Goal: Task Accomplishment & Management: Manage account settings

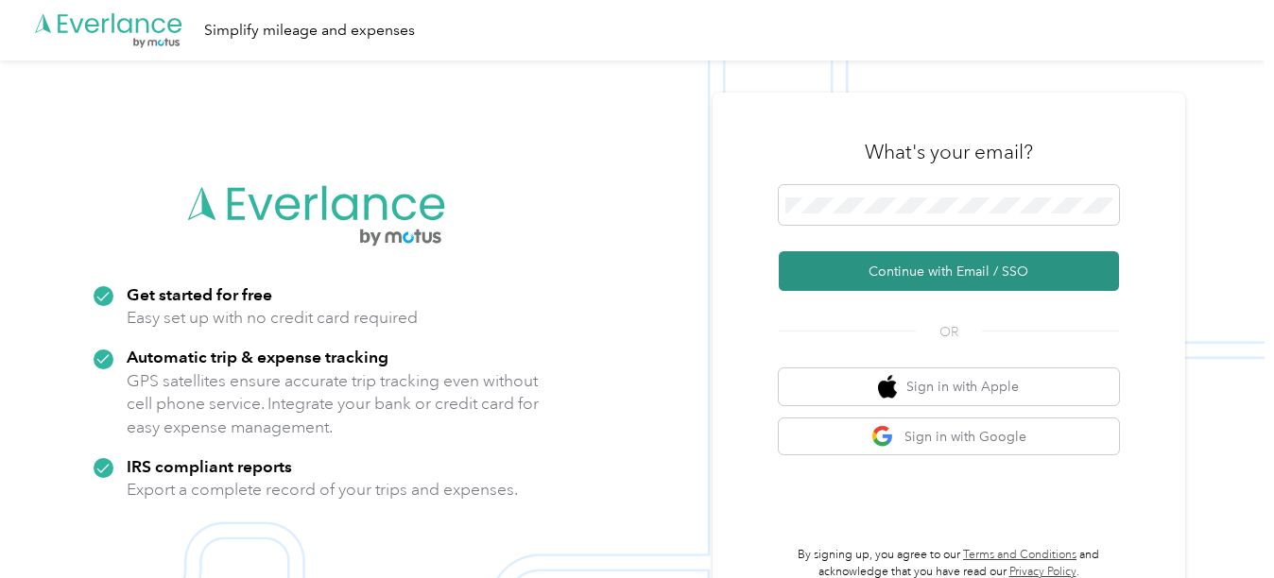
click at [890, 256] on button "Continue with Email / SSO" at bounding box center [949, 271] width 340 height 40
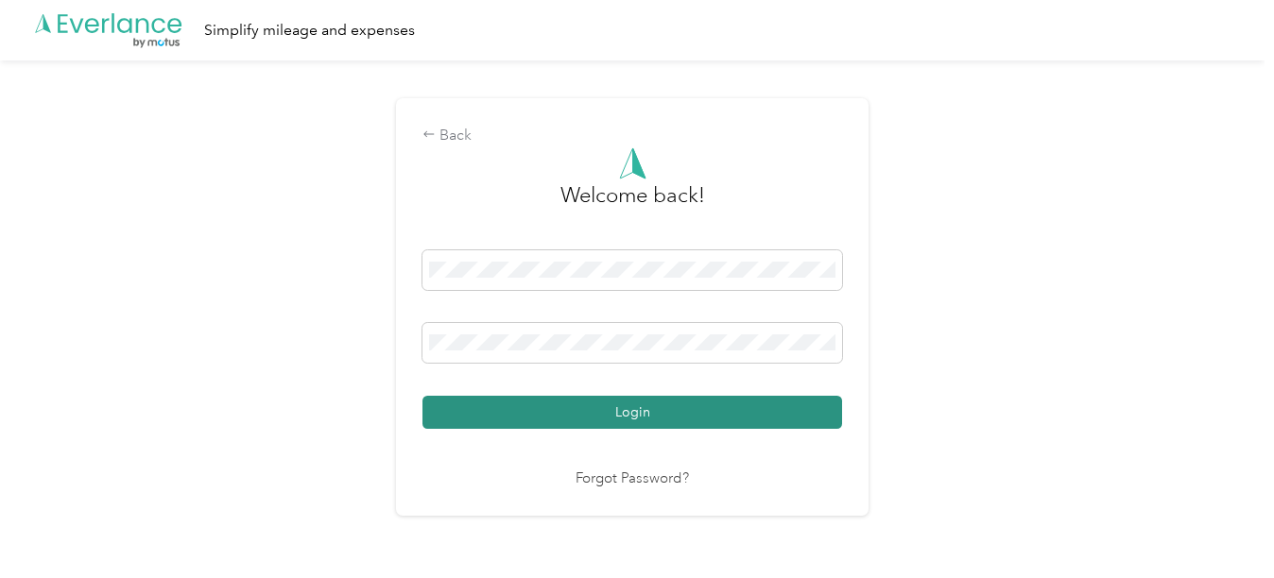
click at [659, 408] on button "Login" at bounding box center [632, 412] width 420 height 33
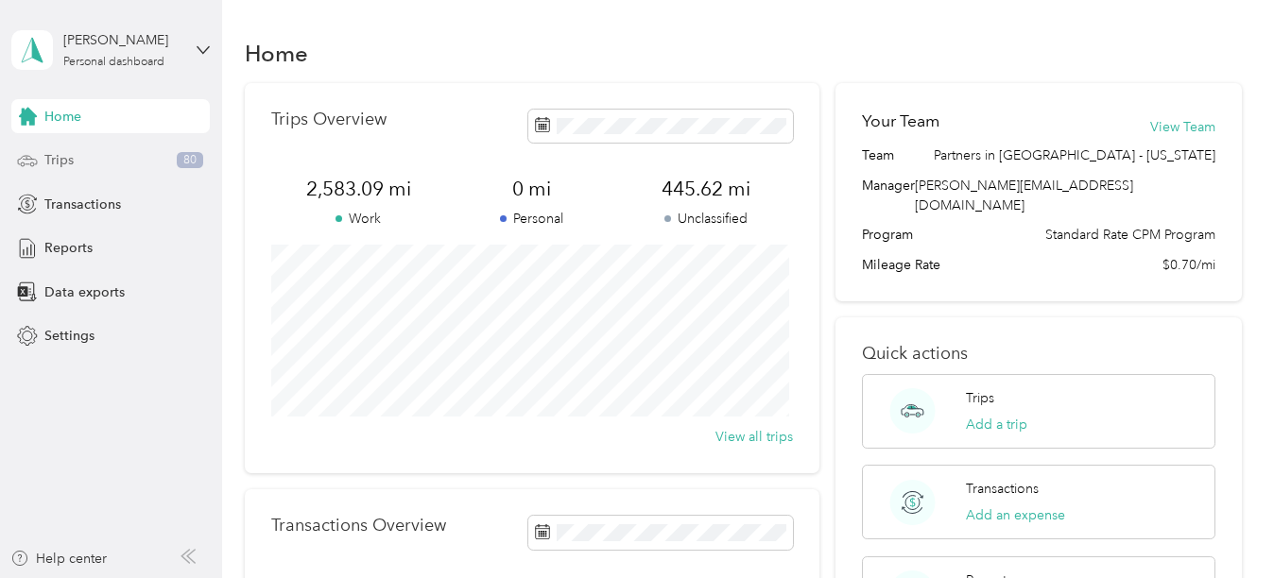
click at [60, 160] on span "Trips" at bounding box center [58, 160] width 29 height 20
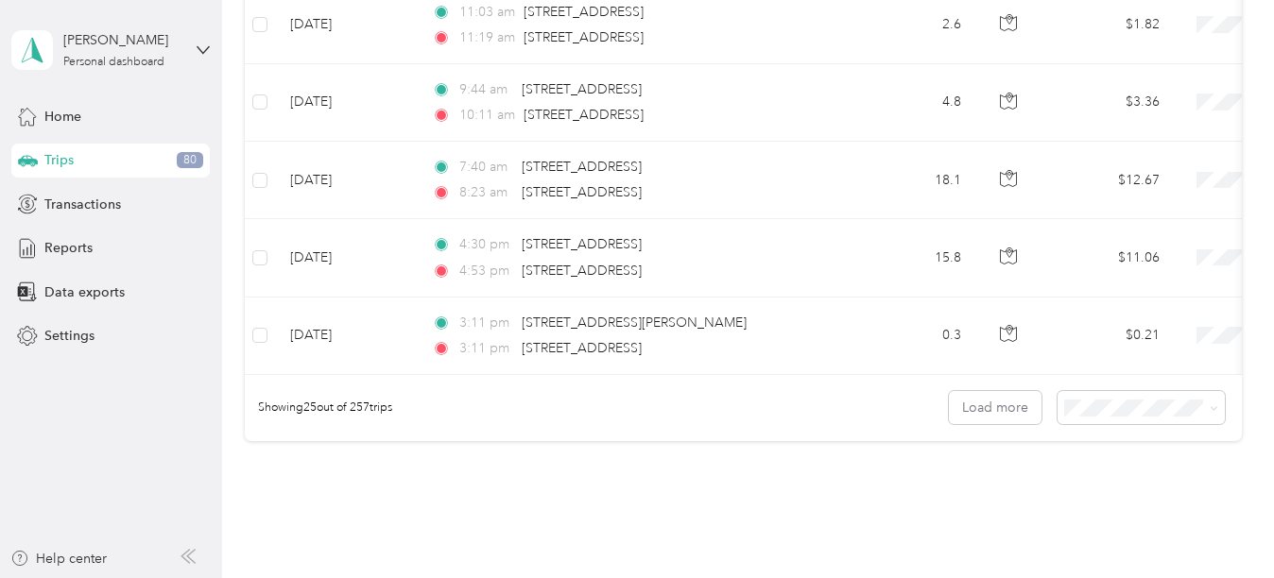
scroll to position [2174, 0]
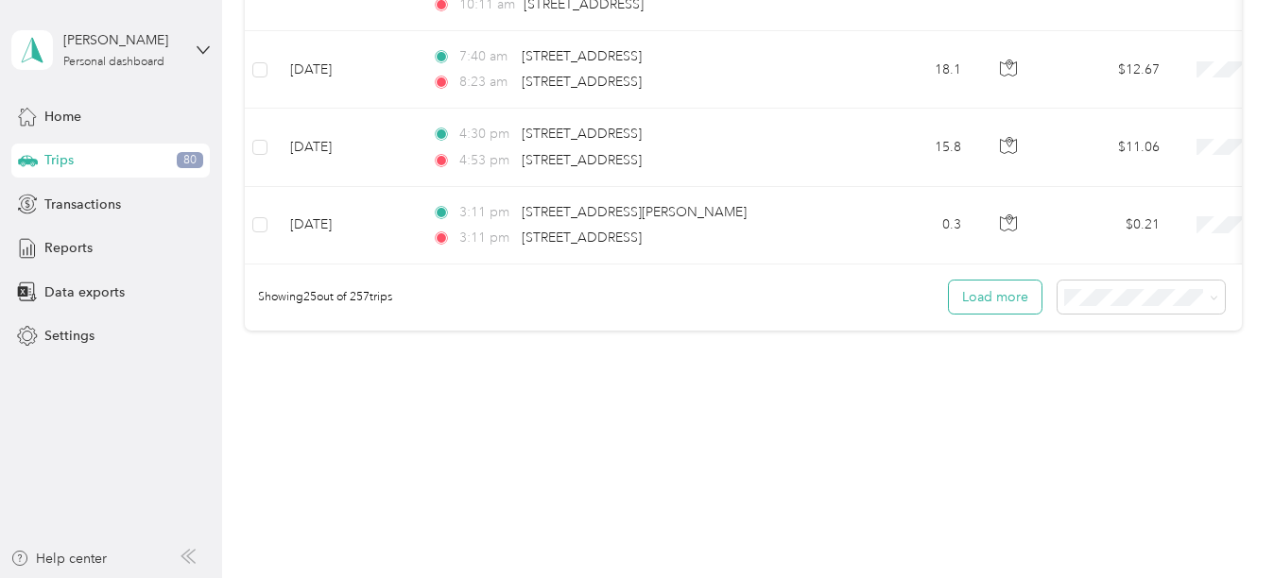
click at [1003, 314] on button "Load more" at bounding box center [995, 297] width 93 height 33
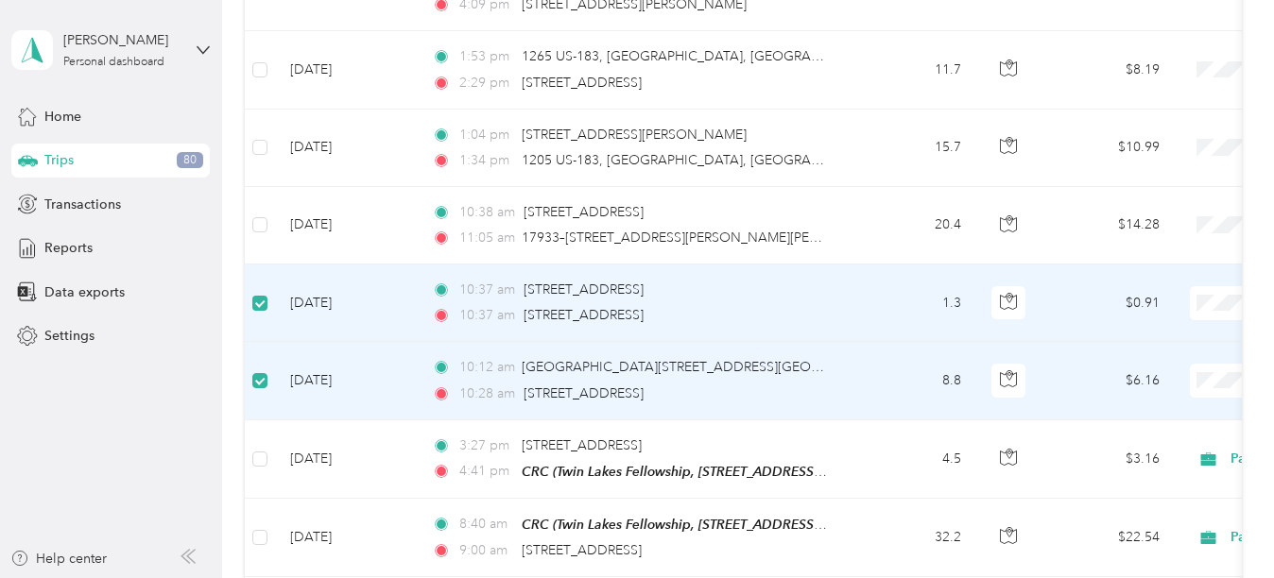
scroll to position [3495, 0]
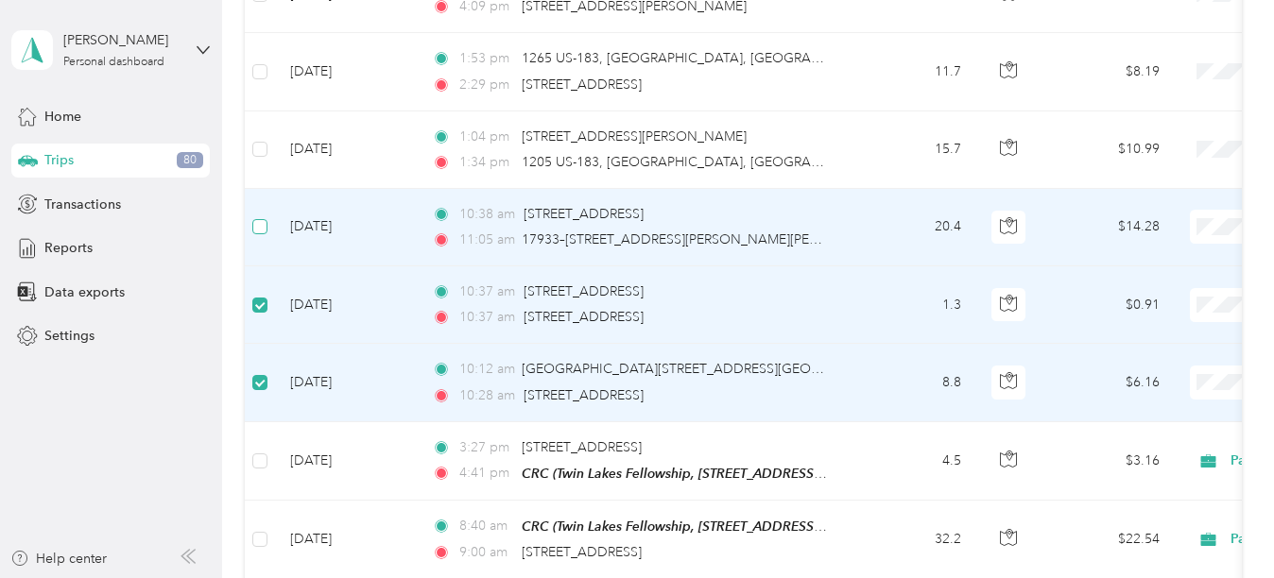
click at [252, 216] on label at bounding box center [259, 226] width 15 height 21
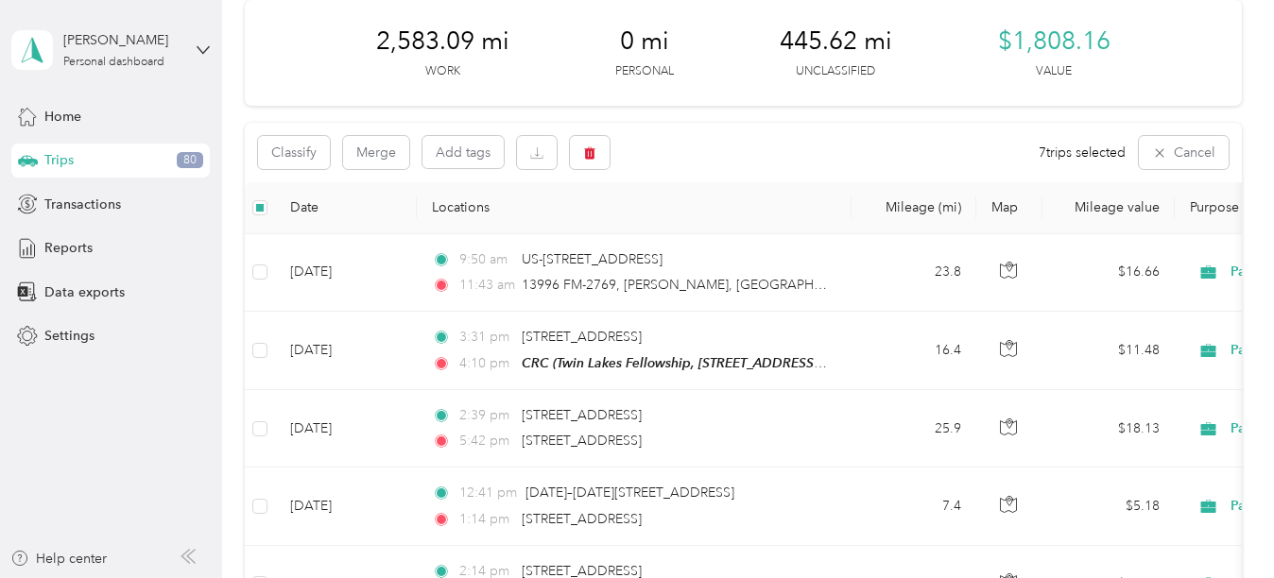
scroll to position [0, 0]
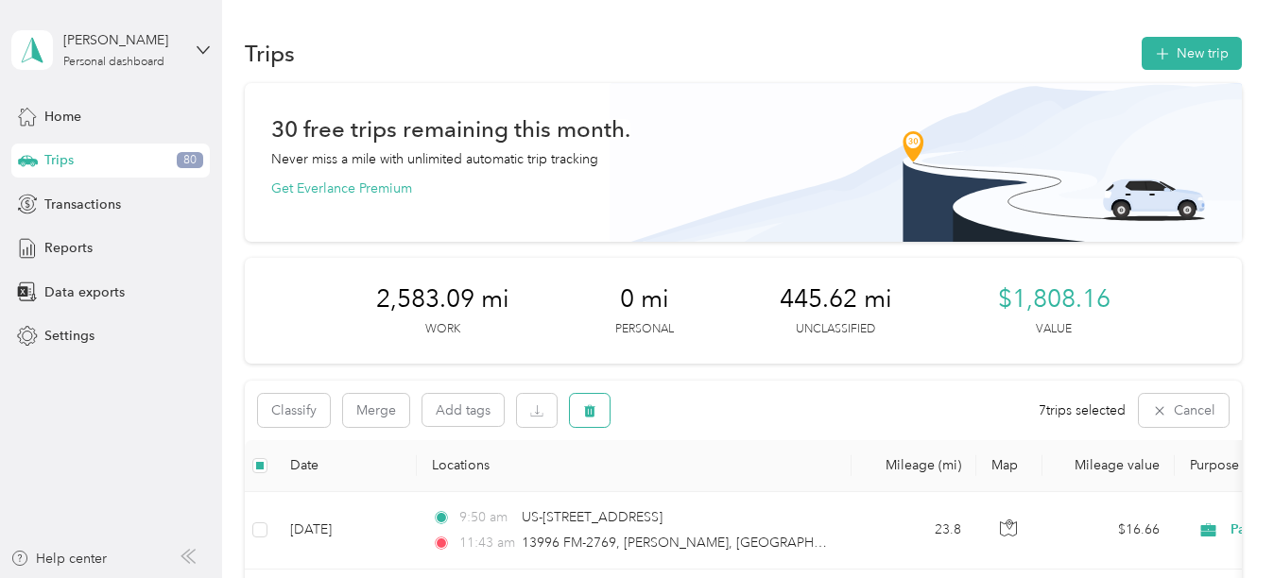
click at [593, 406] on icon "button" at bounding box center [589, 410] width 13 height 13
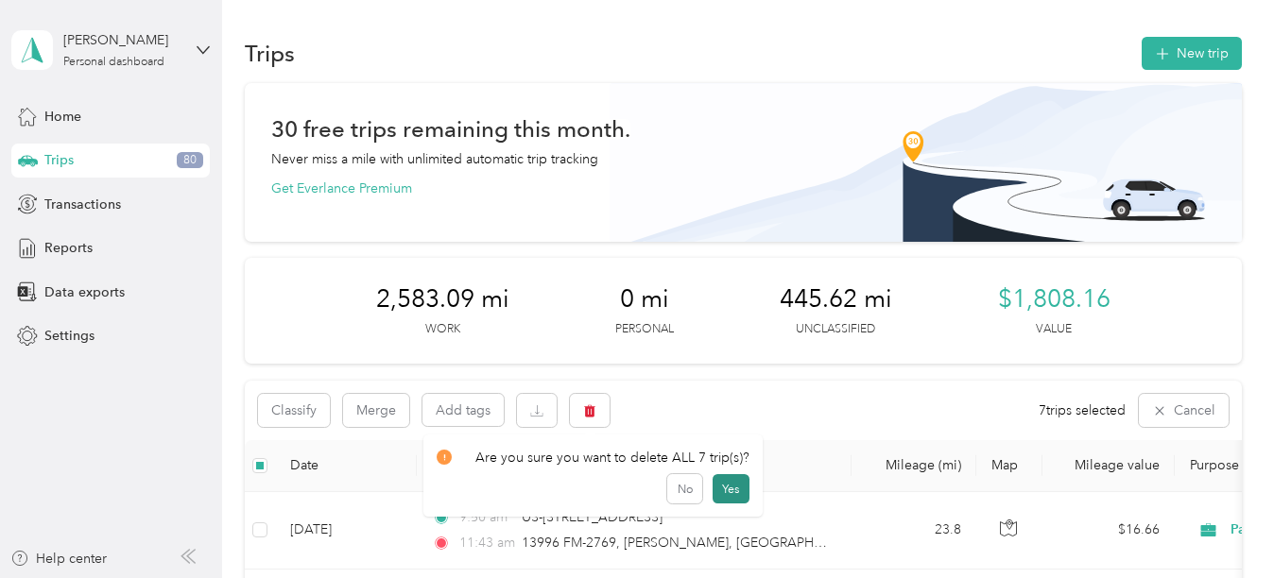
click at [727, 489] on button "Yes" at bounding box center [731, 489] width 37 height 30
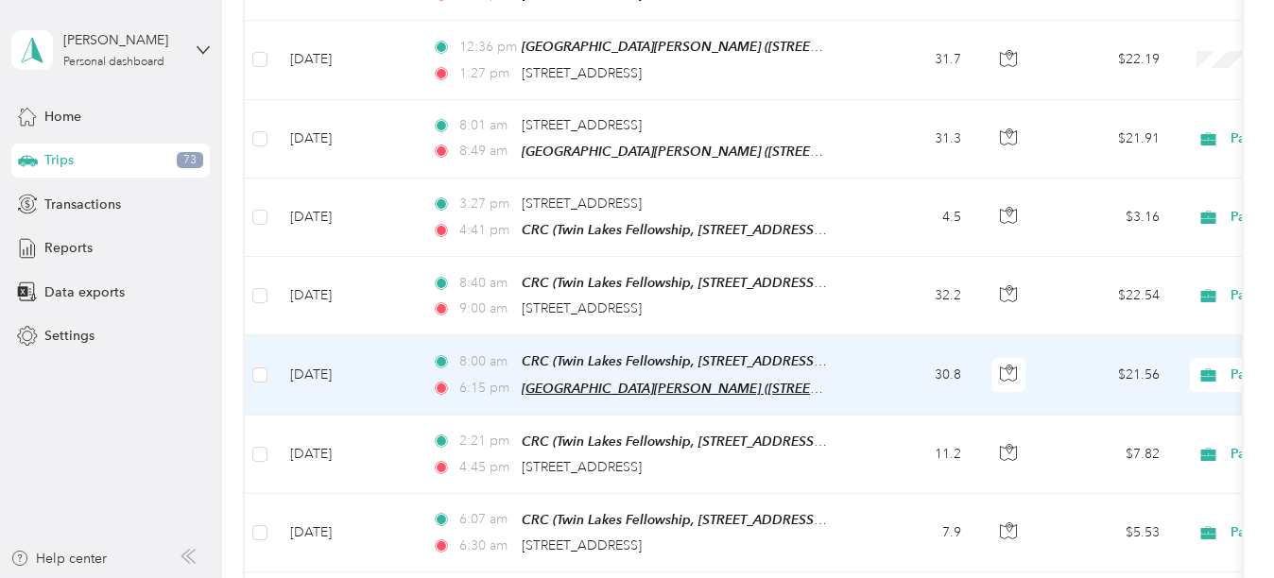
scroll to position [3007, 0]
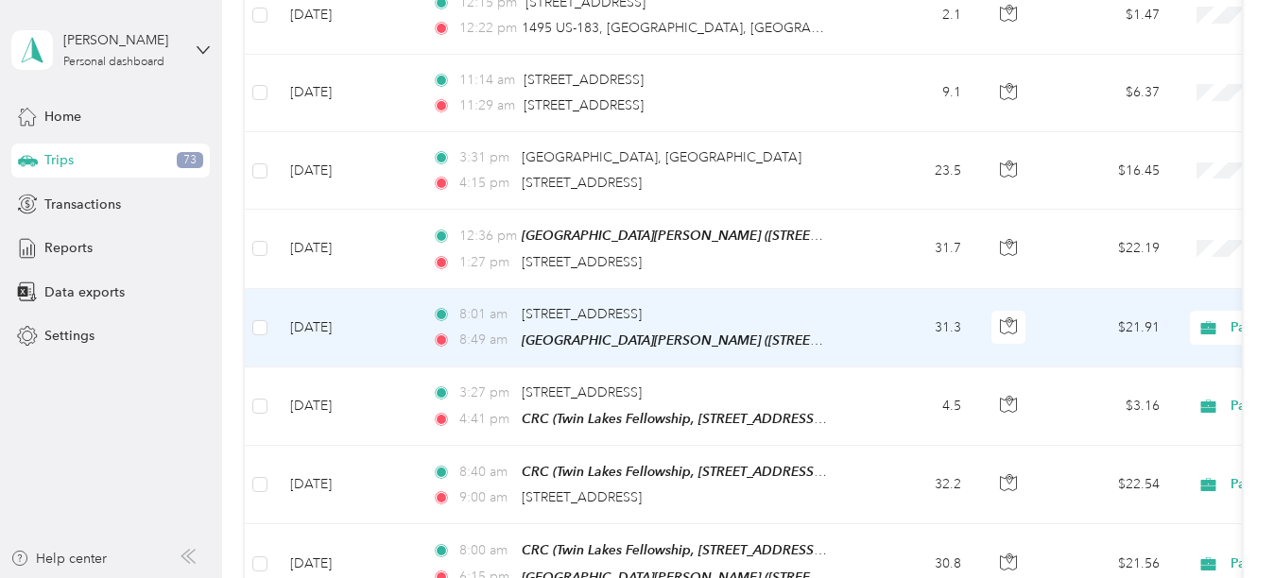
click at [862, 329] on td "31.3" at bounding box center [914, 328] width 125 height 78
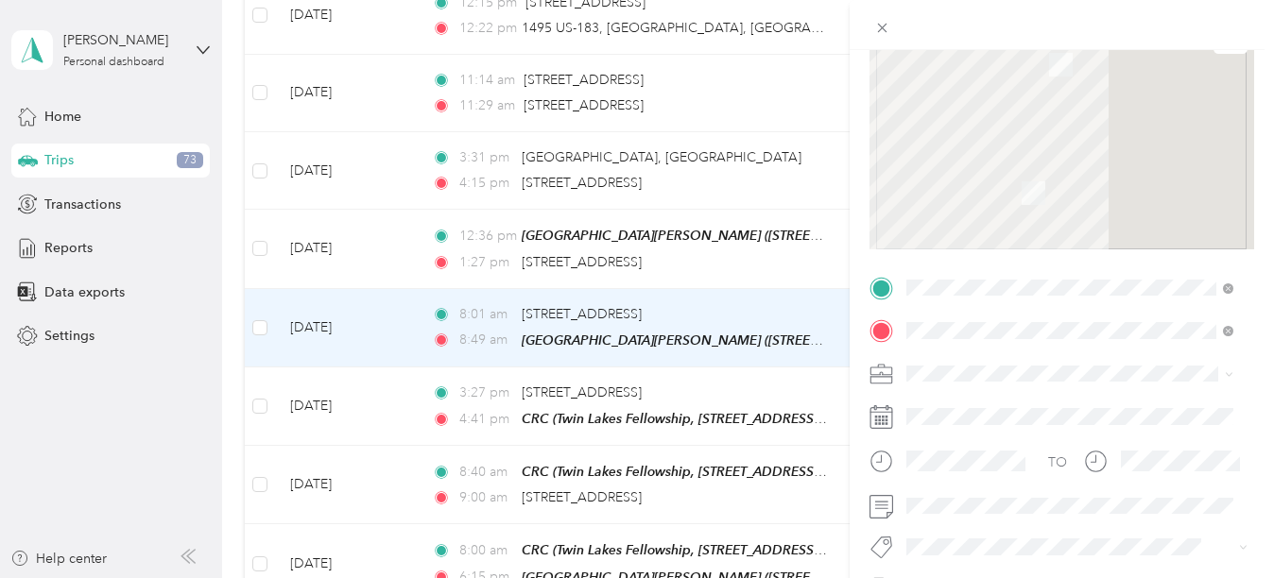
scroll to position [181, 0]
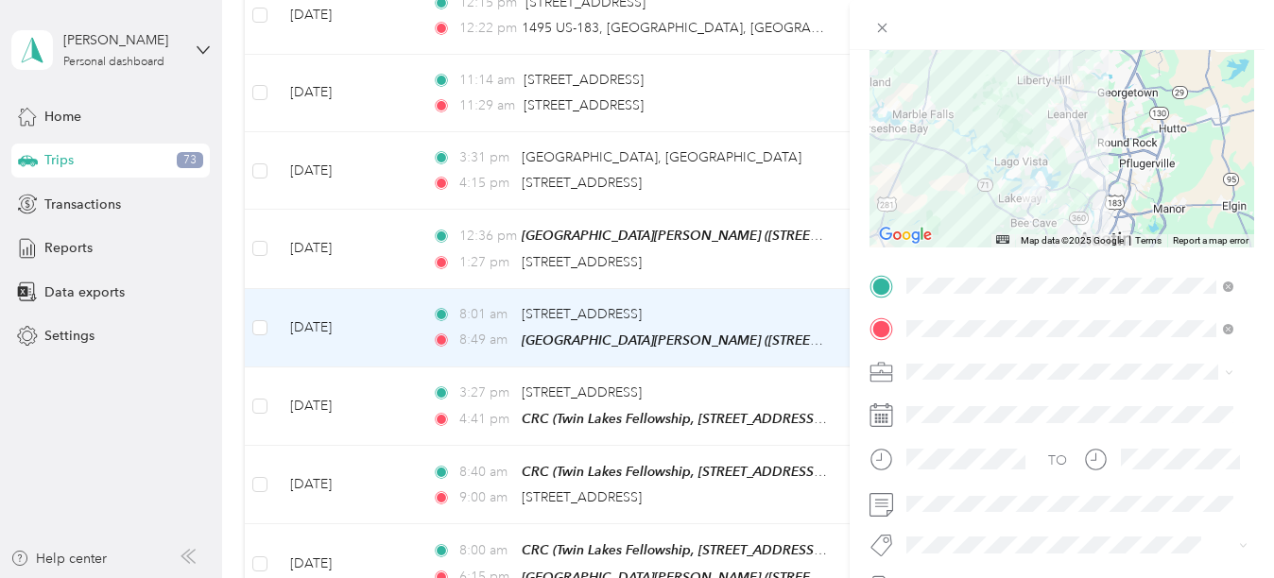
click at [1016, 395] on span "Twin Lakes Fellowship, [STREET_ADDRESS][GEOGRAPHIC_DATA], [GEOGRAPHIC_DATA], [G…" at bounding box center [1083, 402] width 284 height 56
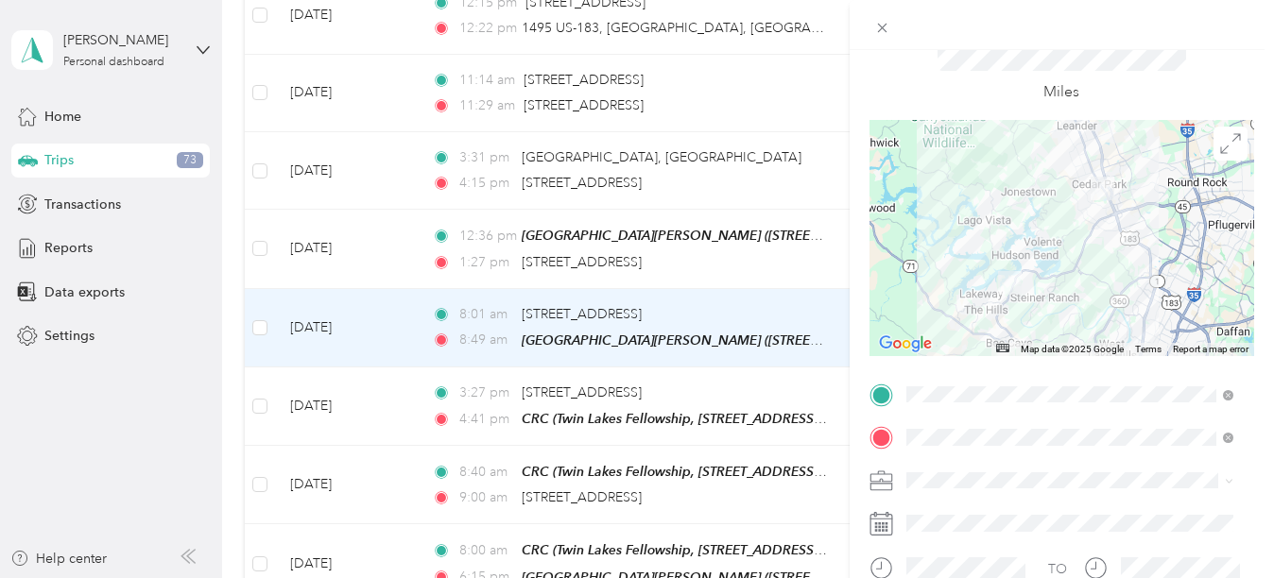
scroll to position [0, 0]
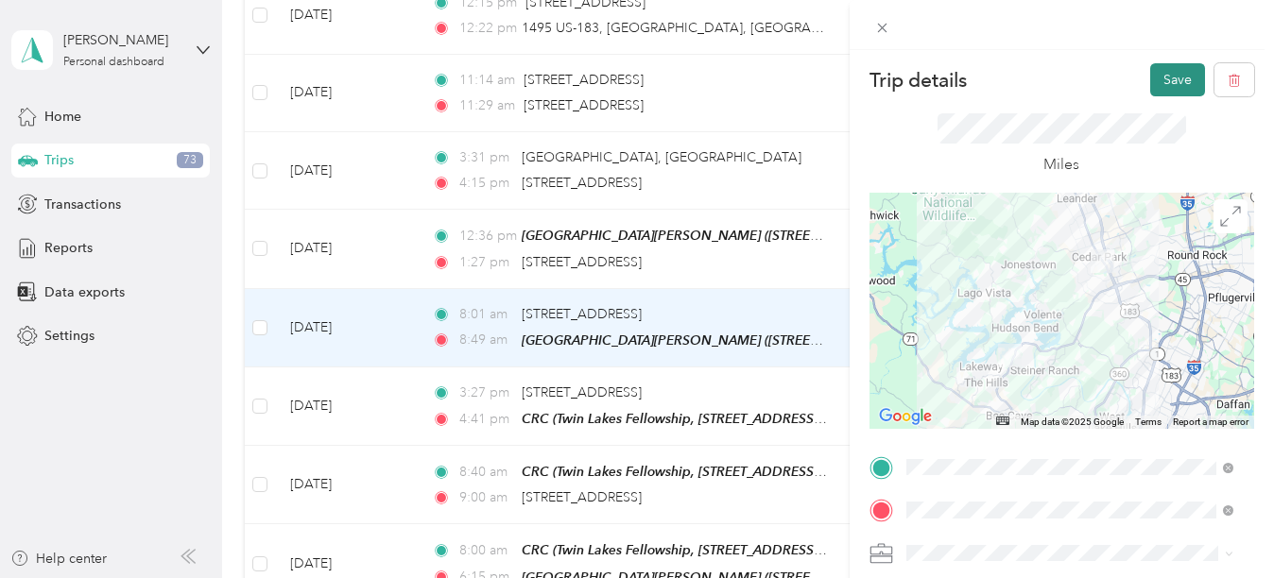
click at [1162, 80] on button "Save" at bounding box center [1177, 79] width 55 height 33
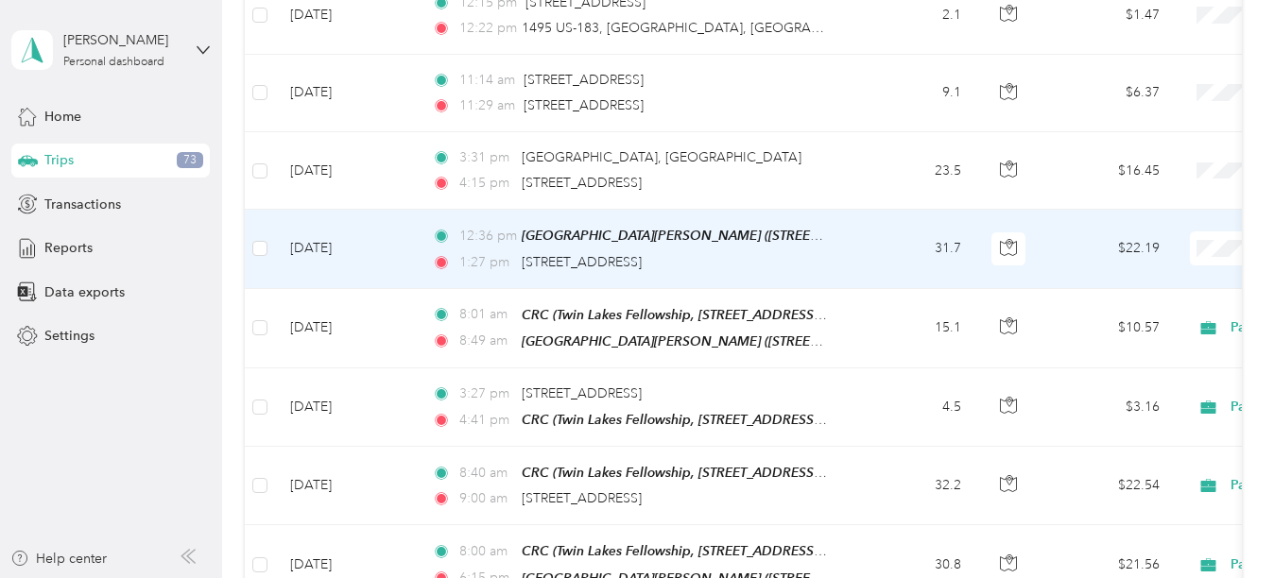
click at [864, 243] on td "31.7" at bounding box center [914, 249] width 125 height 78
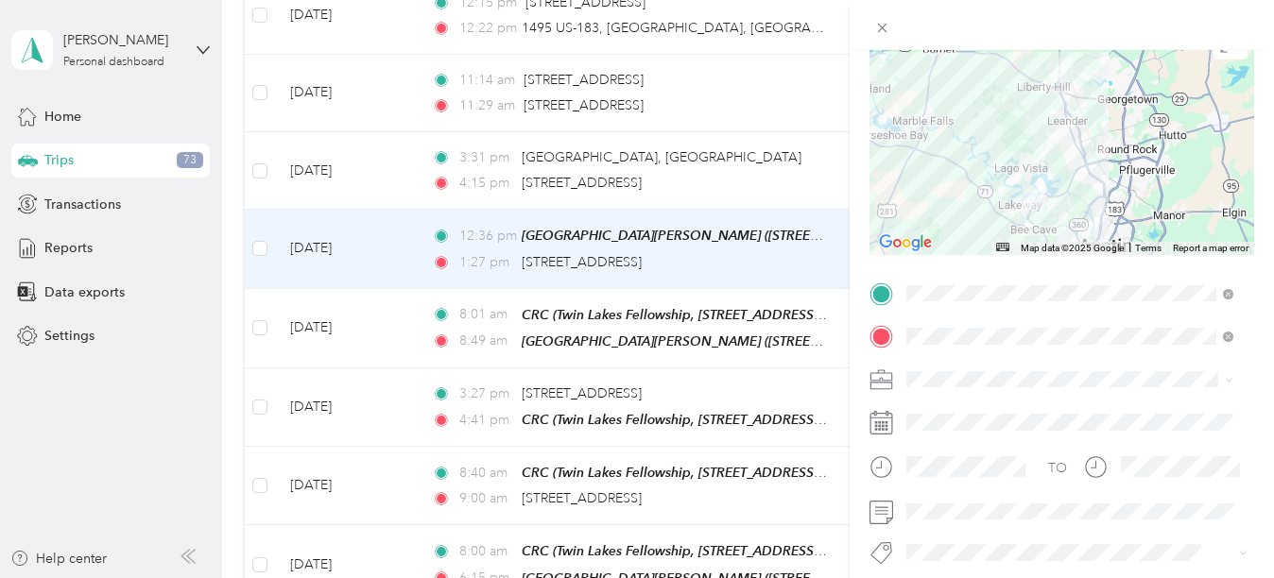
scroll to position [204, 0]
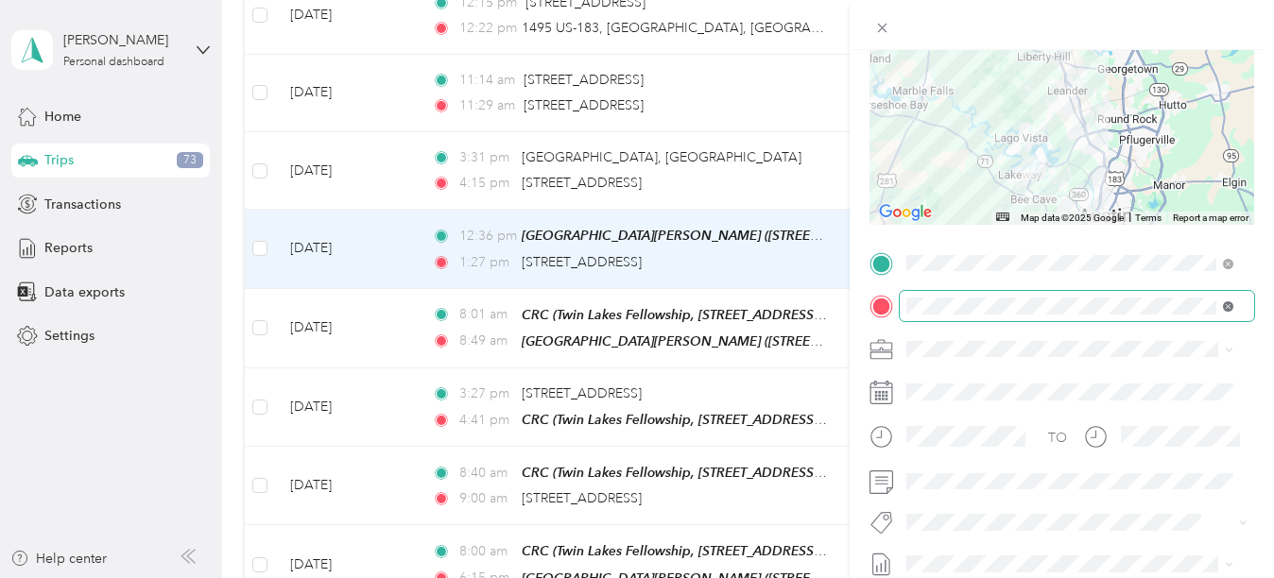
click at [1229, 309] on icon at bounding box center [1228, 306] width 10 height 10
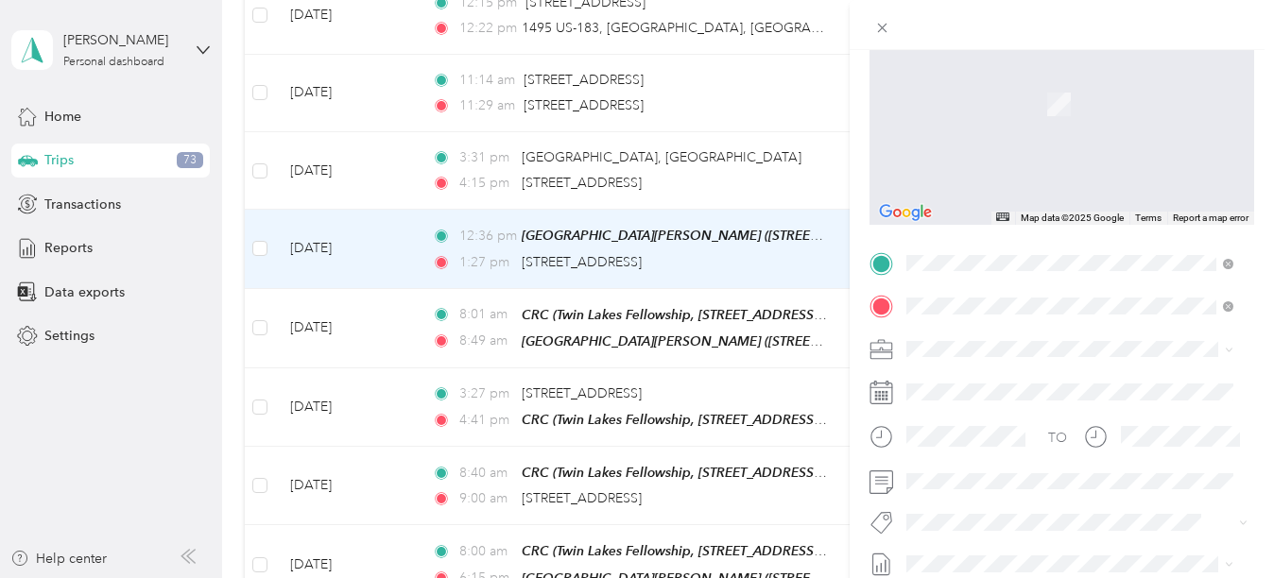
click at [1033, 79] on span "[STREET_ADDRESS][US_STATE]" at bounding box center [1035, 76] width 189 height 17
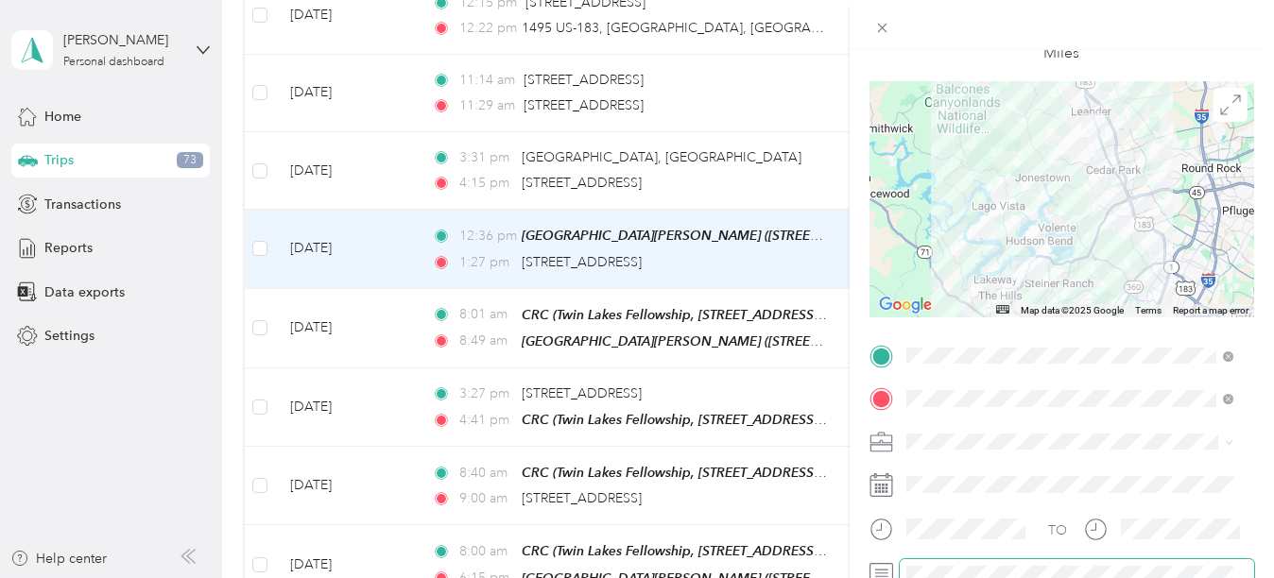
scroll to position [111, 0]
click at [977, 480] on span "Partners in [GEOGRAPHIC_DATA] - [US_STATE]" at bounding box center [1054, 476] width 282 height 16
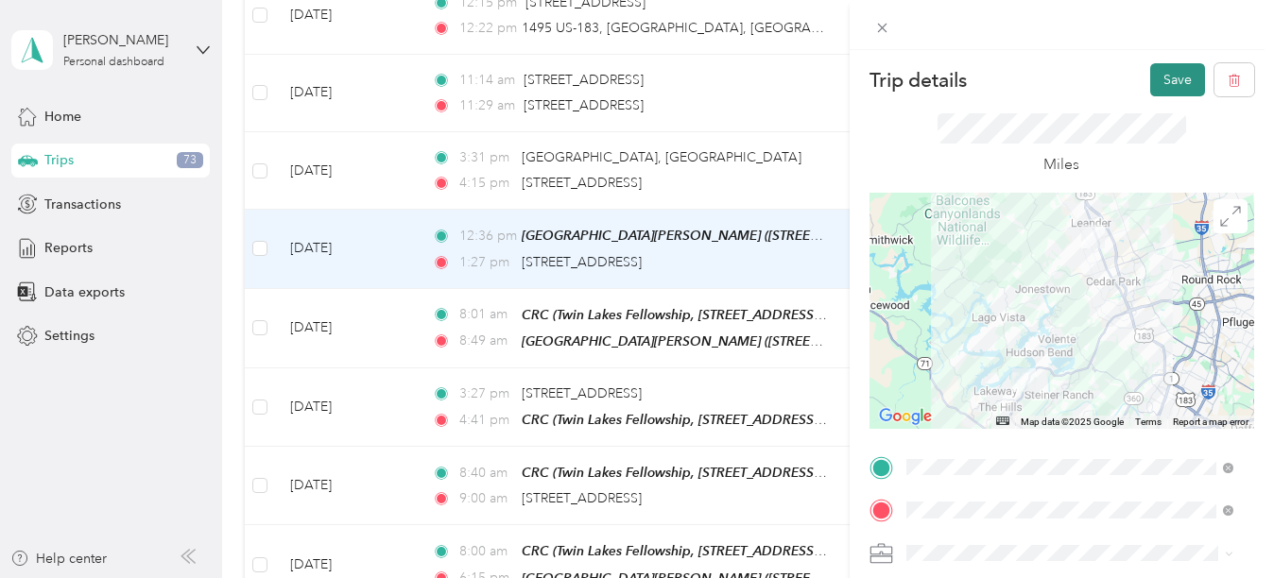
click at [1161, 77] on button "Save" at bounding box center [1177, 79] width 55 height 33
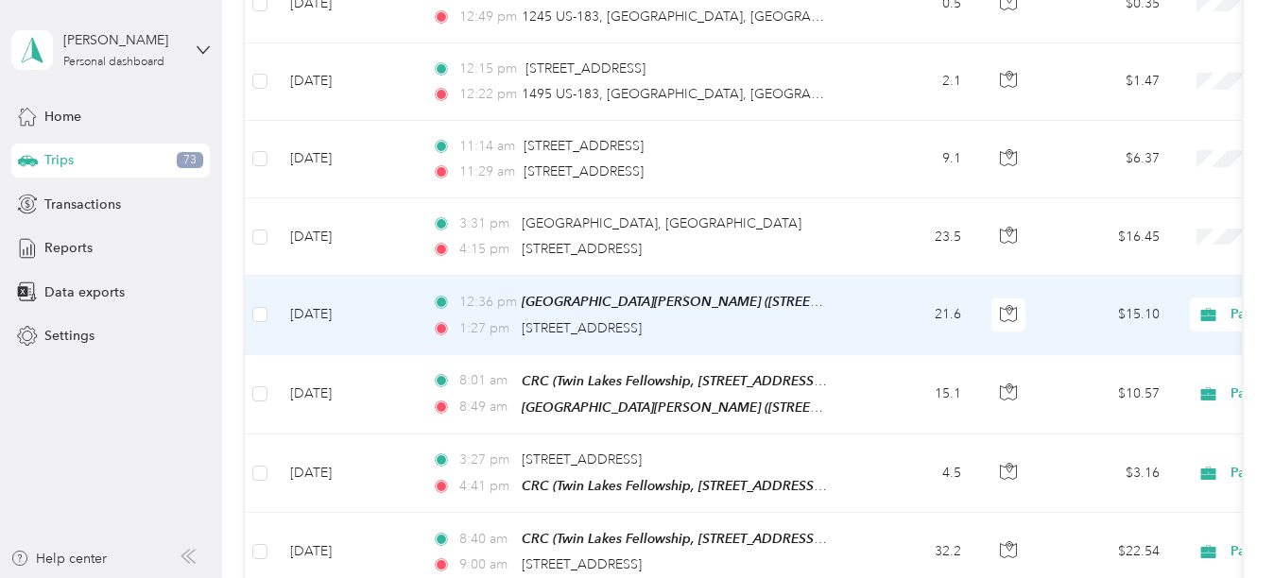
scroll to position [2913, 0]
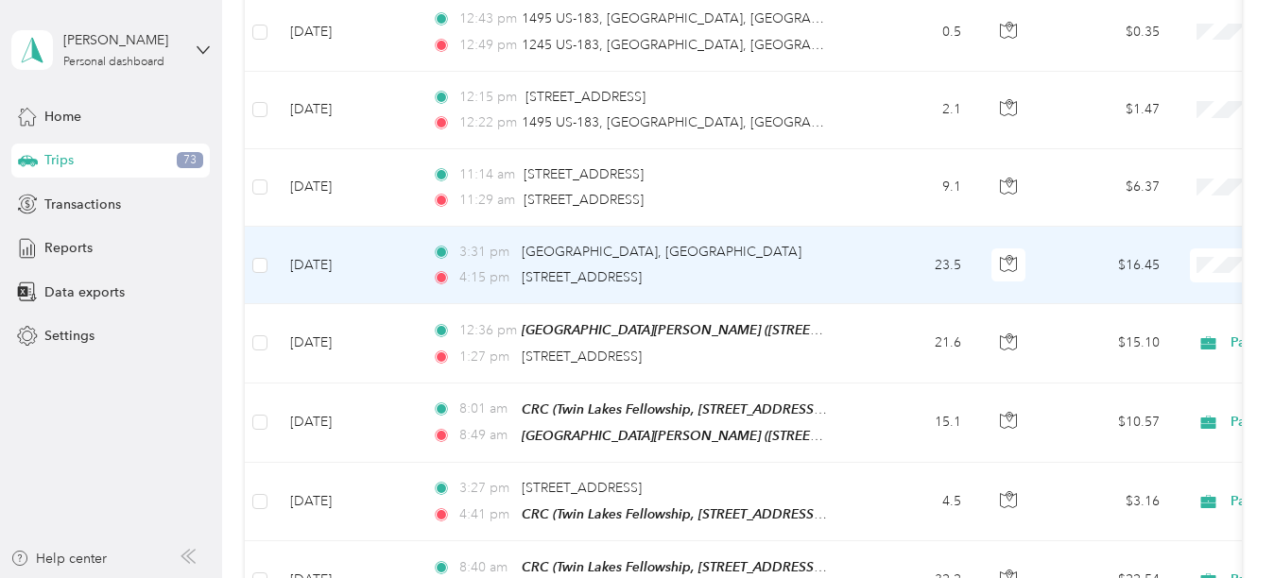
click at [834, 267] on td "3:31 pm [GEOGRAPHIC_DATA] 4:15 pm [STREET_ADDRESS]" at bounding box center [634, 265] width 435 height 77
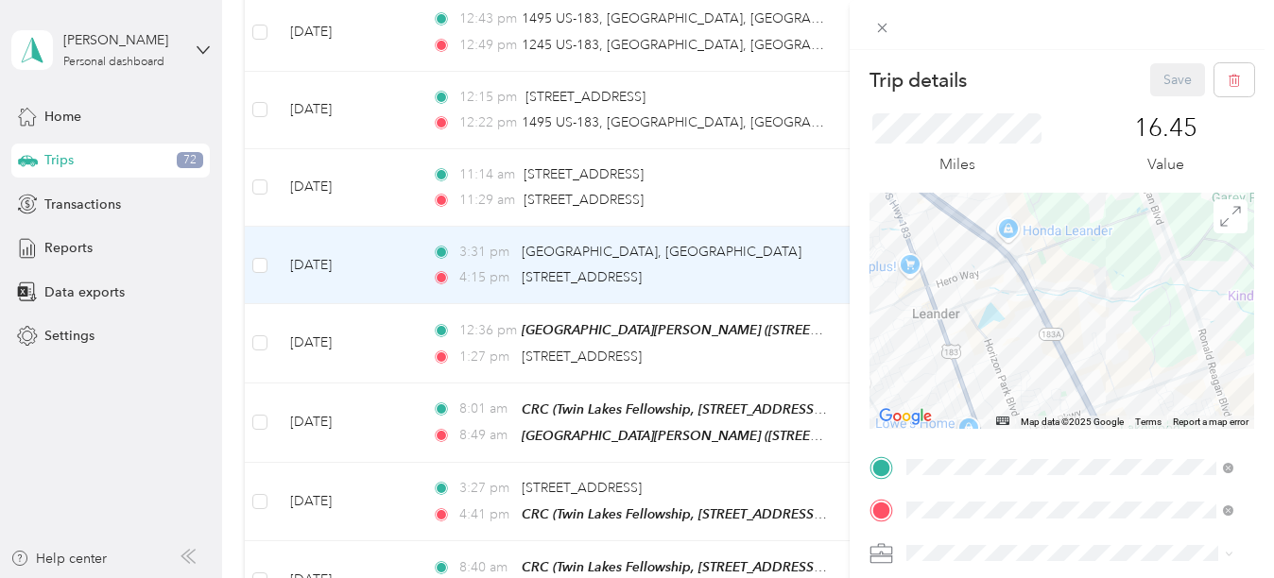
drag, startPoint x: 1026, startPoint y: 364, endPoint x: 1101, endPoint y: 368, distance: 74.8
click at [1101, 368] on div at bounding box center [1061, 311] width 385 height 236
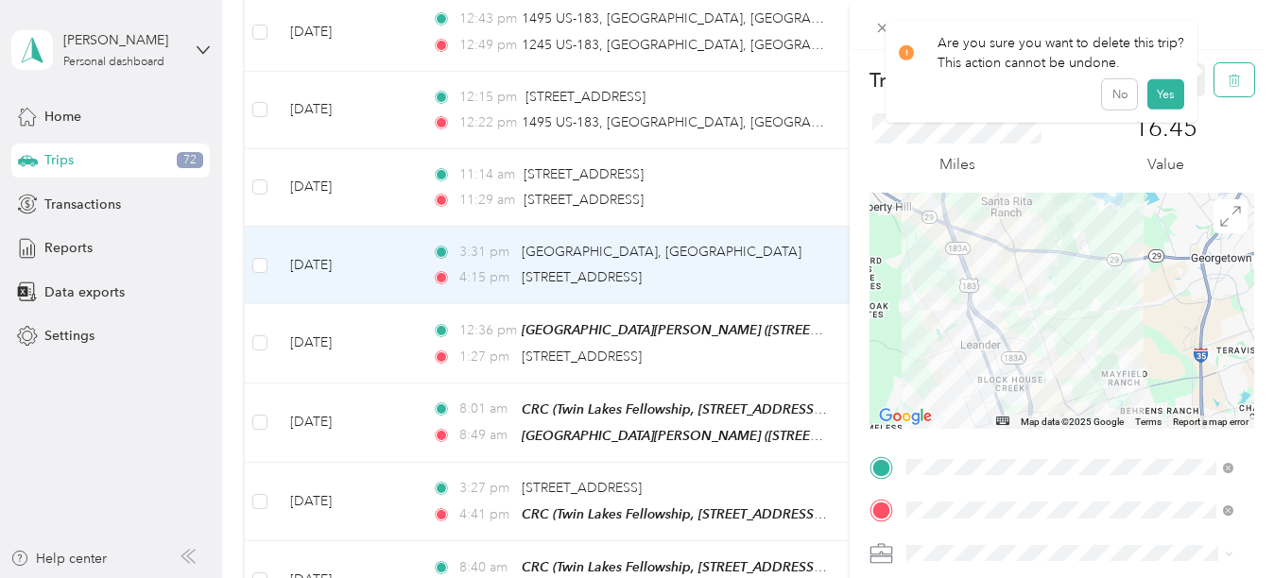
click at [1236, 81] on icon "button" at bounding box center [1236, 80] width 0 height 5
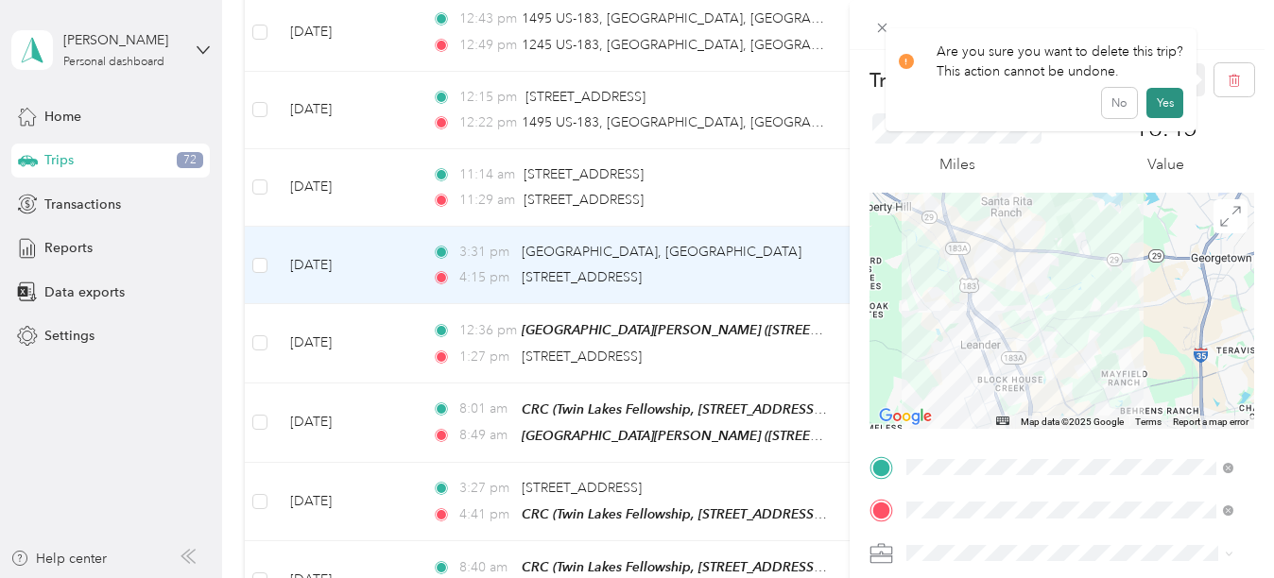
click at [1160, 104] on button "Yes" at bounding box center [1164, 103] width 37 height 30
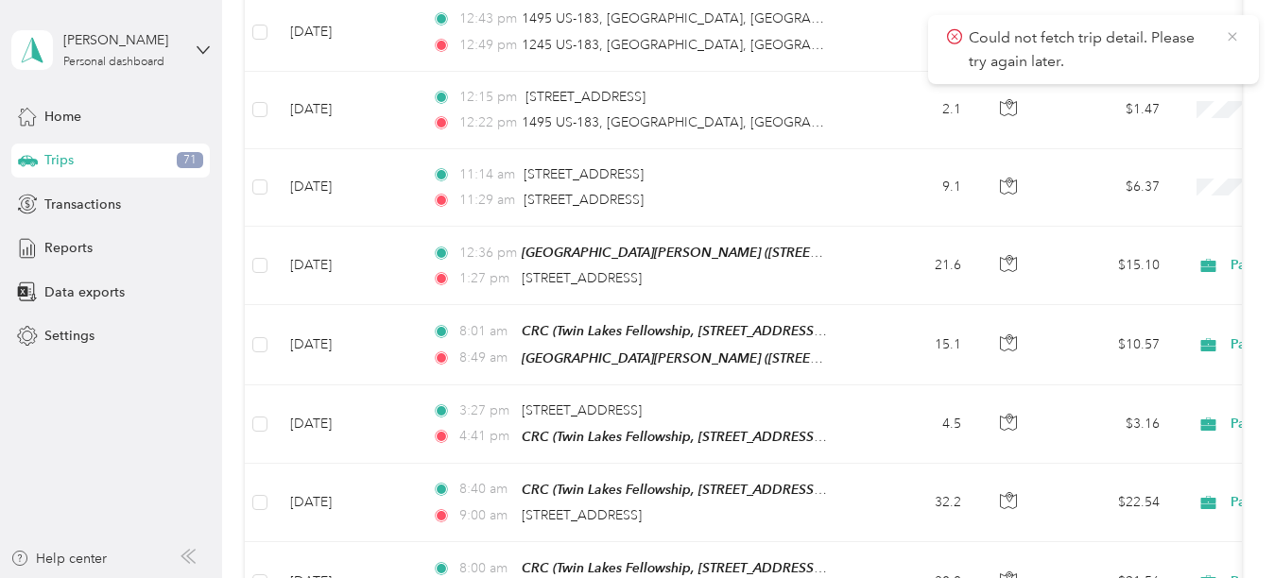
click at [1235, 39] on icon at bounding box center [1232, 36] width 15 height 17
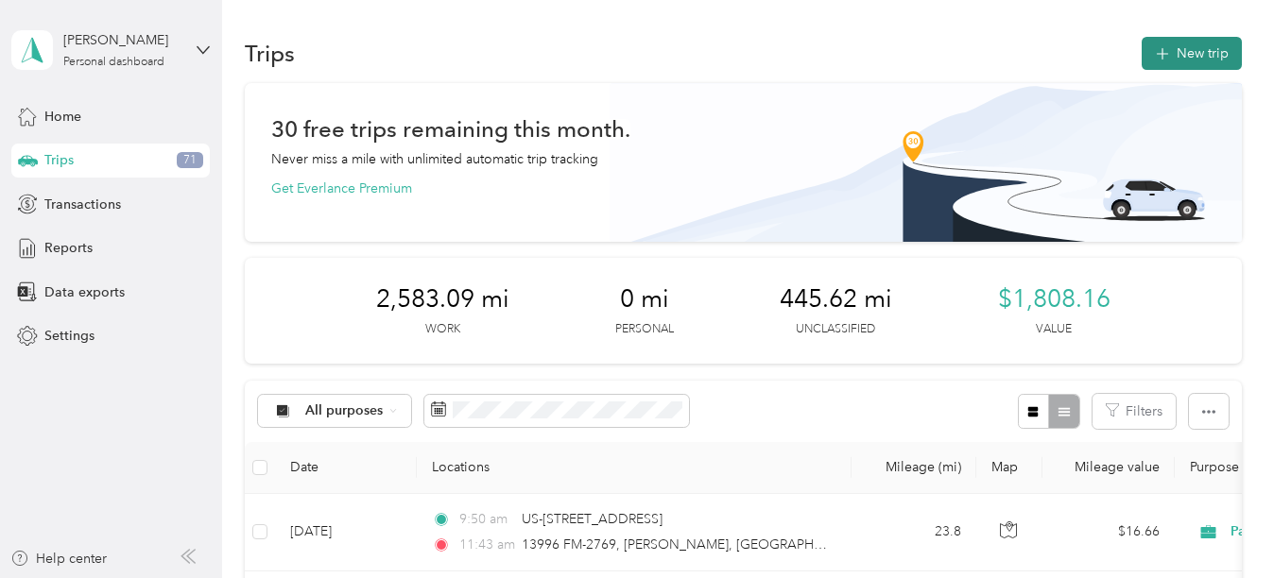
click at [1188, 55] on button "New trip" at bounding box center [1192, 53] width 100 height 33
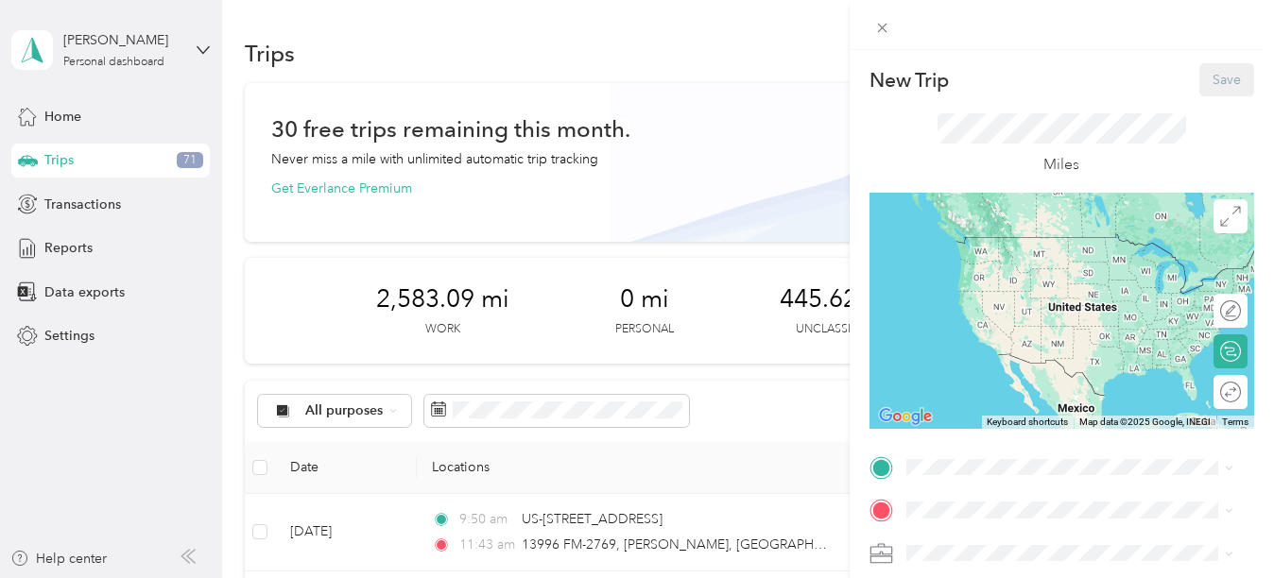
click at [1092, 327] on span "Twin Lakes Fellowship, [STREET_ADDRESS][GEOGRAPHIC_DATA], [GEOGRAPHIC_DATA], [G…" at bounding box center [1083, 328] width 284 height 56
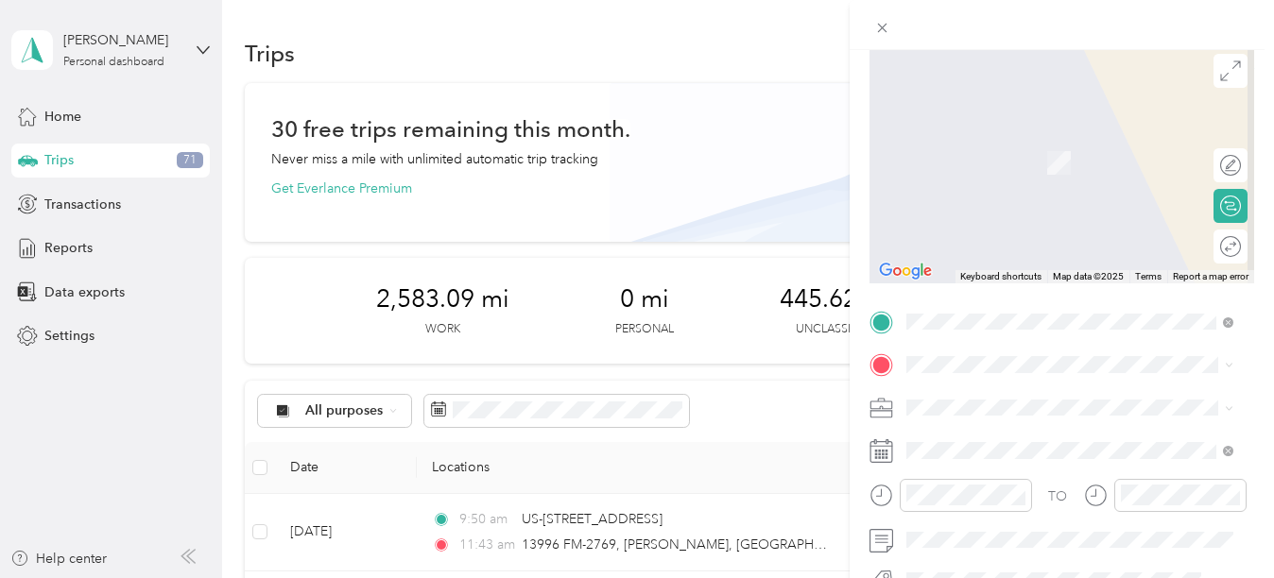
scroll to position [178, 0]
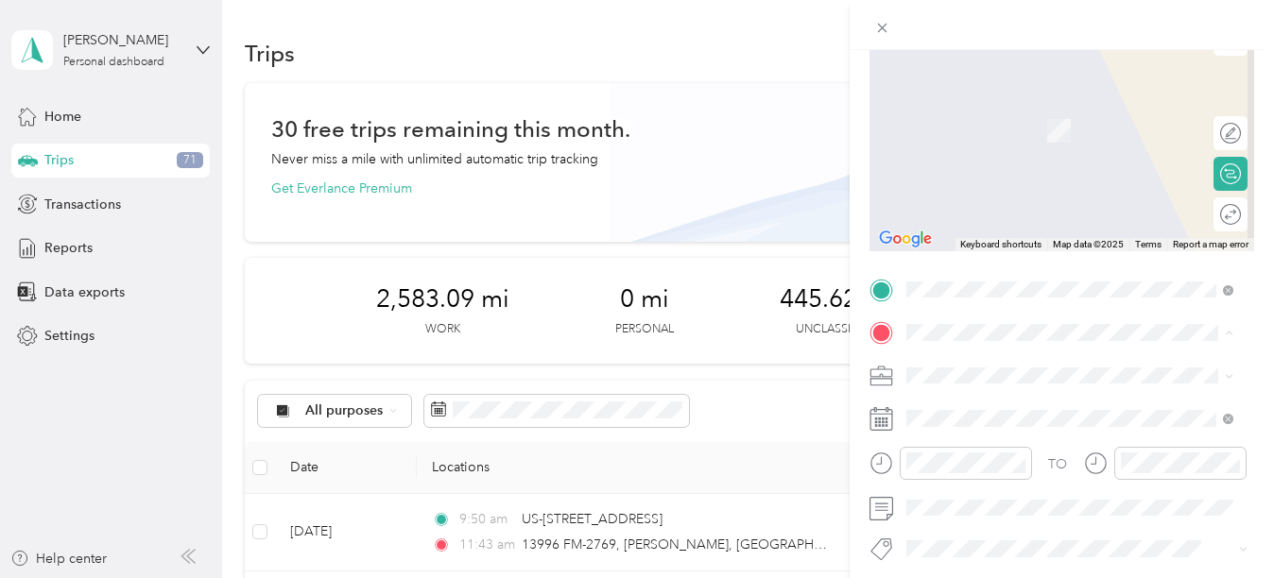
click at [938, 113] on div "[STREET_ADDRESS][US_STATE]" at bounding box center [1070, 104] width 314 height 26
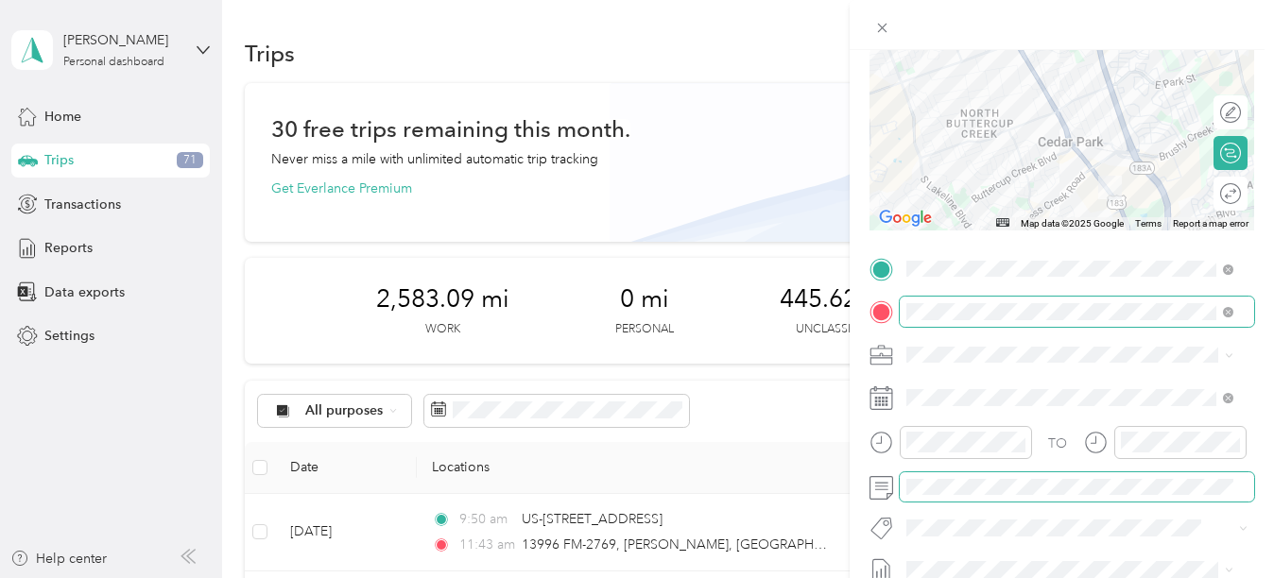
scroll to position [0, 0]
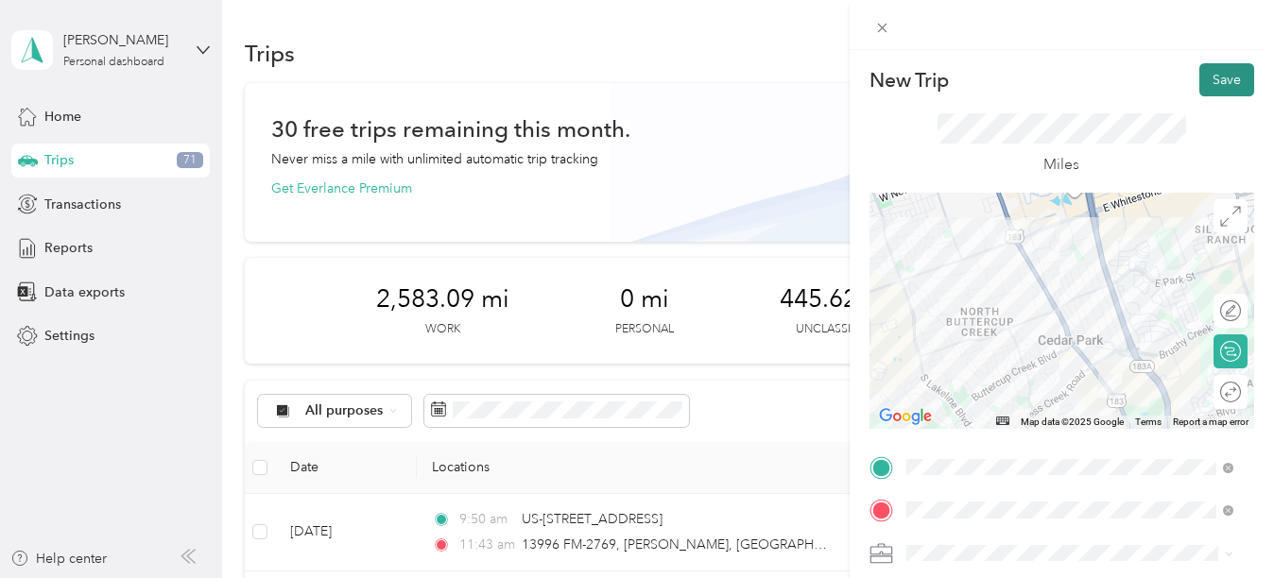
click at [1213, 77] on button "Save" at bounding box center [1226, 79] width 55 height 33
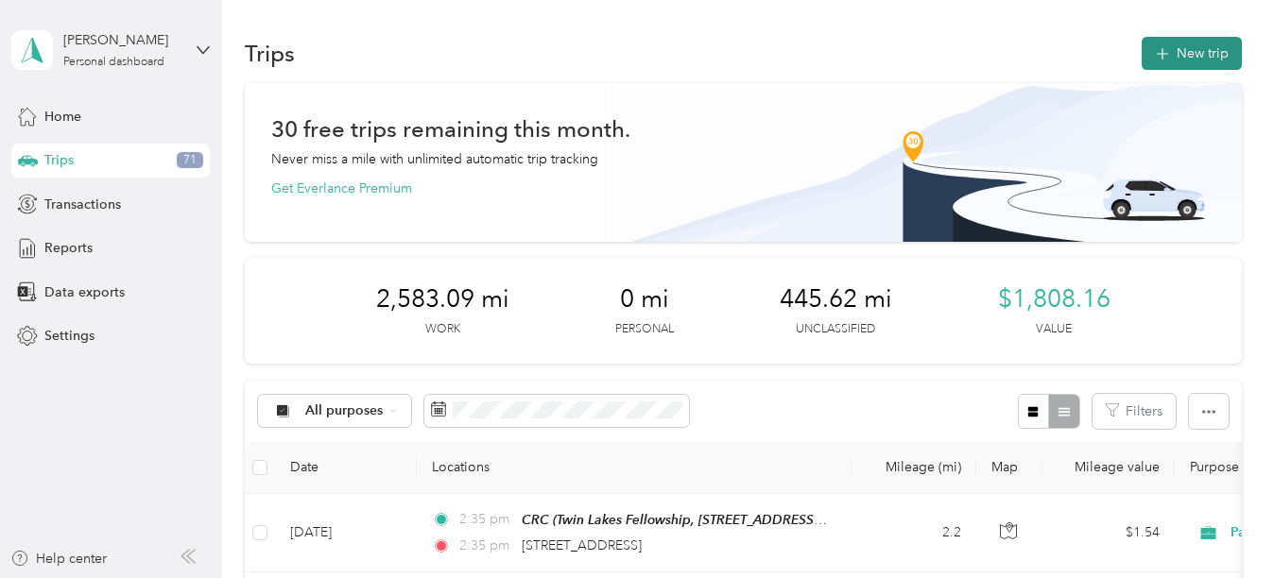
click at [1177, 54] on button "New trip" at bounding box center [1192, 53] width 100 height 33
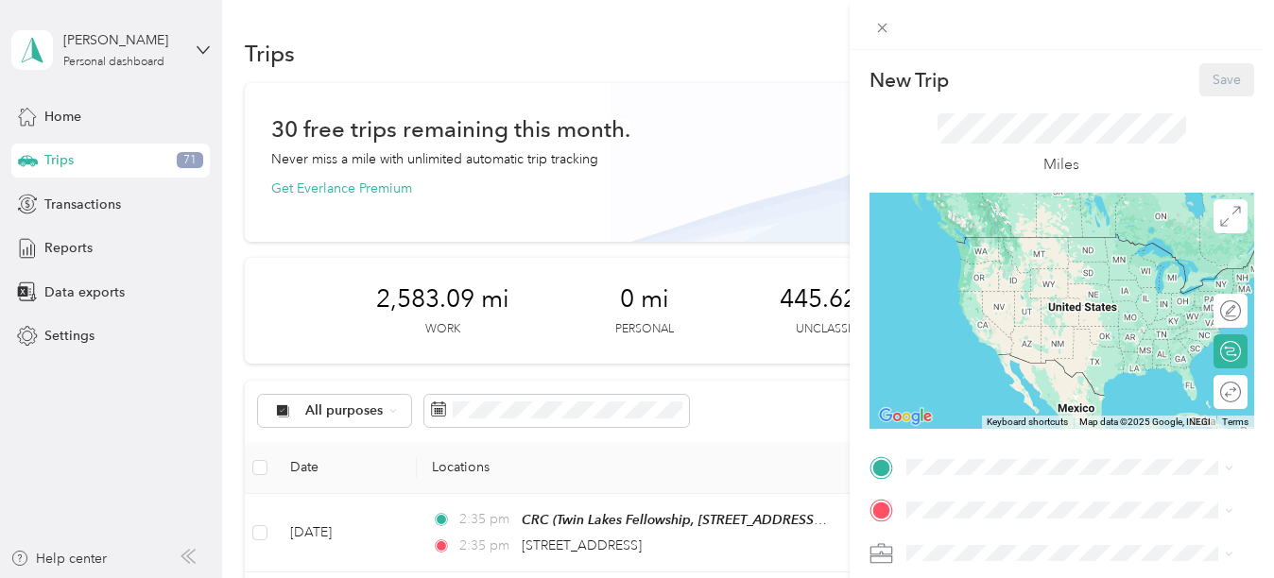
click at [780, 60] on div "New Trip Save This trip cannot be edited because it is either under review, app…" at bounding box center [637, 289] width 1274 height 578
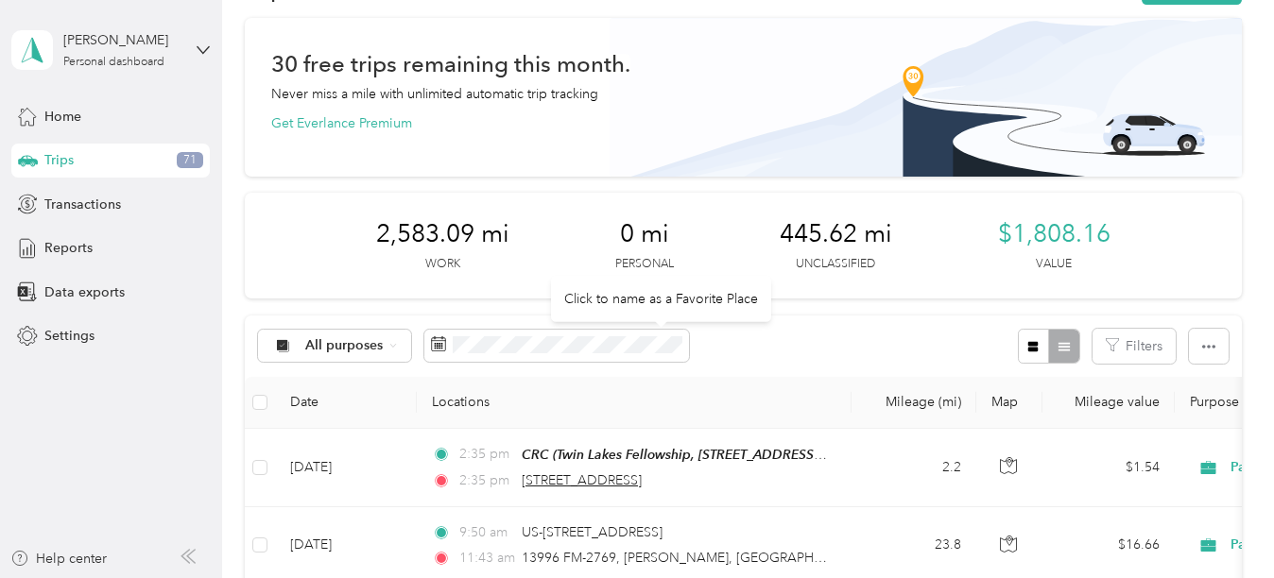
scroll to position [284, 0]
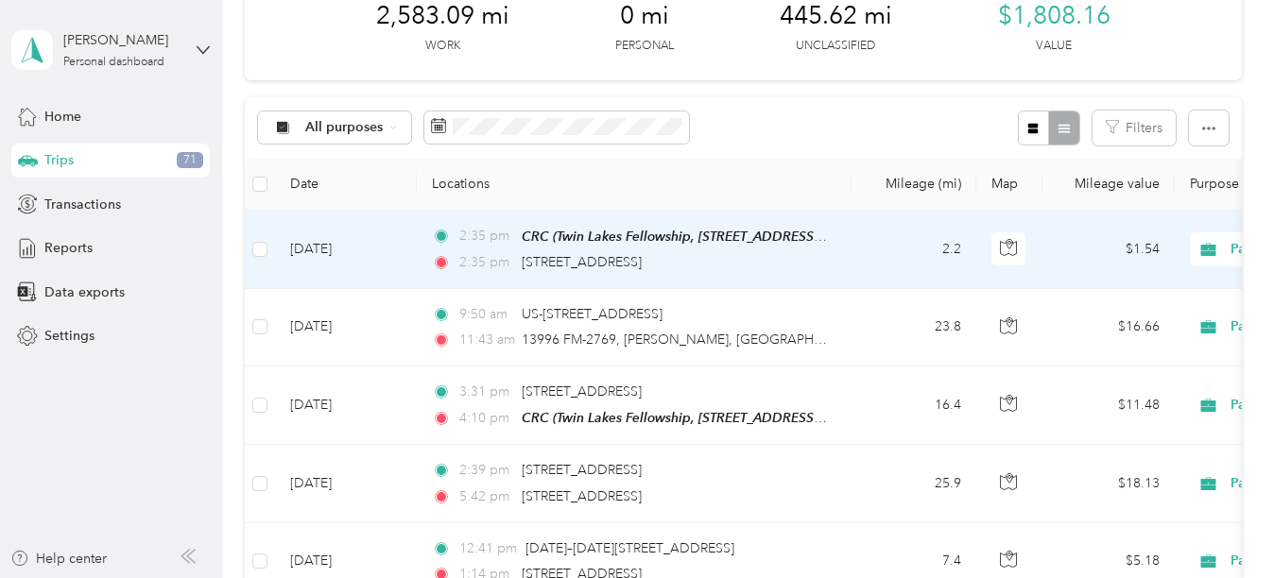
click at [412, 263] on td "[DATE]" at bounding box center [346, 250] width 142 height 78
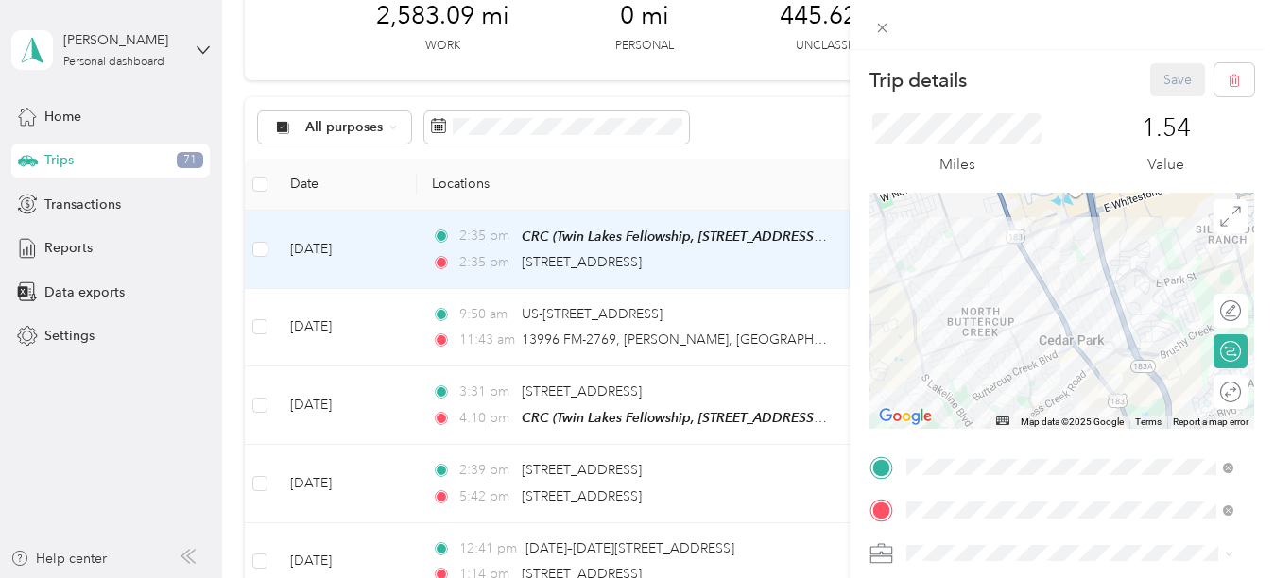
scroll to position [189, 0]
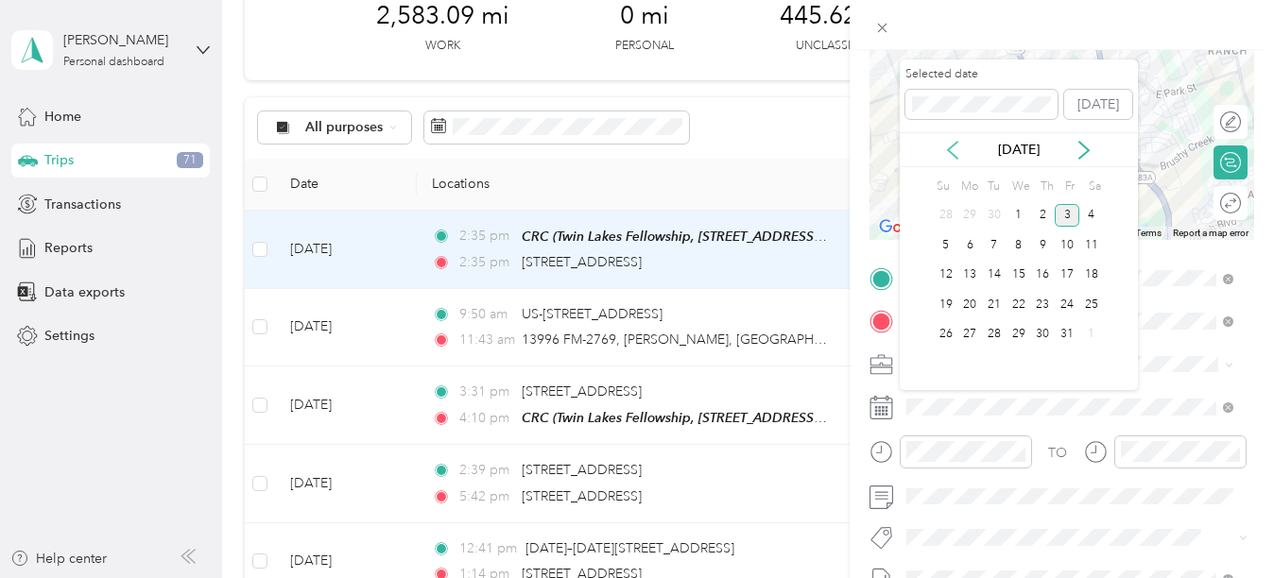
click at [947, 154] on icon at bounding box center [952, 150] width 19 height 19
click at [1014, 219] on div "3" at bounding box center [1019, 216] width 25 height 24
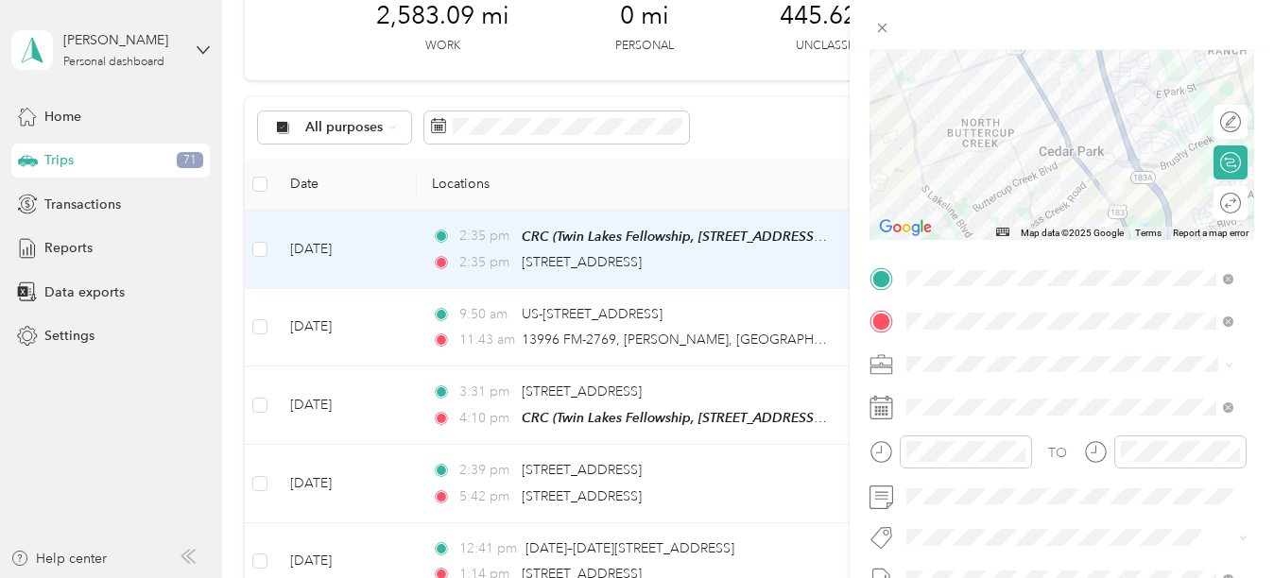
scroll to position [0, 0]
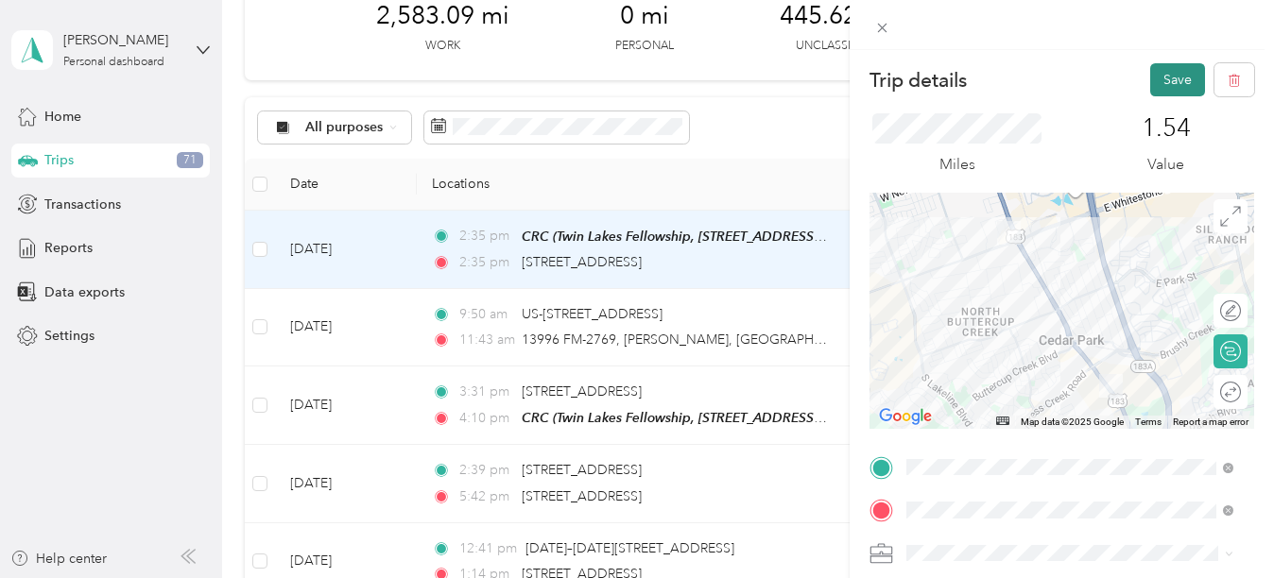
click at [1167, 77] on button "Save" at bounding box center [1177, 79] width 55 height 33
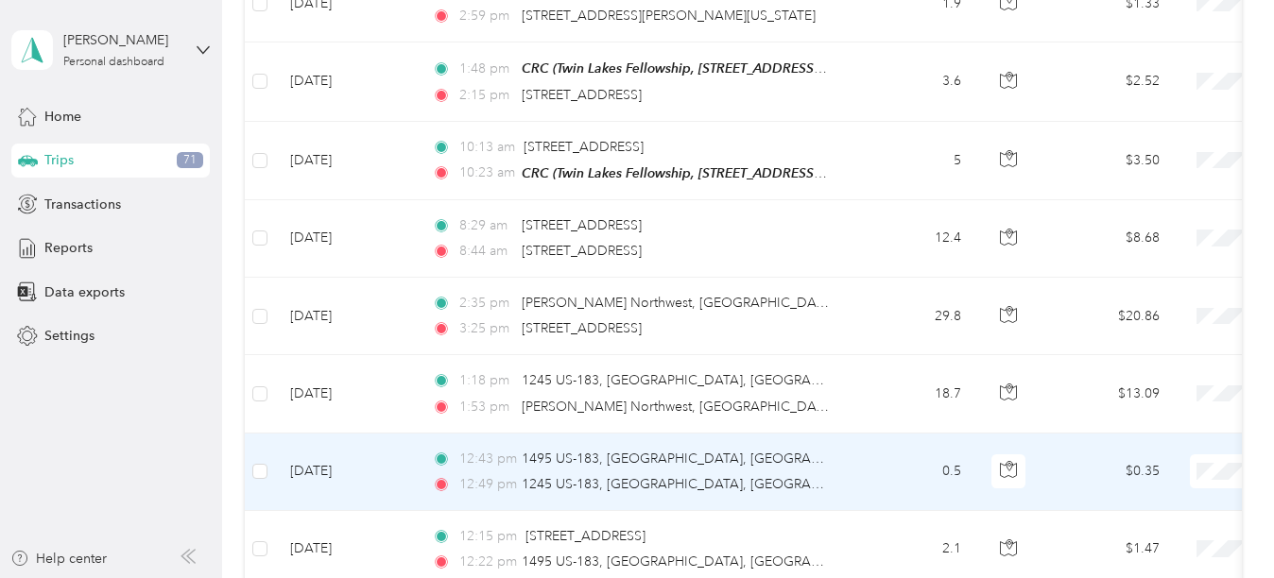
scroll to position [2646, 0]
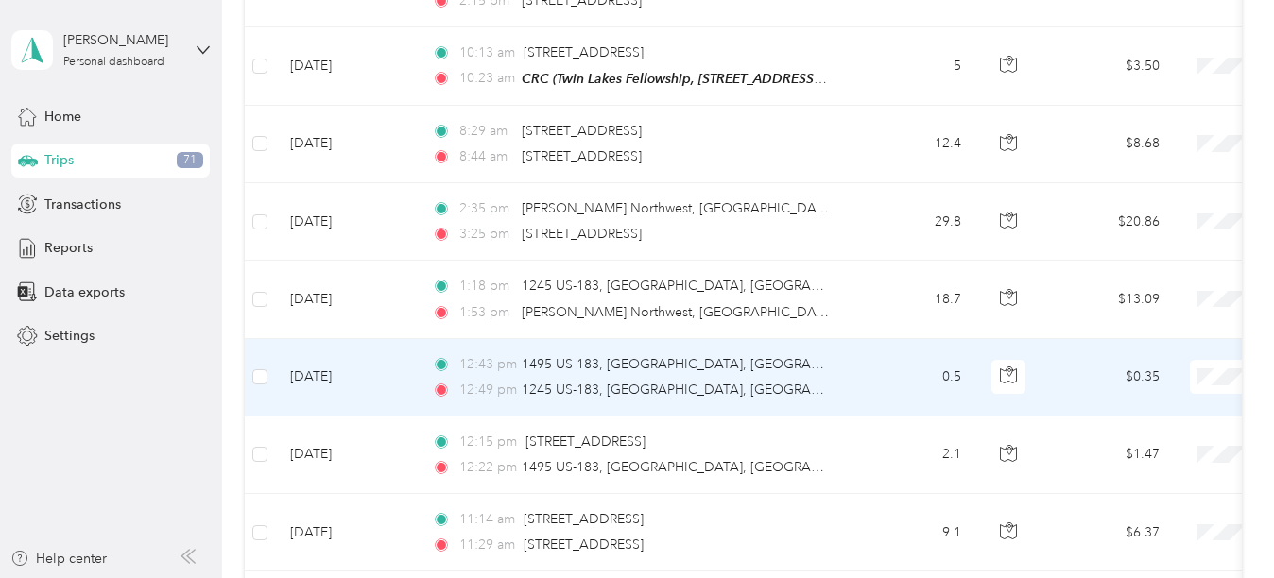
click at [800, 371] on div "12:43 pm 1495 US-183, [GEOGRAPHIC_DATA], [GEOGRAPHIC_DATA] 12:49 pm 1245 US-183…" at bounding box center [630, 377] width 397 height 46
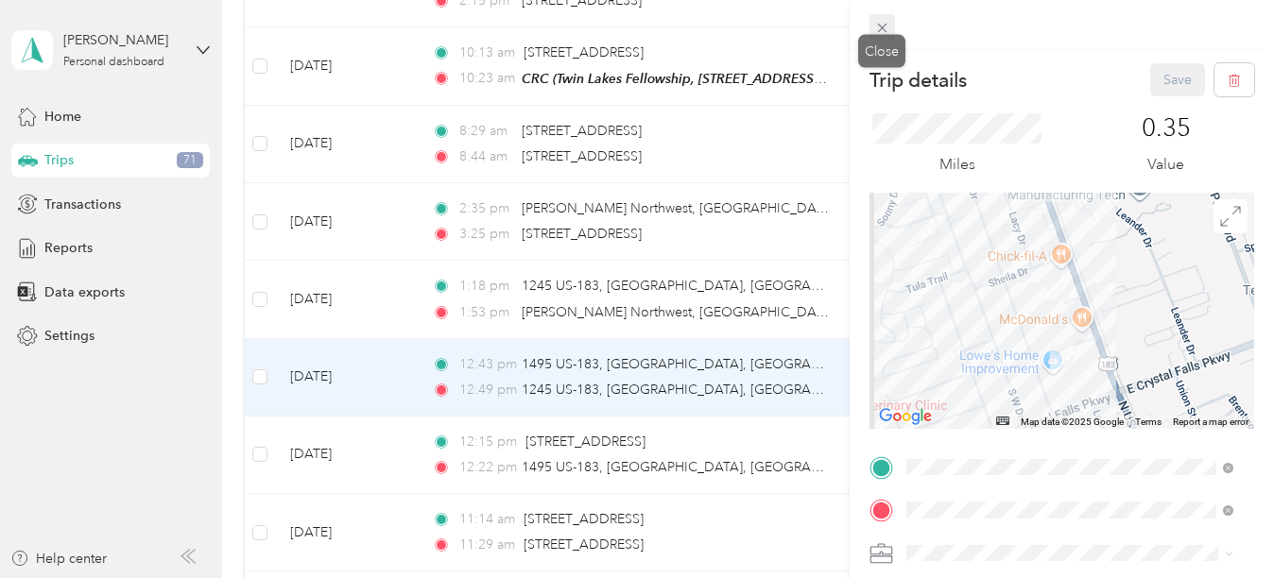
click at [886, 28] on icon at bounding box center [882, 28] width 16 height 16
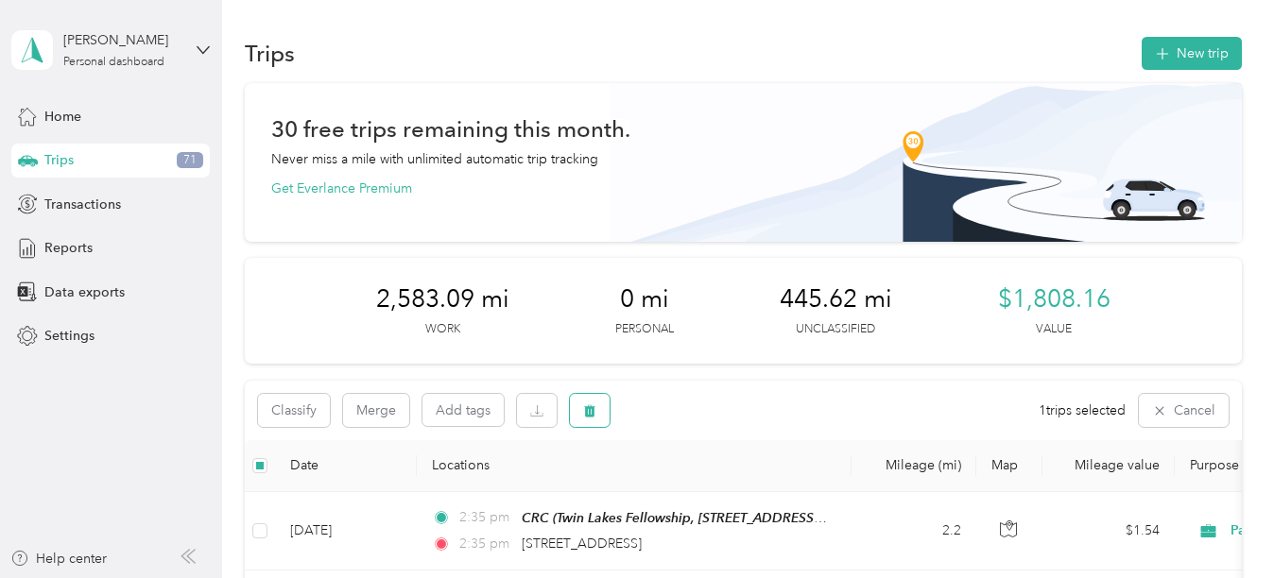
click at [591, 412] on icon "button" at bounding box center [589, 410] width 11 height 12
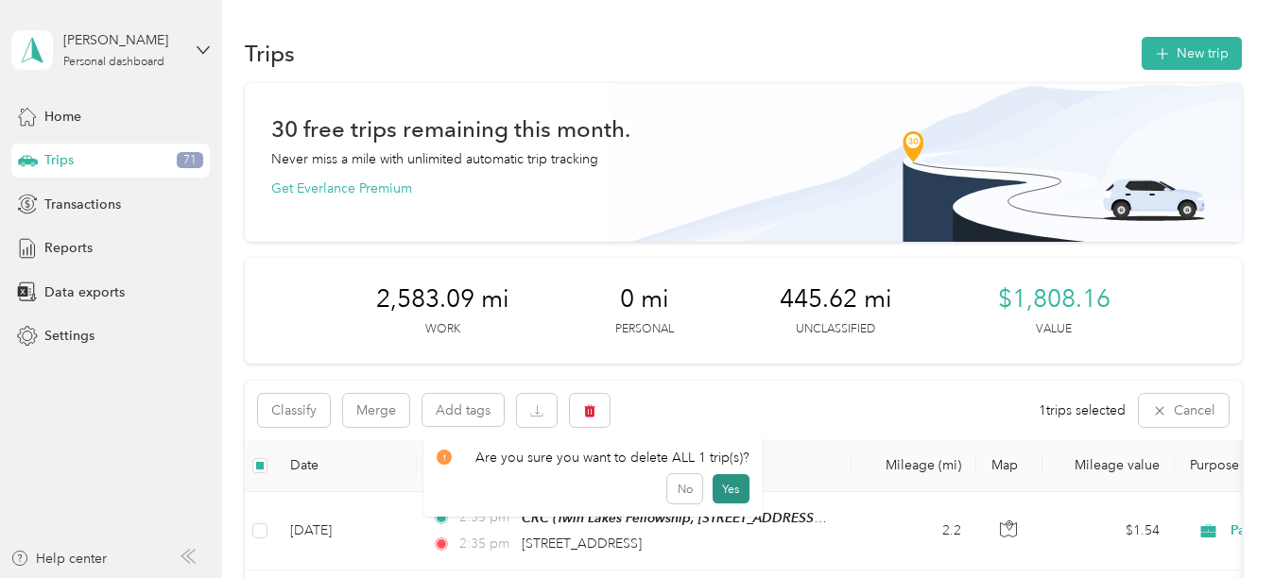
click at [727, 486] on button "Yes" at bounding box center [731, 489] width 37 height 30
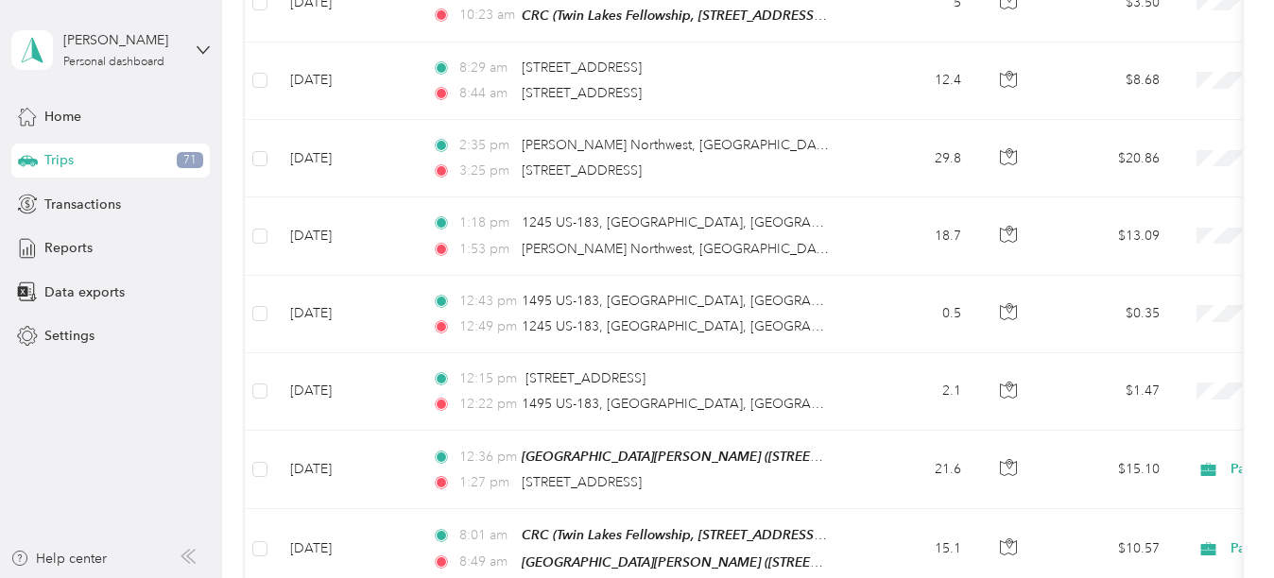
scroll to position [2685, 0]
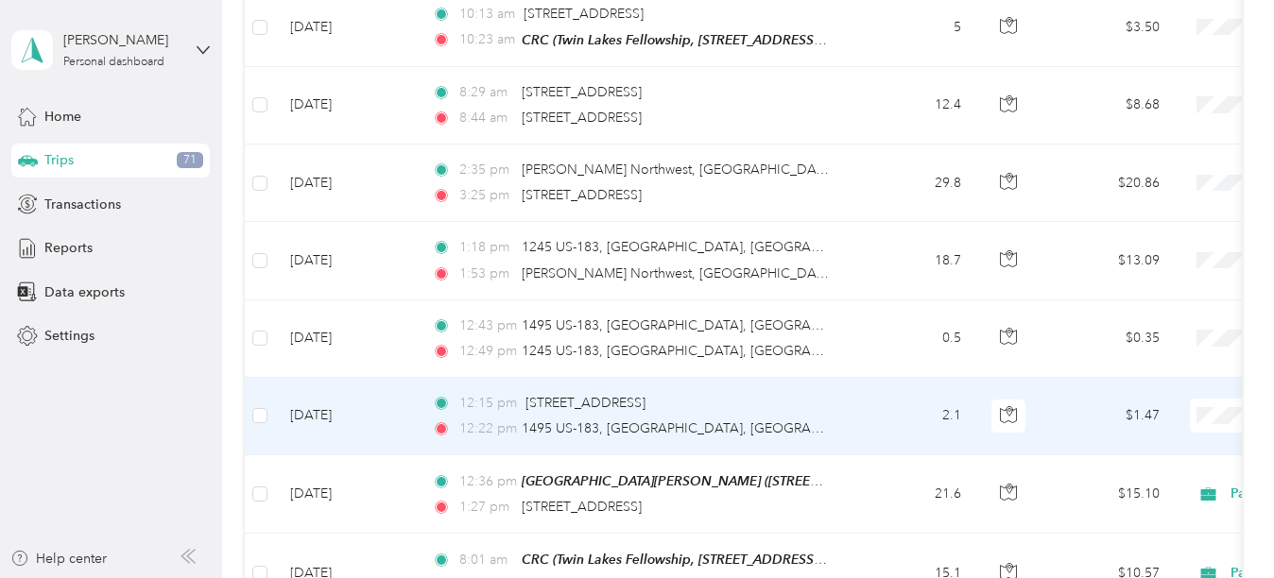
click at [855, 414] on td "2.1" at bounding box center [914, 416] width 125 height 77
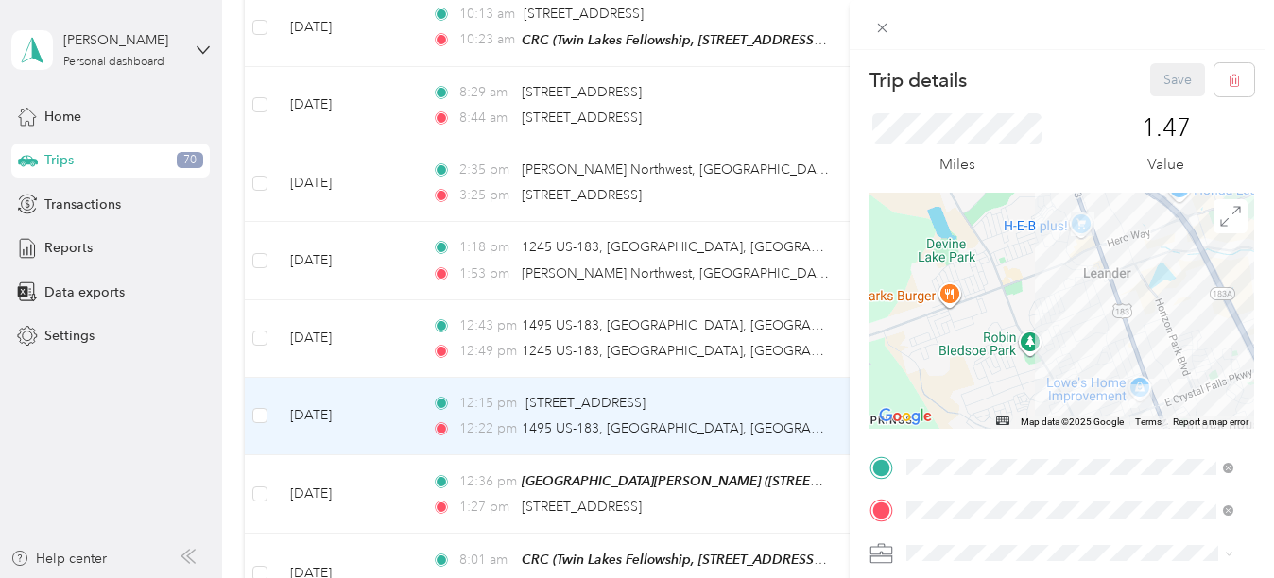
drag, startPoint x: 1103, startPoint y: 284, endPoint x: 1096, endPoint y: 372, distance: 89.1
click at [1096, 372] on div at bounding box center [1061, 311] width 385 height 236
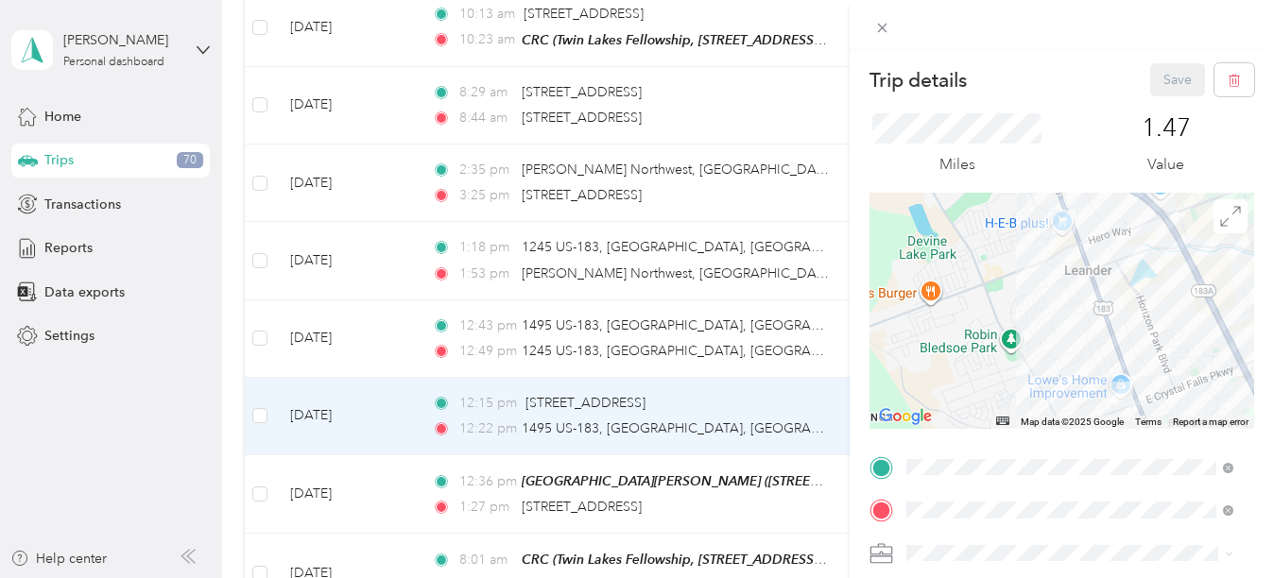
drag, startPoint x: 1041, startPoint y: 289, endPoint x: 1023, endPoint y: 287, distance: 19.0
click at [1023, 287] on div at bounding box center [1061, 311] width 385 height 236
click at [1228, 78] on icon "button" at bounding box center [1234, 80] width 13 height 13
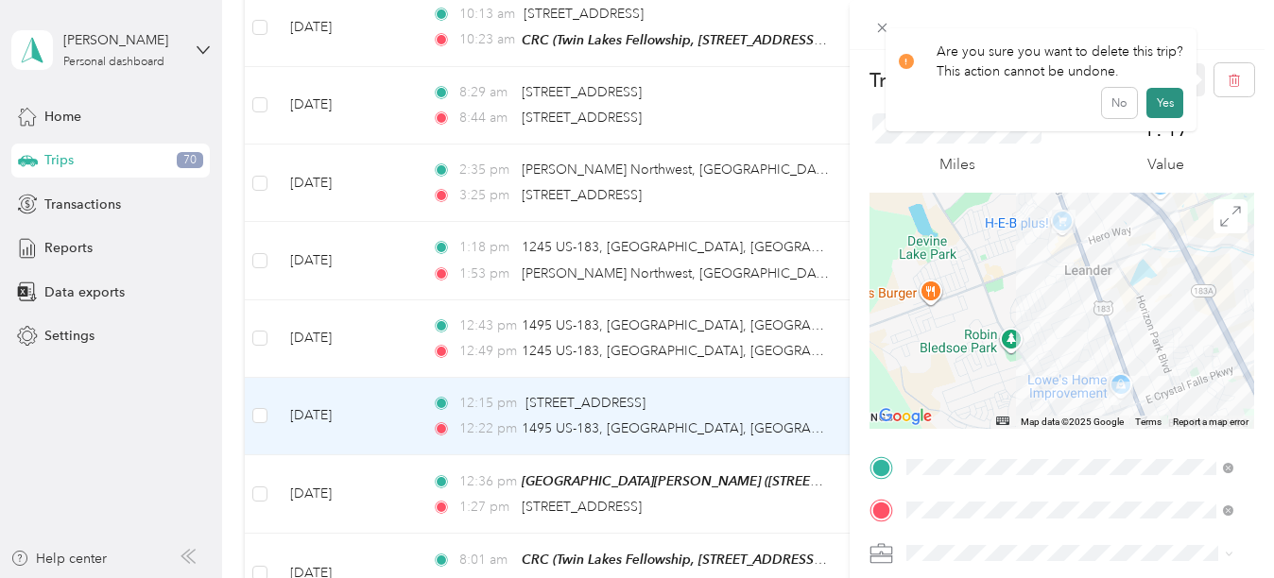
click at [1162, 99] on button "Yes" at bounding box center [1164, 103] width 37 height 30
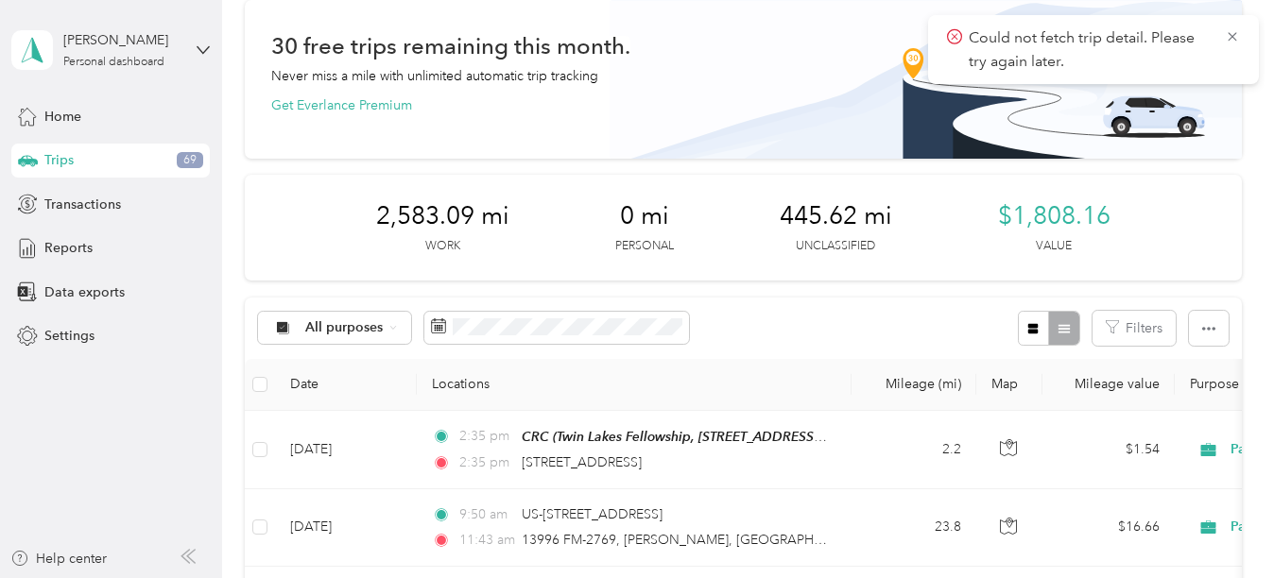
scroll to position [126, 0]
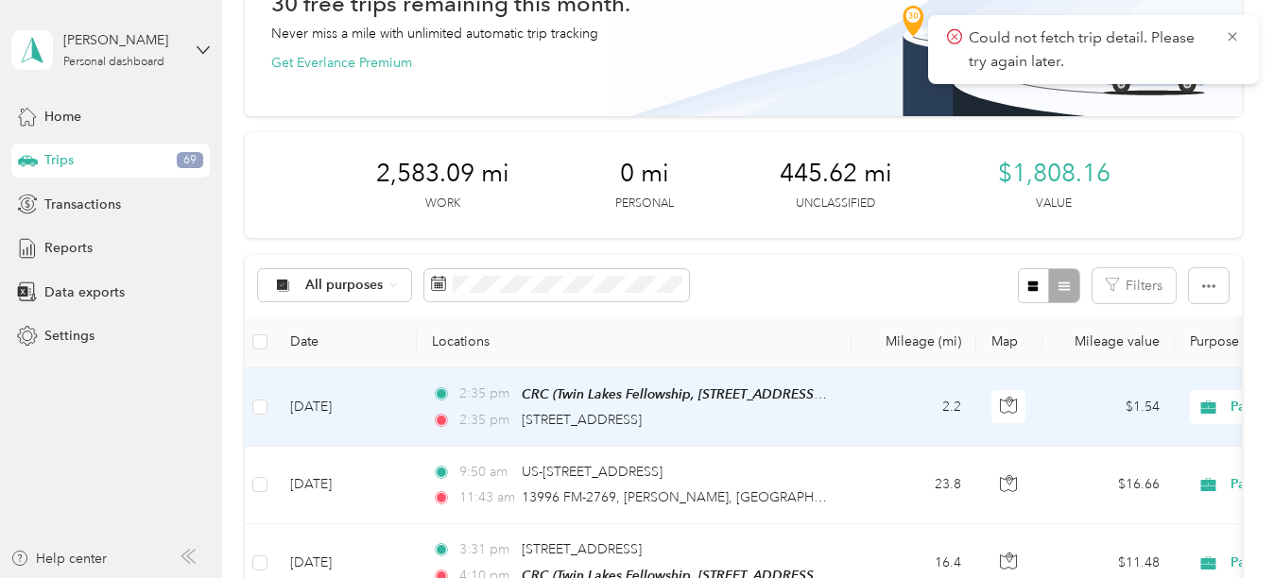
click at [835, 421] on td "2:35 pm CRC (Twin Lakes Fellowship, [STREET_ADDRESS][GEOGRAPHIC_DATA][STREET_AD…" at bounding box center [634, 408] width 435 height 78
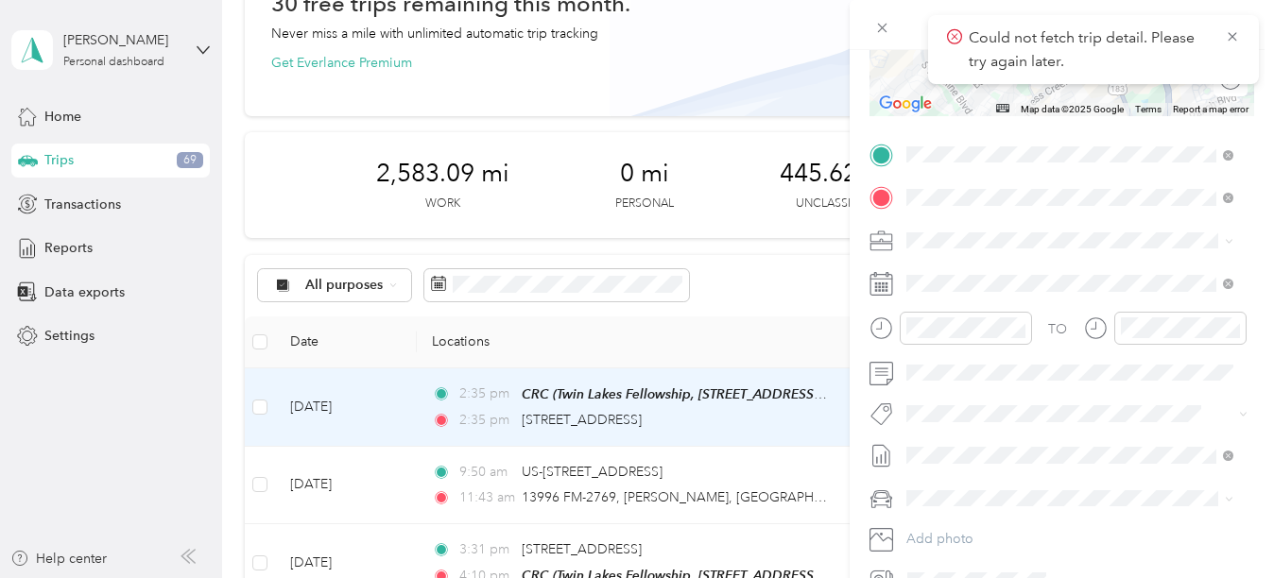
scroll to position [323, 0]
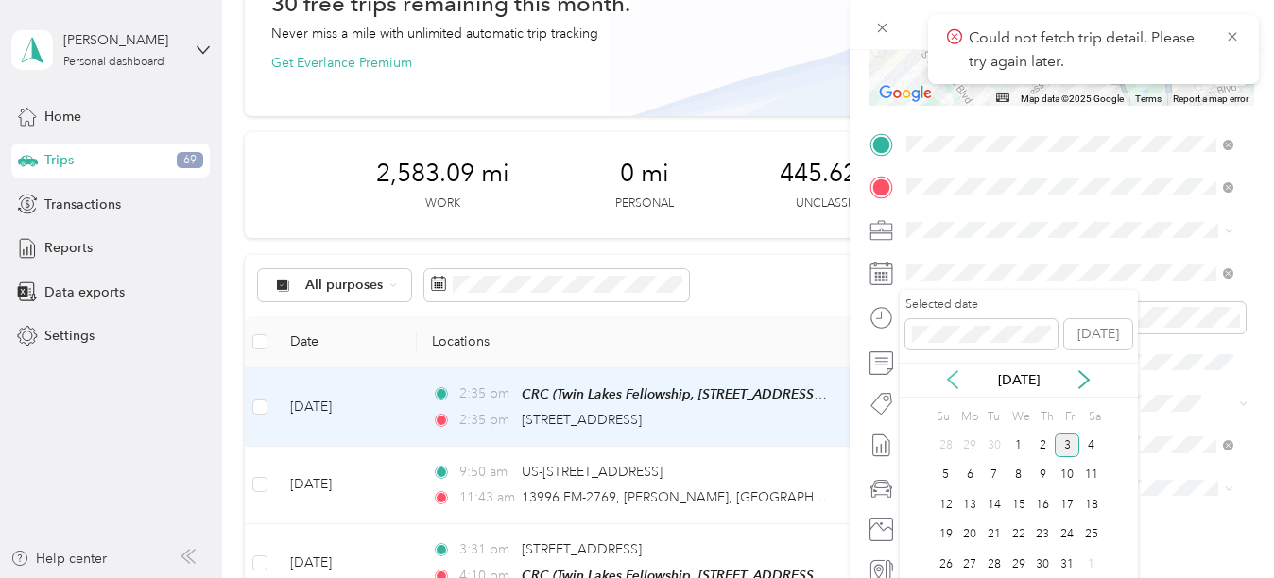
click at [948, 378] on icon at bounding box center [952, 379] width 19 height 19
click at [1017, 449] on div "3" at bounding box center [1019, 446] width 25 height 24
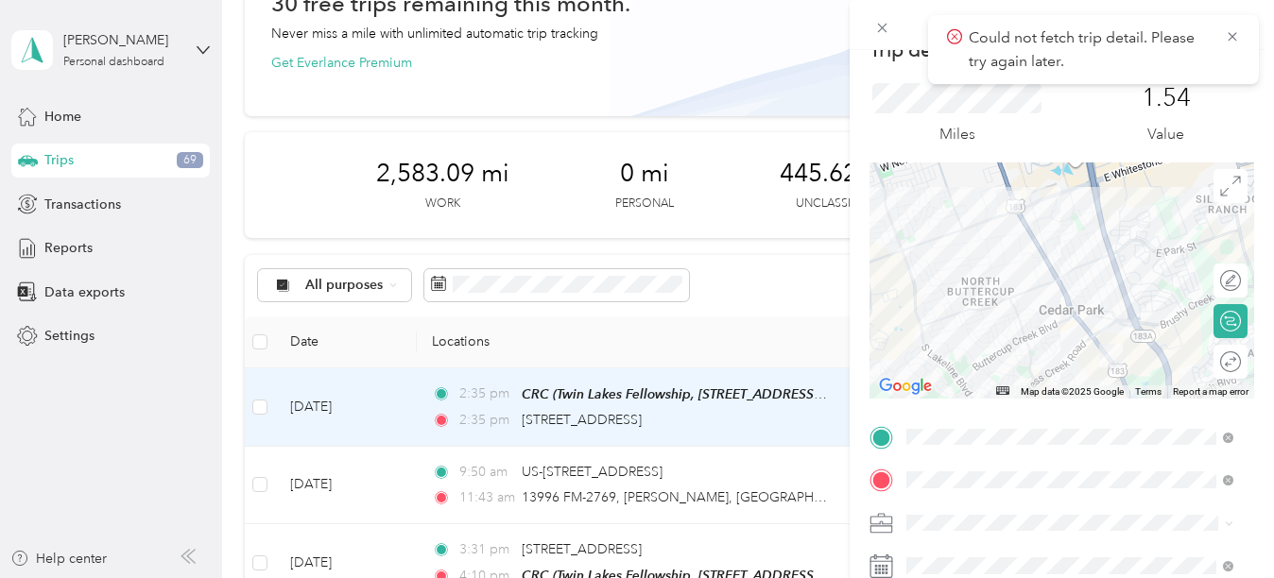
scroll to position [0, 0]
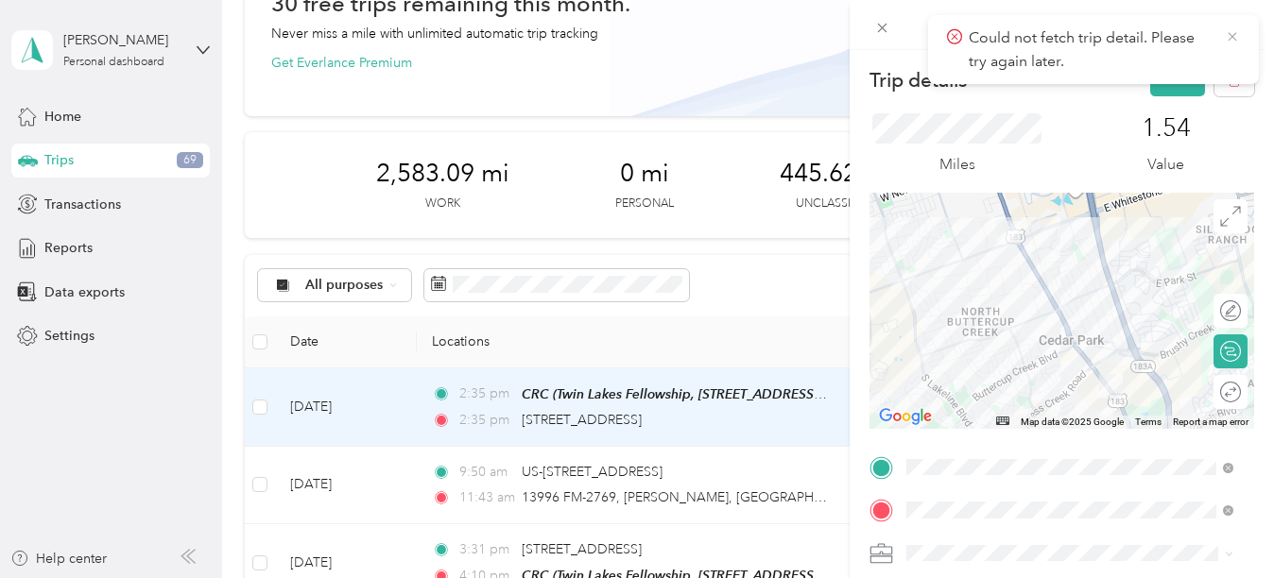
click at [1237, 38] on icon at bounding box center [1232, 36] width 15 height 17
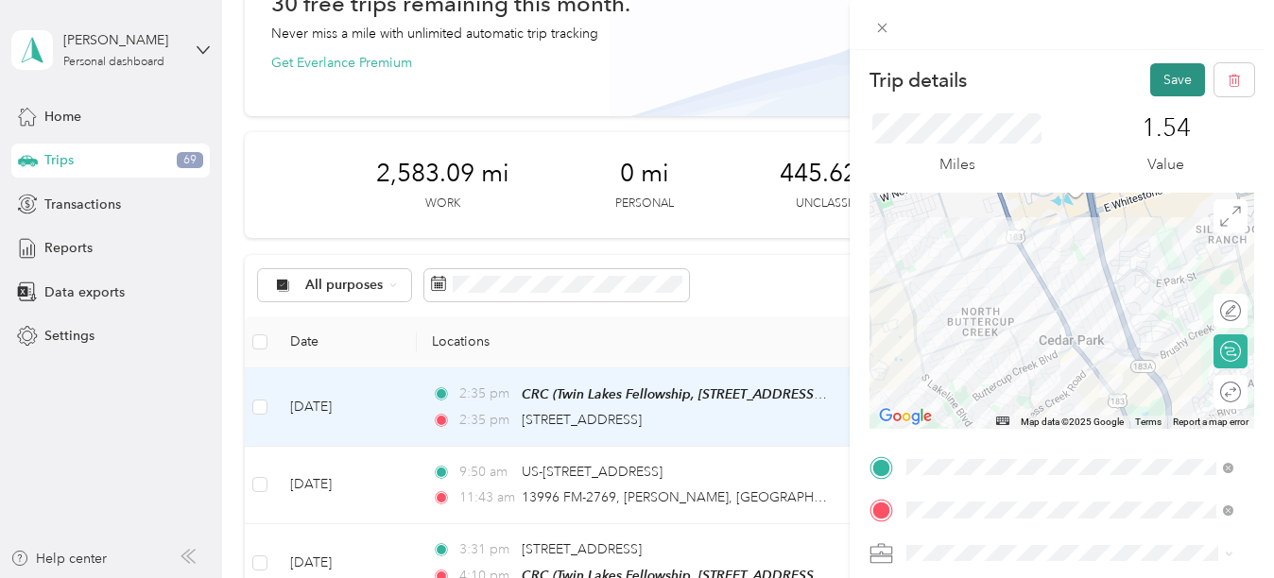
click at [1151, 79] on button "Save" at bounding box center [1177, 79] width 55 height 33
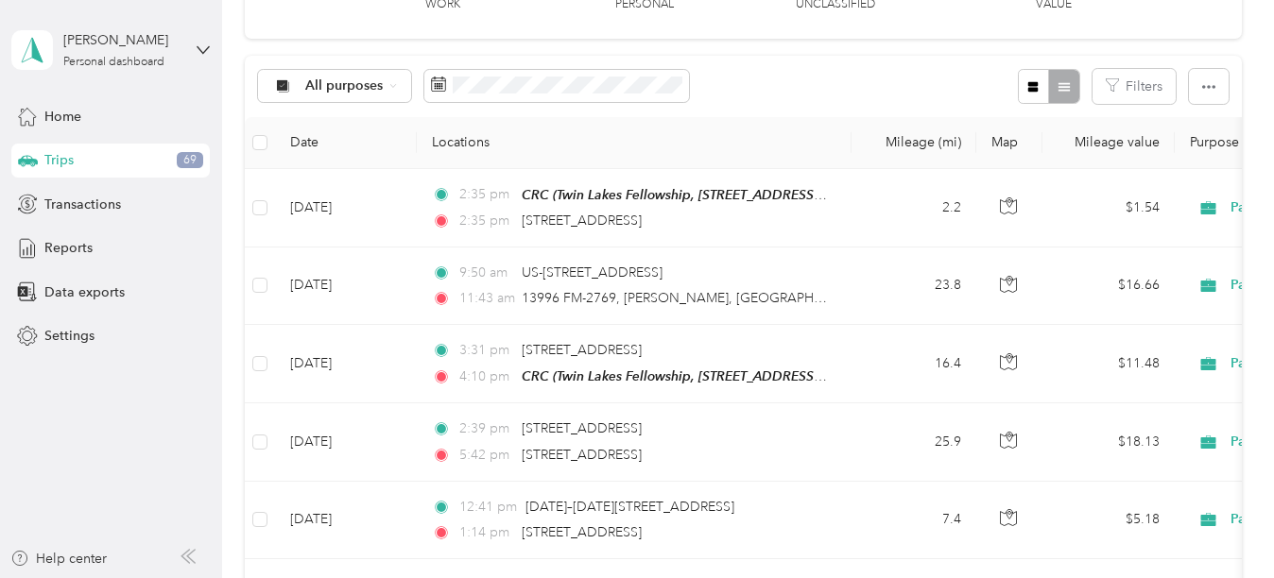
scroll to position [309, 0]
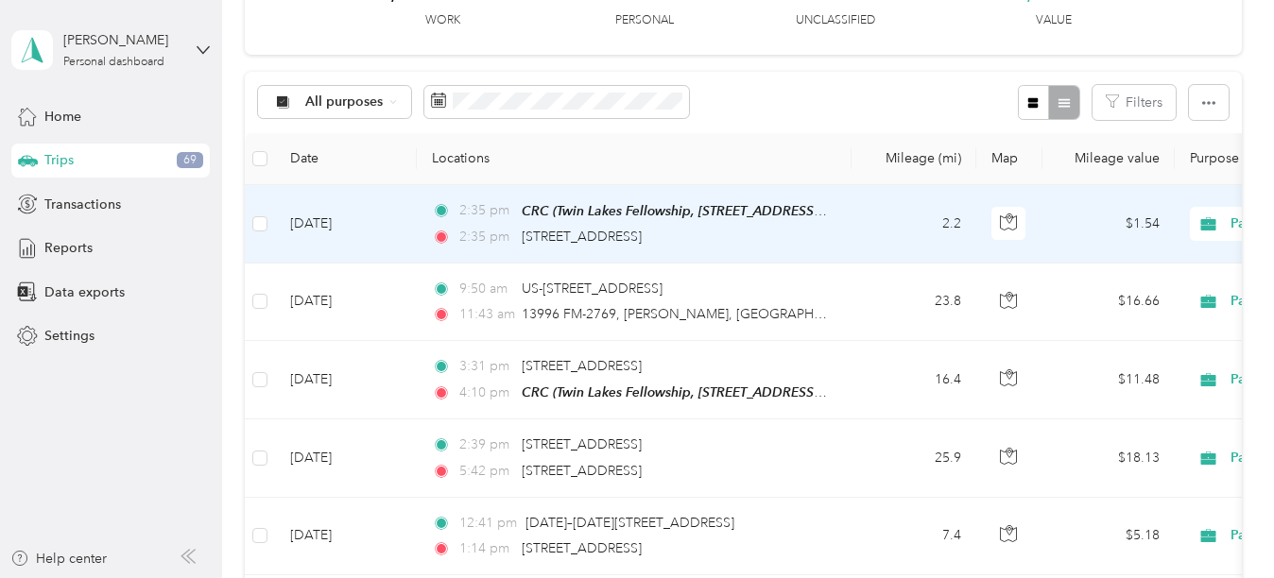
click at [863, 237] on td "2.2" at bounding box center [914, 224] width 125 height 78
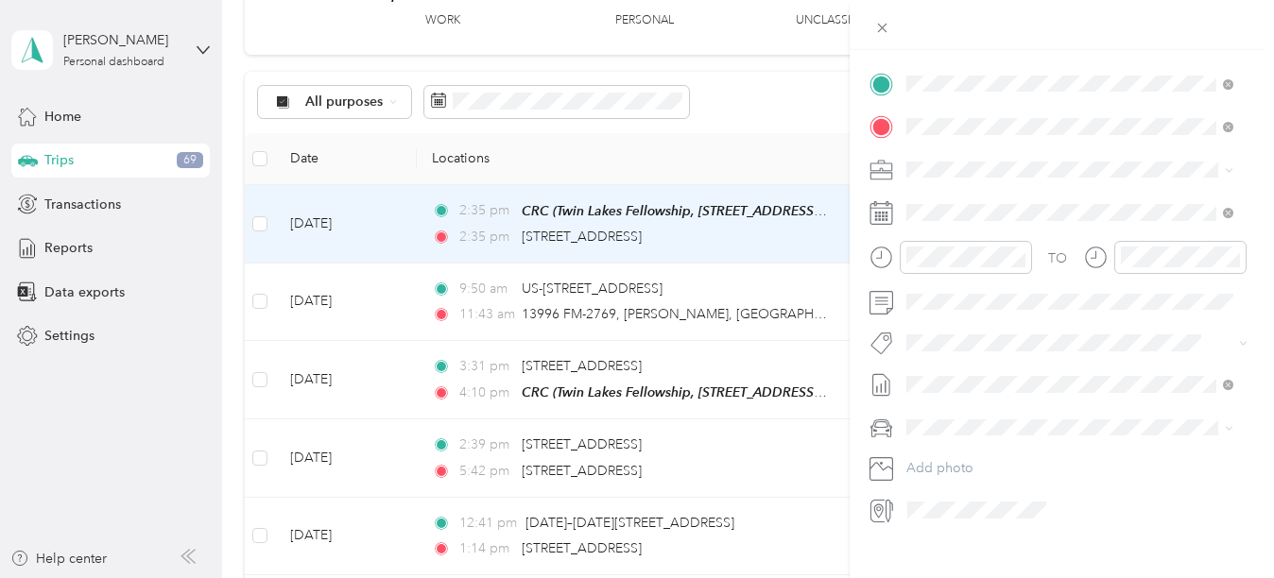
scroll to position [380, 0]
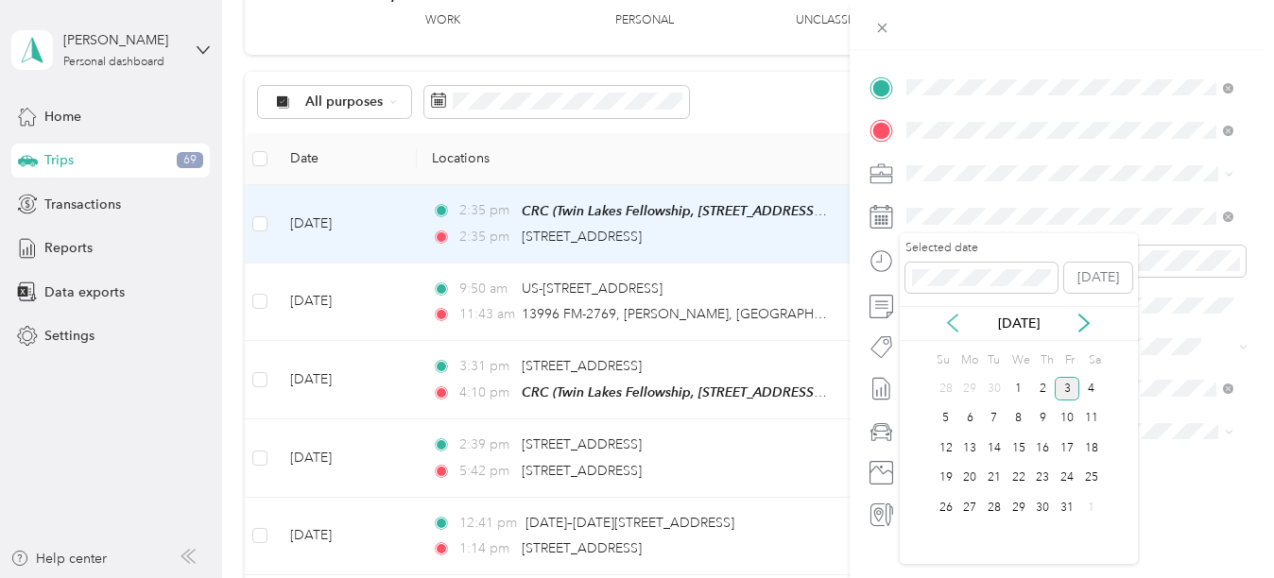
click at [951, 323] on icon at bounding box center [952, 323] width 19 height 19
click at [1022, 386] on div "3" at bounding box center [1019, 389] width 25 height 24
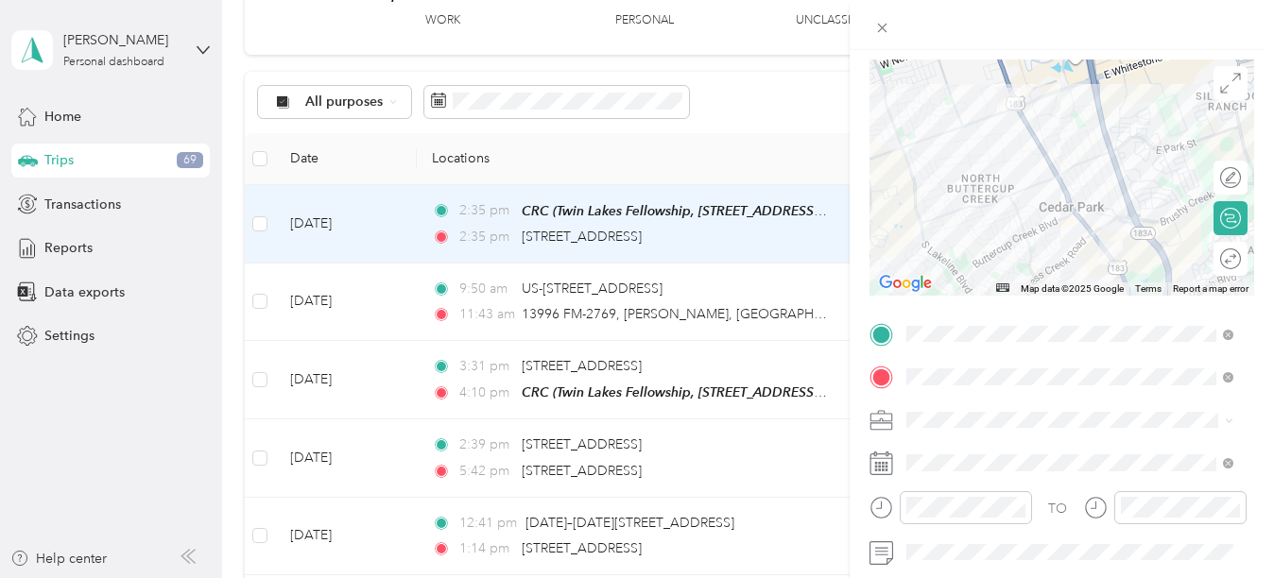
scroll to position [0, 0]
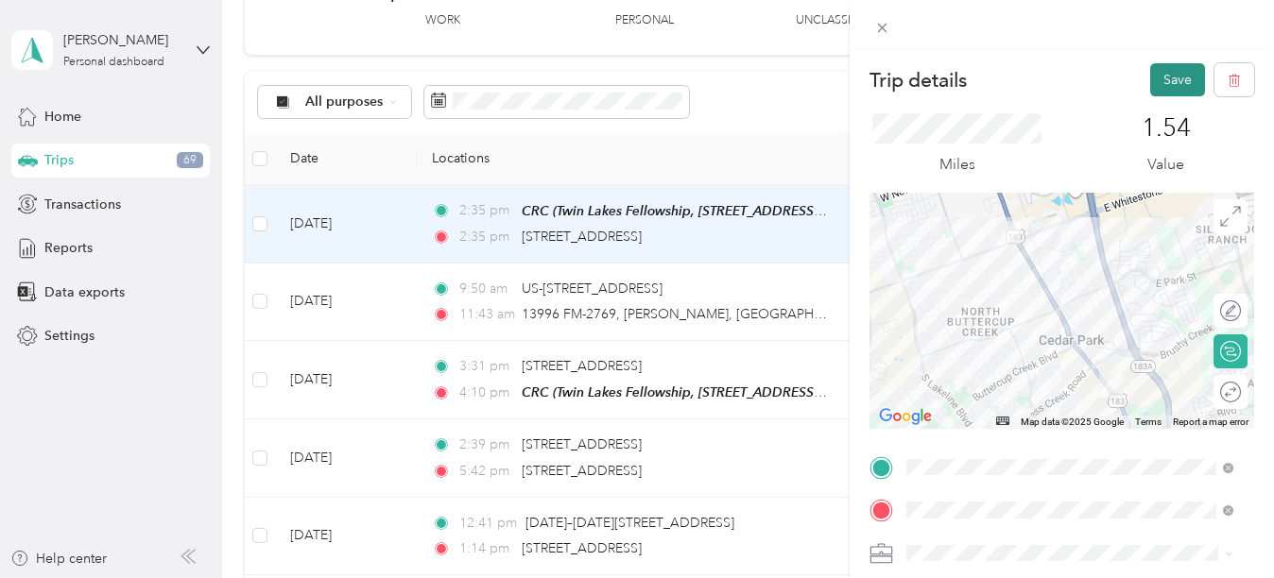
click at [1166, 78] on button "Save" at bounding box center [1177, 79] width 55 height 33
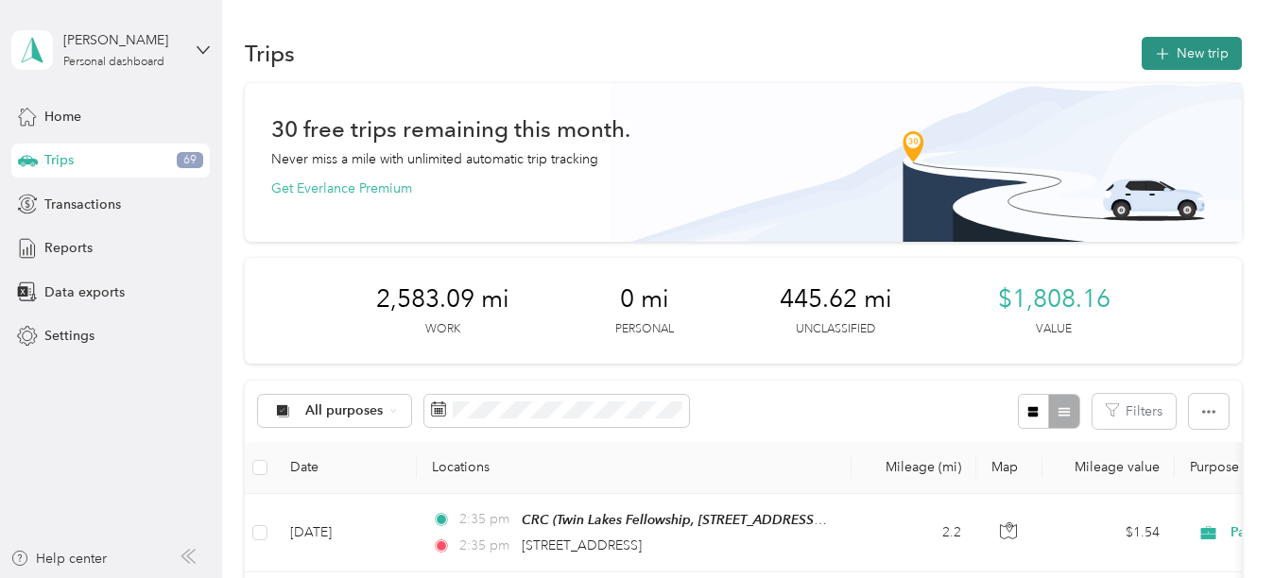
click at [1189, 55] on button "New trip" at bounding box center [1192, 53] width 100 height 33
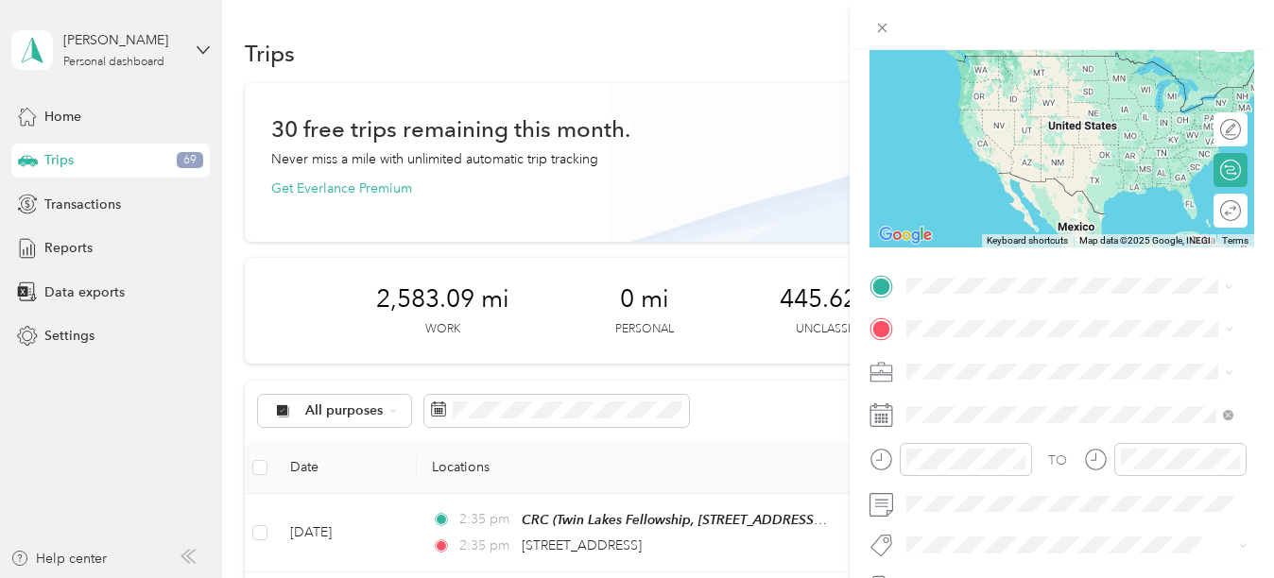
scroll to position [204, 0]
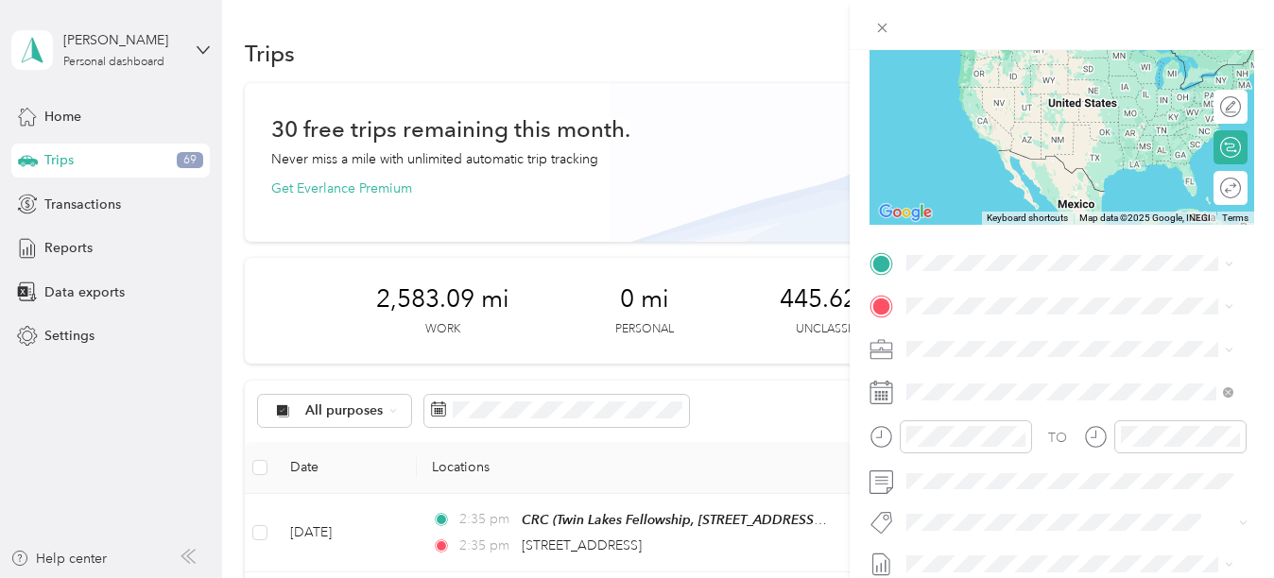
click at [1006, 373] on span "Twin Lakes Fellowship, [STREET_ADDRESS][GEOGRAPHIC_DATA], [GEOGRAPHIC_DATA], [G…" at bounding box center [1083, 380] width 284 height 56
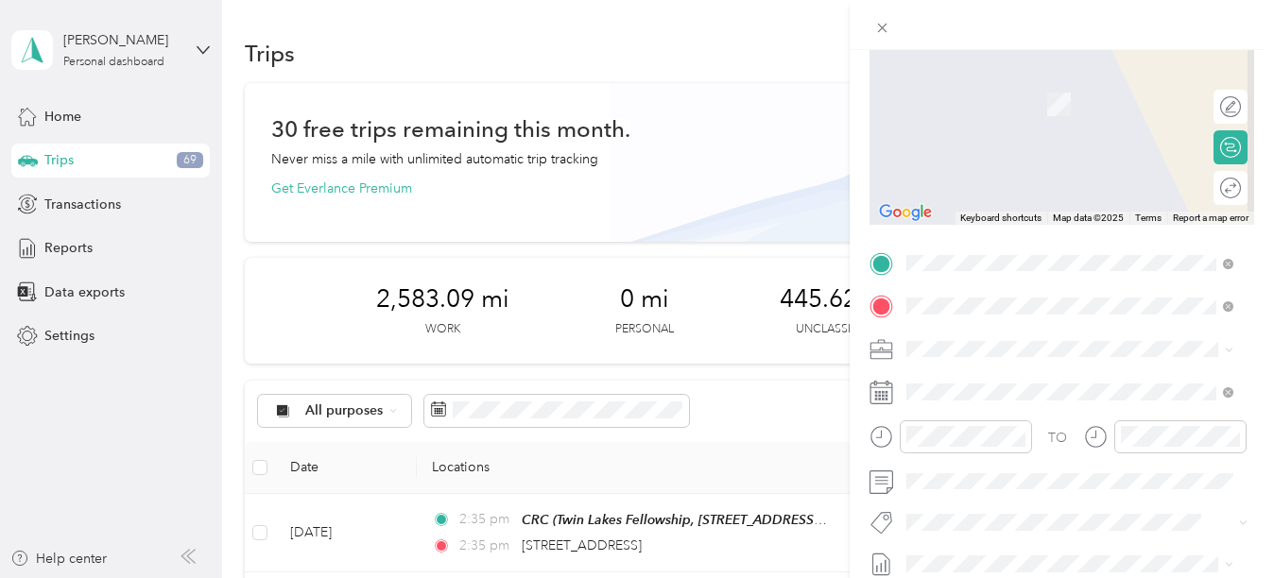
click at [1071, 85] on span "[STREET_ADDRESS][US_STATE]" at bounding box center [1035, 76] width 189 height 17
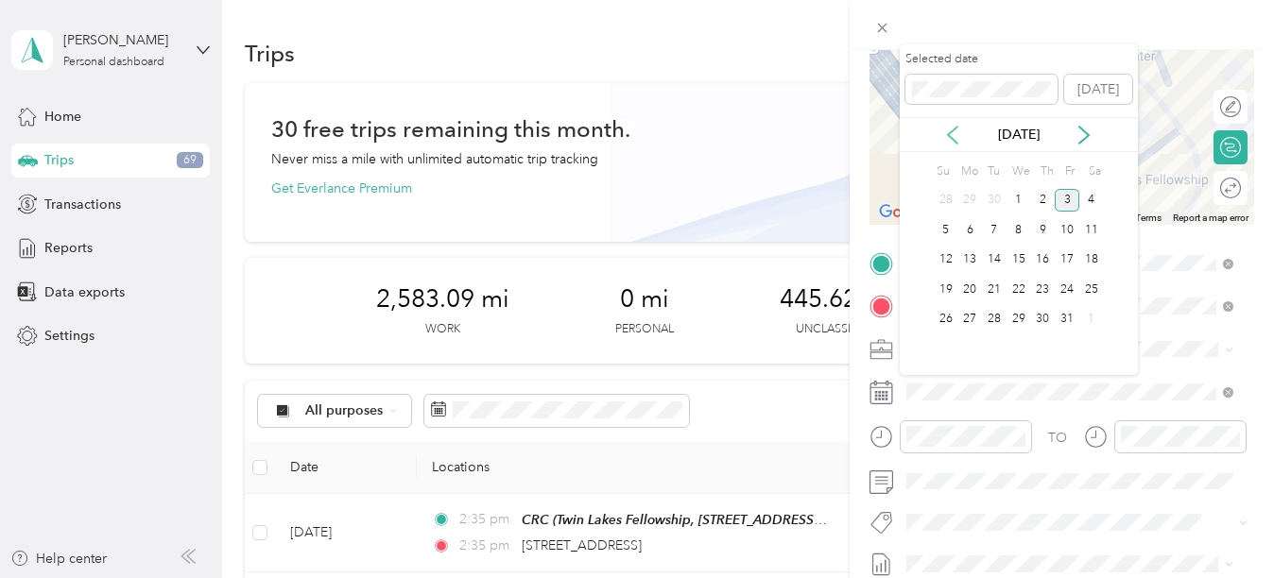
click at [952, 134] on icon at bounding box center [952, 135] width 19 height 19
click at [1019, 203] on div "3" at bounding box center [1019, 201] width 25 height 24
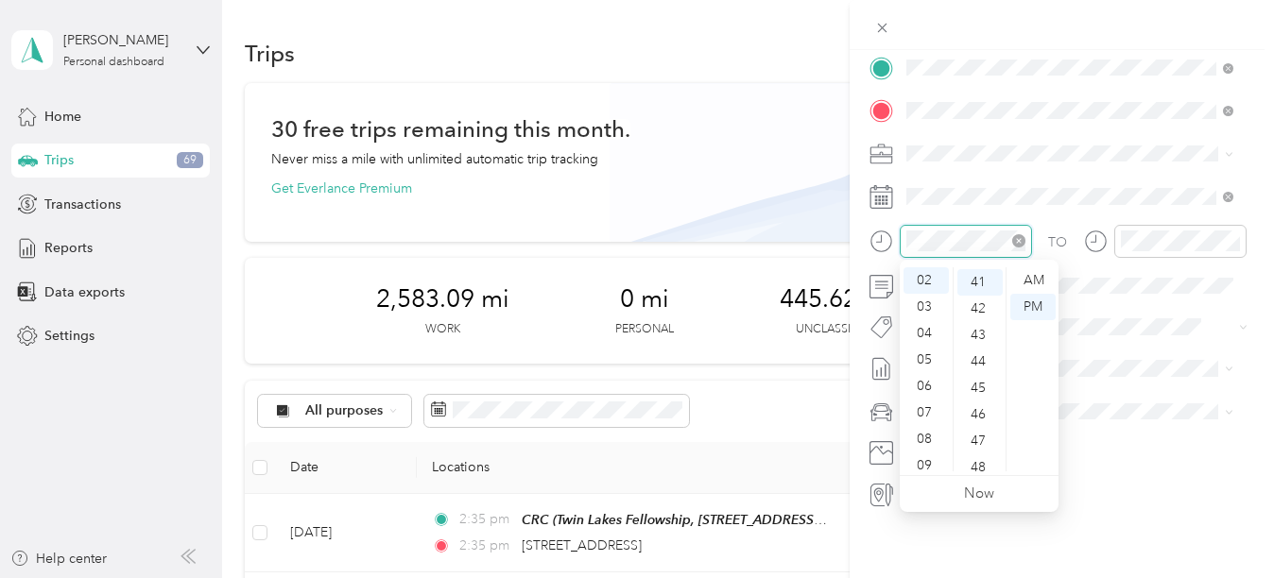
scroll to position [1085, 0]
click at [927, 439] on div "08" at bounding box center [926, 439] width 45 height 26
click at [1027, 280] on div "AM" at bounding box center [1032, 280] width 45 height 26
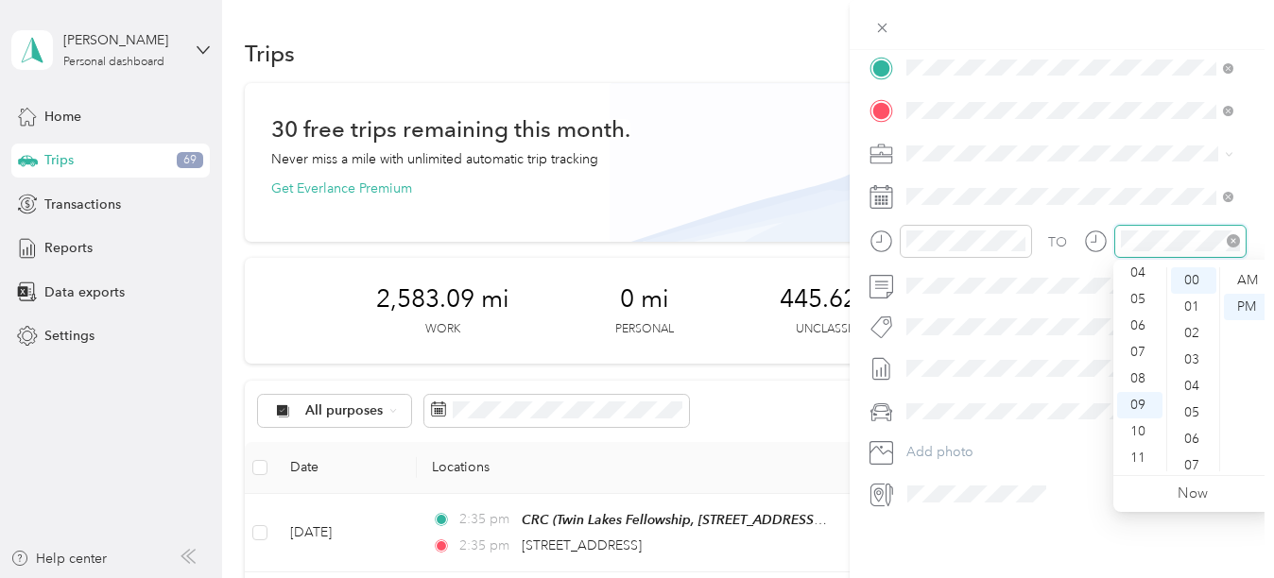
scroll to position [0, 0]
click at [1247, 198] on form "New Trip Save This trip cannot be edited because it is either under review, app…" at bounding box center [1062, 87] width 424 height 846
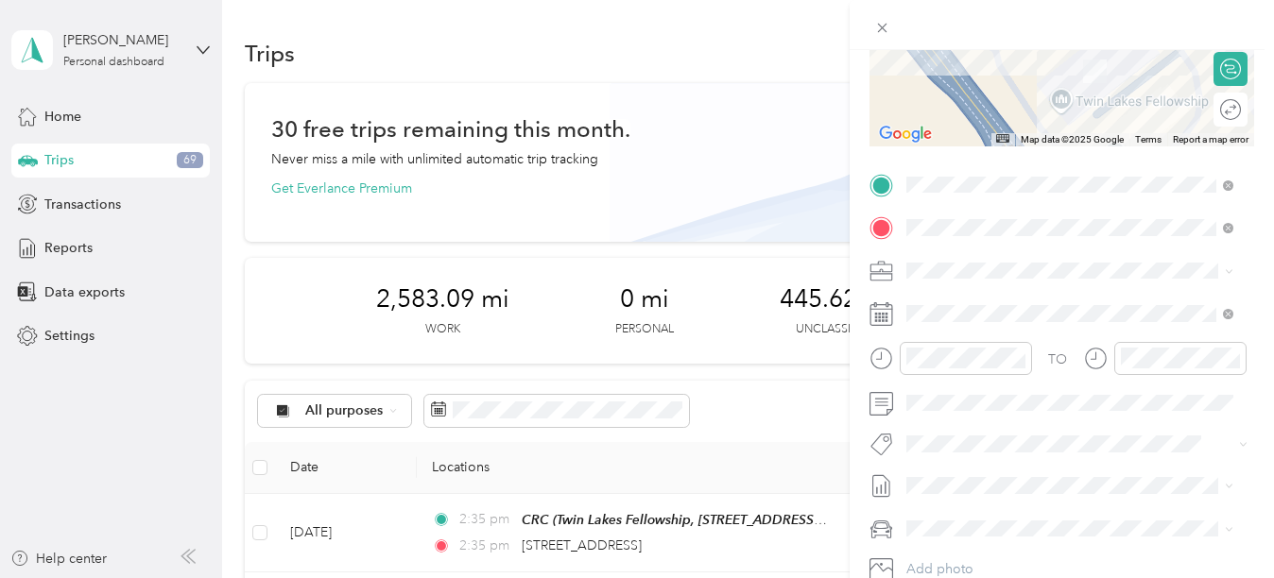
scroll to position [281, 0]
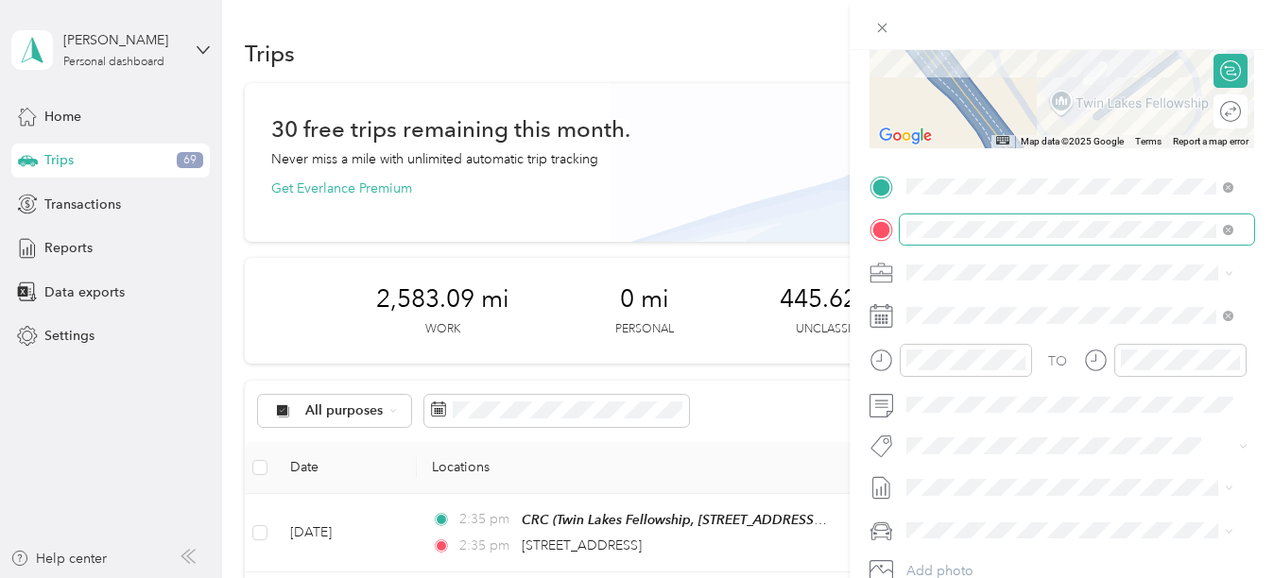
click at [967, 577] on div "New Trip Save This trip cannot be edited because it is either under review, app…" at bounding box center [632, 578] width 1265 height 0
click at [1230, 230] on icon at bounding box center [1228, 230] width 10 height 10
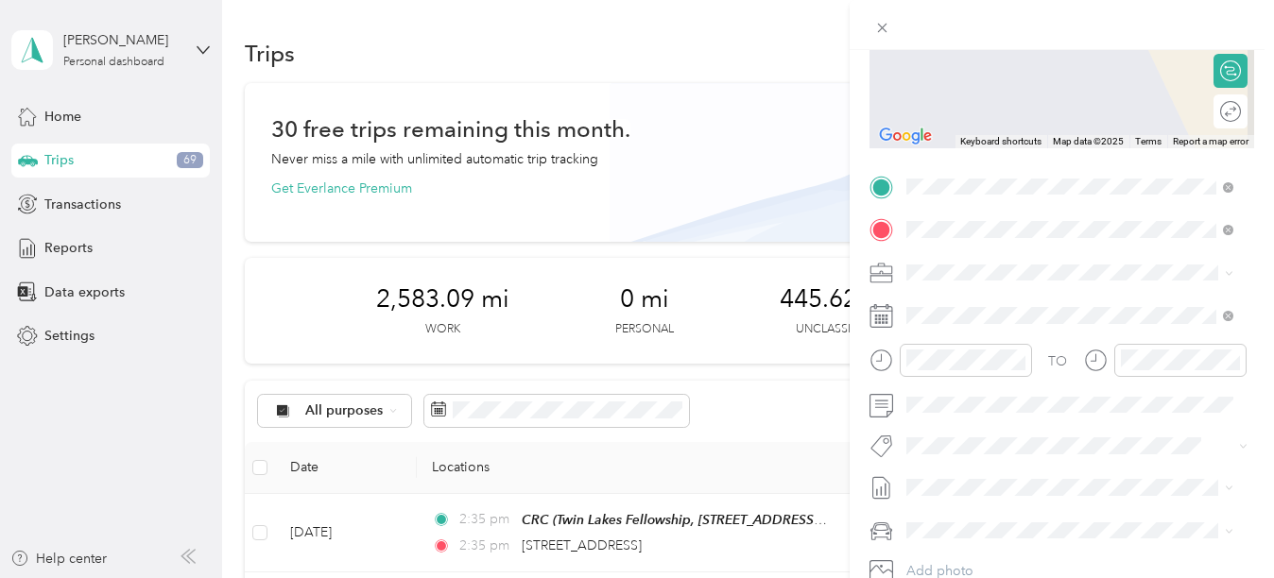
click at [1252, 232] on form "New Trip Save This trip cannot be edited because it is either under review, app…" at bounding box center [1062, 206] width 424 height 846
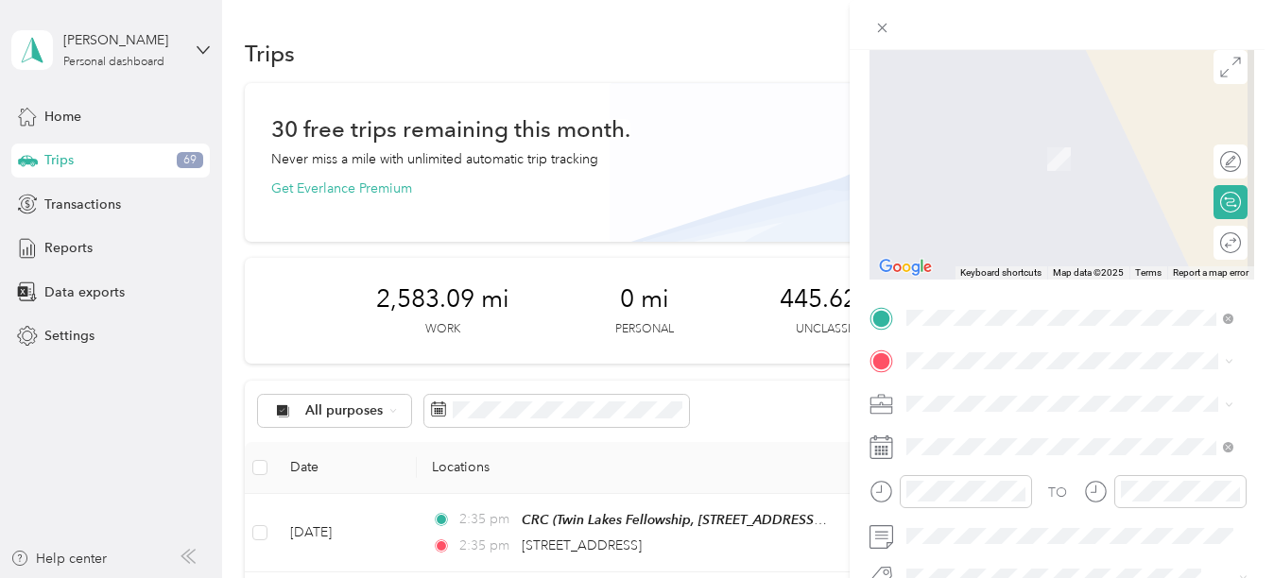
scroll to position [67, 0]
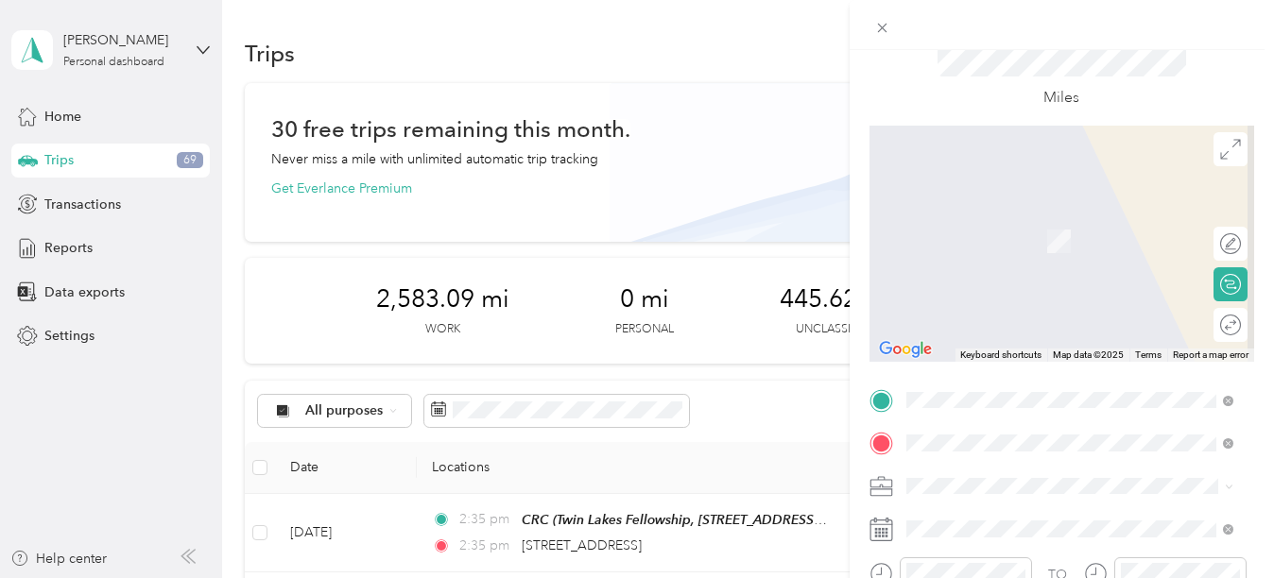
click at [1082, 497] on span at bounding box center [1077, 487] width 354 height 30
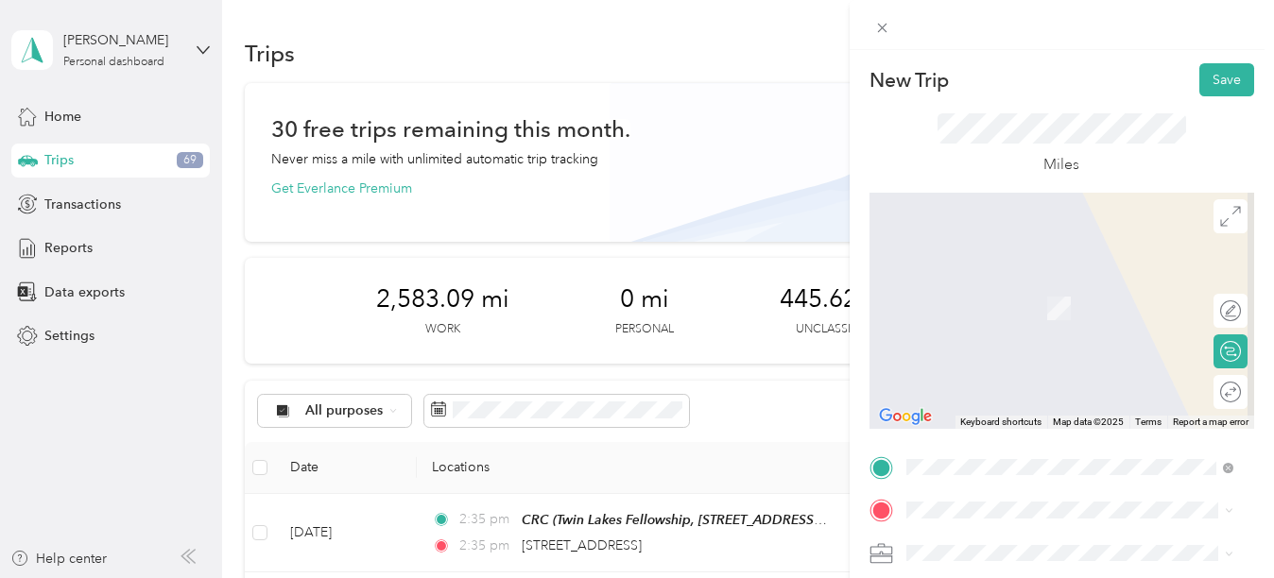
scroll to position [95, 0]
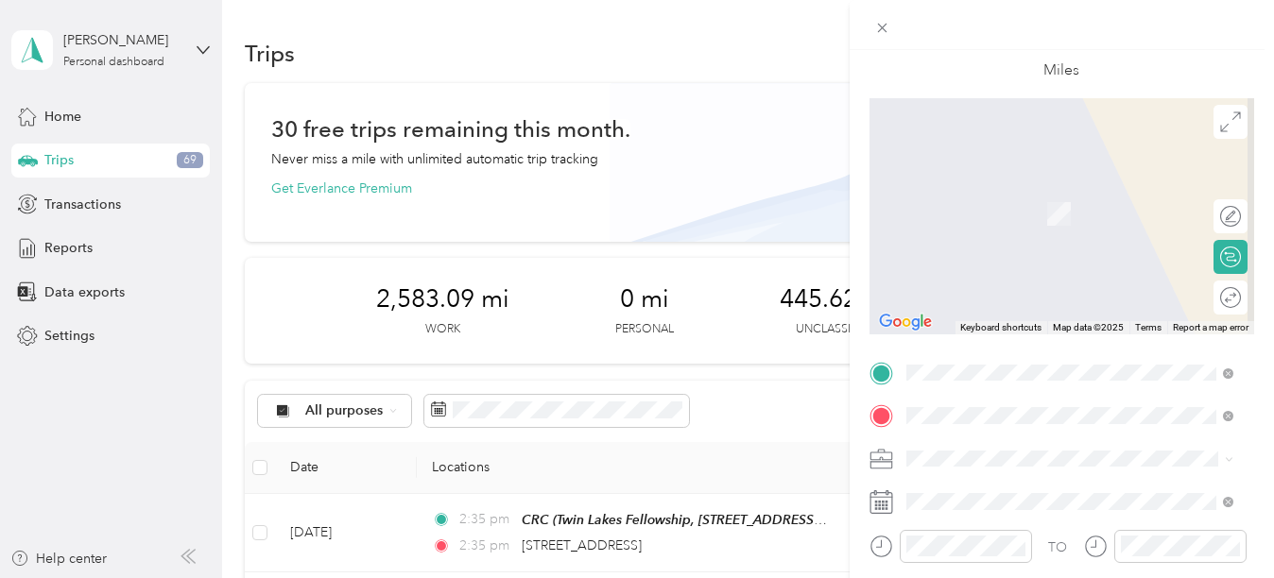
click at [1122, 199] on div "[STREET_ADDRESS][US_STATE]" at bounding box center [1070, 187] width 314 height 26
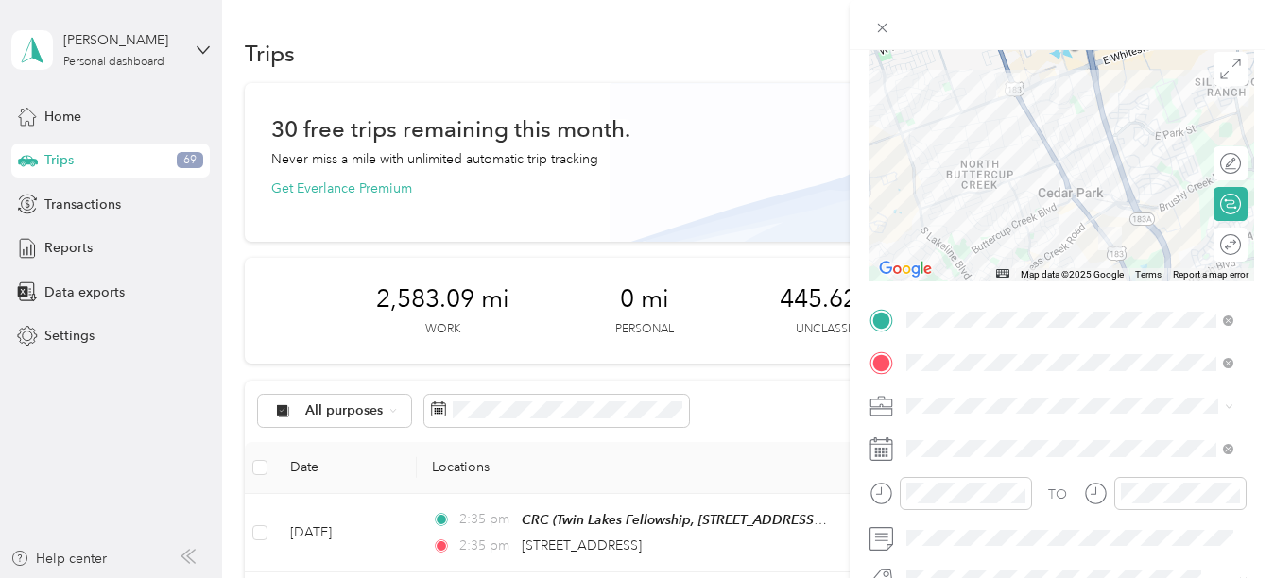
scroll to position [0, 0]
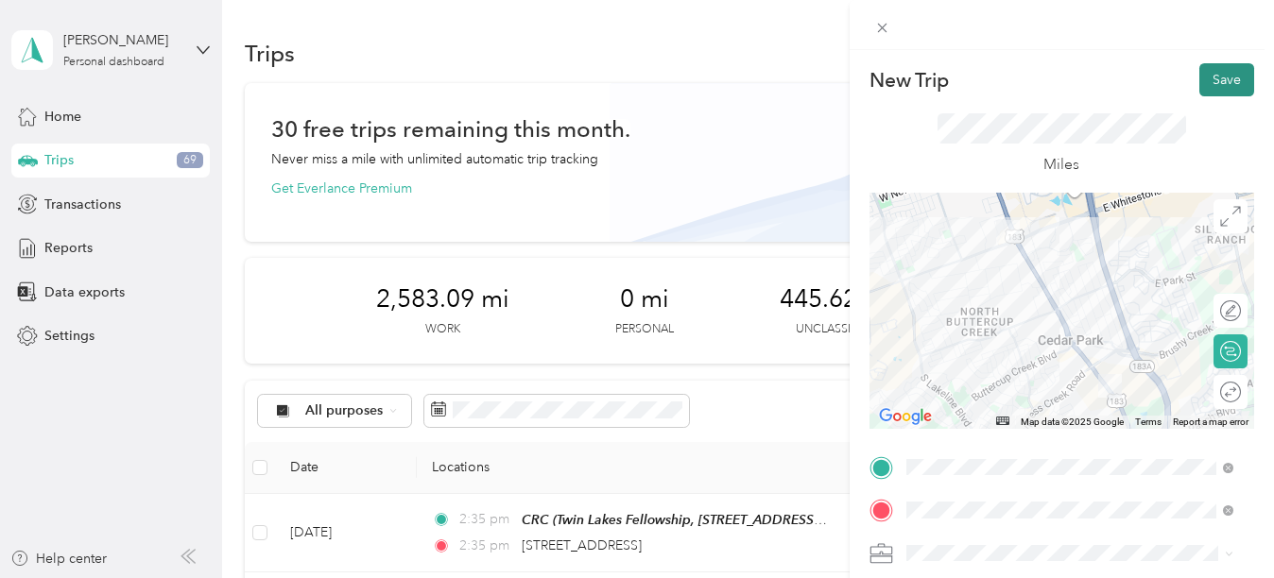
click at [1214, 80] on button "Save" at bounding box center [1226, 79] width 55 height 33
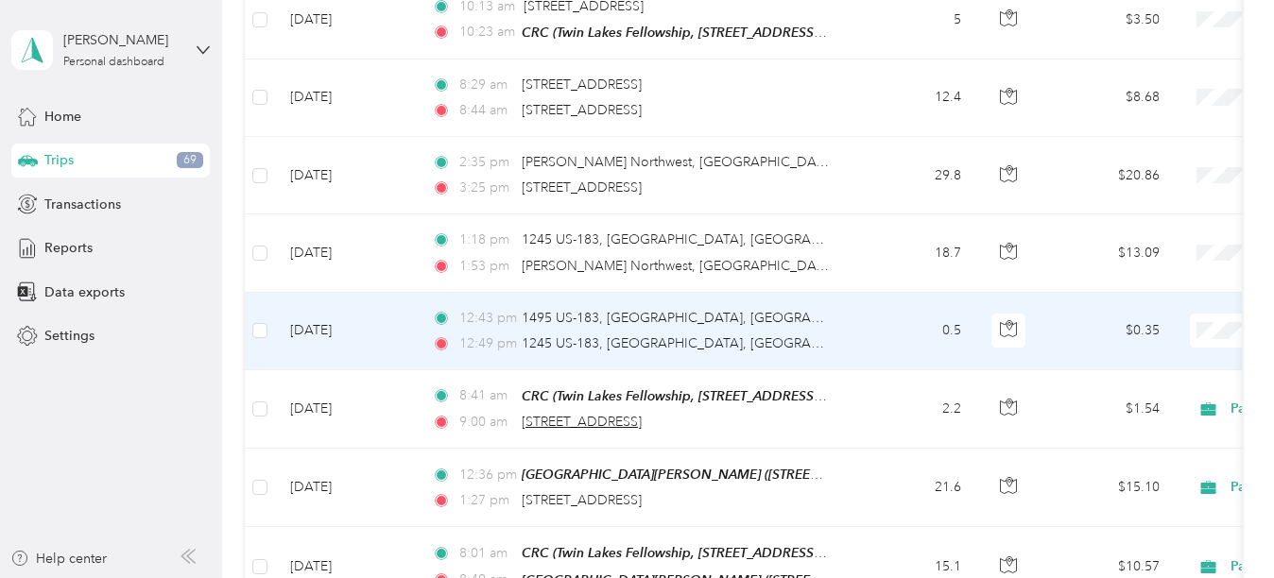
scroll to position [2646, 0]
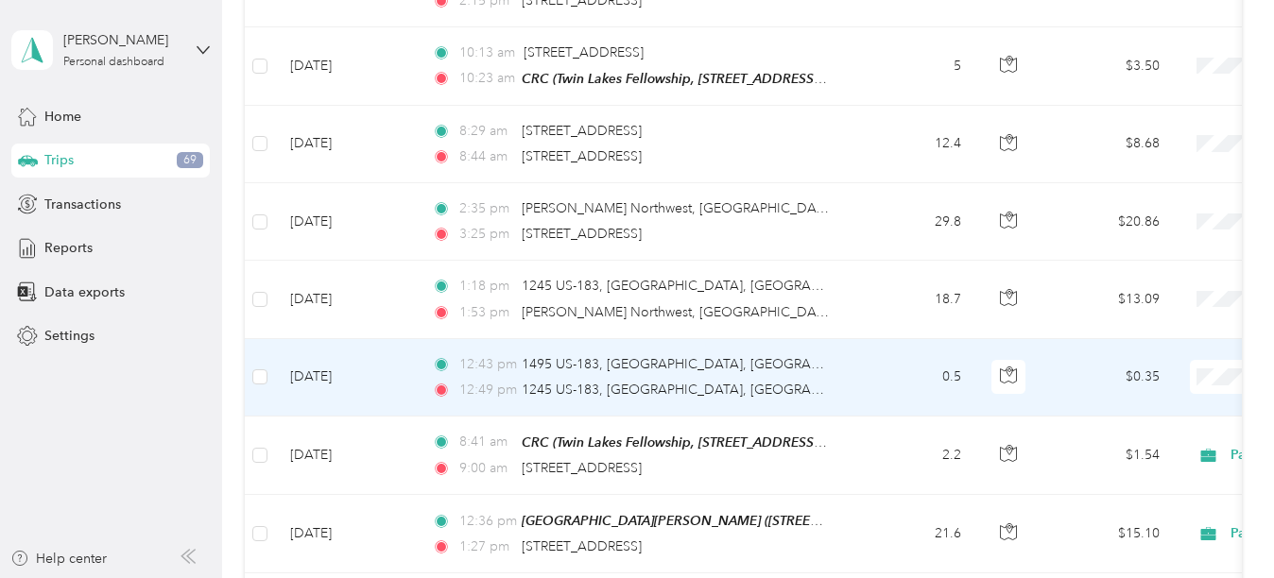
click at [782, 367] on div "12:43 pm 1495 US-183, [GEOGRAPHIC_DATA], [GEOGRAPHIC_DATA]" at bounding box center [630, 364] width 397 height 21
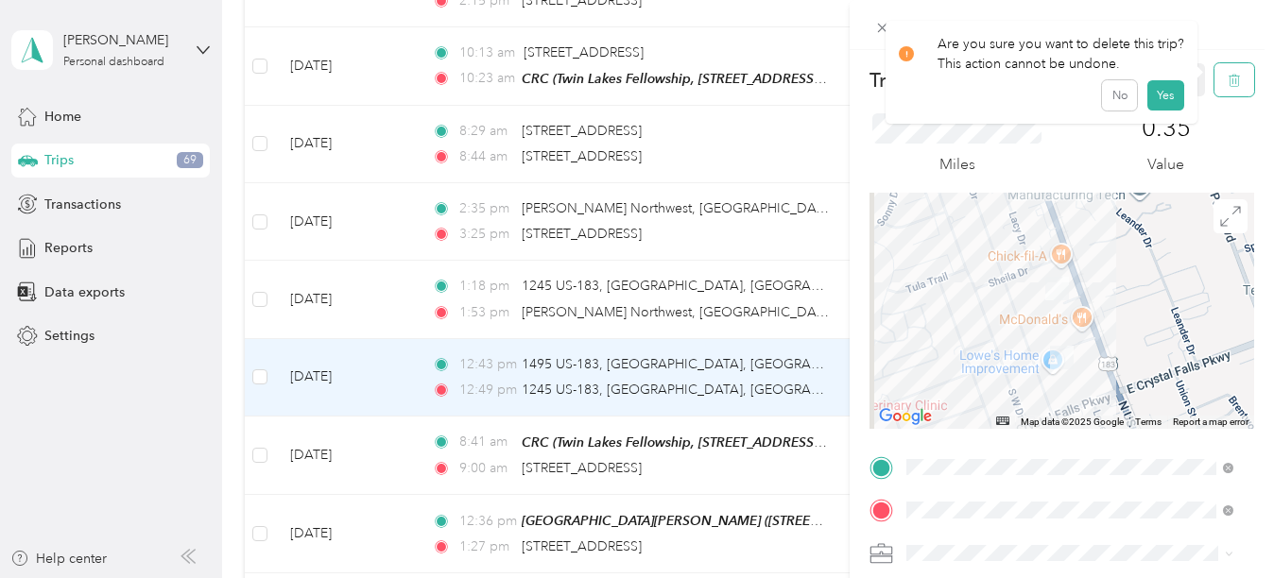
click at [1229, 77] on icon "button" at bounding box center [1234, 81] width 11 height 12
click at [1159, 98] on button "Yes" at bounding box center [1164, 103] width 37 height 30
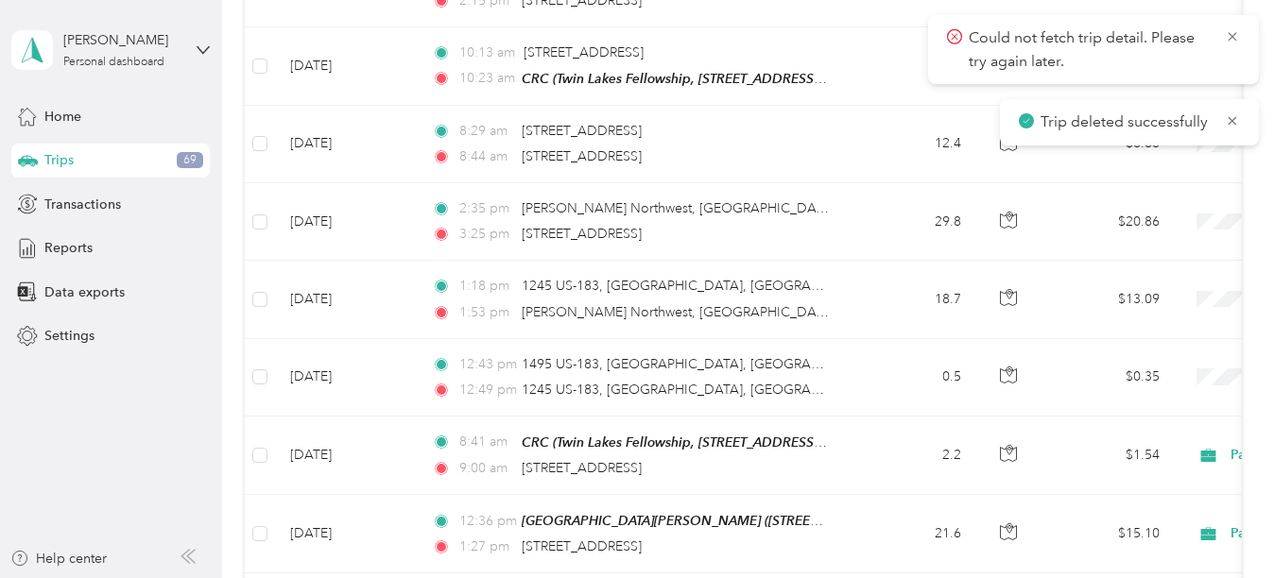
click at [958, 38] on icon at bounding box center [954, 36] width 15 height 17
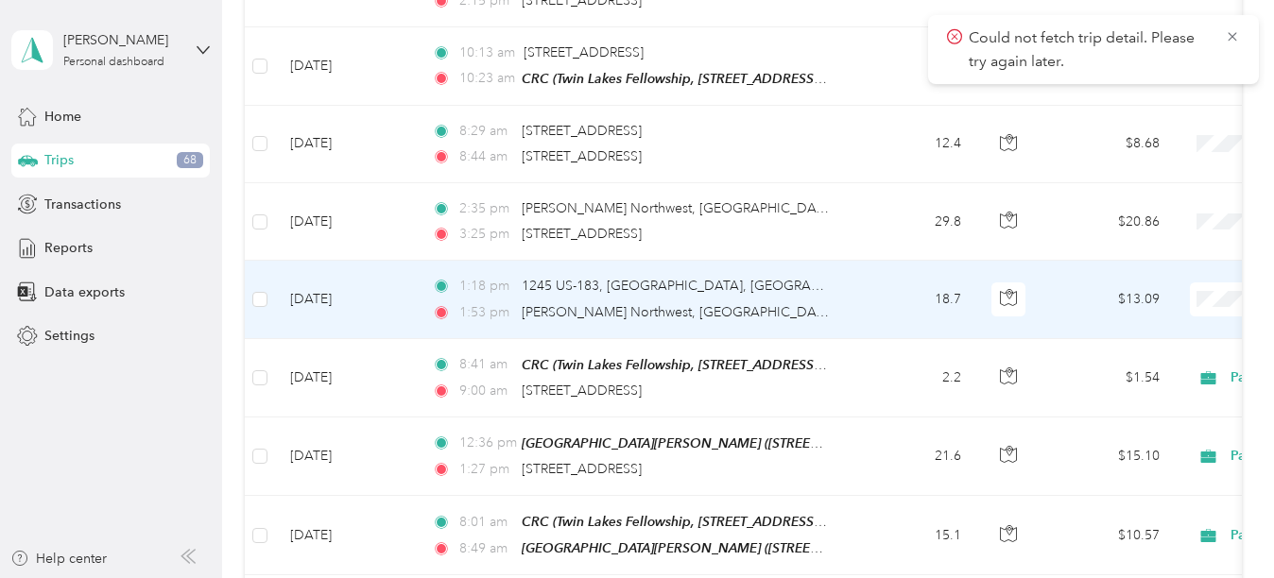
click at [780, 281] on div "1:18 pm 1245 US-183, [GEOGRAPHIC_DATA], [GEOGRAPHIC_DATA]" at bounding box center [630, 286] width 397 height 21
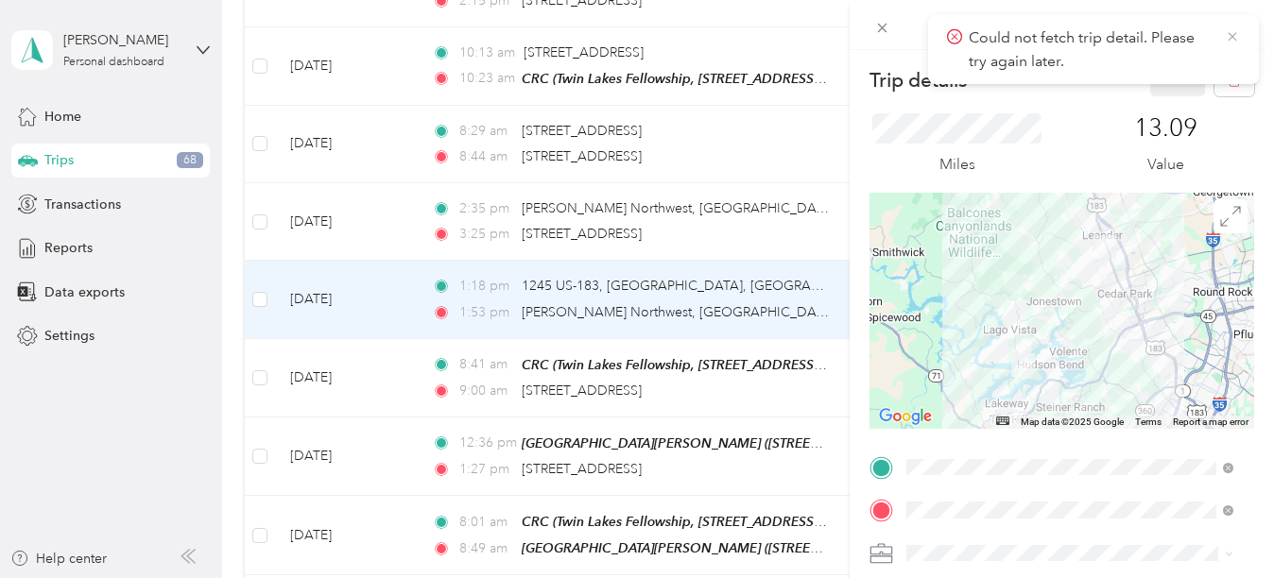
click at [1232, 34] on icon at bounding box center [1232, 36] width 15 height 17
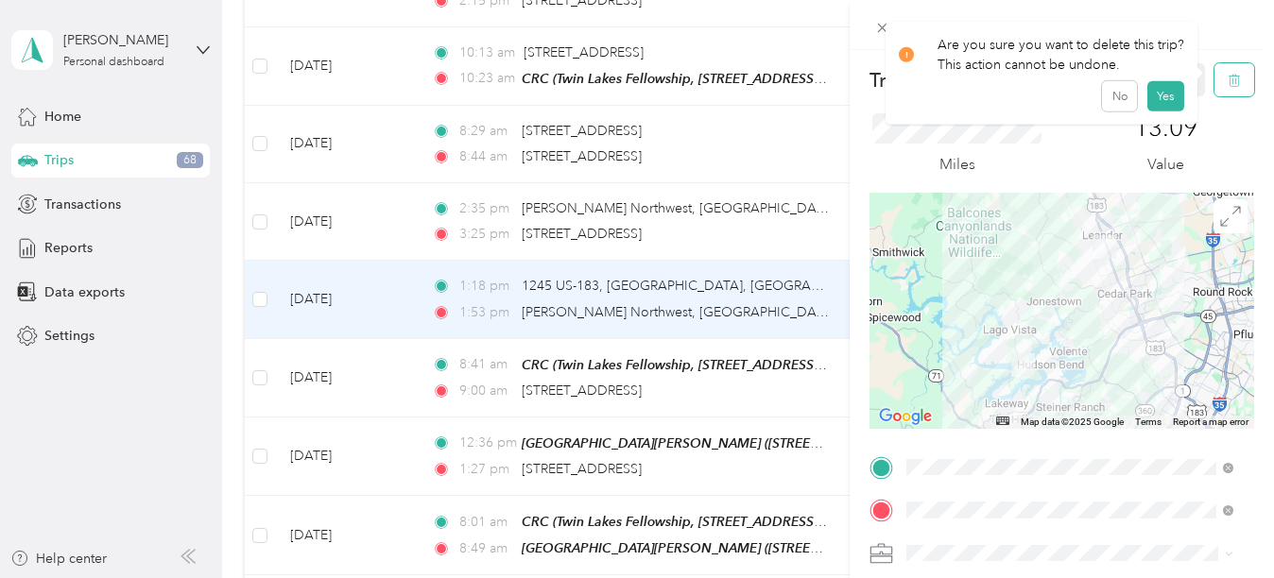
click at [1228, 85] on icon "button" at bounding box center [1234, 80] width 13 height 13
click at [1156, 107] on button "Yes" at bounding box center [1164, 103] width 37 height 30
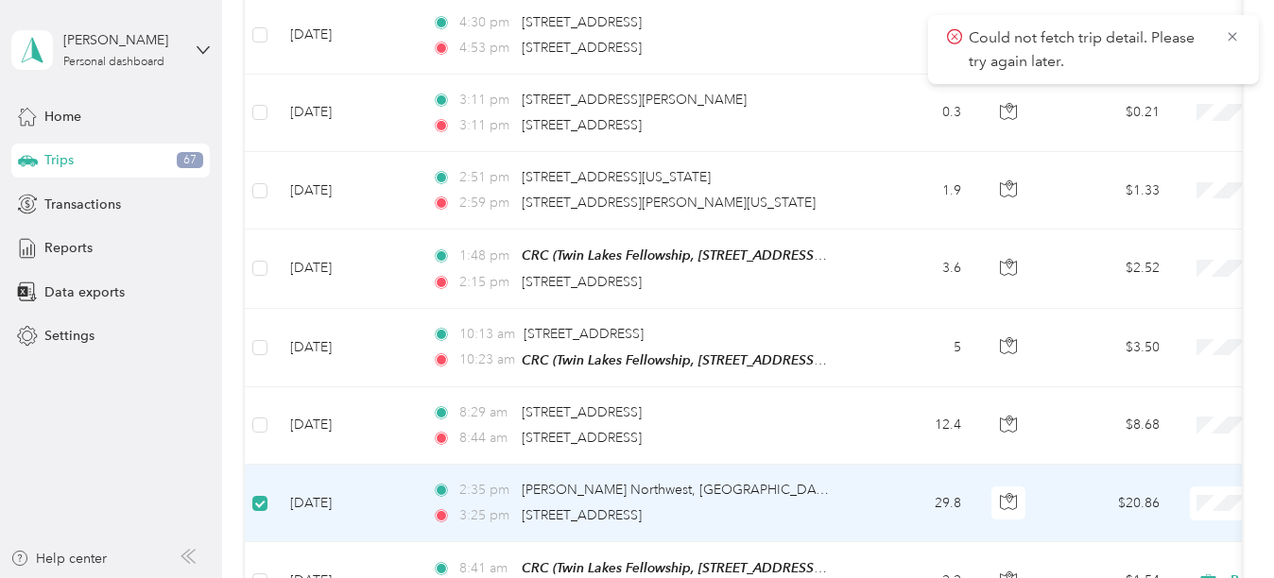
scroll to position [2361, 0]
click at [1235, 30] on icon at bounding box center [1232, 36] width 15 height 17
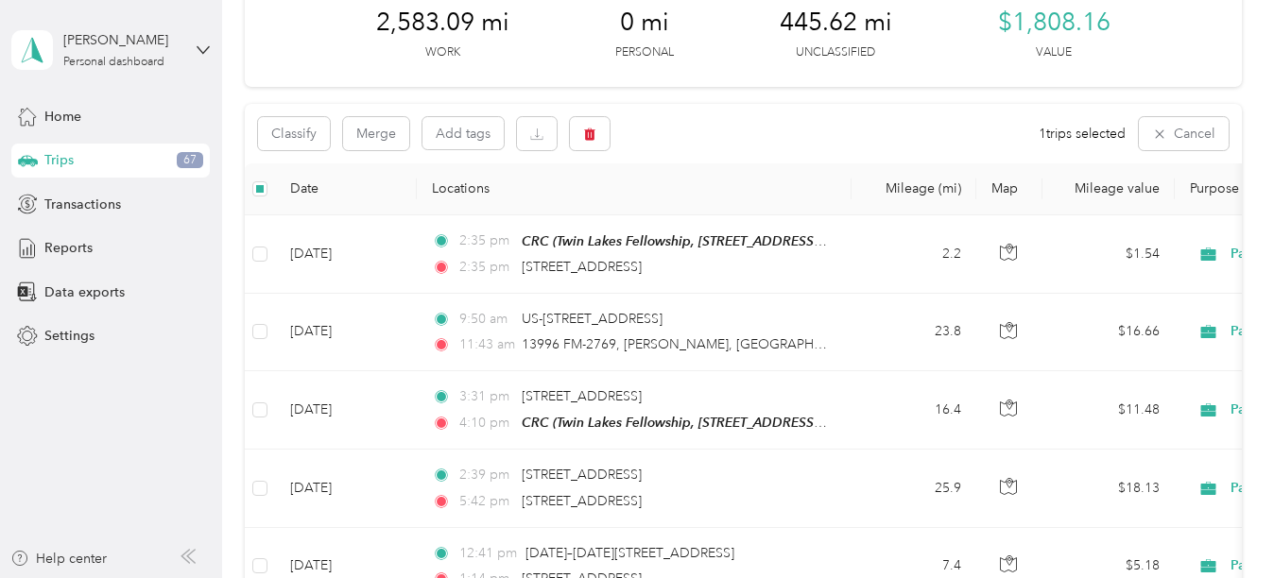
scroll to position [285, 0]
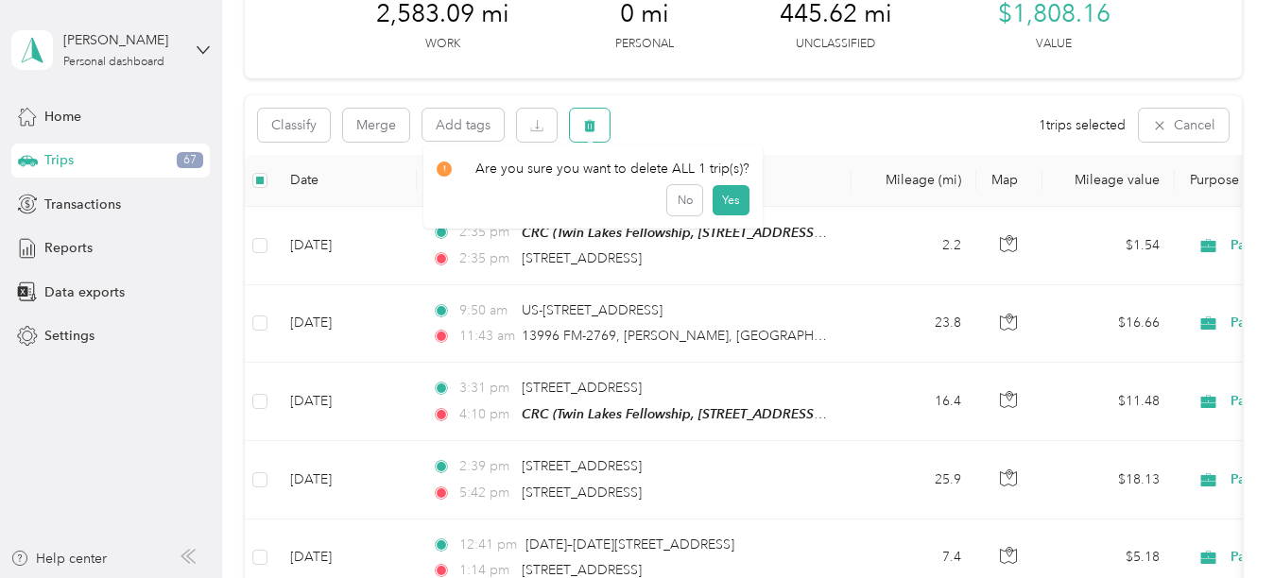
click at [600, 126] on button "button" at bounding box center [590, 125] width 40 height 33
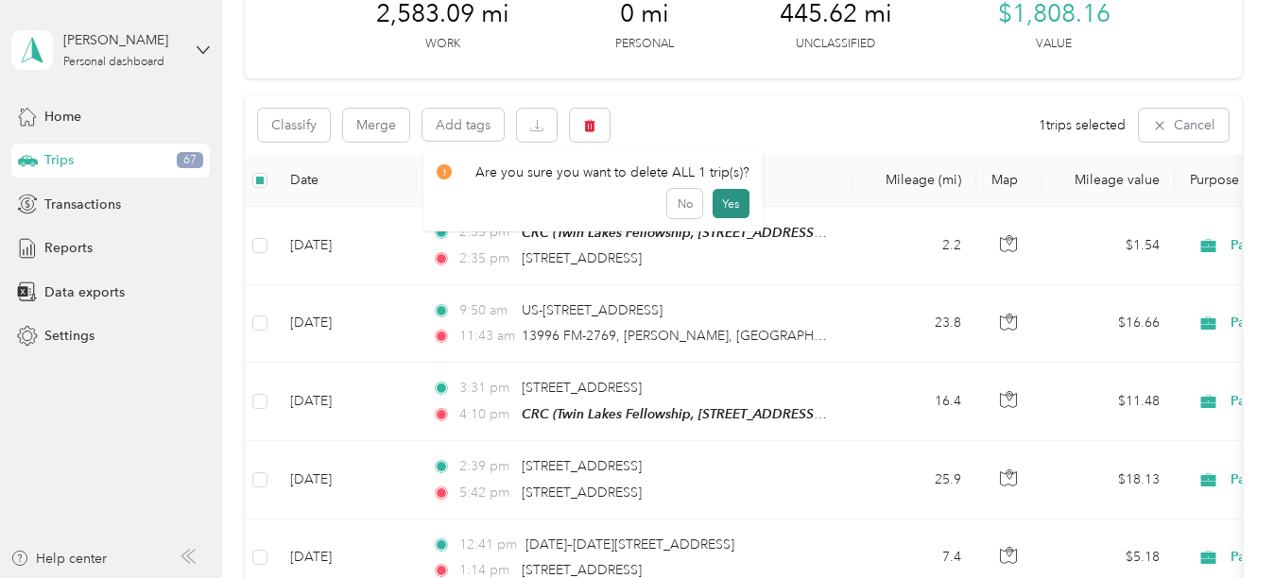
click at [721, 201] on button "Yes" at bounding box center [731, 204] width 37 height 30
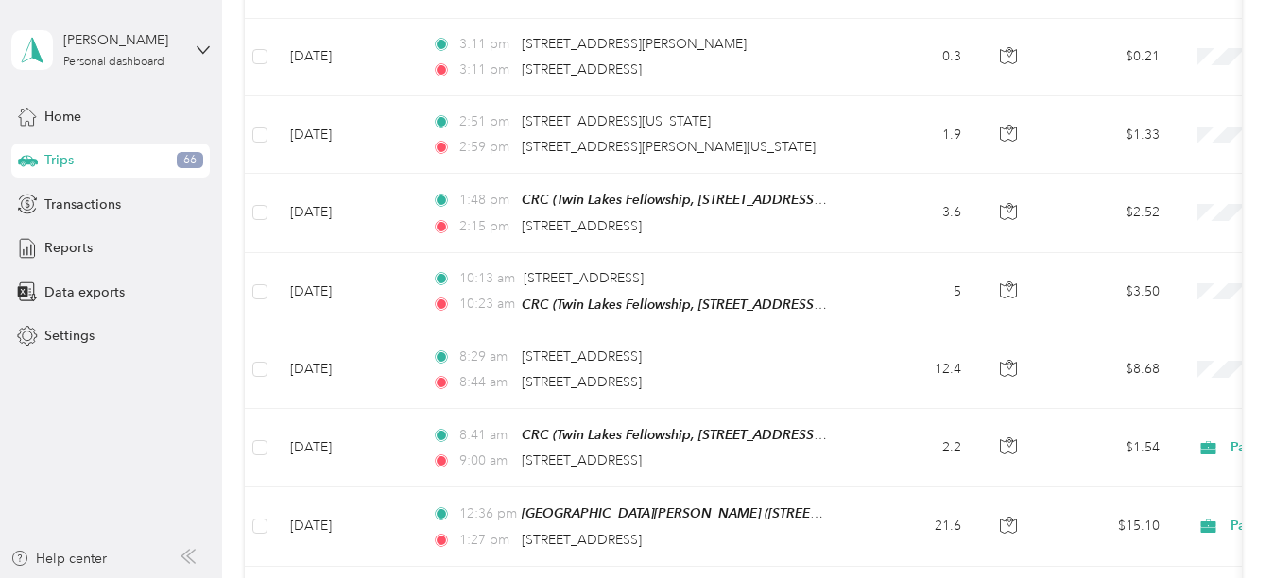
scroll to position [2386, 0]
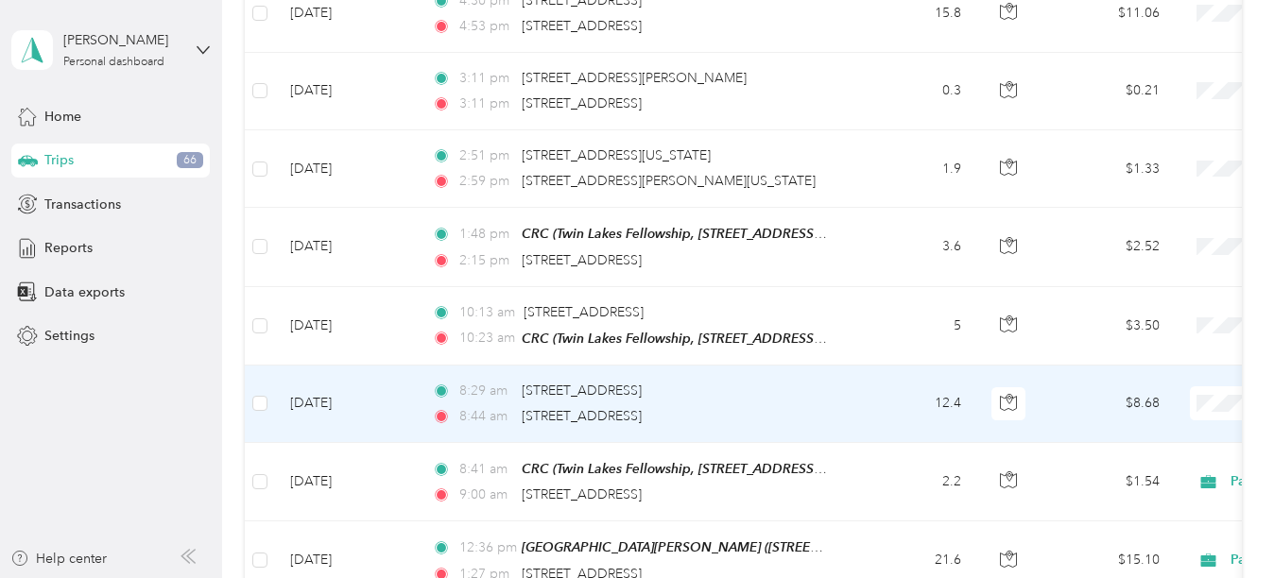
click at [847, 407] on td "8:29 am [STREET_ADDRESS][GEOGRAPHIC_DATA]:44 am [STREET_ADDRESS]" at bounding box center [634, 404] width 435 height 77
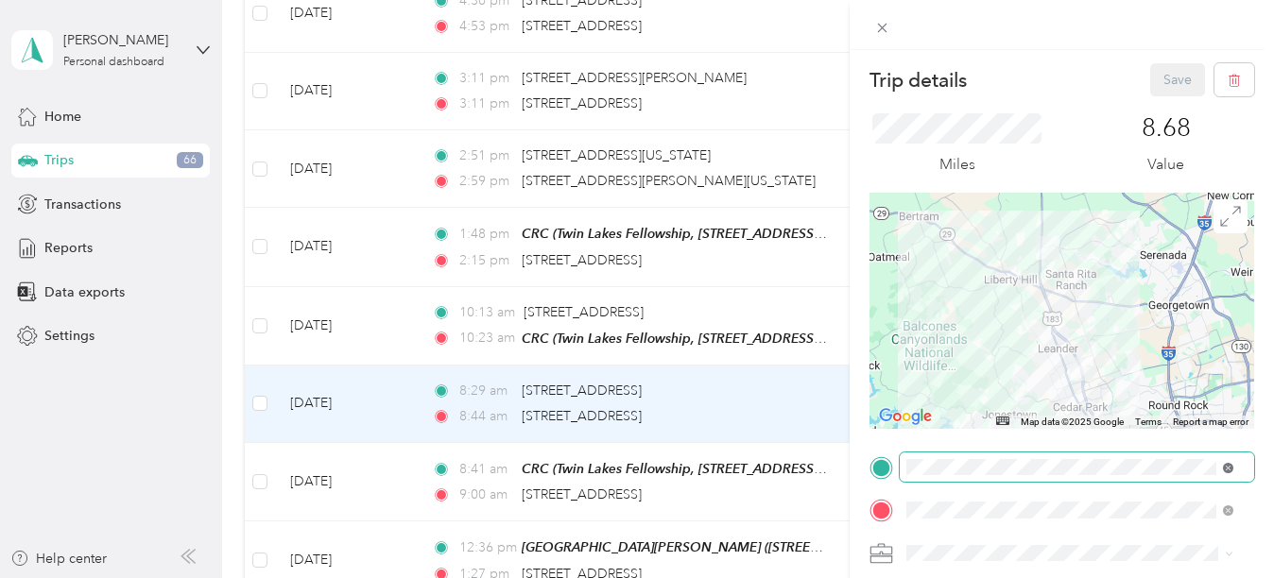
click at [1226, 469] on icon at bounding box center [1228, 468] width 10 height 10
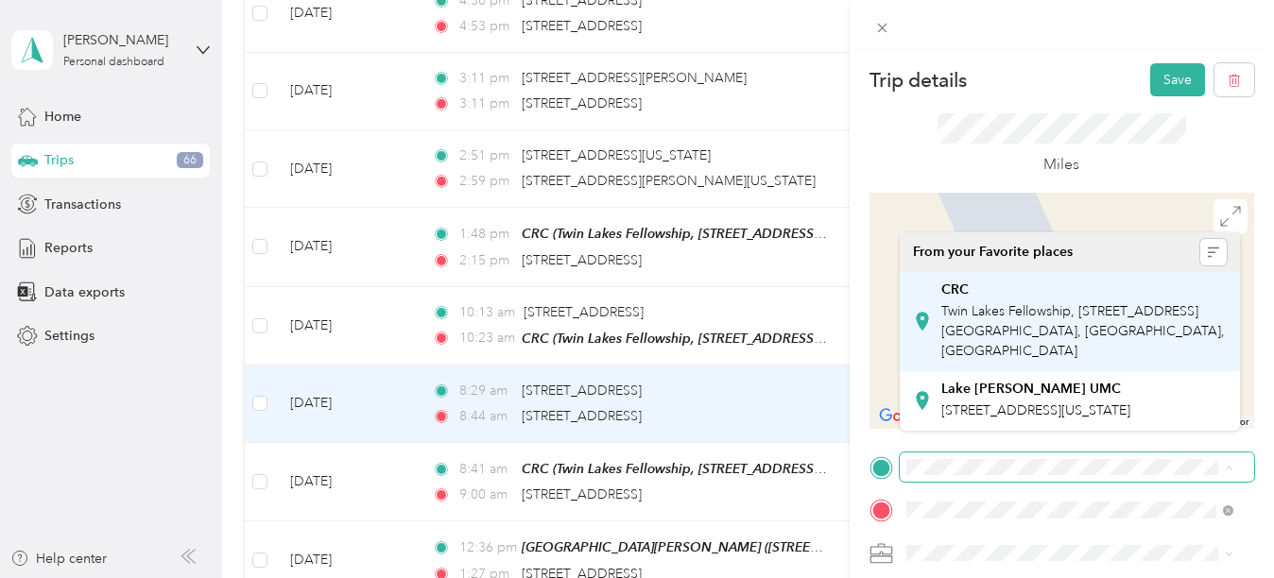
click at [1042, 328] on span "Twin Lakes Fellowship, [STREET_ADDRESS][GEOGRAPHIC_DATA], [GEOGRAPHIC_DATA], [G…" at bounding box center [1083, 331] width 284 height 56
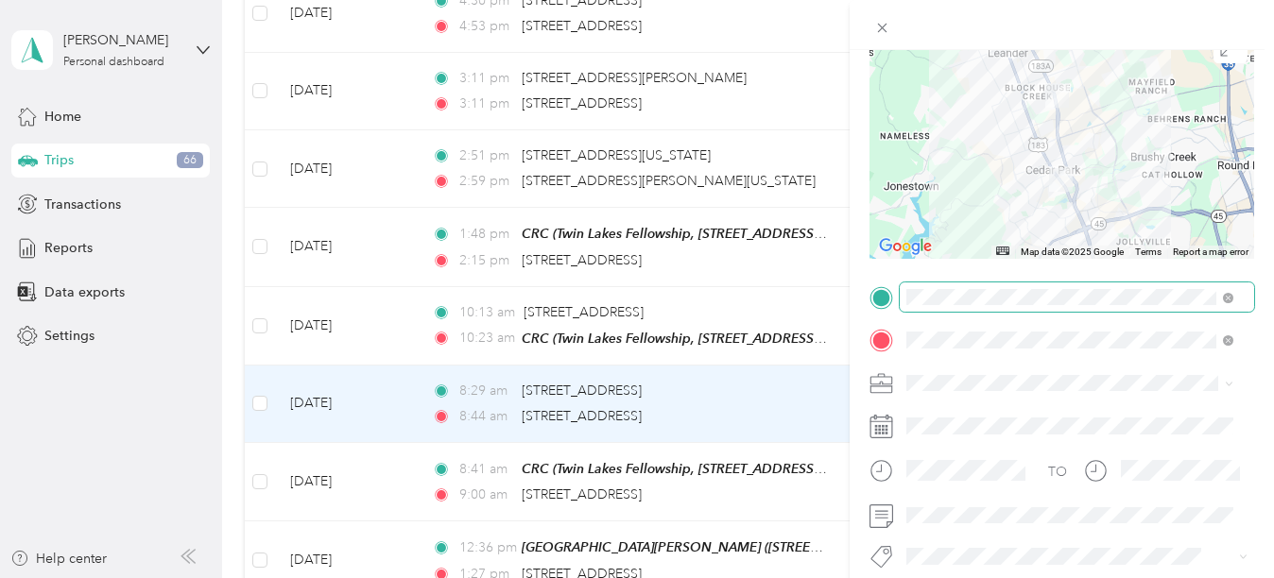
scroll to position [199, 0]
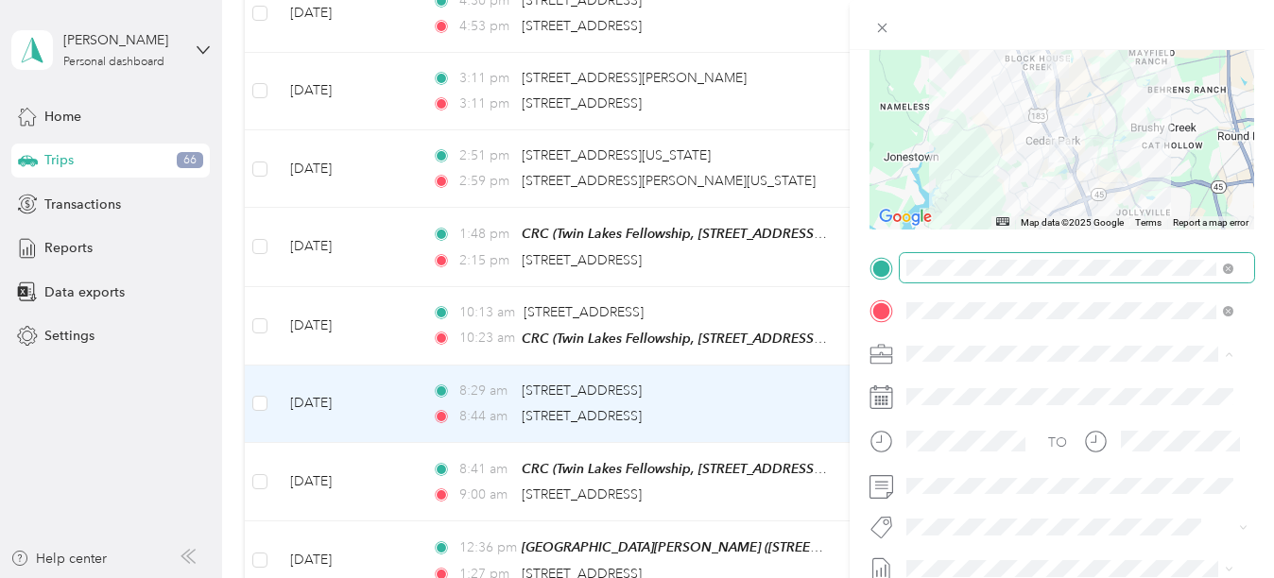
click at [1007, 387] on span "Partners in [GEOGRAPHIC_DATA] - [US_STATE]" at bounding box center [1054, 387] width 282 height 16
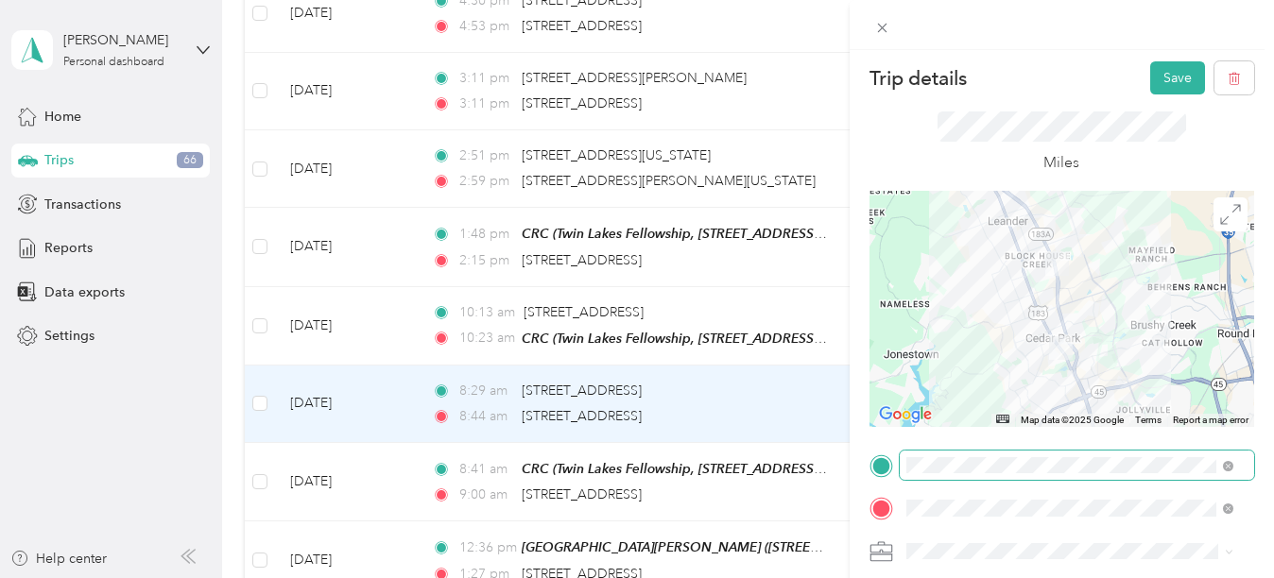
scroll to position [0, 0]
click at [1158, 80] on button "Save" at bounding box center [1177, 79] width 55 height 33
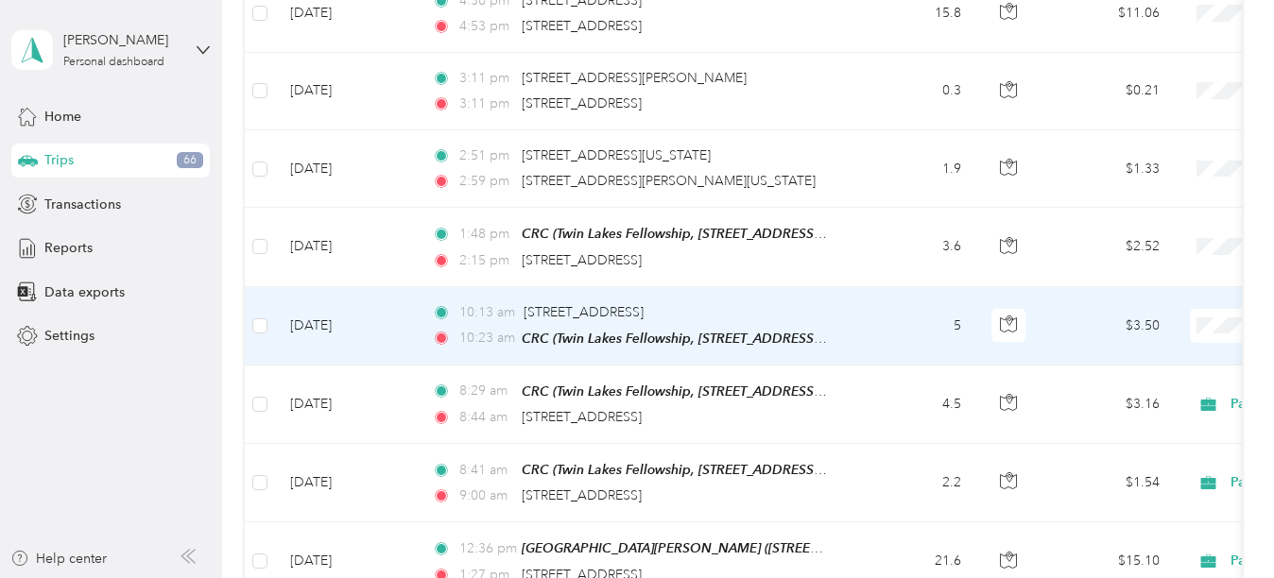
click at [871, 322] on td "5" at bounding box center [914, 326] width 125 height 78
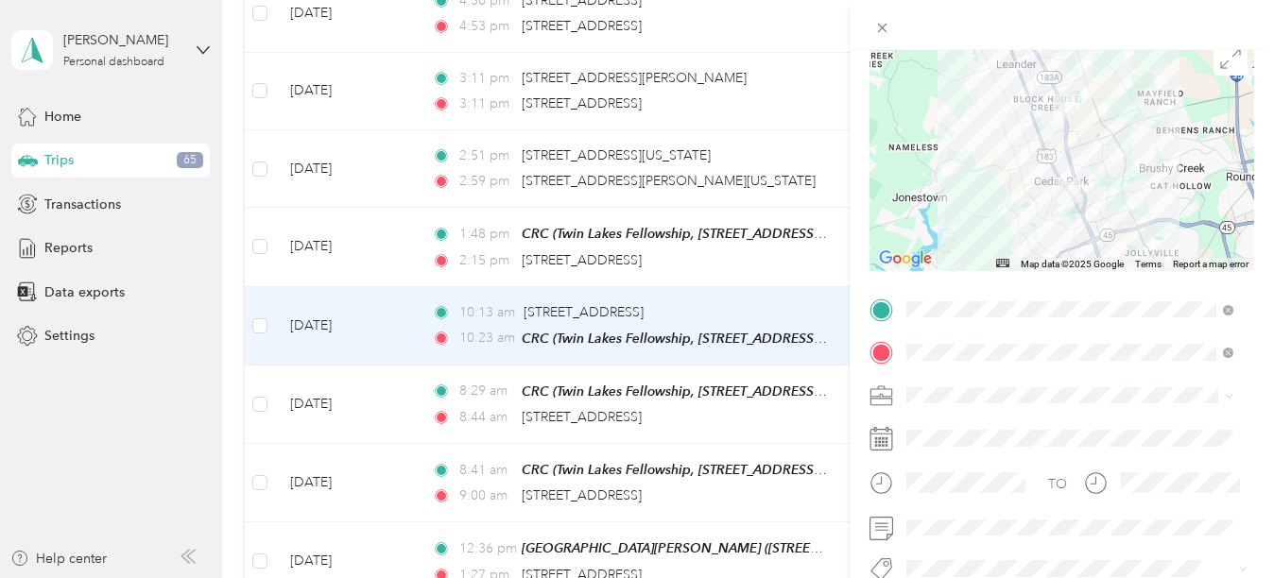
scroll to position [170, 0]
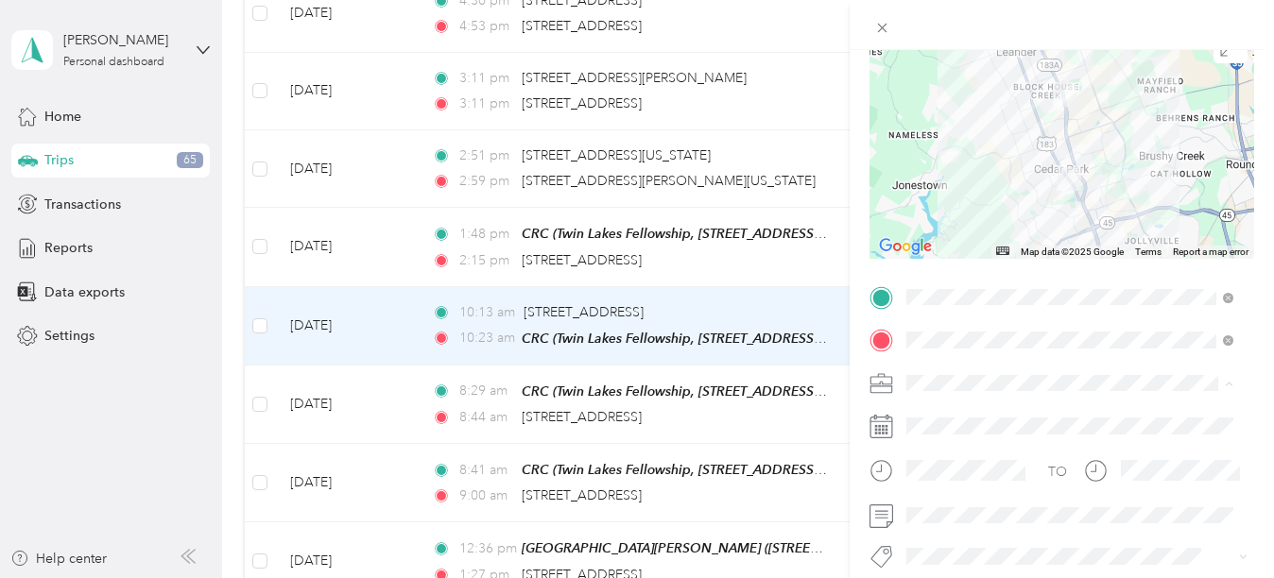
click at [1011, 410] on span "Partners in [GEOGRAPHIC_DATA] - [US_STATE]" at bounding box center [1054, 416] width 282 height 16
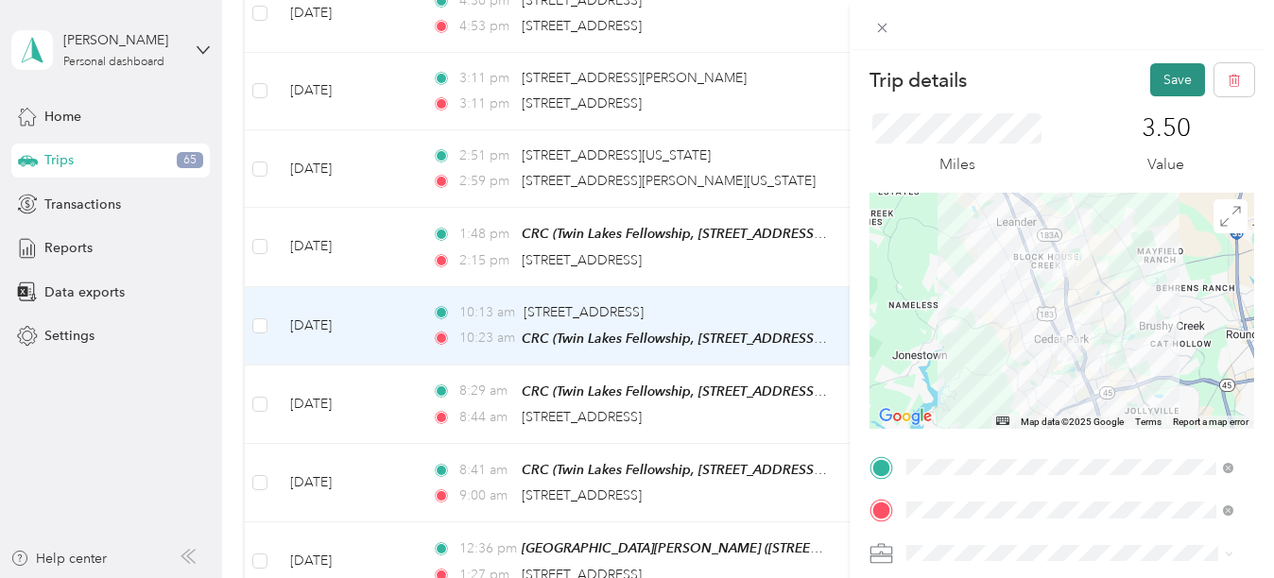
click at [1165, 78] on button "Save" at bounding box center [1177, 79] width 55 height 33
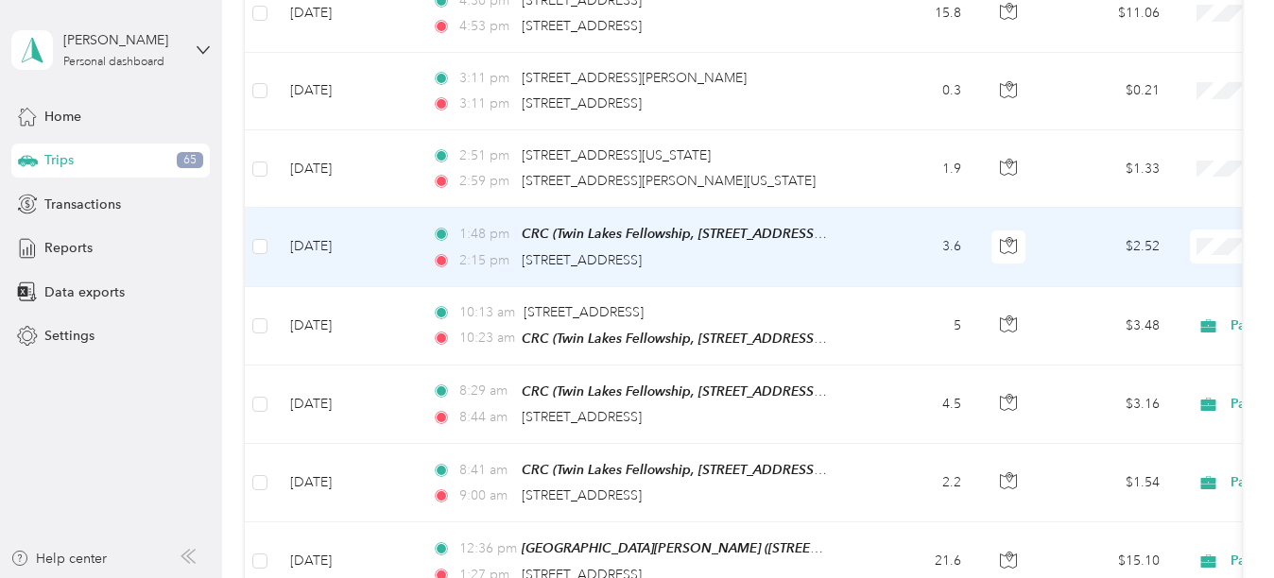
click at [876, 266] on td "3.6" at bounding box center [914, 247] width 125 height 78
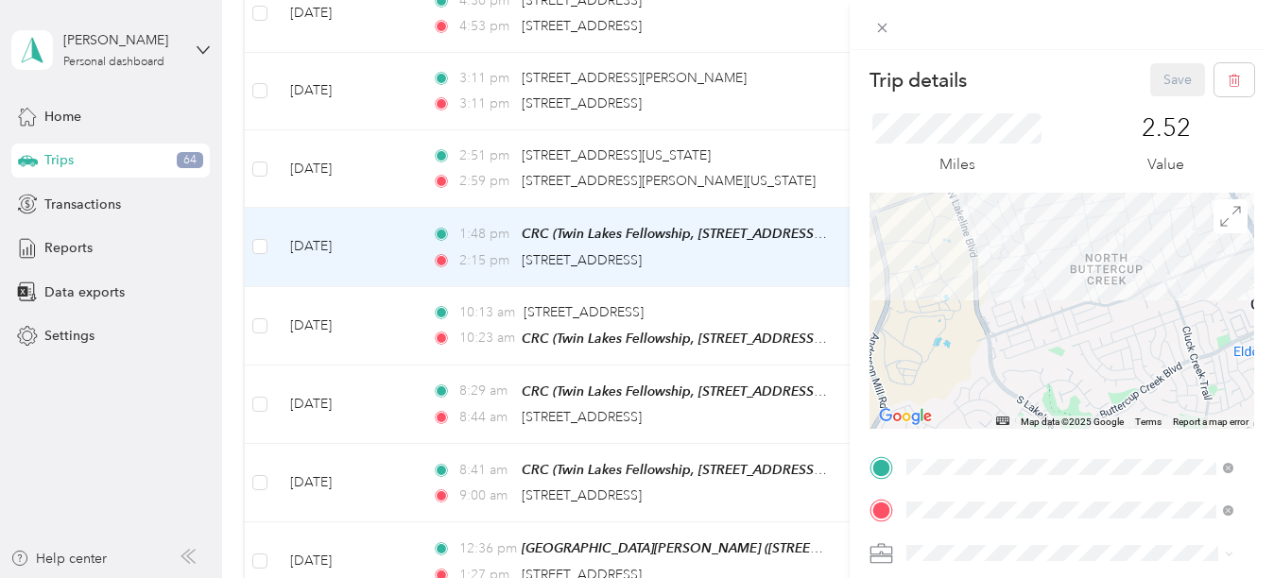
drag, startPoint x: 1003, startPoint y: 294, endPoint x: 1093, endPoint y: 417, distance: 152.2
click at [1093, 417] on div "Map Data Map data ©2025 Google Map data ©2025 Google 500 m Click to toggle betw…" at bounding box center [1061, 311] width 385 height 236
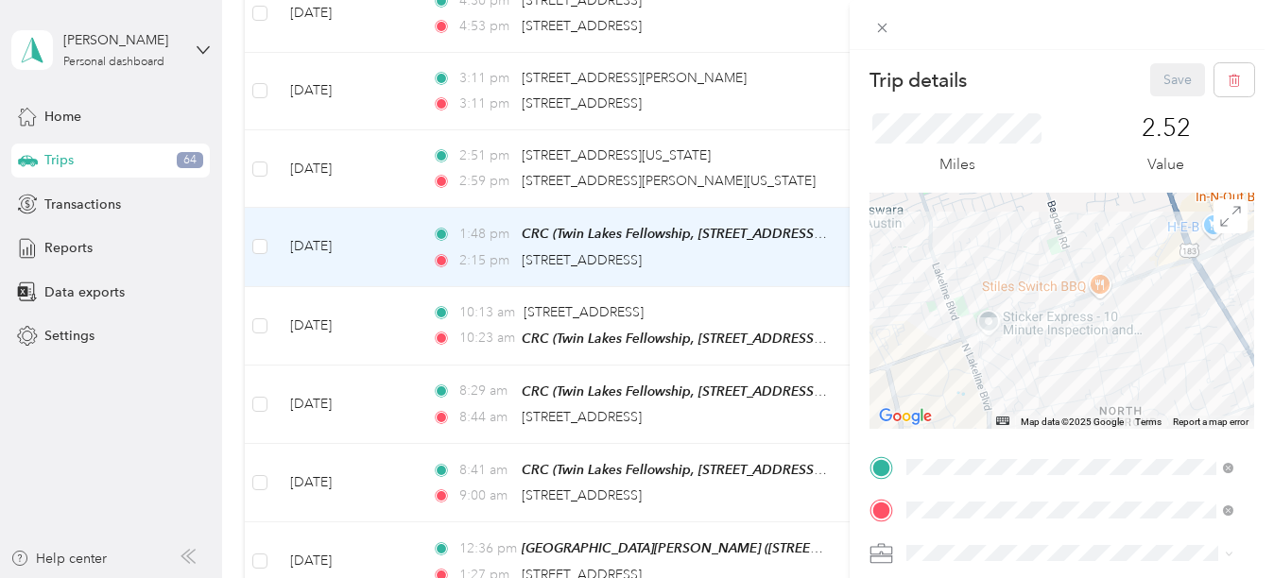
drag, startPoint x: 1052, startPoint y: 263, endPoint x: 1016, endPoint y: 382, distance: 124.4
click at [1016, 382] on div at bounding box center [1061, 311] width 385 height 236
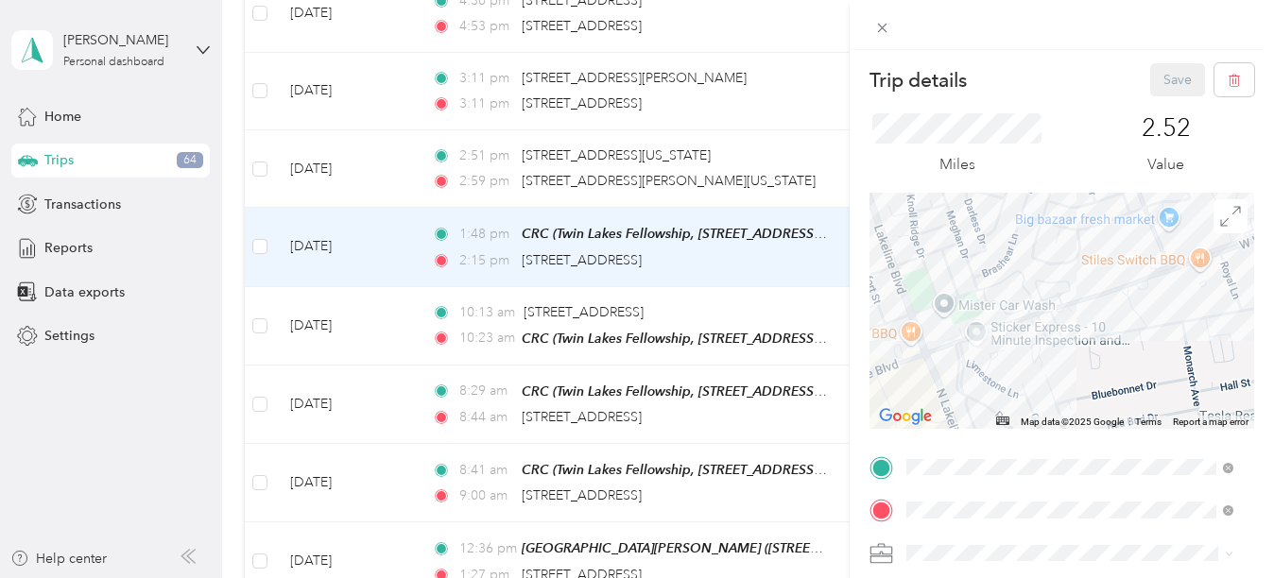
drag, startPoint x: 988, startPoint y: 333, endPoint x: 1007, endPoint y: 387, distance: 58.3
click at [1007, 387] on div at bounding box center [1061, 311] width 385 height 236
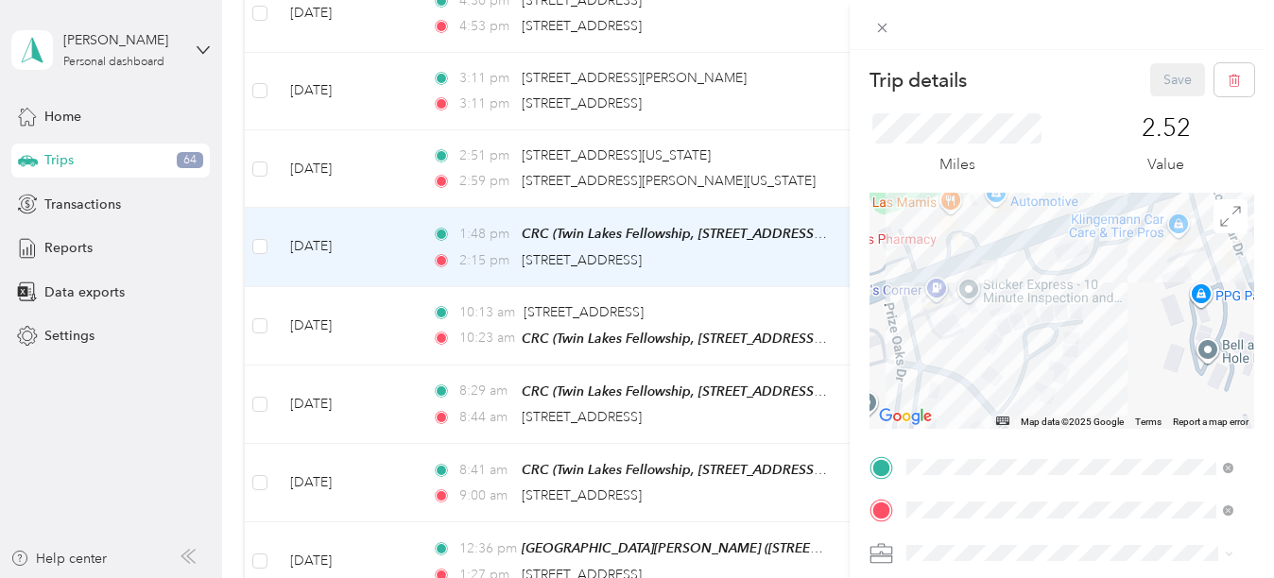
drag, startPoint x: 972, startPoint y: 330, endPoint x: 1050, endPoint y: 322, distance: 77.9
click at [1050, 322] on div at bounding box center [1061, 311] width 385 height 236
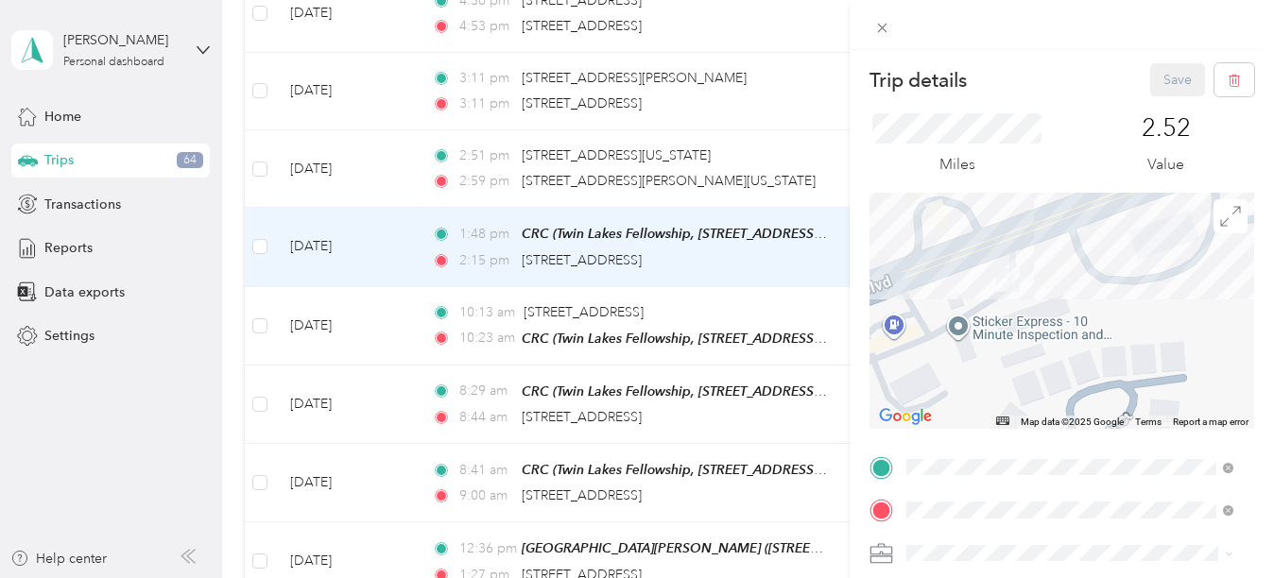
drag, startPoint x: 996, startPoint y: 274, endPoint x: 1037, endPoint y: 337, distance: 75.2
click at [1037, 337] on div at bounding box center [1061, 311] width 385 height 236
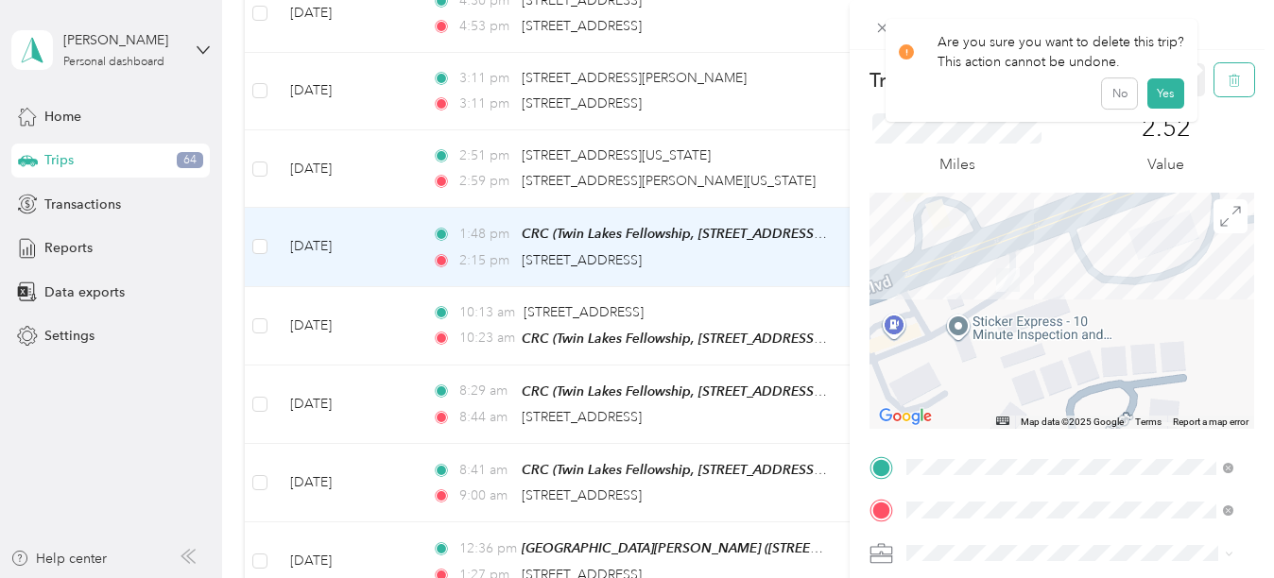
click at [1228, 77] on icon "button" at bounding box center [1234, 80] width 13 height 13
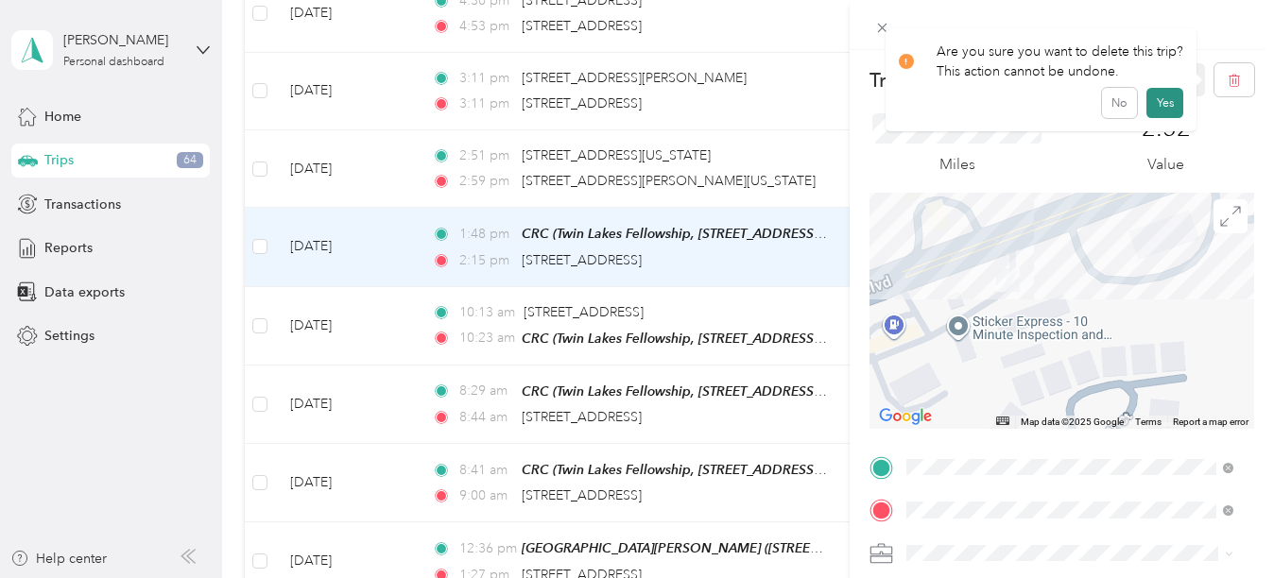
click at [1162, 106] on button "Yes" at bounding box center [1164, 103] width 37 height 30
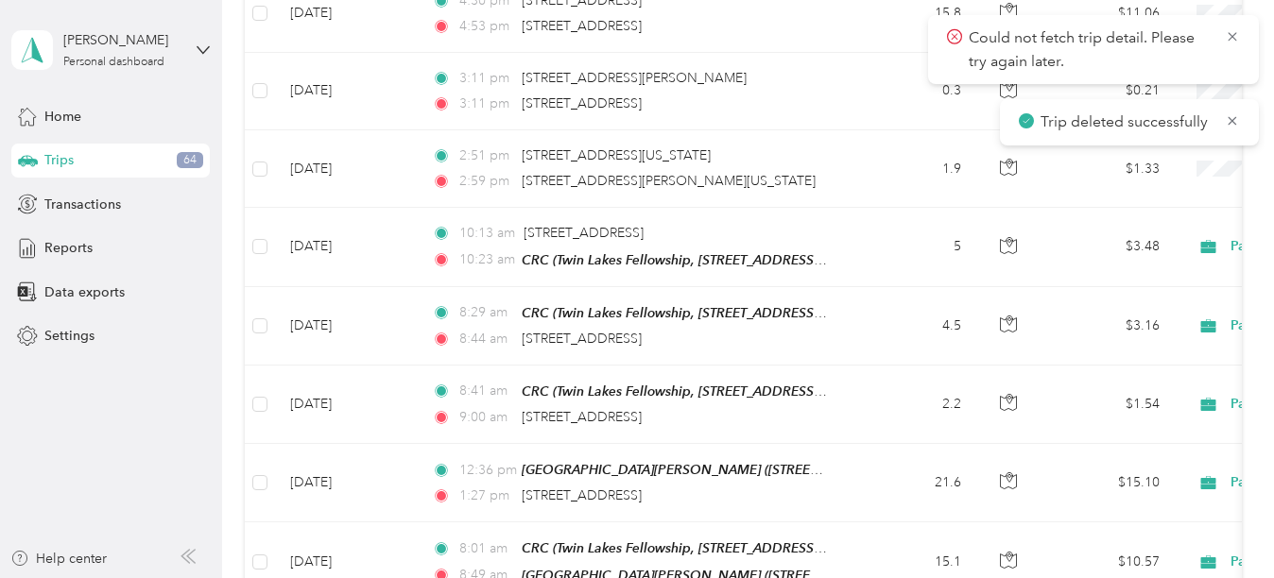
click at [955, 39] on icon at bounding box center [954, 36] width 15 height 17
click at [1232, 37] on icon at bounding box center [1232, 36] width 9 height 9
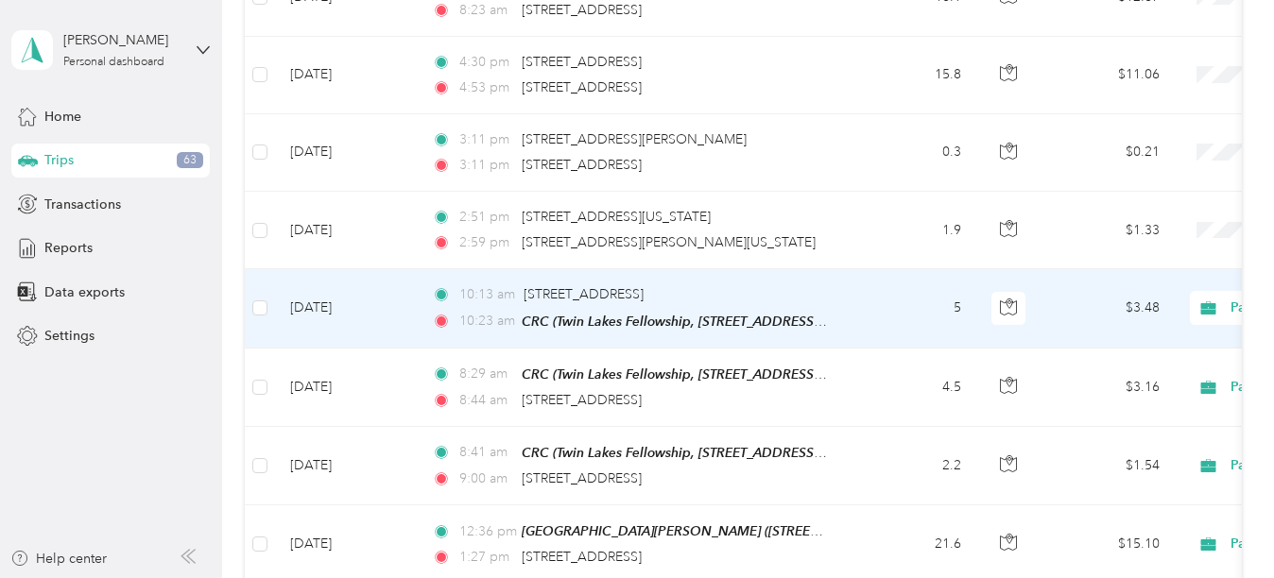
scroll to position [2292, 0]
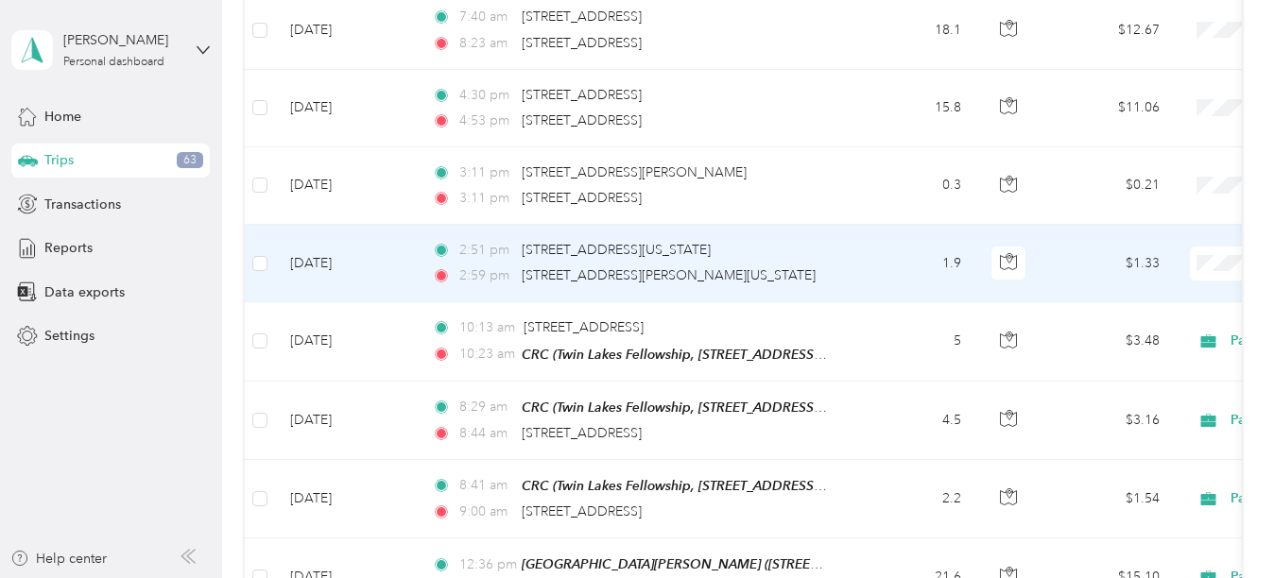
click at [875, 262] on td "1.9" at bounding box center [914, 263] width 125 height 77
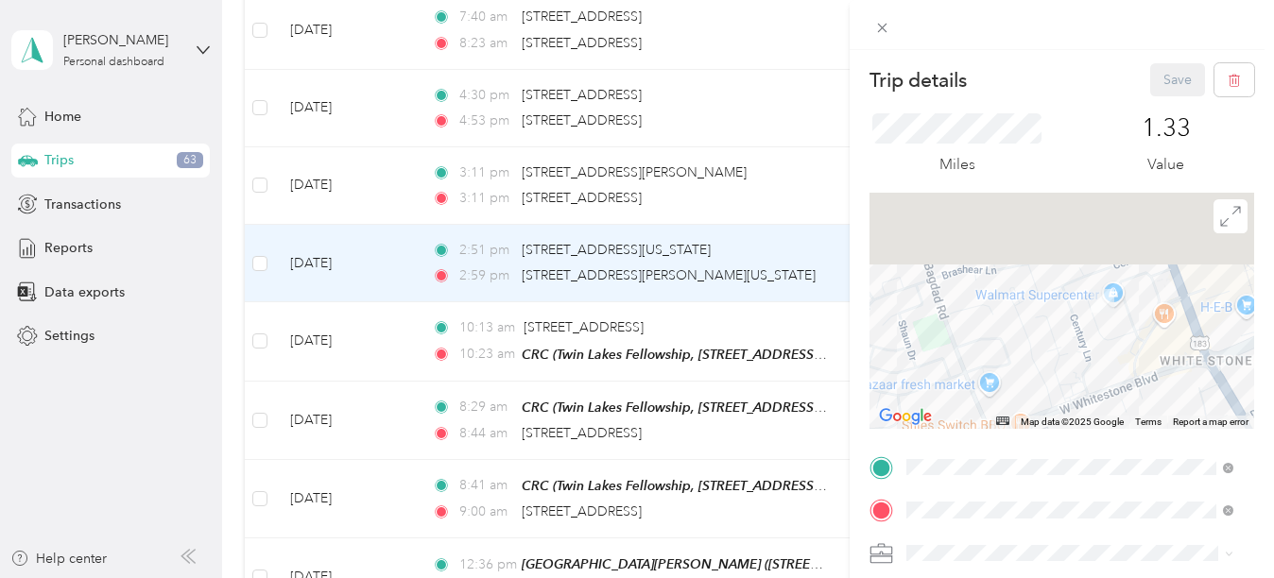
drag, startPoint x: 1135, startPoint y: 261, endPoint x: 1123, endPoint y: 392, distance: 131.9
click at [1131, 418] on div "Map Data Map data ©2025 Google Map data ©2025 Google 200 m Click to toggle betw…" at bounding box center [1061, 311] width 385 height 236
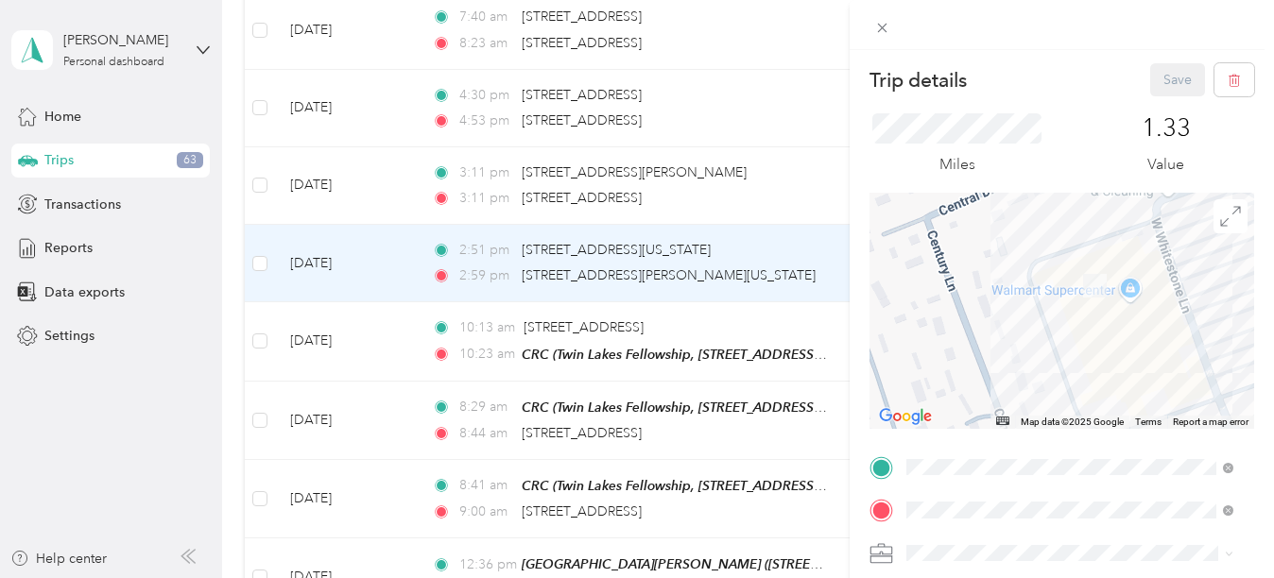
drag, startPoint x: 1087, startPoint y: 281, endPoint x: 1093, endPoint y: 362, distance: 81.5
click at [1093, 362] on div at bounding box center [1061, 311] width 385 height 236
click at [1228, 83] on icon "button" at bounding box center [1234, 80] width 13 height 13
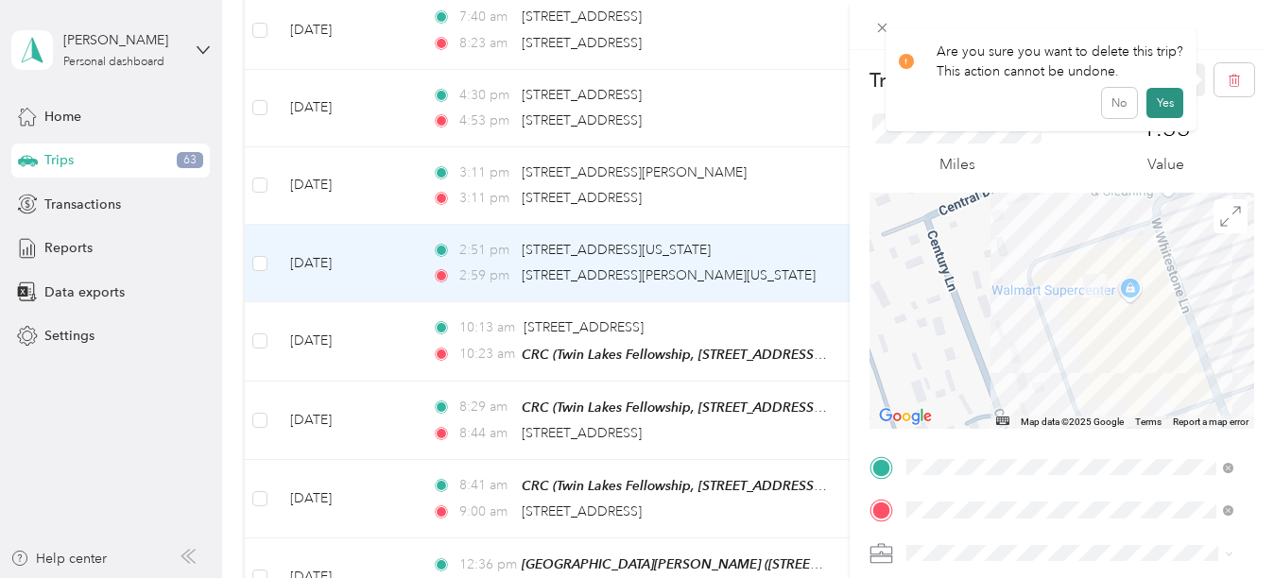
click at [1164, 101] on button "Yes" at bounding box center [1164, 103] width 37 height 30
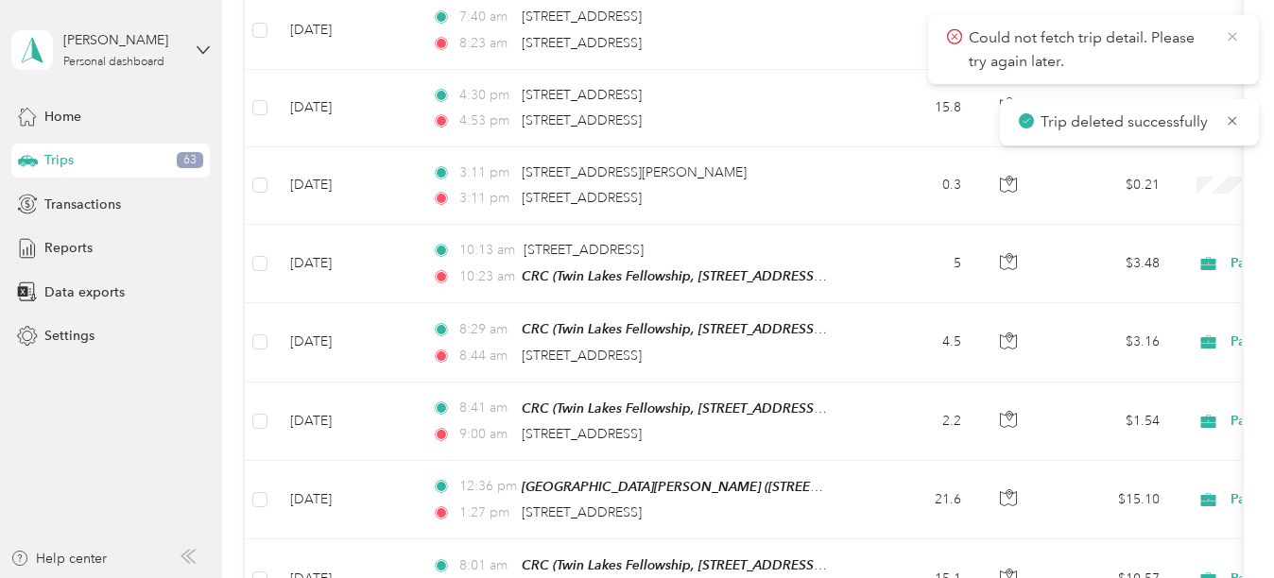
click at [1232, 35] on icon at bounding box center [1232, 36] width 15 height 17
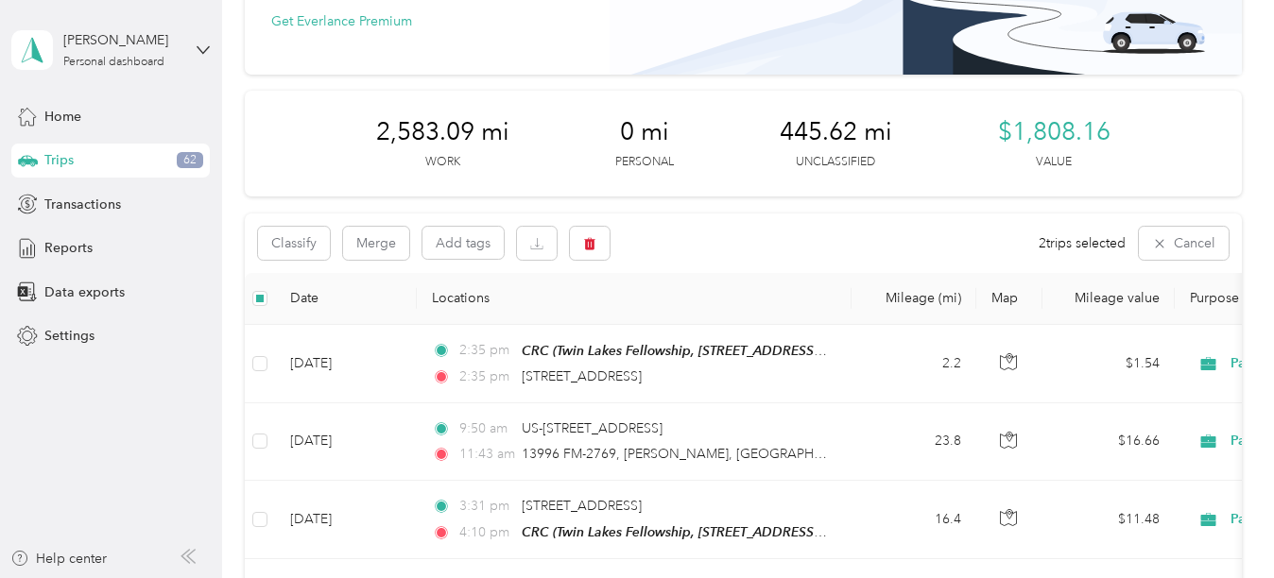
scroll to position [126, 0]
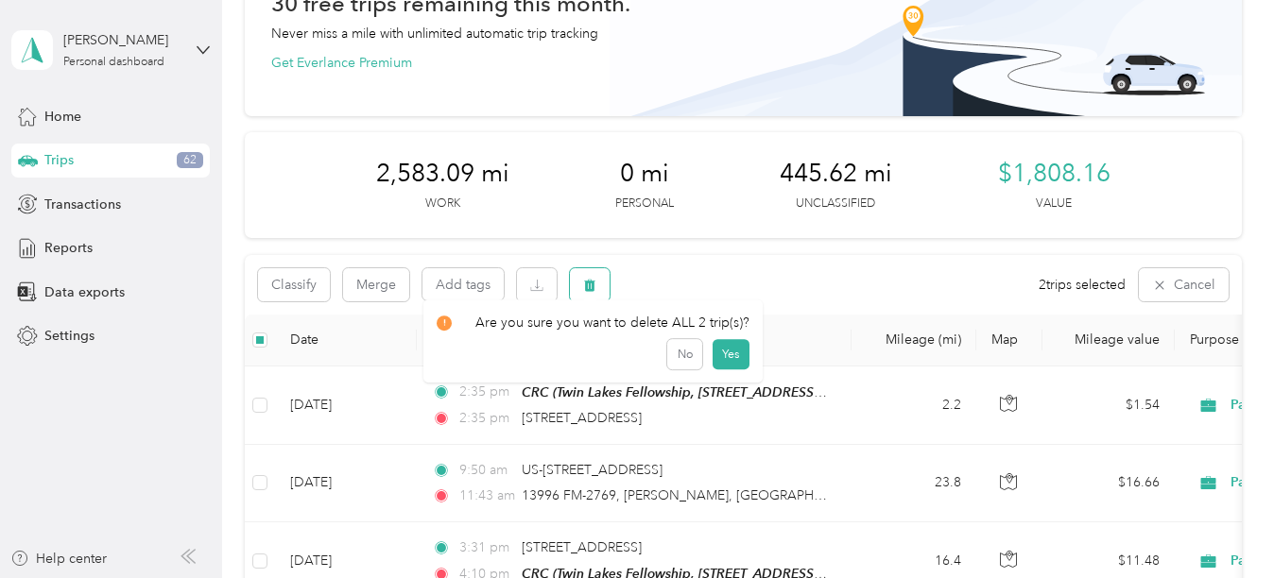
click at [587, 291] on icon "button" at bounding box center [589, 285] width 11 height 12
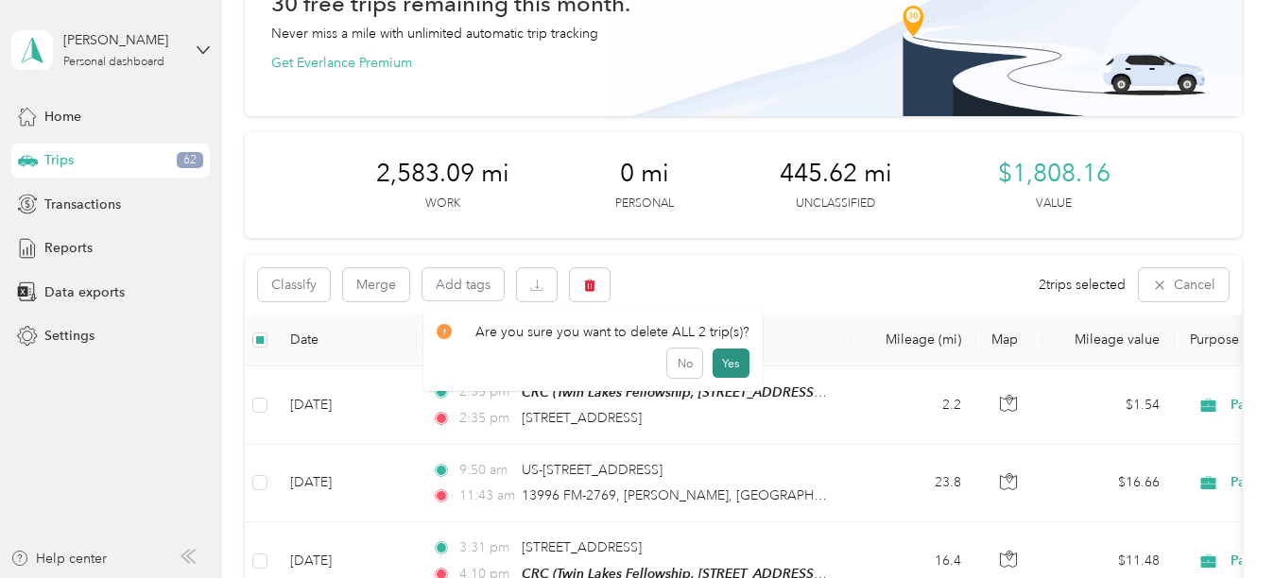
click at [726, 368] on button "Yes" at bounding box center [731, 364] width 37 height 30
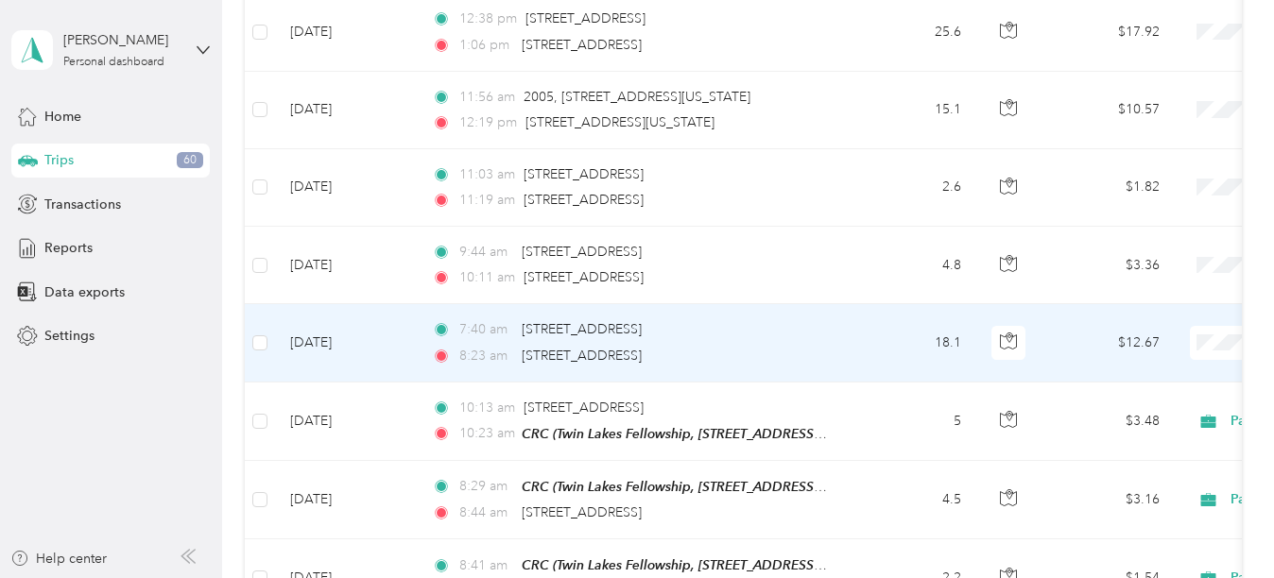
scroll to position [2036, 0]
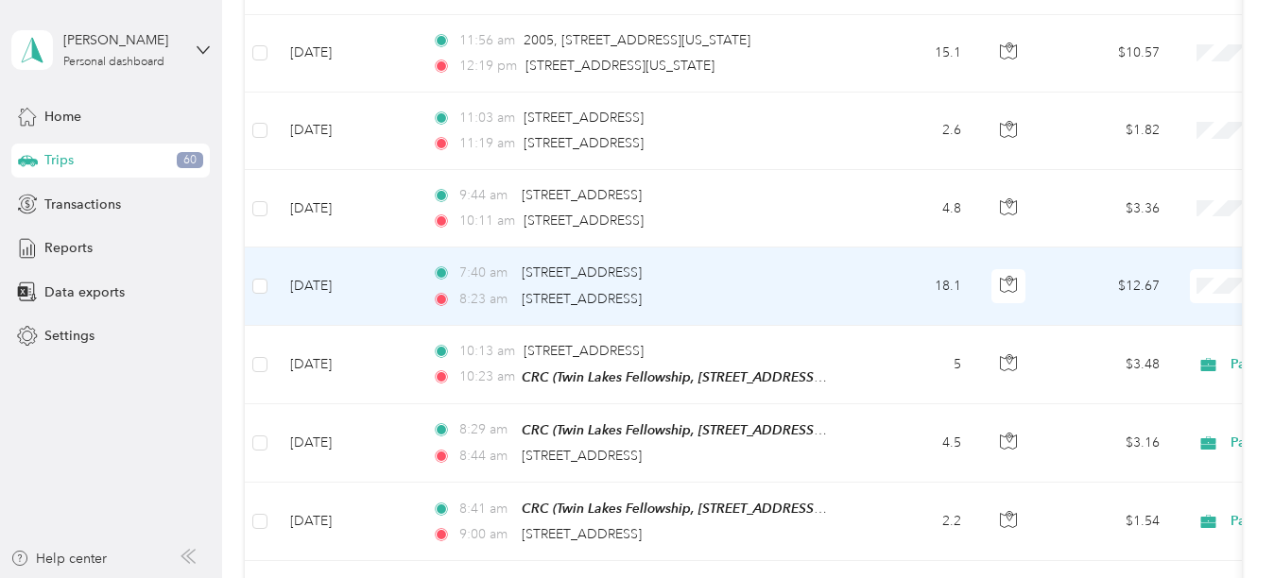
click at [896, 296] on td "18.1" at bounding box center [914, 286] width 125 height 77
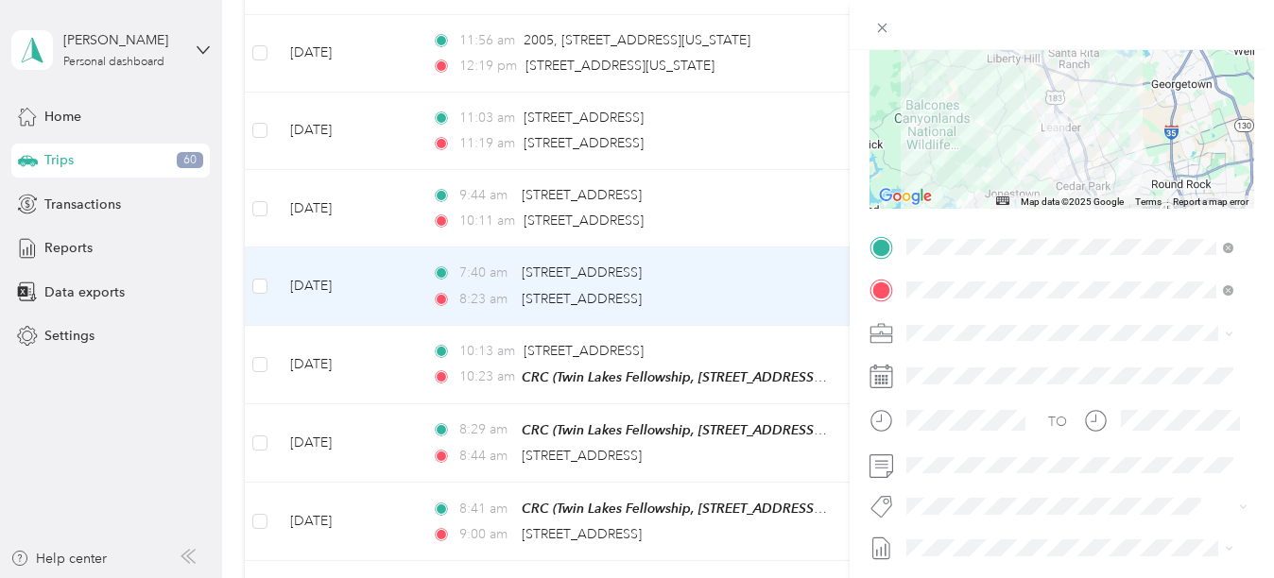
scroll to position [240, 0]
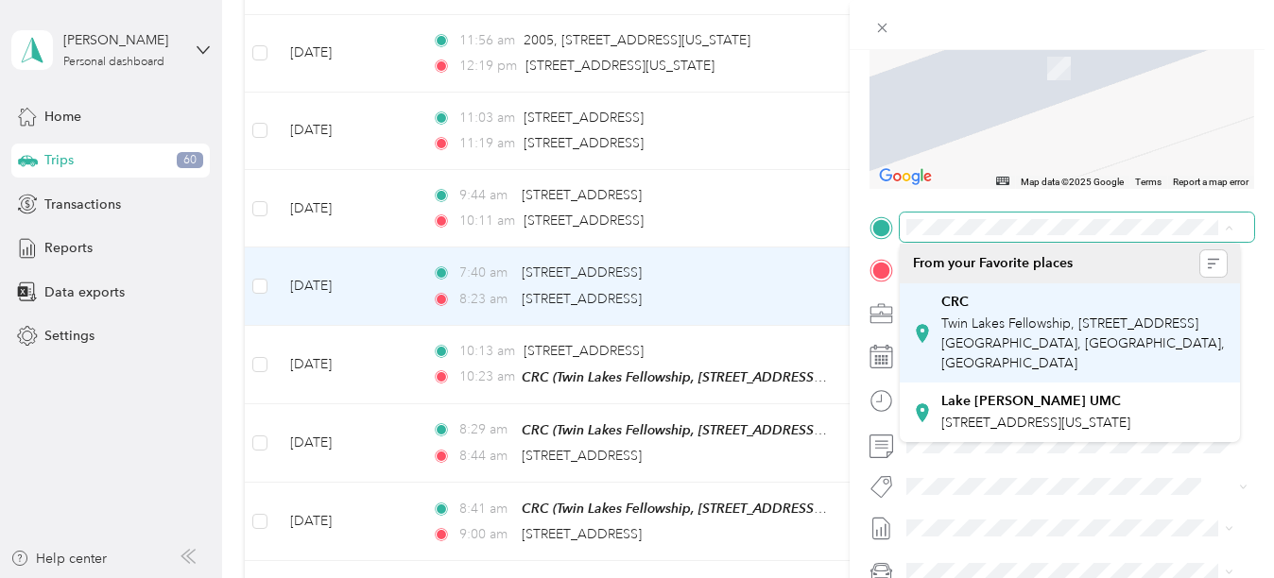
click at [1013, 337] on span "Twin Lakes Fellowship, [STREET_ADDRESS][GEOGRAPHIC_DATA], [GEOGRAPHIC_DATA], [G…" at bounding box center [1083, 344] width 284 height 56
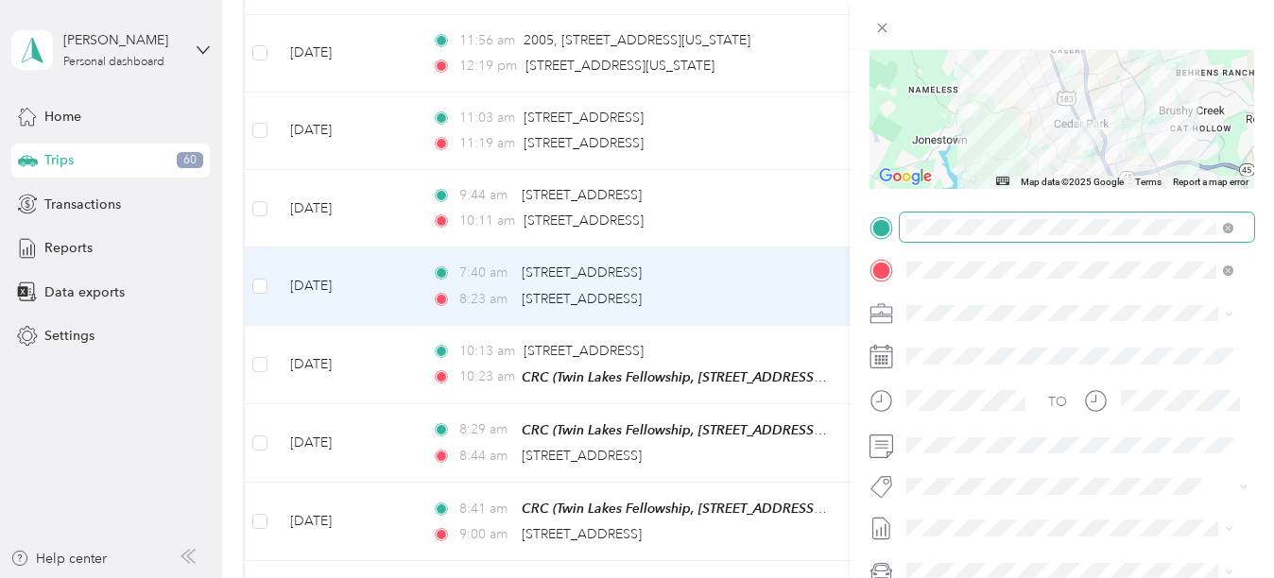
scroll to position [414, 0]
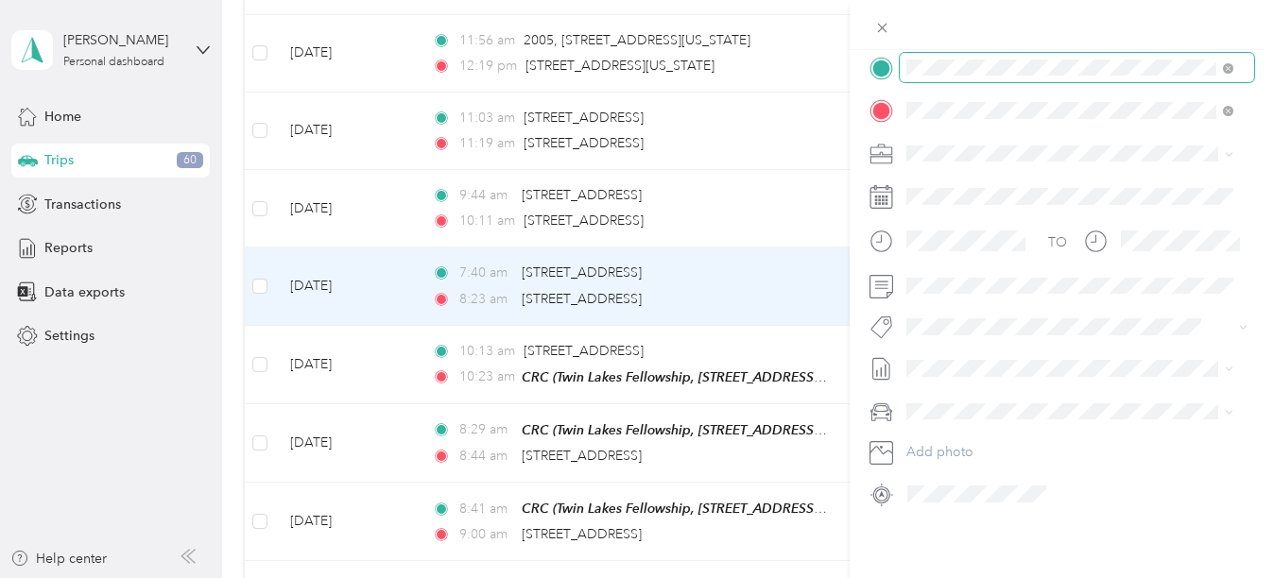
click at [1008, 179] on ol "Partners in [GEOGRAPHIC_DATA] - [US_STATE] Personal" at bounding box center [1070, 187] width 340 height 66
click at [962, 541] on div "Trip details Save This trip cannot be edited because it is either under review,…" at bounding box center [1062, 339] width 424 height 578
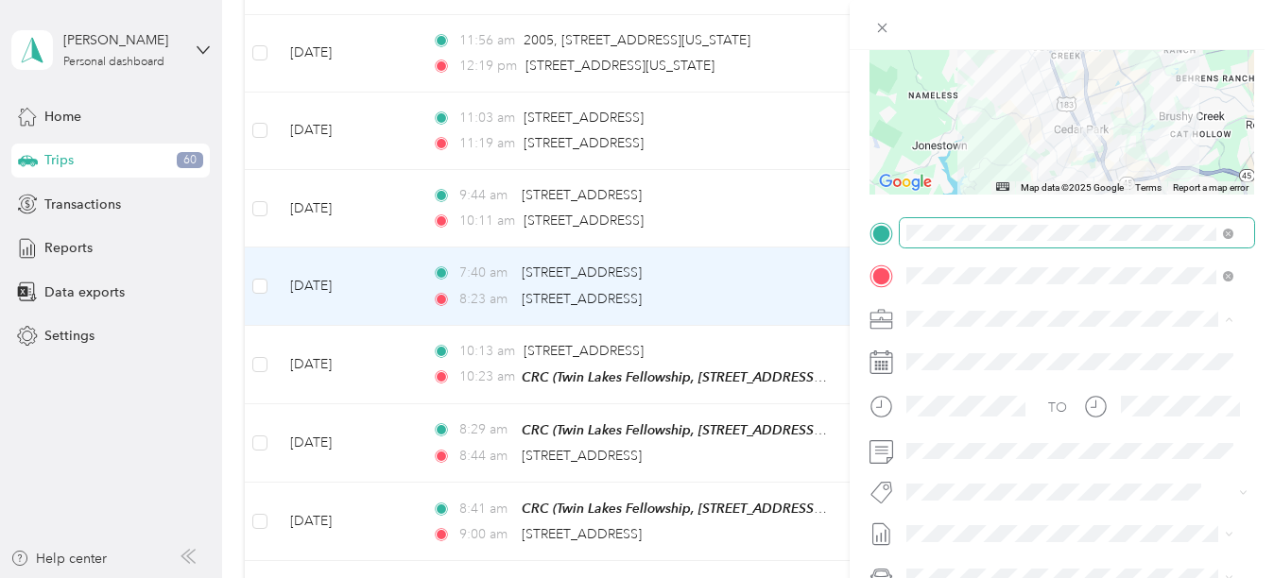
click at [977, 351] on span "Partners in [GEOGRAPHIC_DATA] - [US_STATE]" at bounding box center [1054, 352] width 282 height 16
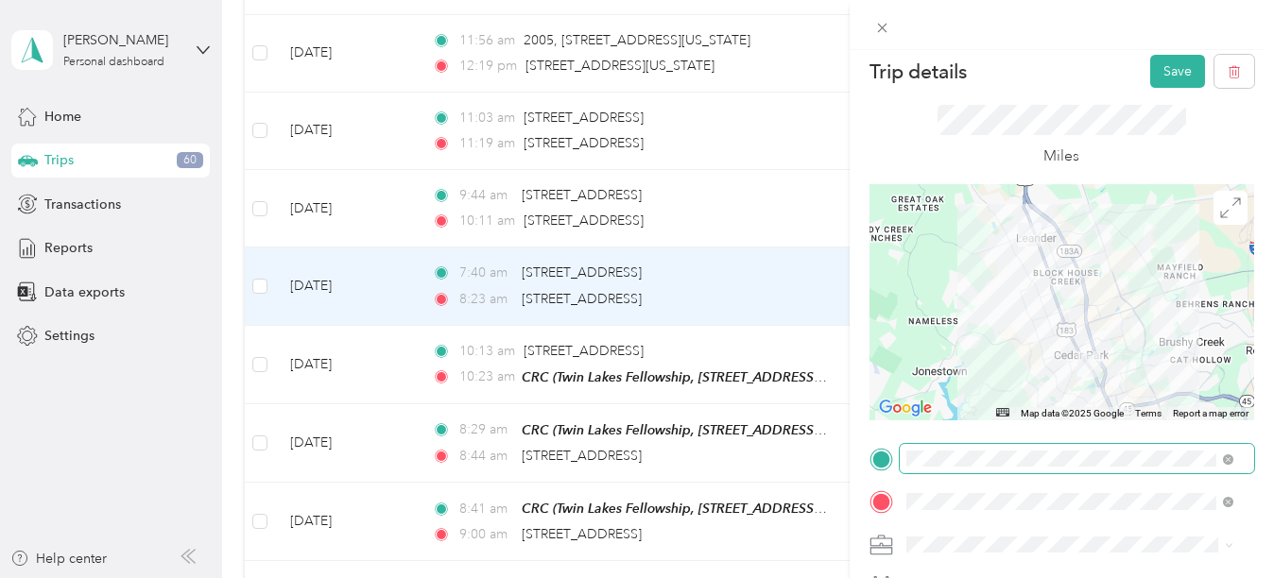
scroll to position [0, 0]
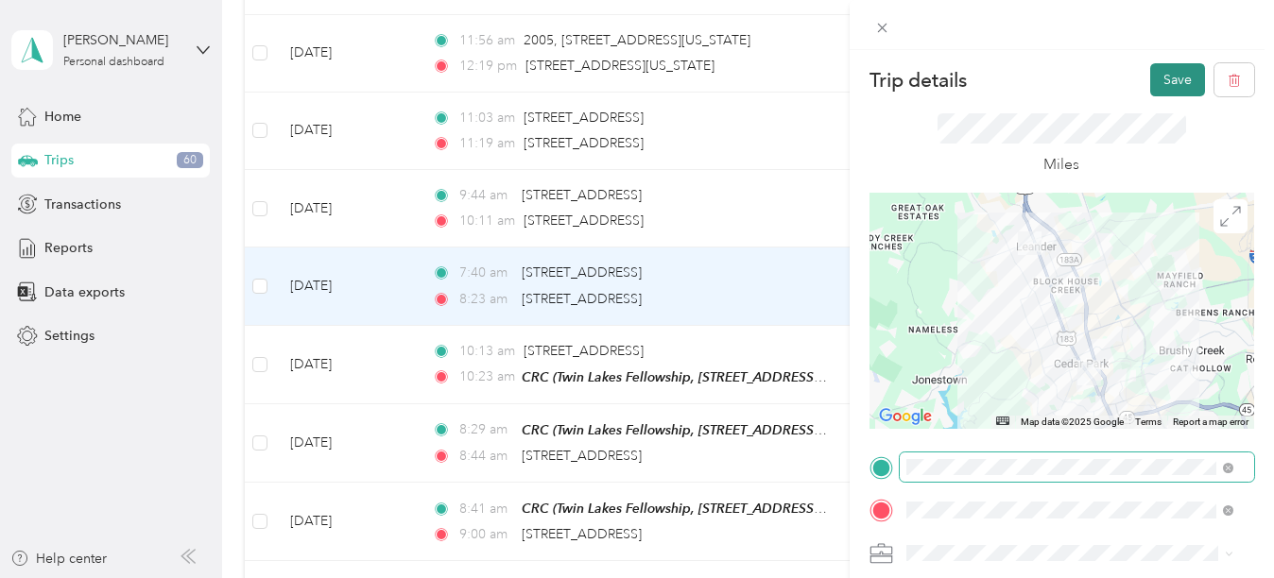
click at [1162, 75] on button "Save" at bounding box center [1177, 79] width 55 height 33
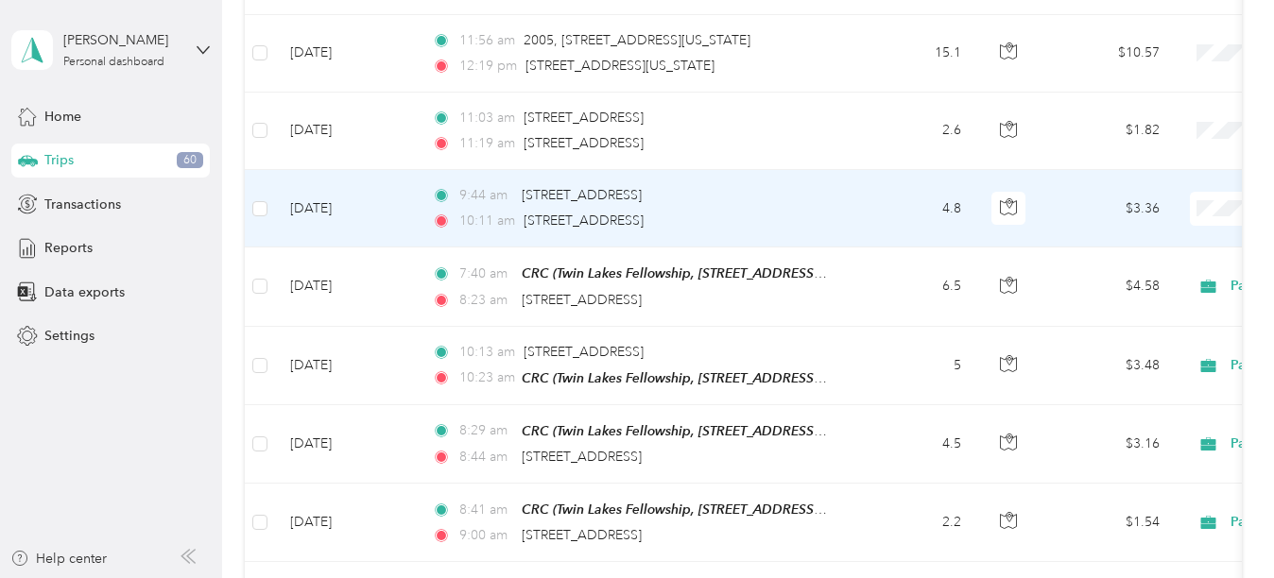
click at [866, 208] on td "4.8" at bounding box center [914, 208] width 125 height 77
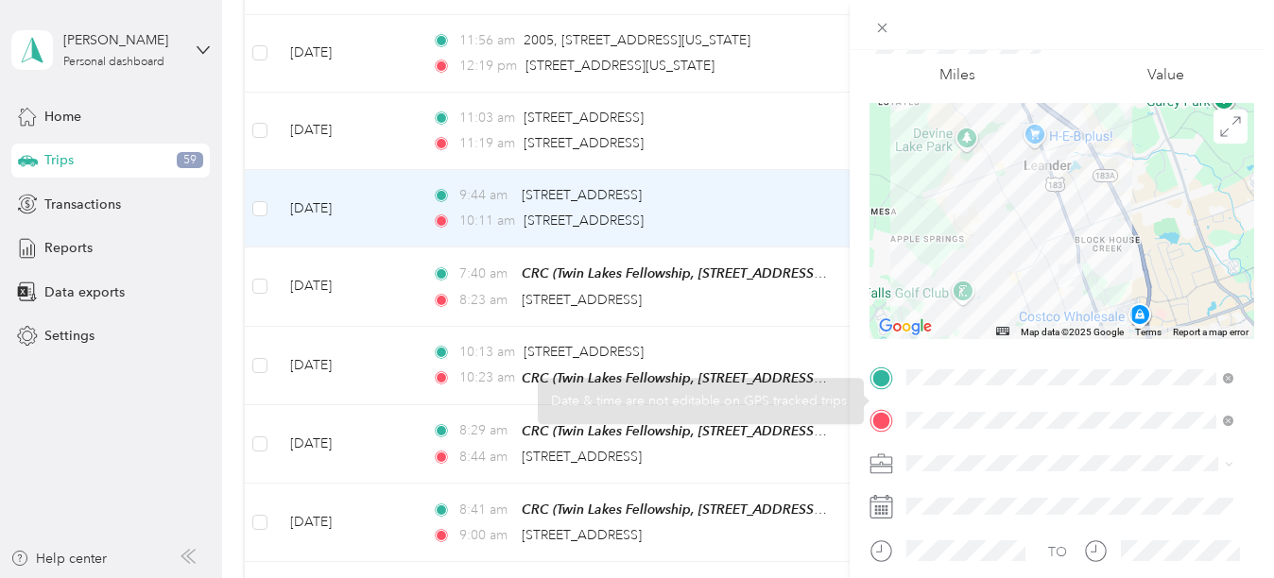
scroll to position [189, 0]
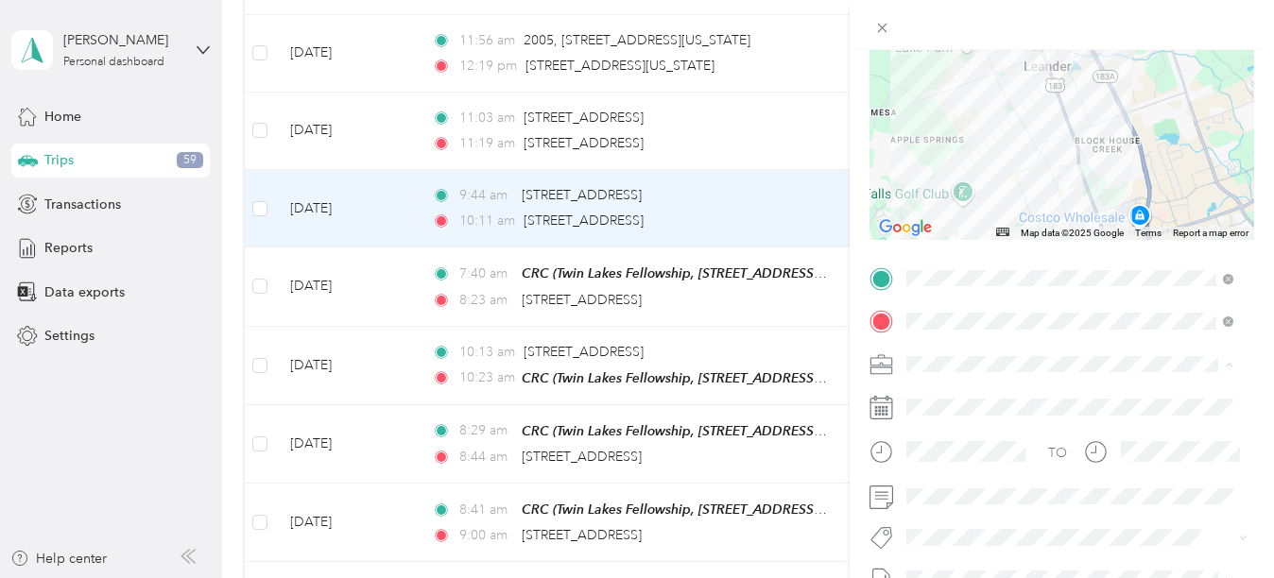
click at [967, 394] on span "Partners in [GEOGRAPHIC_DATA] - [US_STATE]" at bounding box center [1054, 397] width 282 height 16
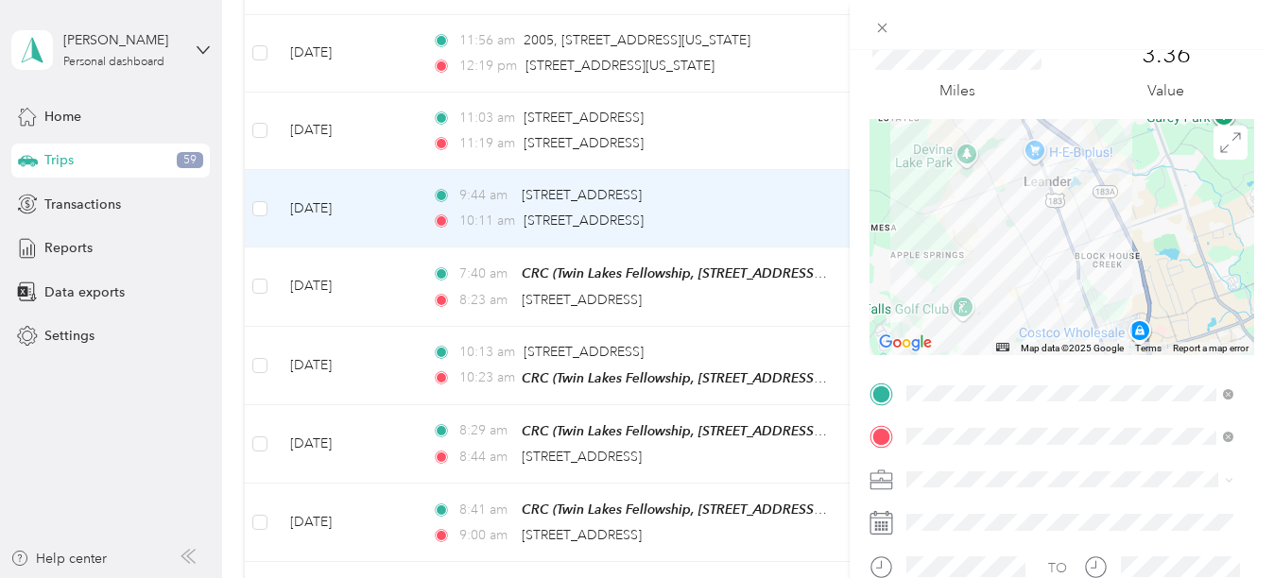
scroll to position [0, 0]
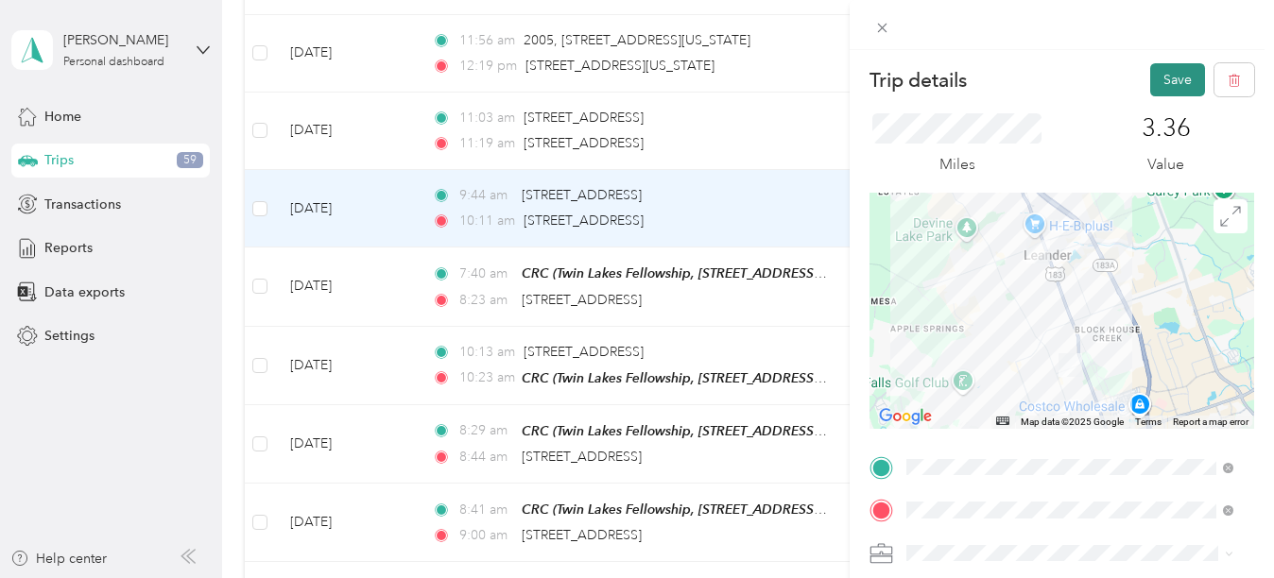
click at [1171, 86] on button "Save" at bounding box center [1177, 79] width 55 height 33
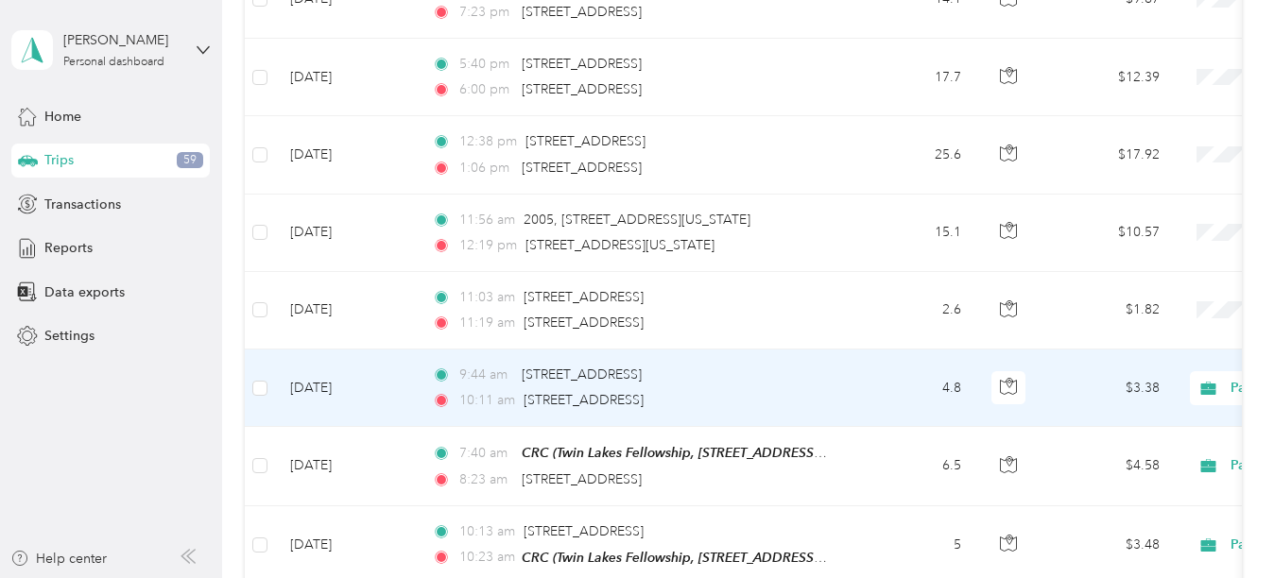
scroll to position [1847, 0]
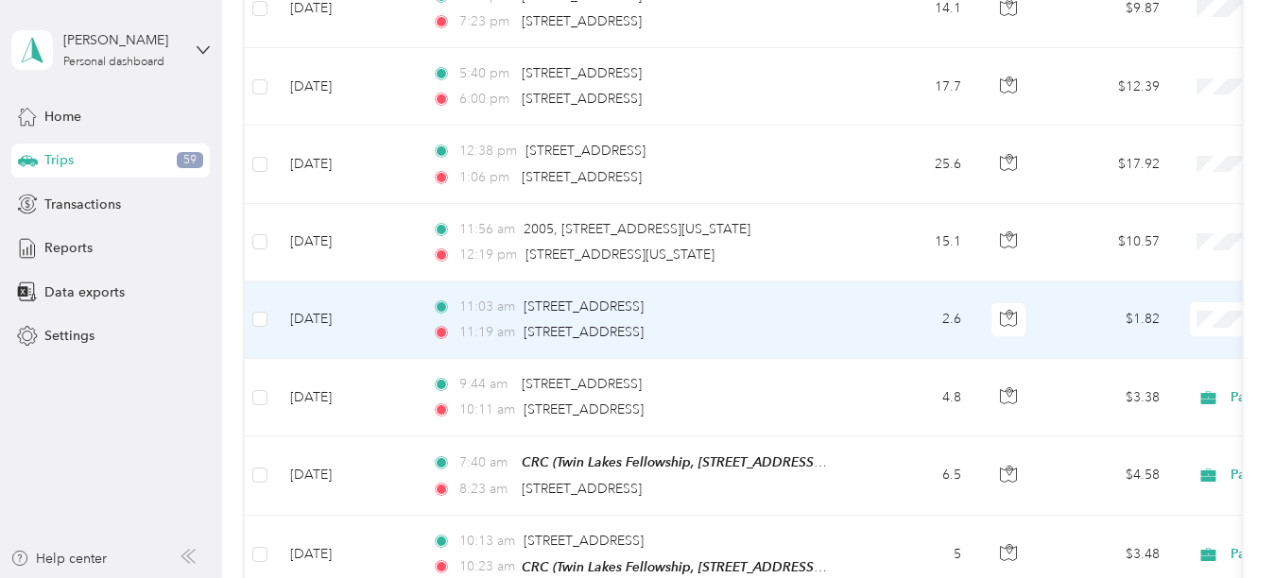
click at [854, 321] on td "2.6" at bounding box center [914, 320] width 125 height 77
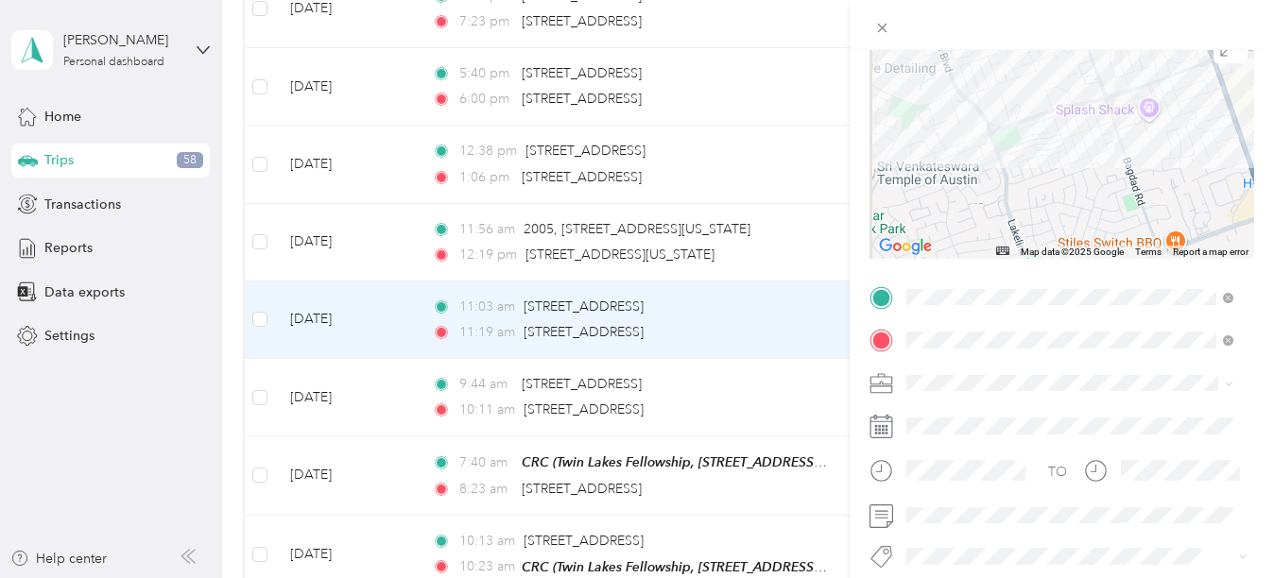
scroll to position [252, 0]
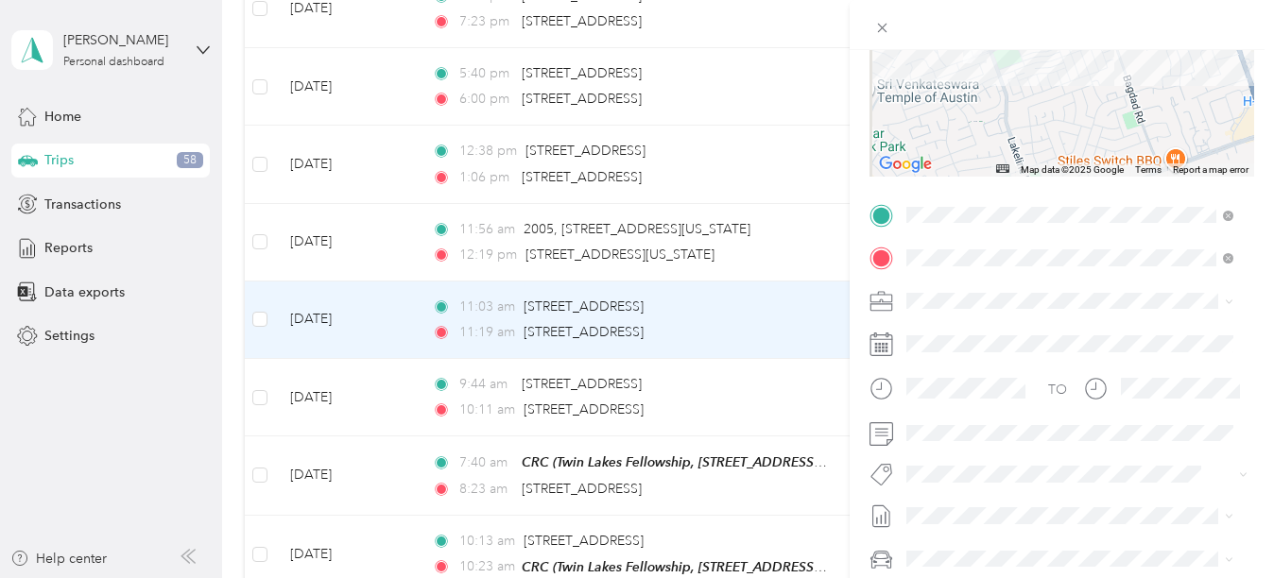
click at [999, 325] on div "Partners in [GEOGRAPHIC_DATA] - [US_STATE]" at bounding box center [1070, 328] width 314 height 20
click at [935, 442] on span at bounding box center [1077, 434] width 354 height 30
click at [938, 423] on span at bounding box center [1077, 434] width 354 height 30
click at [937, 442] on span at bounding box center [1077, 434] width 354 height 30
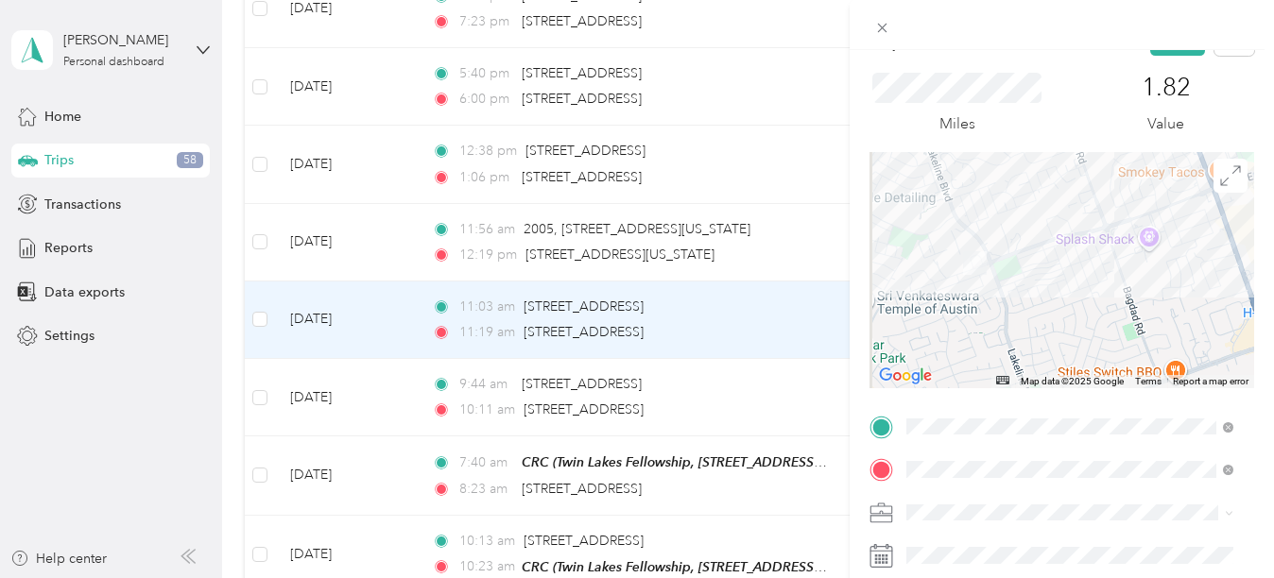
scroll to position [0, 0]
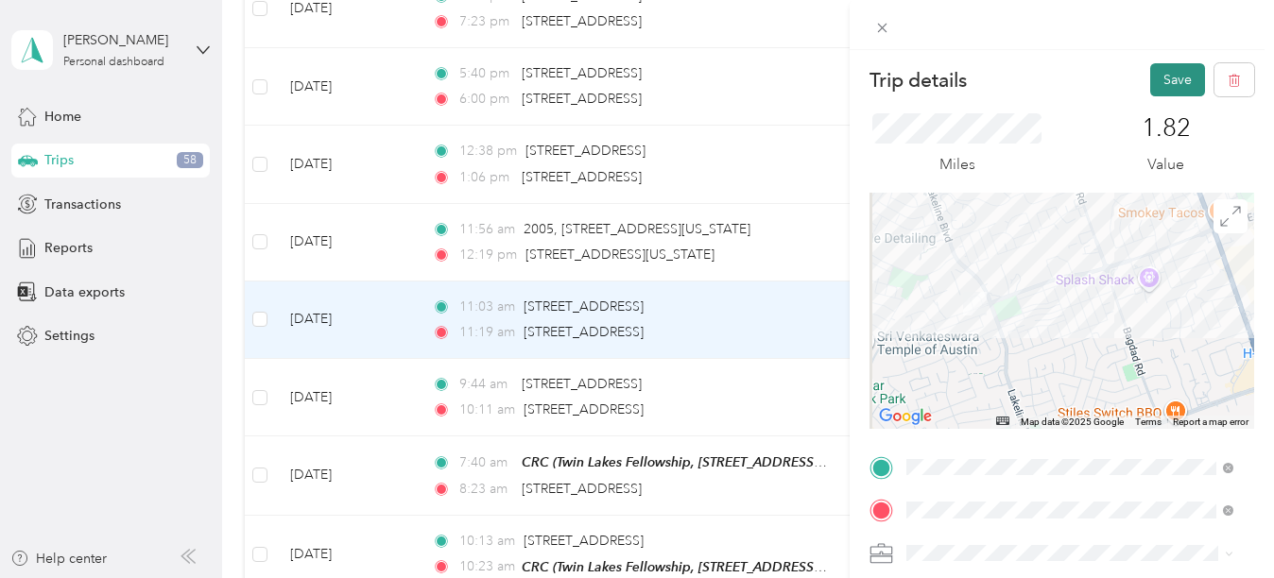
click at [1173, 84] on button "Save" at bounding box center [1177, 79] width 55 height 33
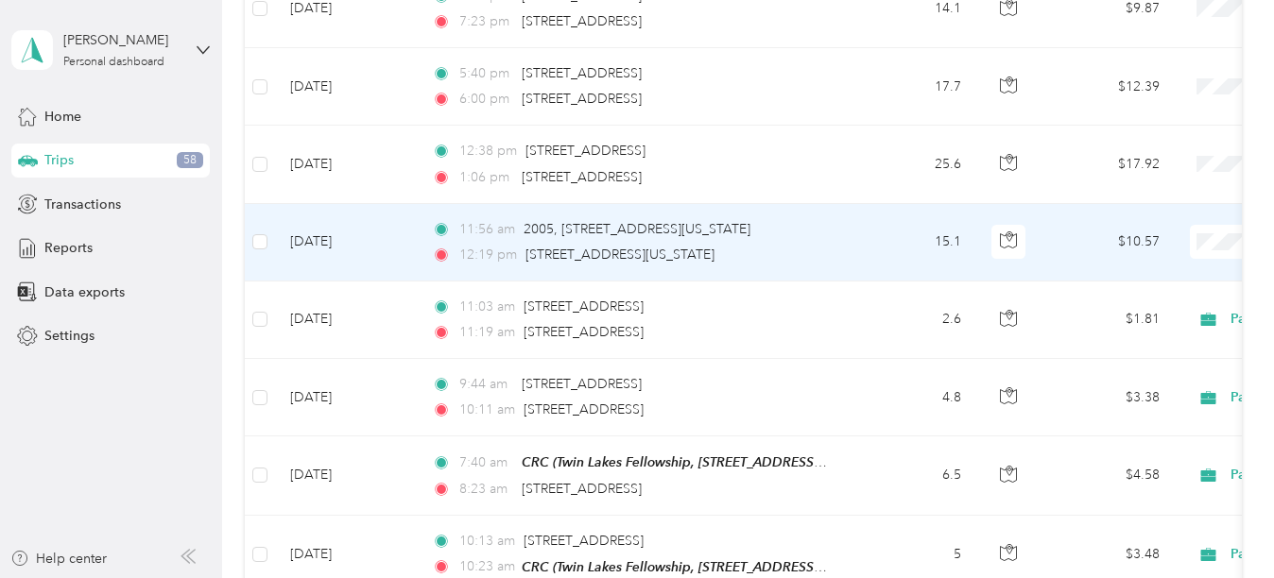
click at [857, 245] on td "15.1" at bounding box center [914, 242] width 125 height 77
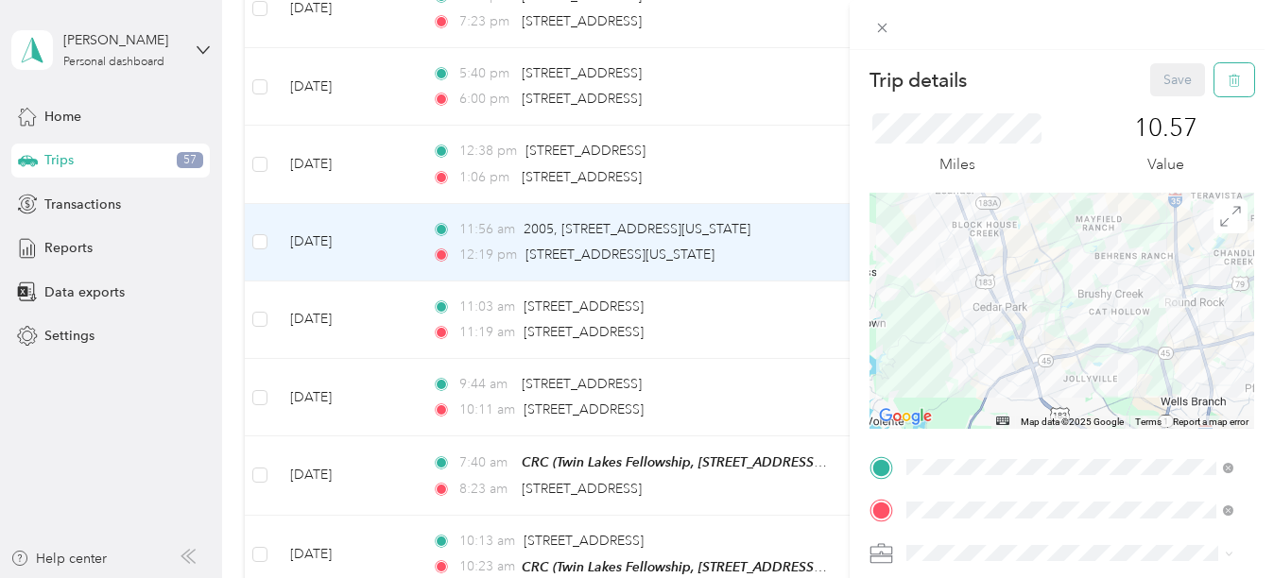
click at [1229, 77] on icon "button" at bounding box center [1234, 81] width 11 height 12
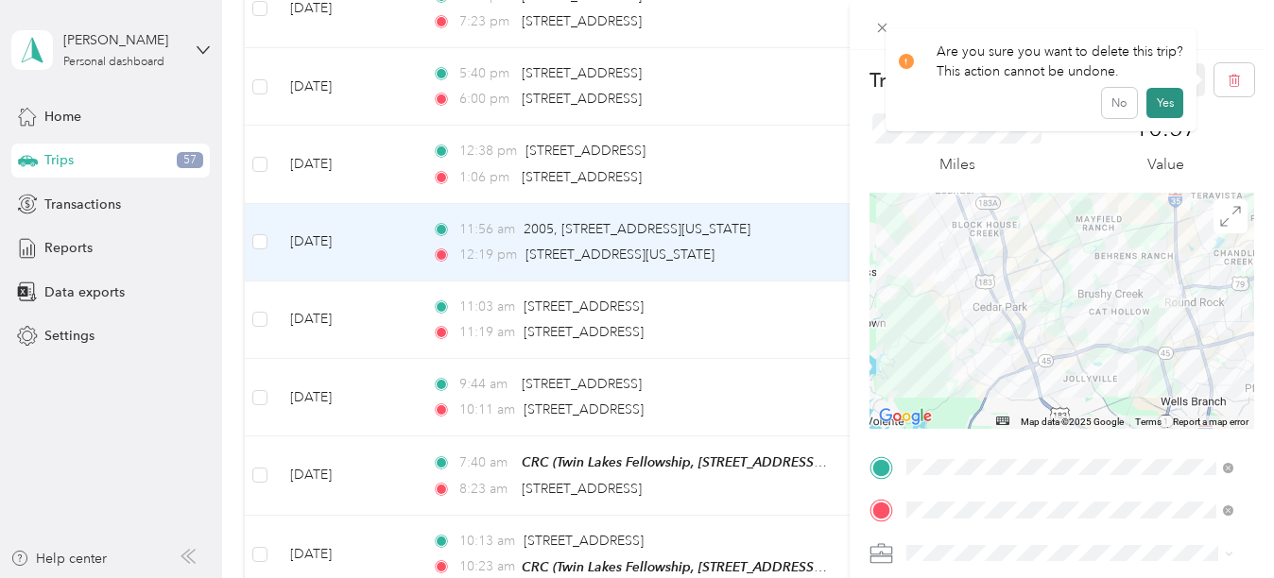
click at [1165, 103] on button "Yes" at bounding box center [1164, 103] width 37 height 30
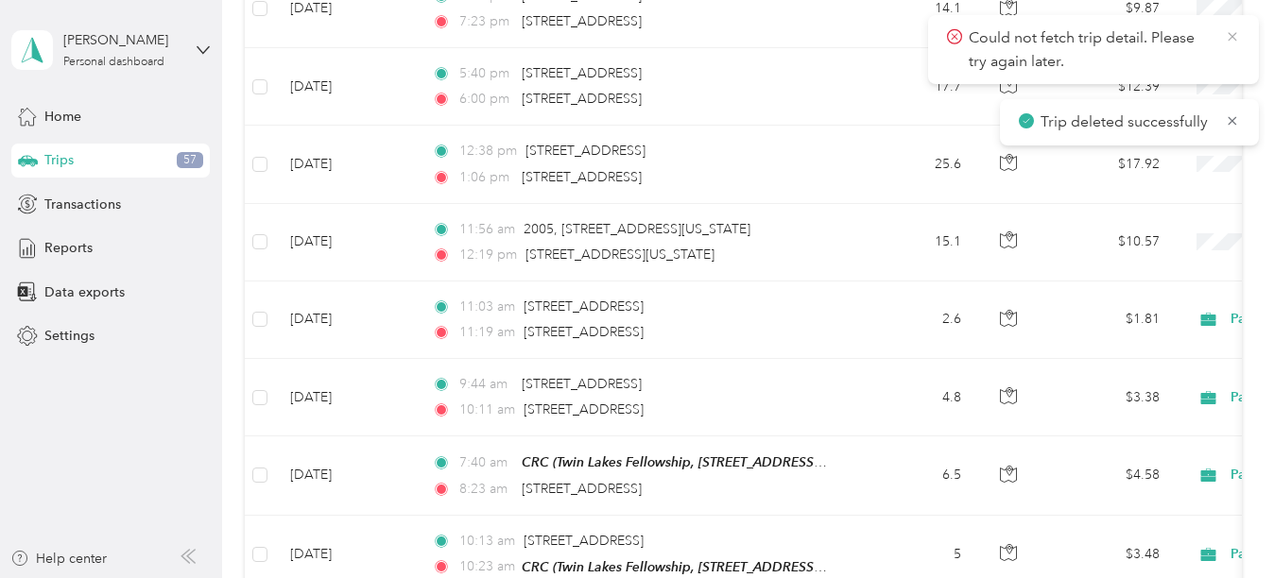
click at [1232, 30] on icon at bounding box center [1232, 36] width 15 height 17
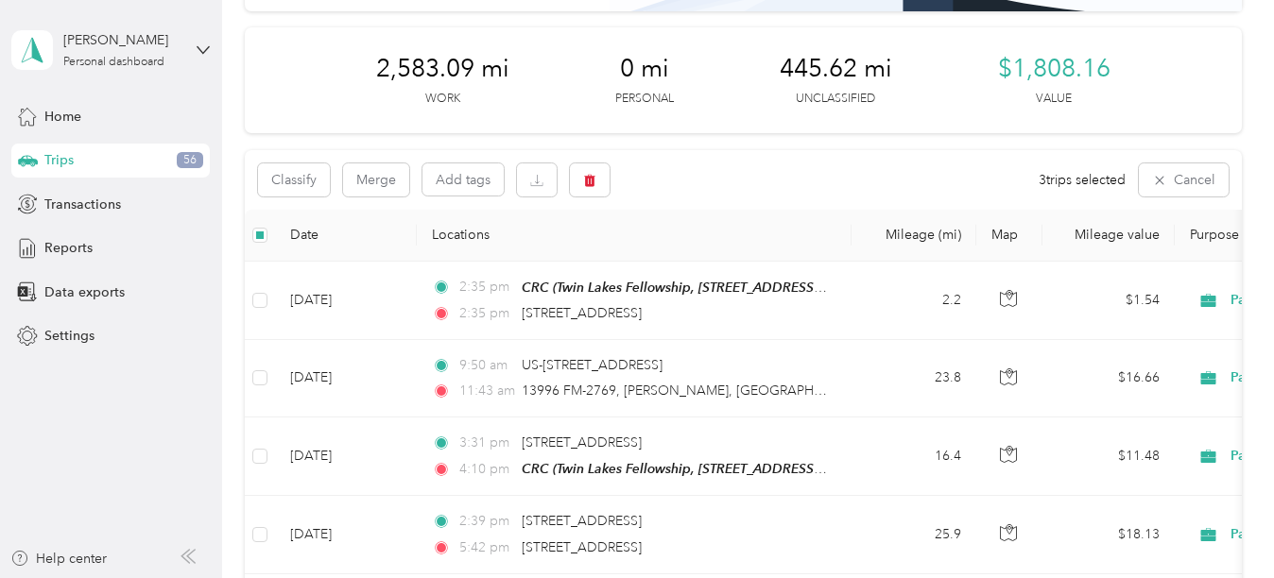
scroll to position [39, 0]
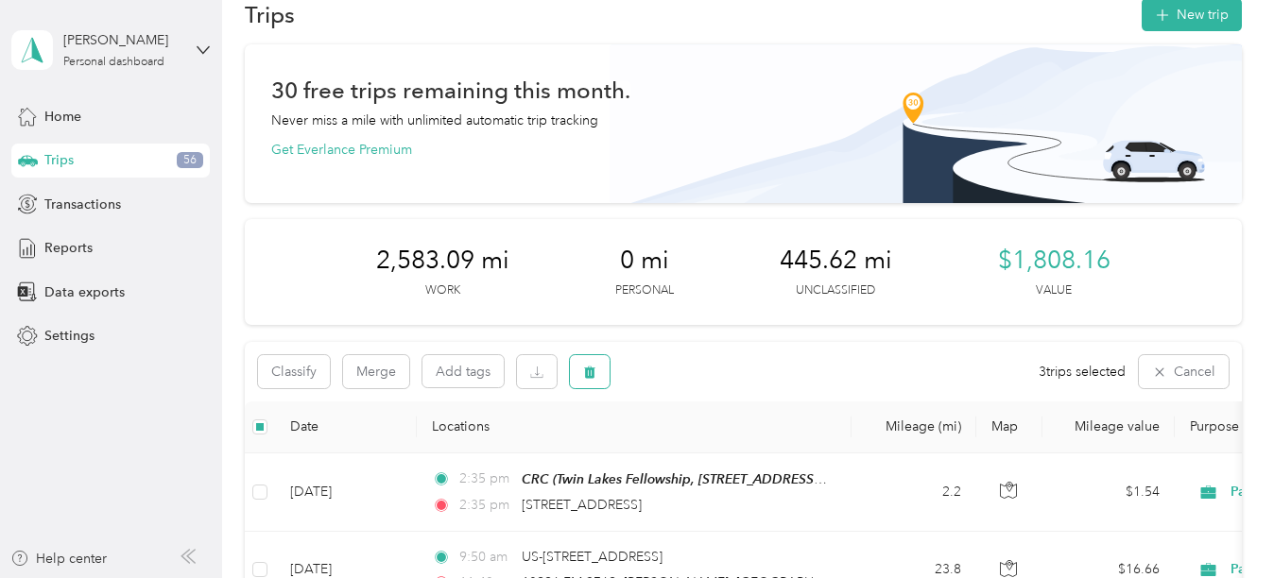
click at [594, 372] on icon "button" at bounding box center [589, 372] width 11 height 12
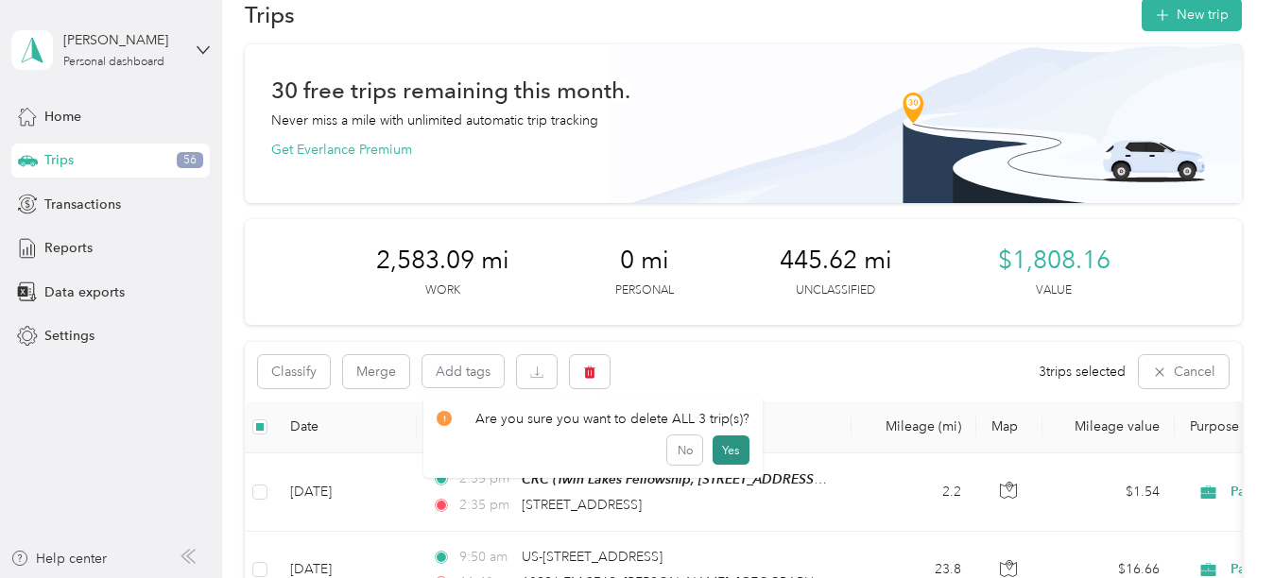
click at [720, 445] on button "Yes" at bounding box center [731, 451] width 37 height 30
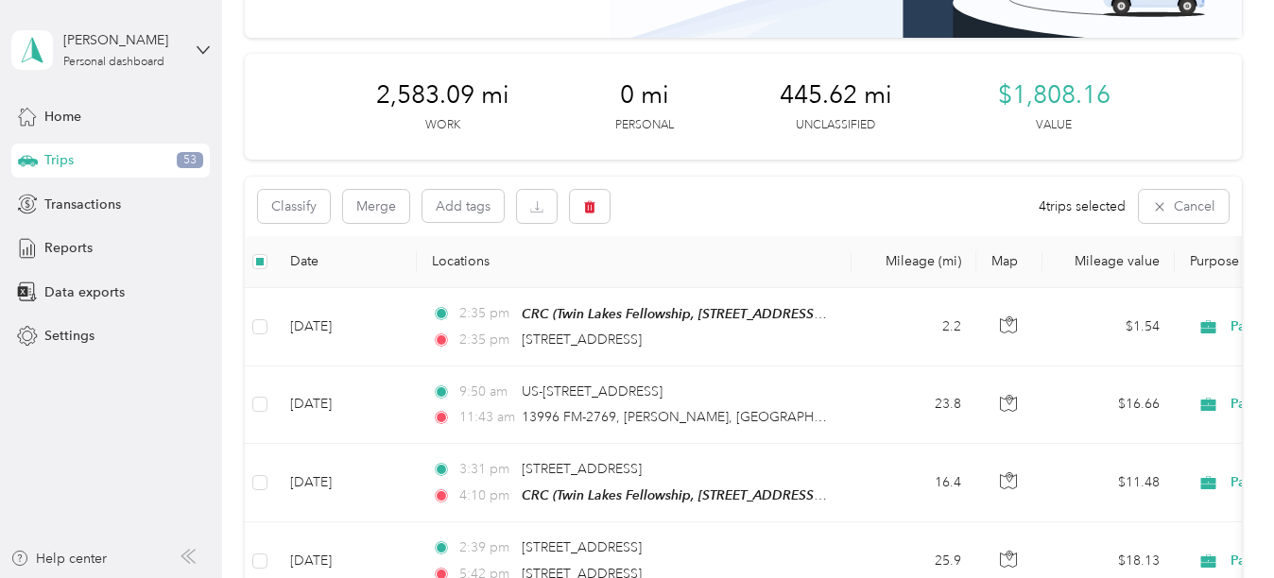
scroll to position [196, 0]
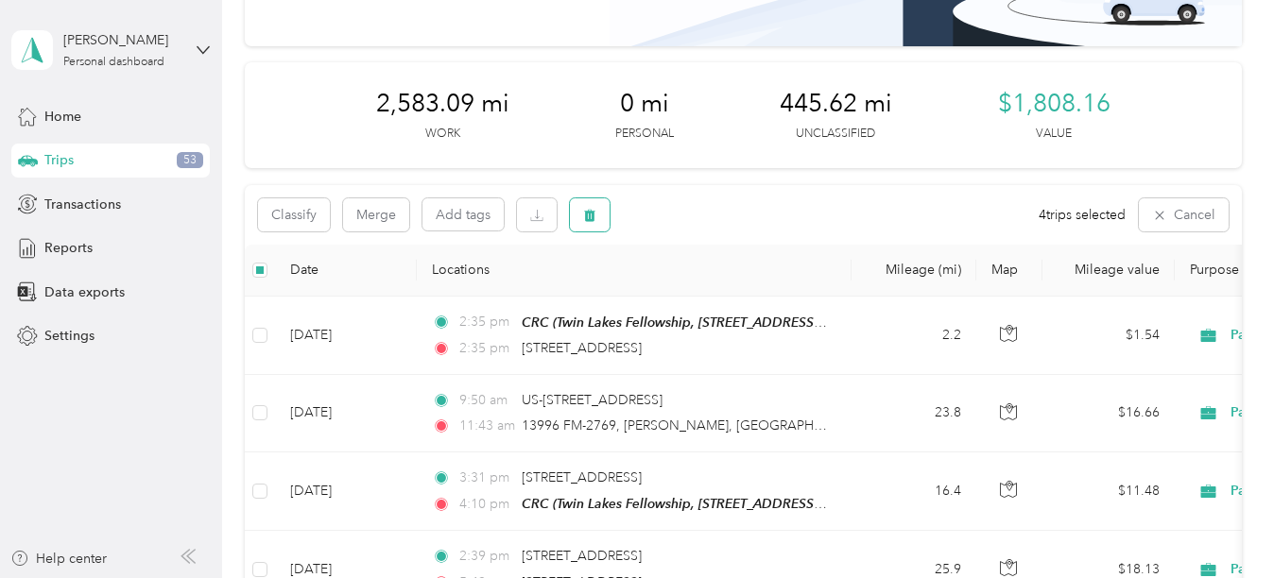
click at [592, 212] on icon "button" at bounding box center [589, 215] width 11 height 12
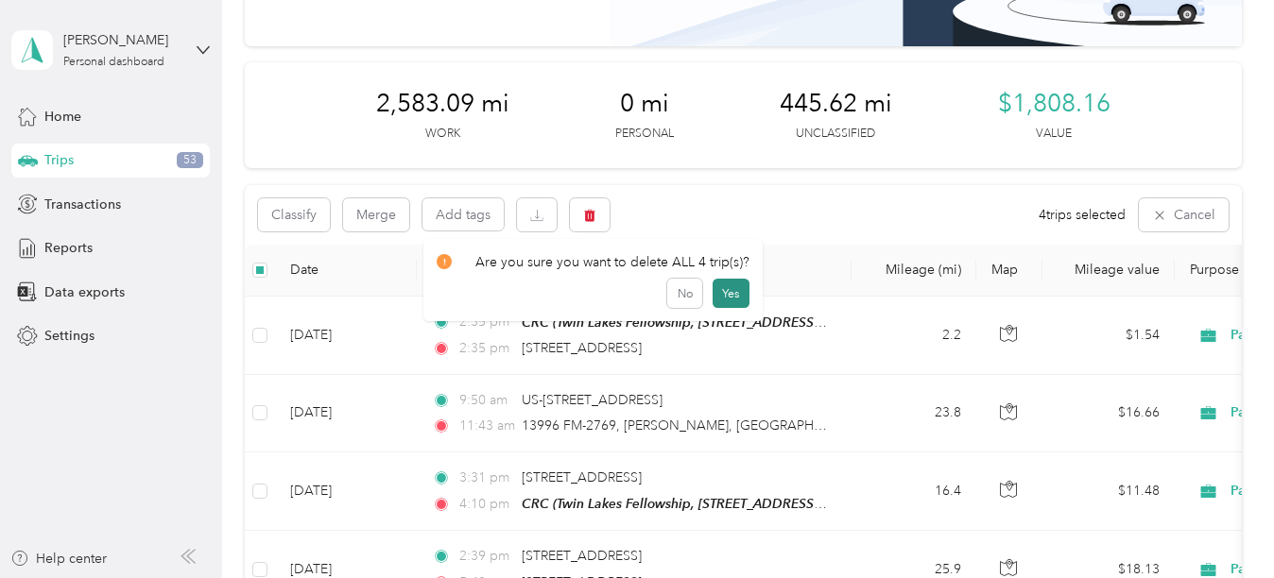
click at [727, 291] on button "Yes" at bounding box center [731, 294] width 37 height 30
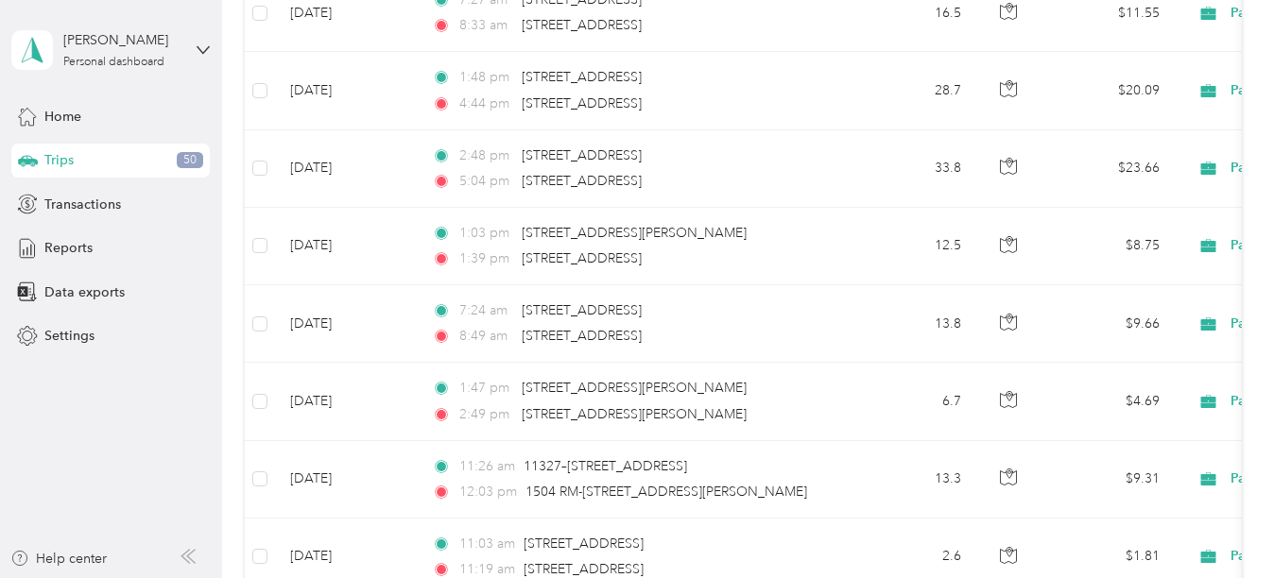
scroll to position [0, 0]
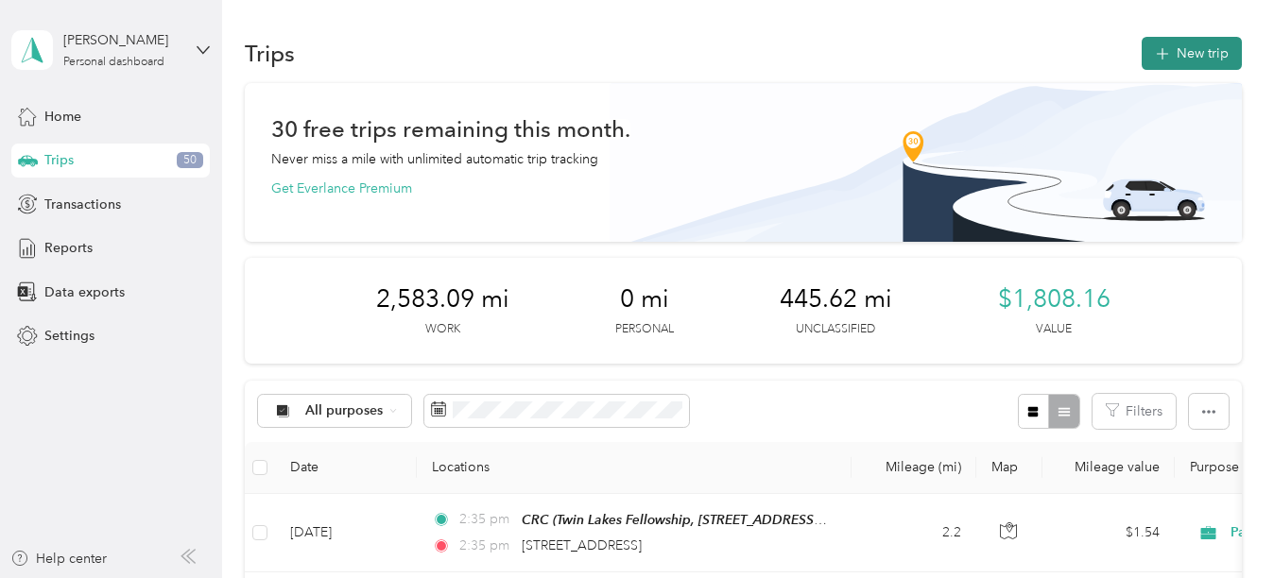
click at [1183, 57] on button "New trip" at bounding box center [1192, 53] width 100 height 33
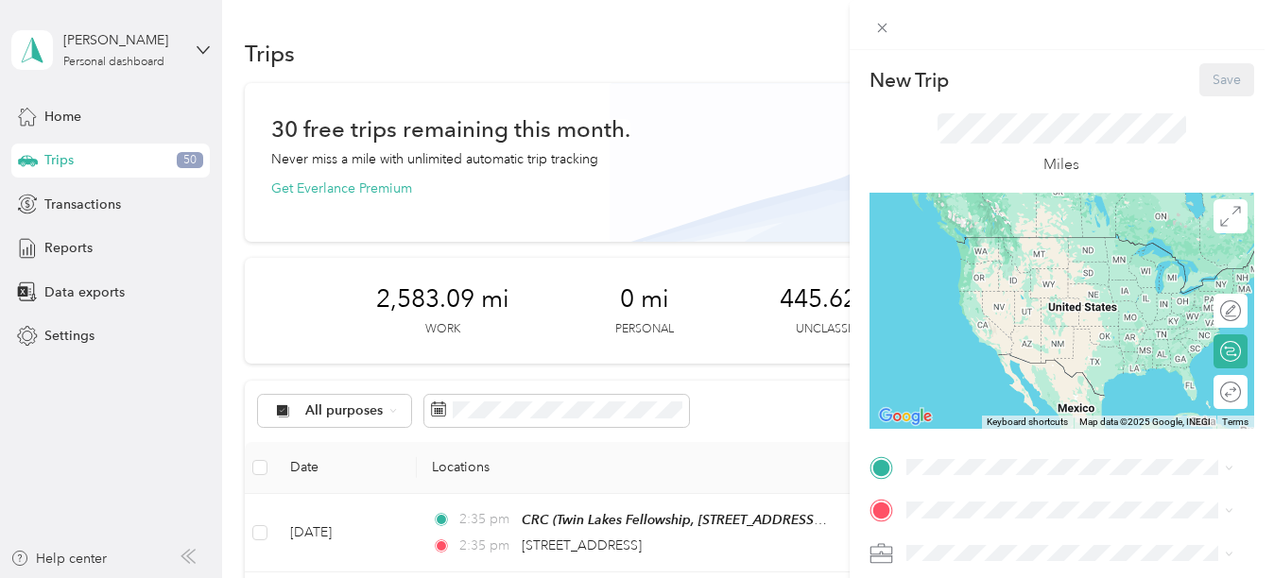
scroll to position [189, 0]
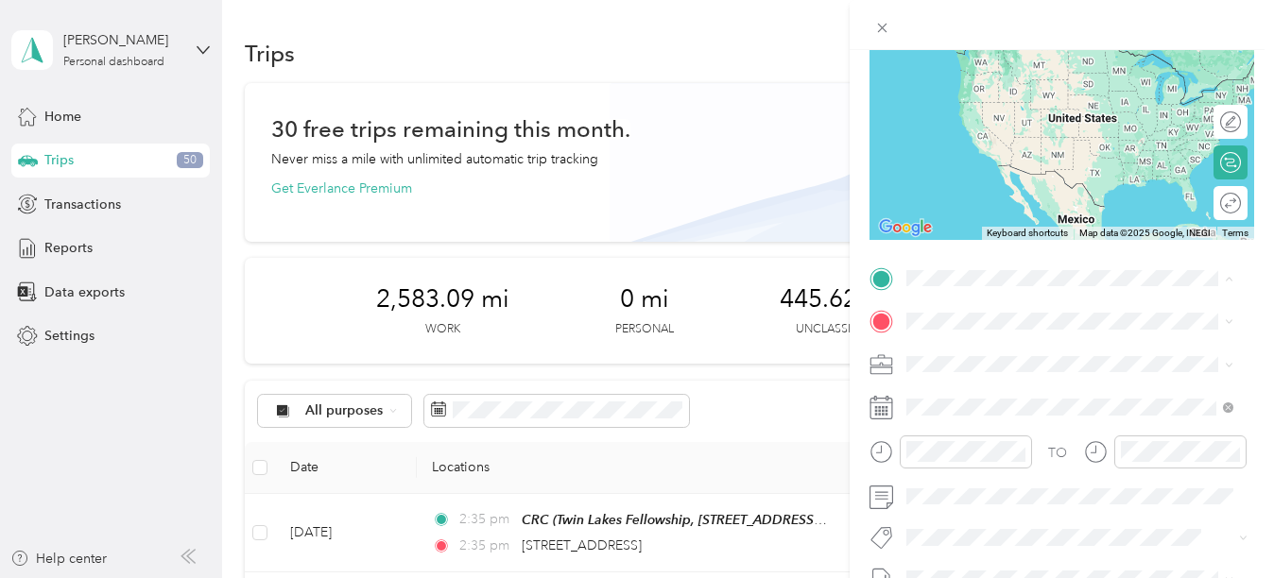
click at [1021, 377] on span "Twin Lakes Fellowship, [STREET_ADDRESS][GEOGRAPHIC_DATA], [GEOGRAPHIC_DATA], [G…" at bounding box center [1083, 395] width 284 height 56
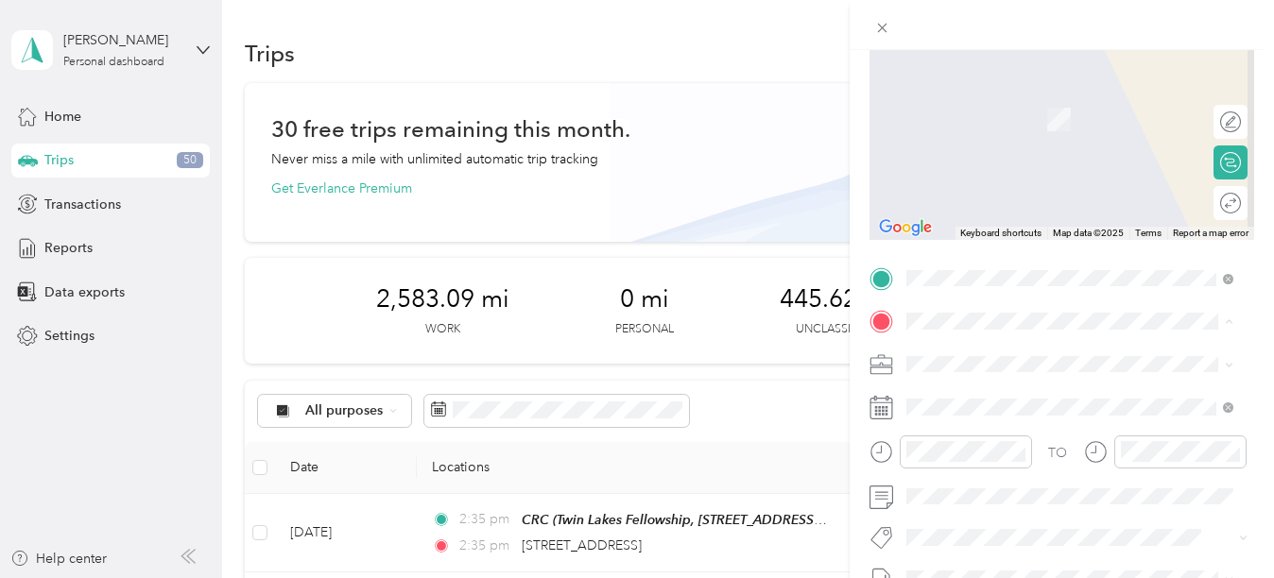
click at [999, 510] on span "[STREET_ADDRESS][US_STATE]" at bounding box center [1035, 516] width 189 height 16
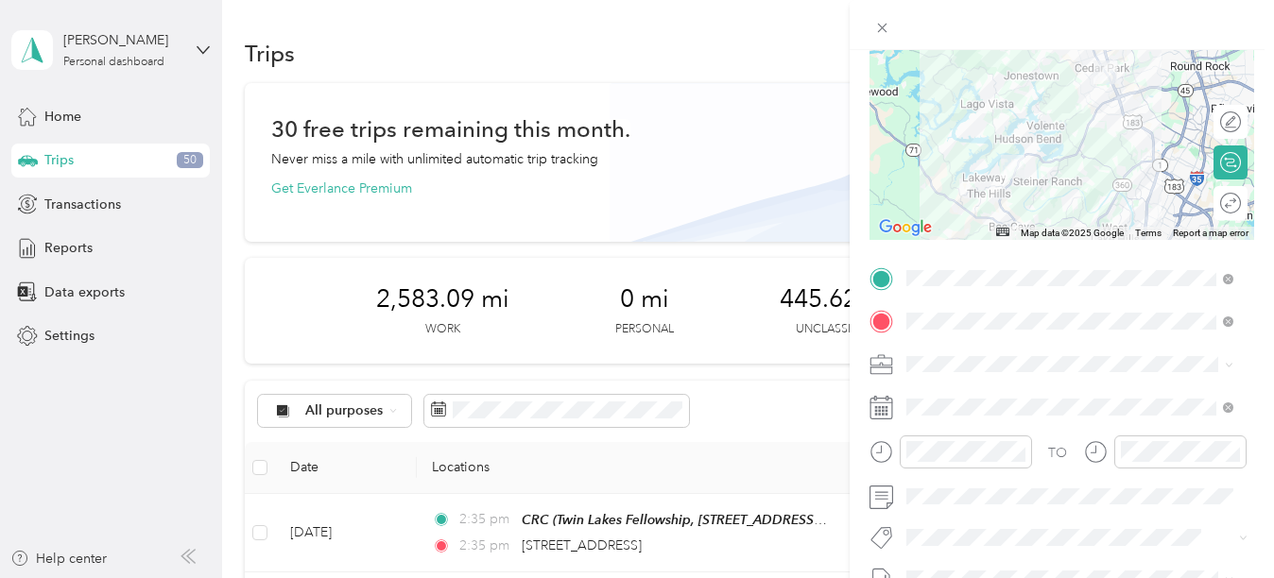
click at [1215, 197] on div "Round trip" at bounding box center [1230, 203] width 34 height 34
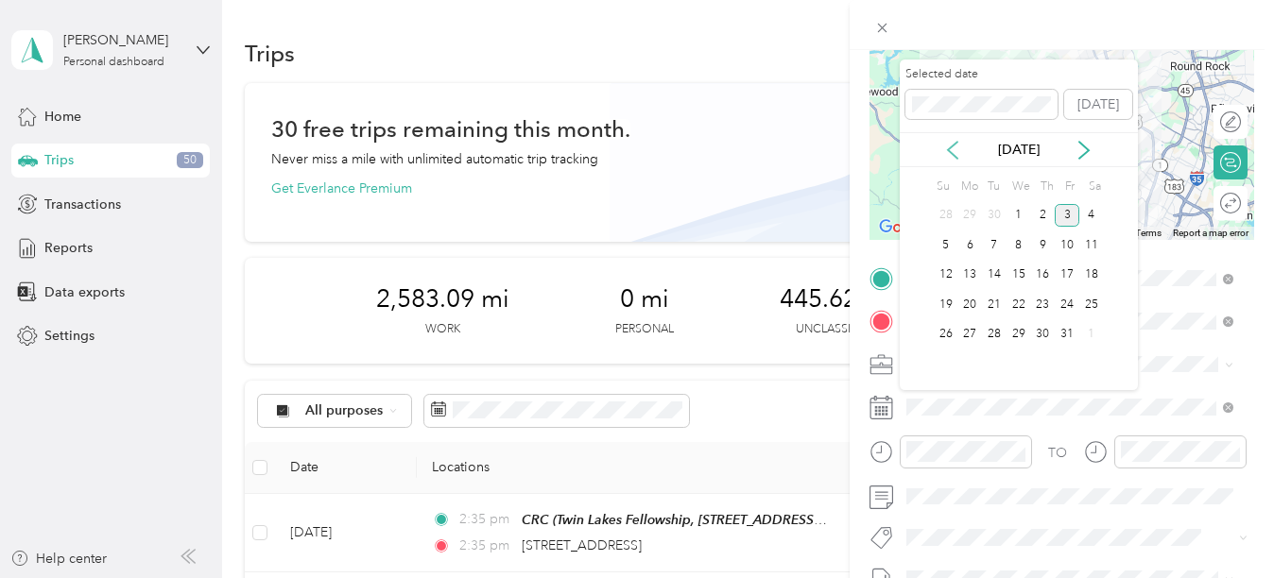
click at [952, 144] on icon at bounding box center [952, 150] width 19 height 19
click at [994, 244] on div "9" at bounding box center [994, 245] width 25 height 24
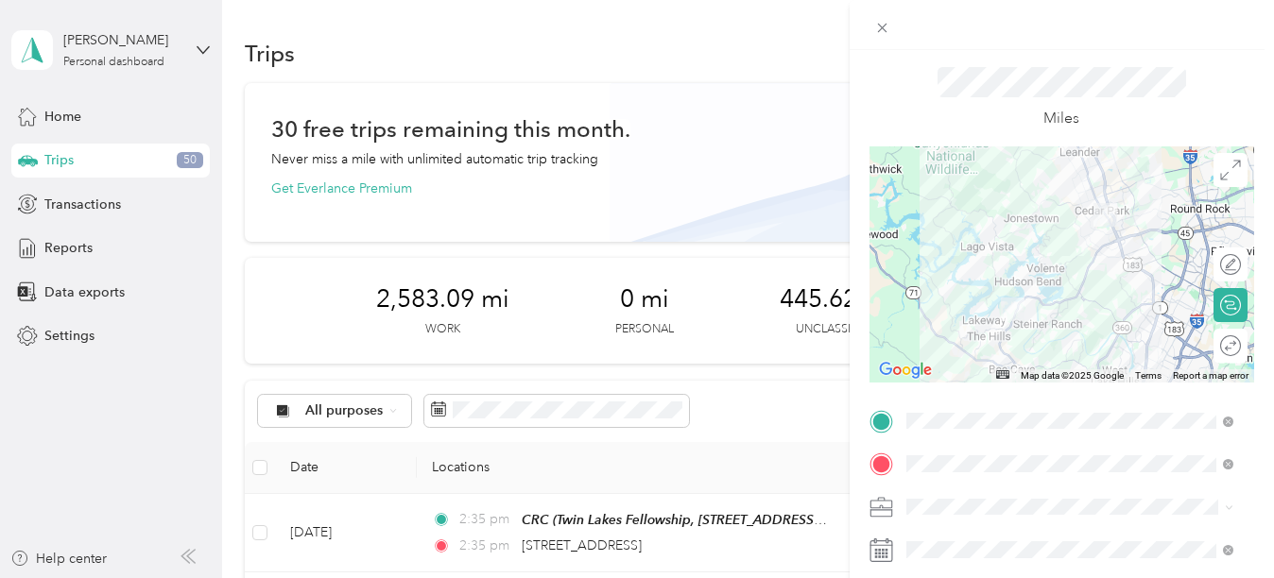
scroll to position [0, 0]
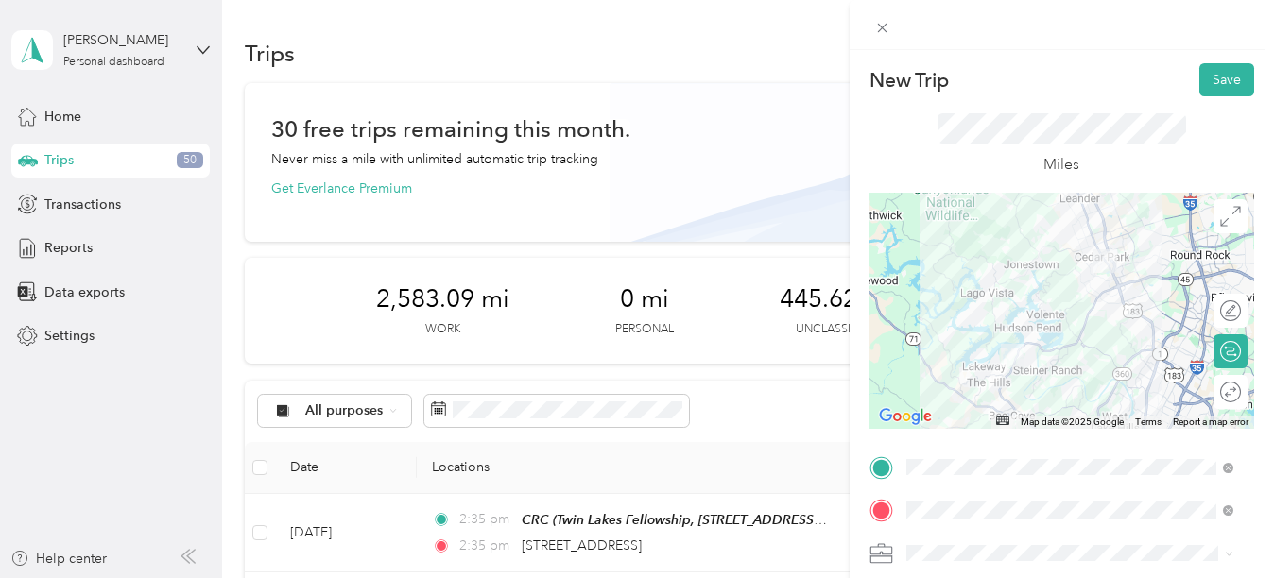
drag, startPoint x: 1208, startPoint y: 81, endPoint x: 1213, endPoint y: 144, distance: 62.6
click at [1213, 144] on div "New Trip Save This trip cannot be edited because it is either under review, app…" at bounding box center [1061, 486] width 385 height 846
click at [1215, 401] on div "Round trip" at bounding box center [1207, 393] width 67 height 20
click at [1213, 392] on div at bounding box center [1221, 393] width 40 height 20
click at [1212, 81] on button "Save" at bounding box center [1226, 79] width 55 height 33
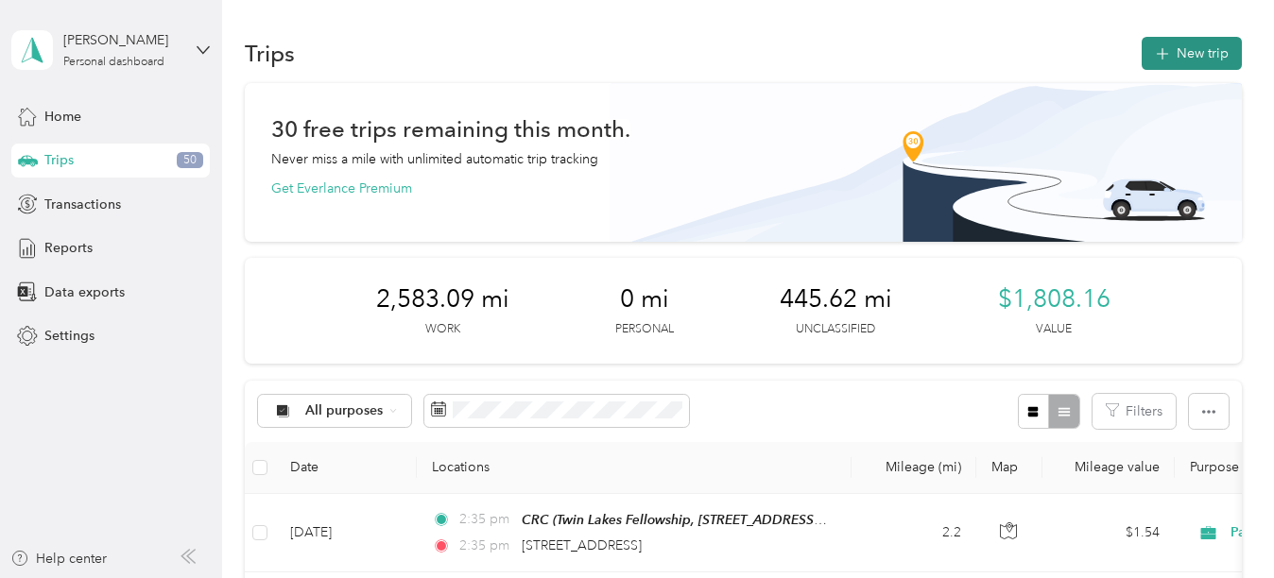
click at [1170, 51] on button "New trip" at bounding box center [1192, 53] width 100 height 33
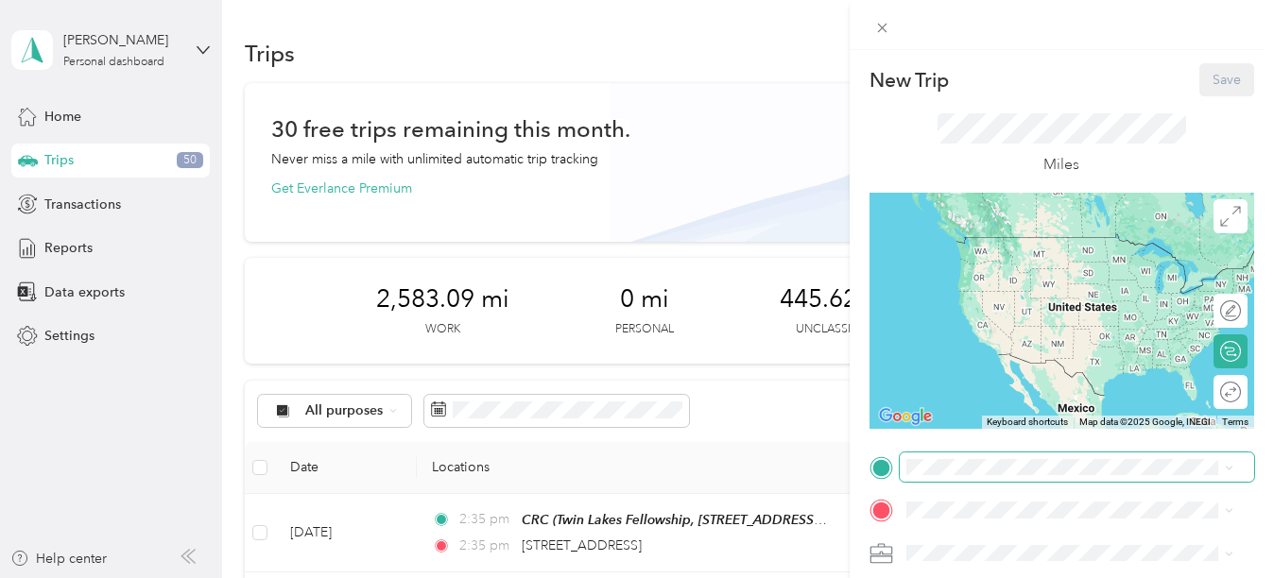
click at [962, 476] on span at bounding box center [1077, 468] width 354 height 30
click at [1016, 320] on div "CRC Twin Lakes Fellowship, [STREET_ADDRESS][GEOGRAPHIC_DATA], [GEOGRAPHIC_DATA]…" at bounding box center [1083, 321] width 285 height 79
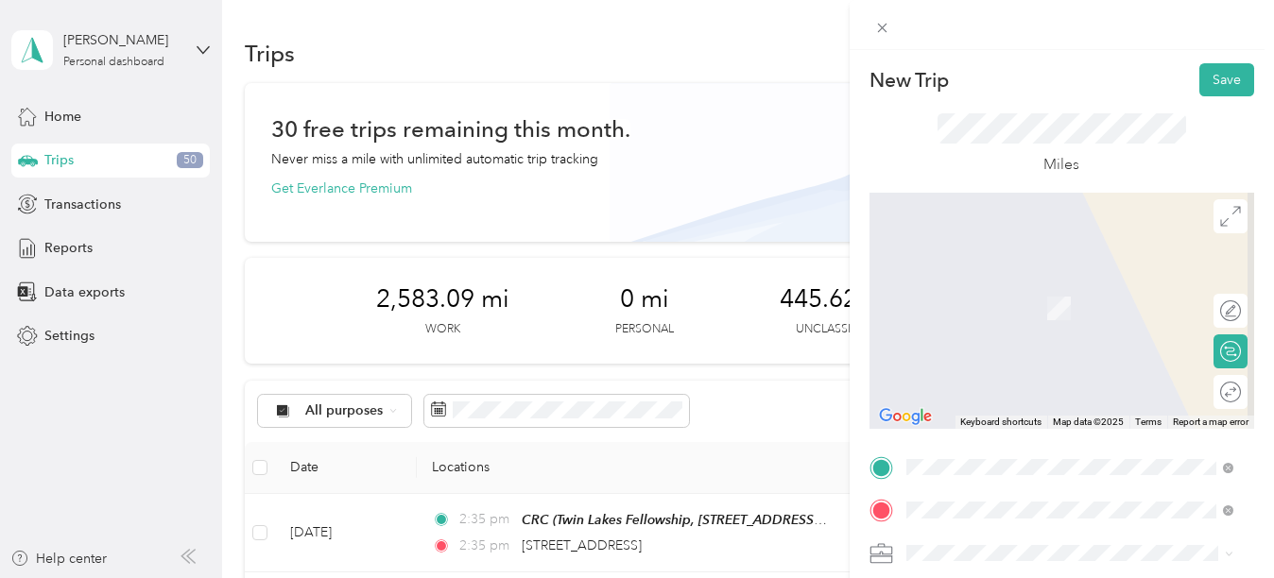
click at [1011, 444] on span "[GEOGRAPHIC_DATA] [US_STATE], [GEOGRAPHIC_DATA]" at bounding box center [1047, 427] width 213 height 33
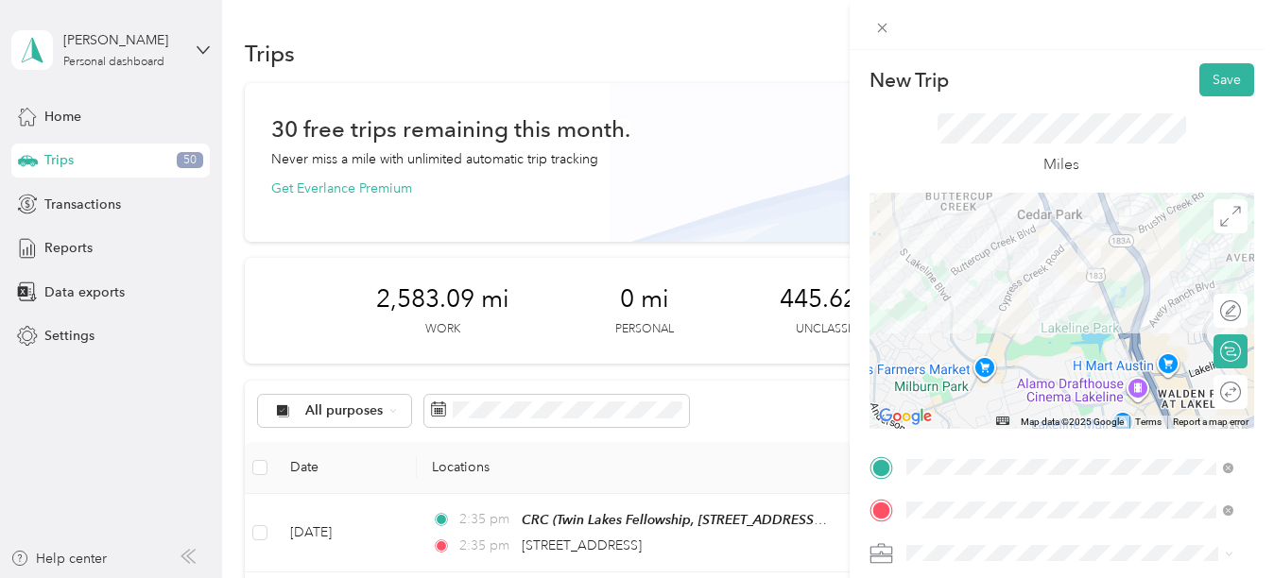
drag, startPoint x: 1143, startPoint y: 383, endPoint x: 1105, endPoint y: 231, distance: 156.8
click at [1105, 231] on div at bounding box center [1061, 311] width 385 height 236
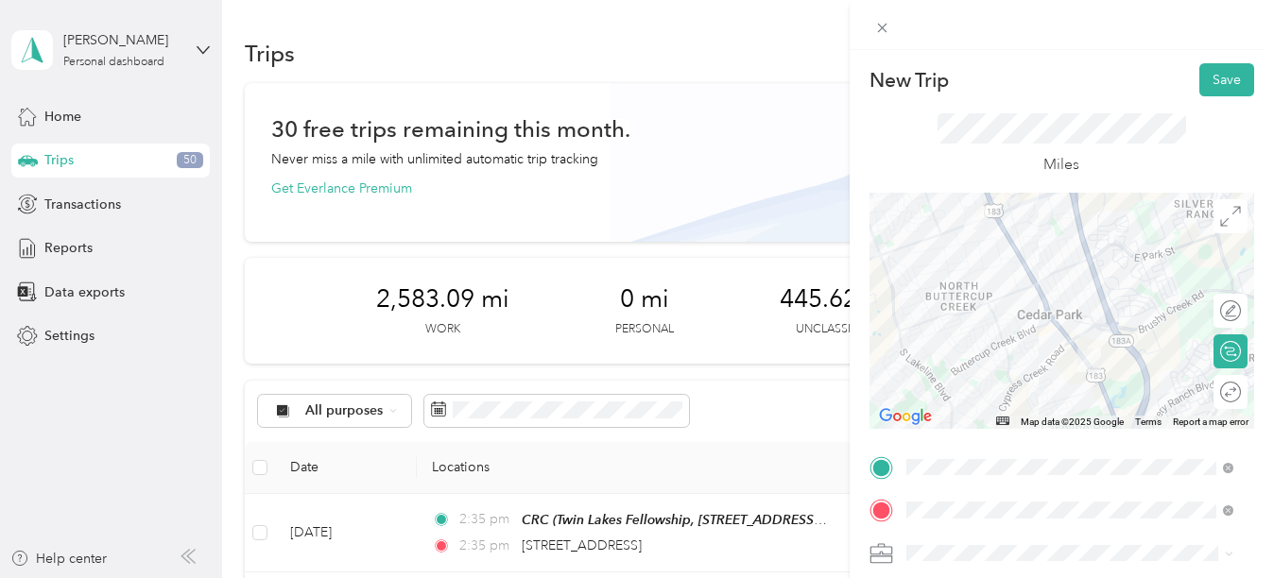
drag, startPoint x: 1029, startPoint y: 301, endPoint x: 1021, endPoint y: 357, distance: 56.4
click at [1025, 375] on div at bounding box center [1061, 311] width 385 height 236
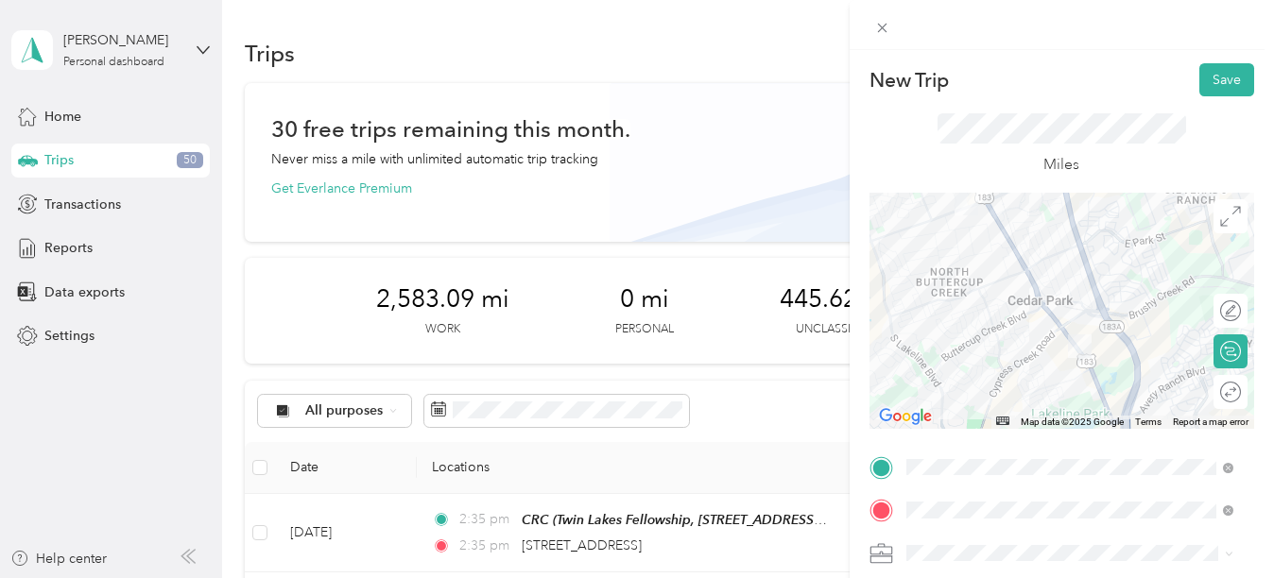
drag, startPoint x: 968, startPoint y: 218, endPoint x: 977, endPoint y: 239, distance: 22.8
click at [960, 209] on img at bounding box center [967, 204] width 24 height 24
click at [1215, 312] on div at bounding box center [1221, 311] width 40 height 20
drag, startPoint x: 967, startPoint y: 196, endPoint x: 1060, endPoint y: 345, distance: 176.2
click at [1077, 346] on img at bounding box center [1080, 348] width 24 height 24
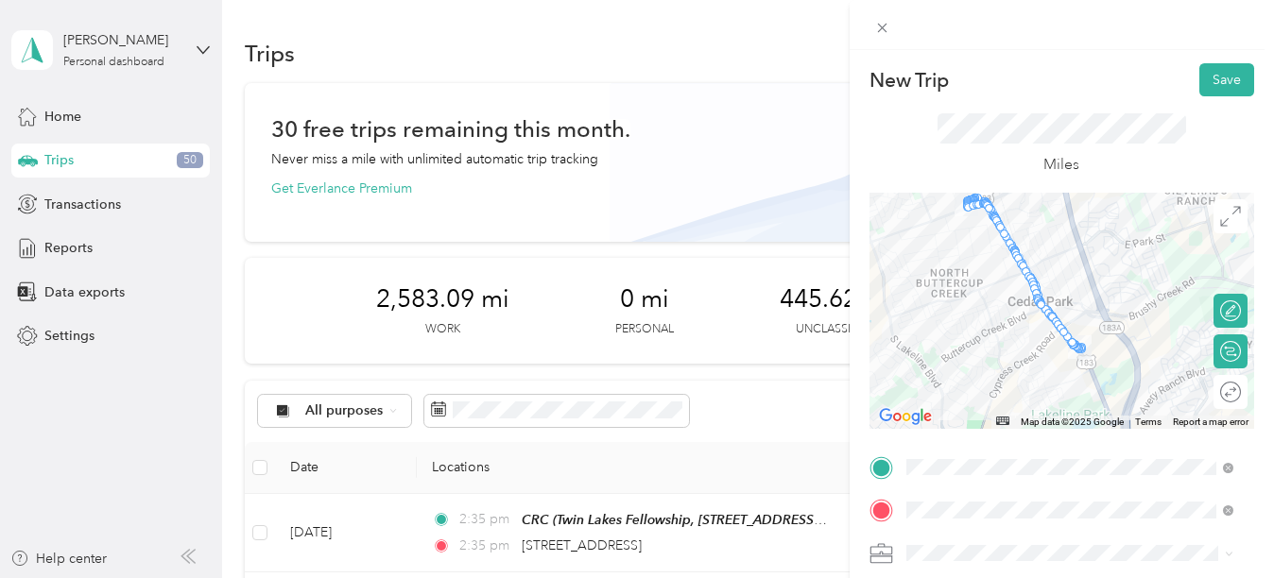
drag, startPoint x: 1042, startPoint y: 376, endPoint x: 1068, endPoint y: 376, distance: 25.5
click at [1043, 376] on div at bounding box center [1061, 311] width 385 height 236
click at [1077, 346] on img at bounding box center [1080, 348] width 24 height 24
click at [1074, 348] on img at bounding box center [1080, 348] width 24 height 24
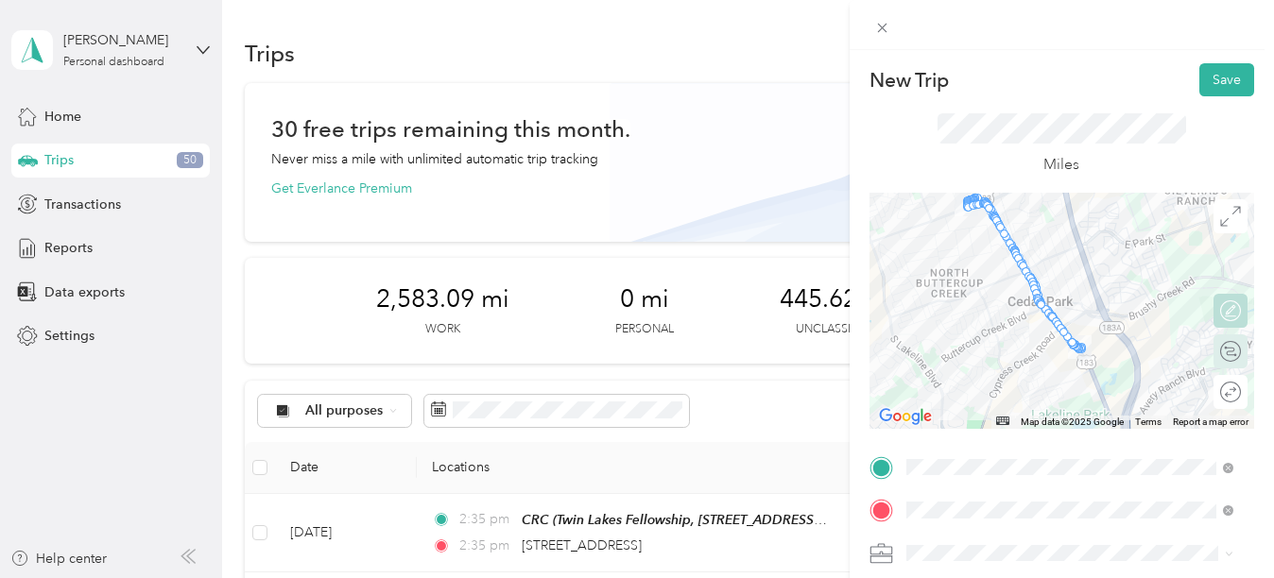
click at [1213, 348] on div "Calculate route" at bounding box center [1230, 352] width 34 height 34
click at [1201, 351] on div at bounding box center [1221, 352] width 40 height 20
click at [1034, 318] on div "← Move left → Move right ↑ Move up ↓ Move down + Zoom in - Zoom out Home Jump l…" at bounding box center [1061, 311] width 385 height 236
drag, startPoint x: 966, startPoint y: 210, endPoint x: 1076, endPoint y: 337, distance: 168.8
click at [1076, 342] on img at bounding box center [1080, 348] width 24 height 24
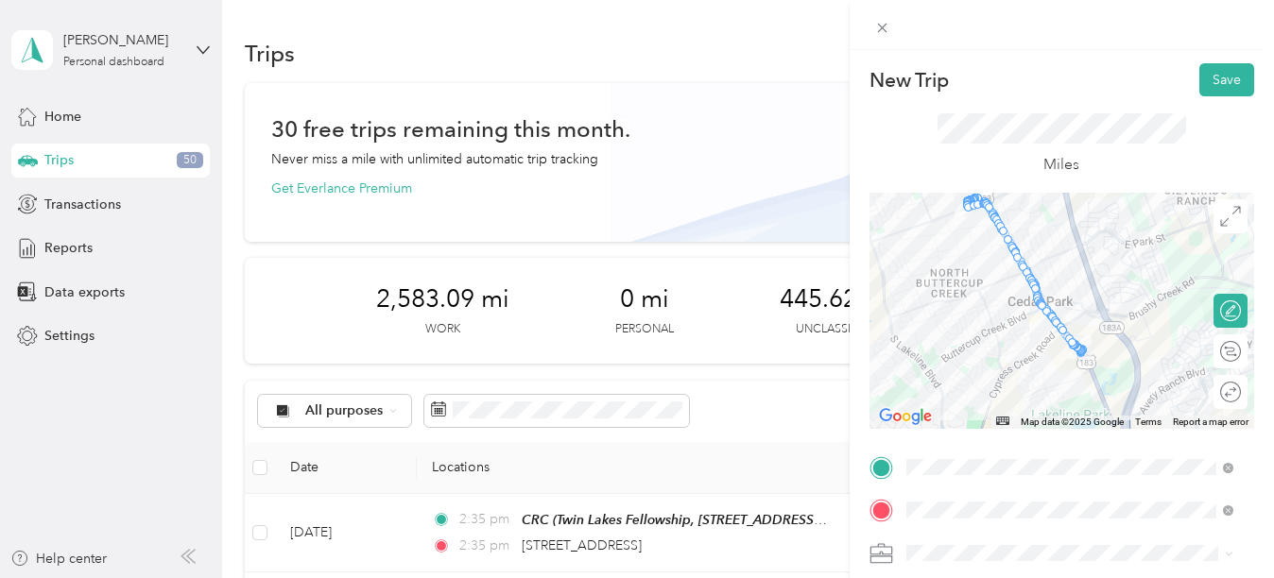
click at [1076, 342] on img at bounding box center [1080, 348] width 24 height 24
click at [1021, 364] on div at bounding box center [1061, 311] width 385 height 236
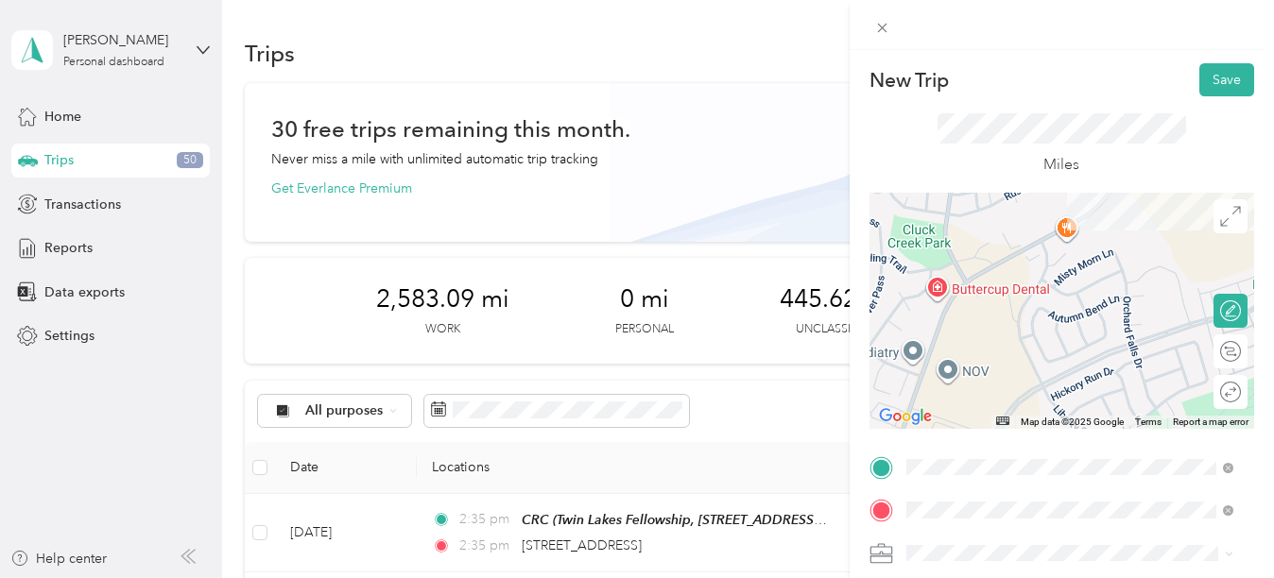
drag, startPoint x: 1032, startPoint y: 351, endPoint x: 1044, endPoint y: 283, distance: 69.1
click at [1102, 223] on div at bounding box center [1061, 311] width 385 height 236
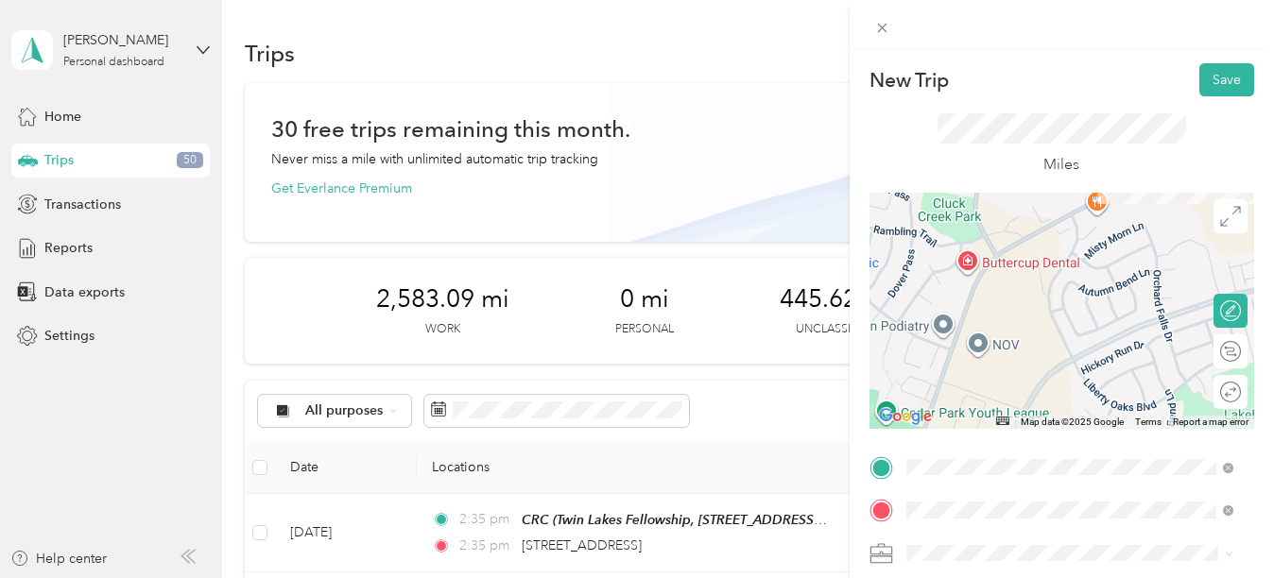
drag, startPoint x: 1009, startPoint y: 333, endPoint x: 1039, endPoint y: 303, distance: 41.4
click at [1039, 303] on div at bounding box center [1061, 311] width 385 height 236
click at [970, 343] on div at bounding box center [1061, 311] width 385 height 236
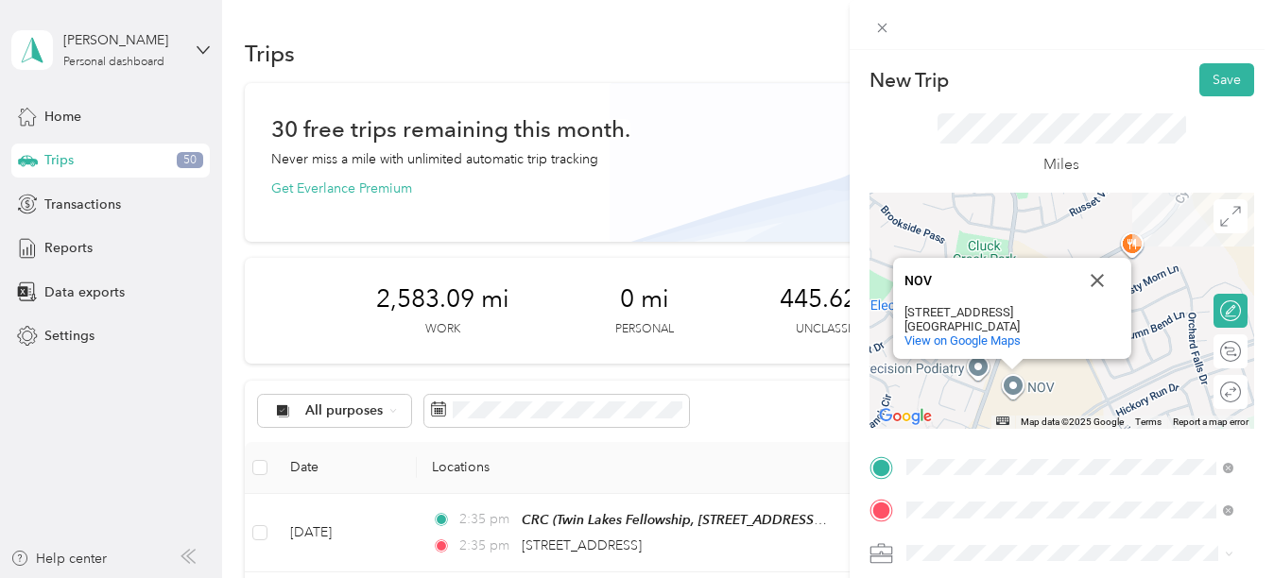
drag, startPoint x: 1087, startPoint y: 365, endPoint x: 1044, endPoint y: 356, distance: 43.4
click at [1041, 386] on div "NOV [DATE][STREET_ADDRESS] View on Google Maps" at bounding box center [1061, 311] width 385 height 236
click at [1086, 269] on button "Close" at bounding box center [1096, 279] width 45 height 45
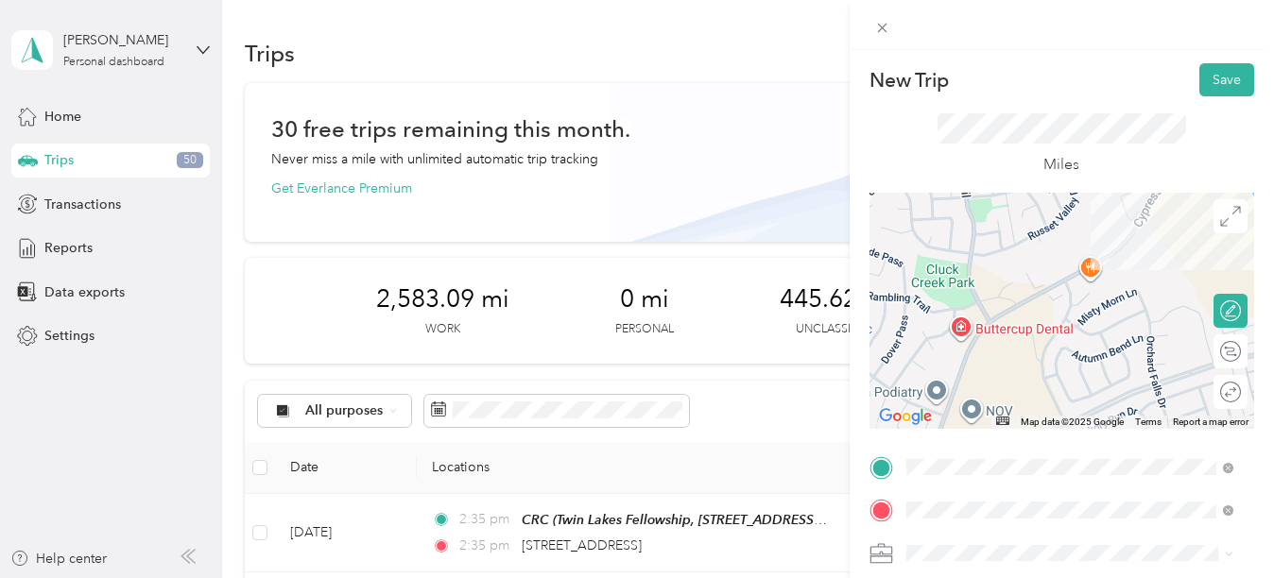
drag, startPoint x: 1013, startPoint y: 353, endPoint x: 992, endPoint y: 345, distance: 22.1
click at [993, 364] on div at bounding box center [1061, 311] width 385 height 236
click at [1033, 313] on div at bounding box center [1061, 311] width 385 height 236
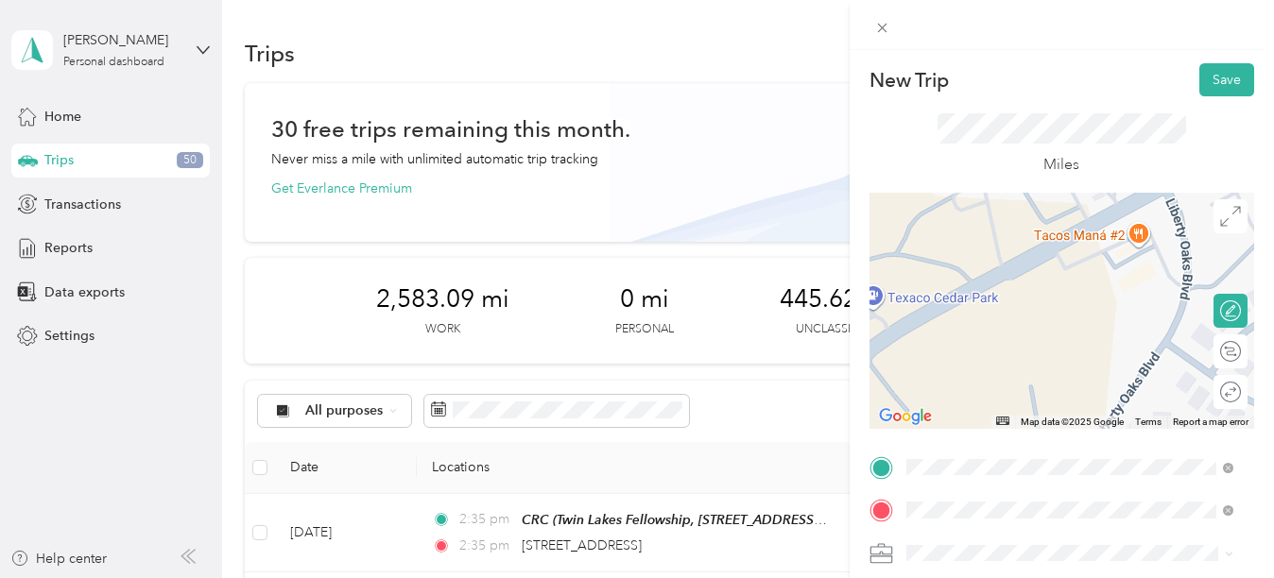
drag, startPoint x: 1007, startPoint y: 338, endPoint x: 1060, endPoint y: 322, distance: 55.3
click at [1060, 322] on div at bounding box center [1061, 311] width 385 height 236
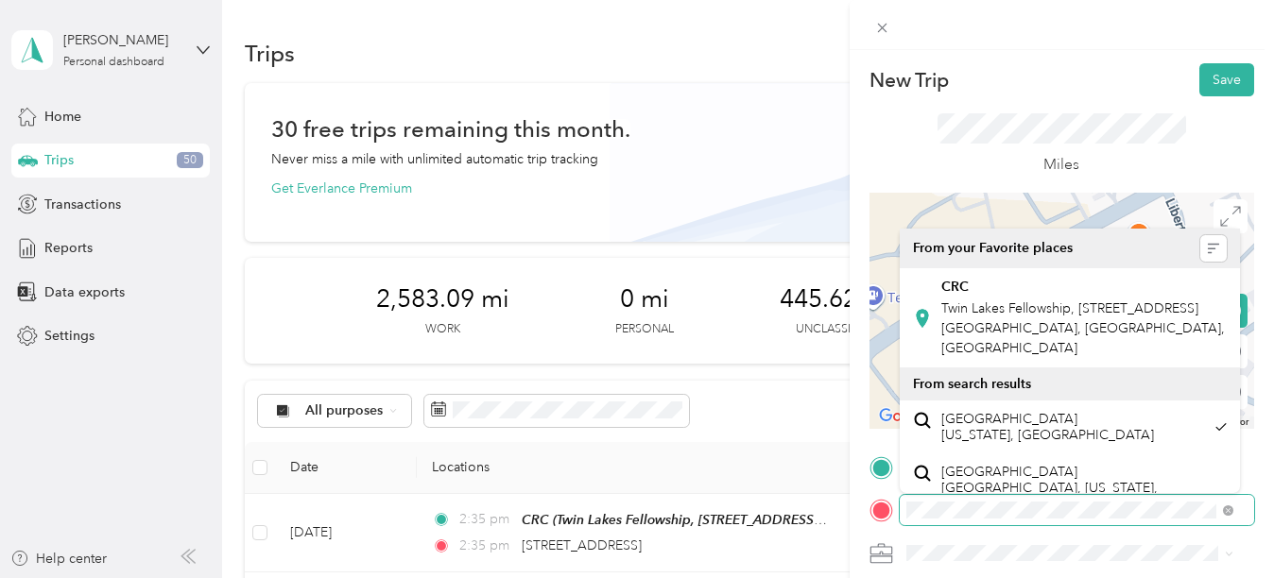
click at [841, 497] on div "New Trip Save This trip cannot be edited because it is either under review, app…" at bounding box center [637, 289] width 1274 height 578
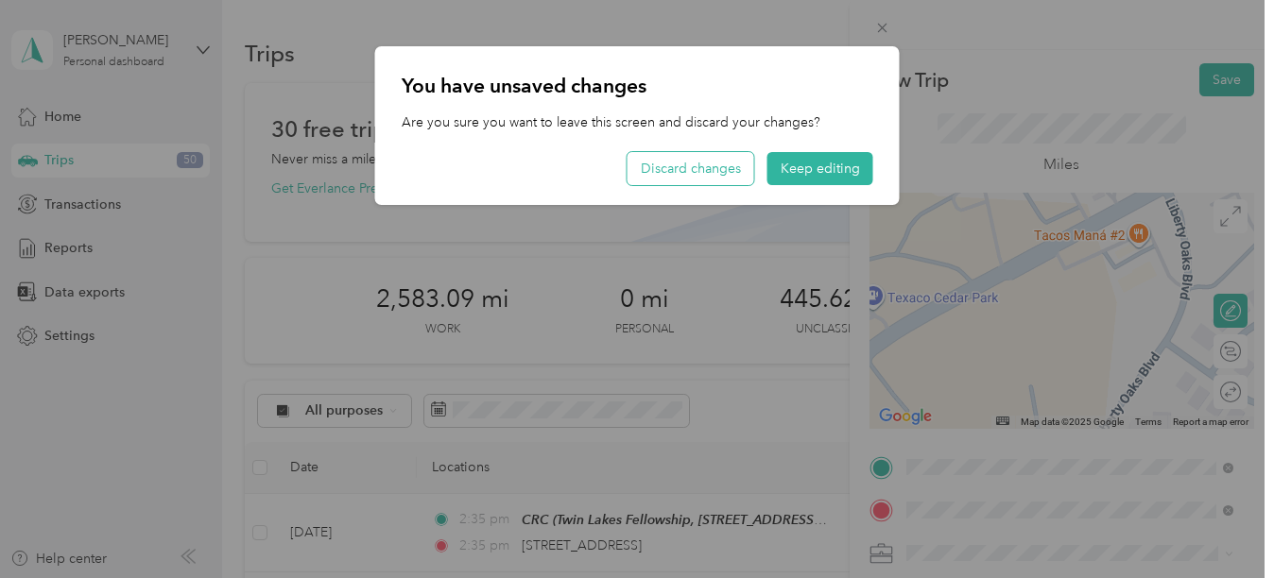
click at [724, 168] on button "Discard changes" at bounding box center [691, 168] width 127 height 33
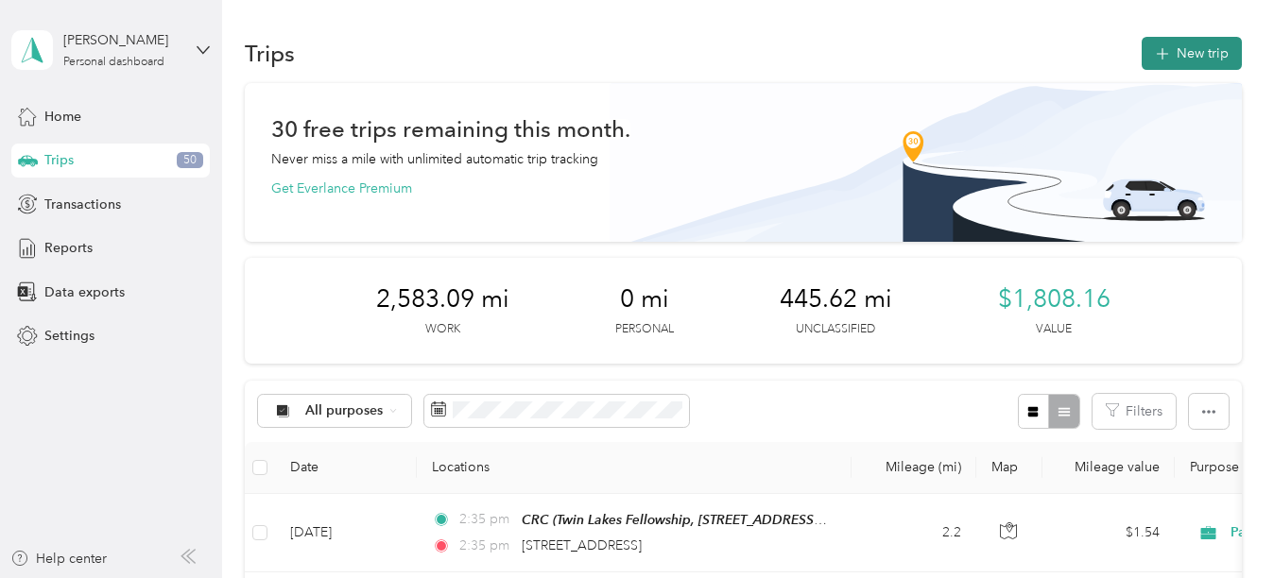
click at [1192, 46] on button "New trip" at bounding box center [1192, 53] width 100 height 33
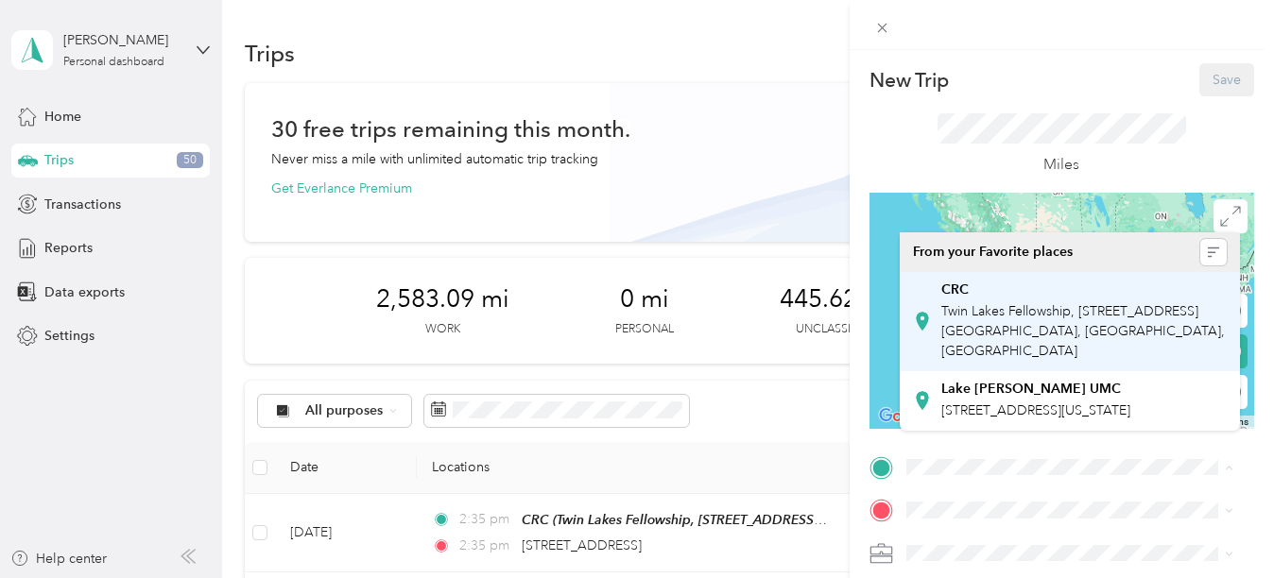
click at [1072, 319] on div "CRC Twin Lakes Fellowship, [STREET_ADDRESS][GEOGRAPHIC_DATA], [GEOGRAPHIC_DATA]…" at bounding box center [1083, 321] width 285 height 79
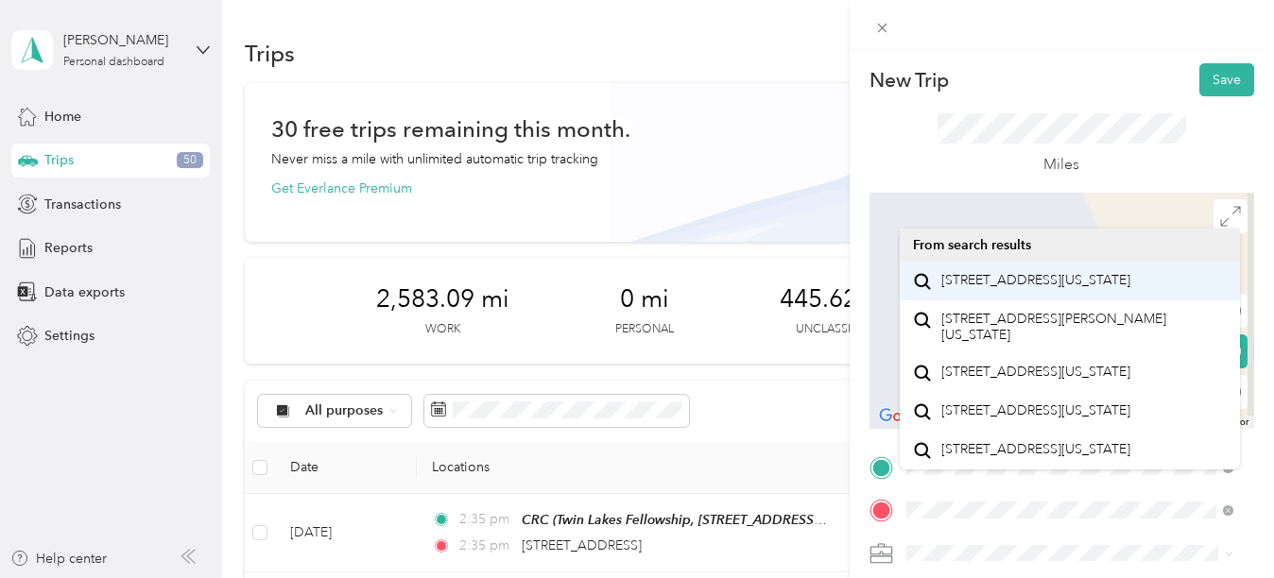
click at [1027, 289] on span "[STREET_ADDRESS][US_STATE]" at bounding box center [1035, 280] width 189 height 17
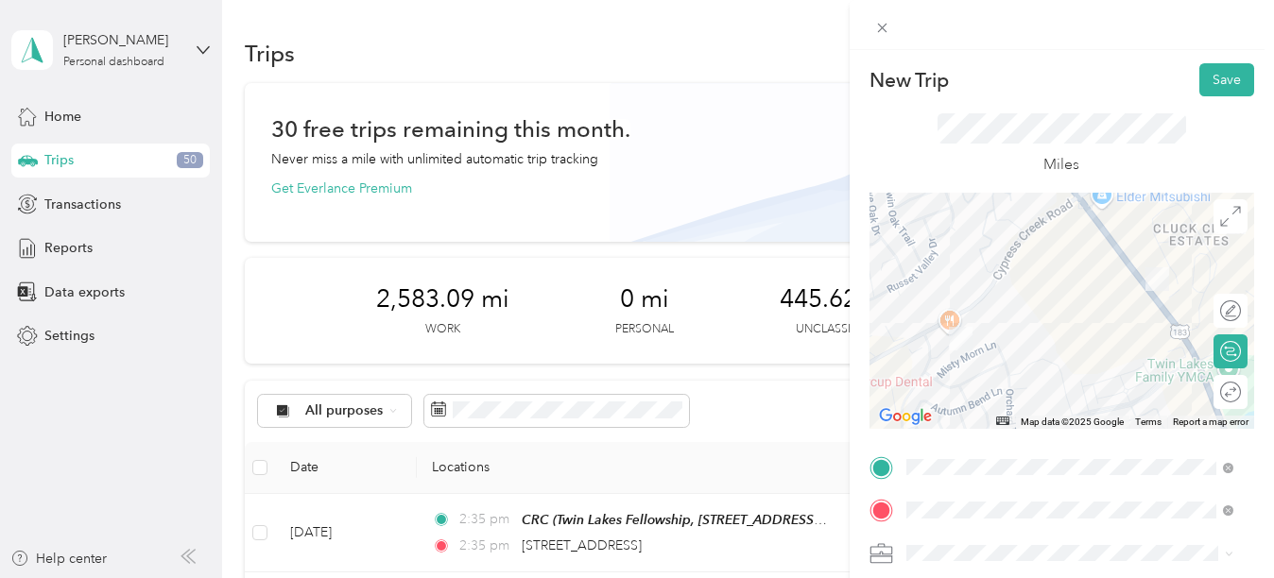
scroll to position [258, 0]
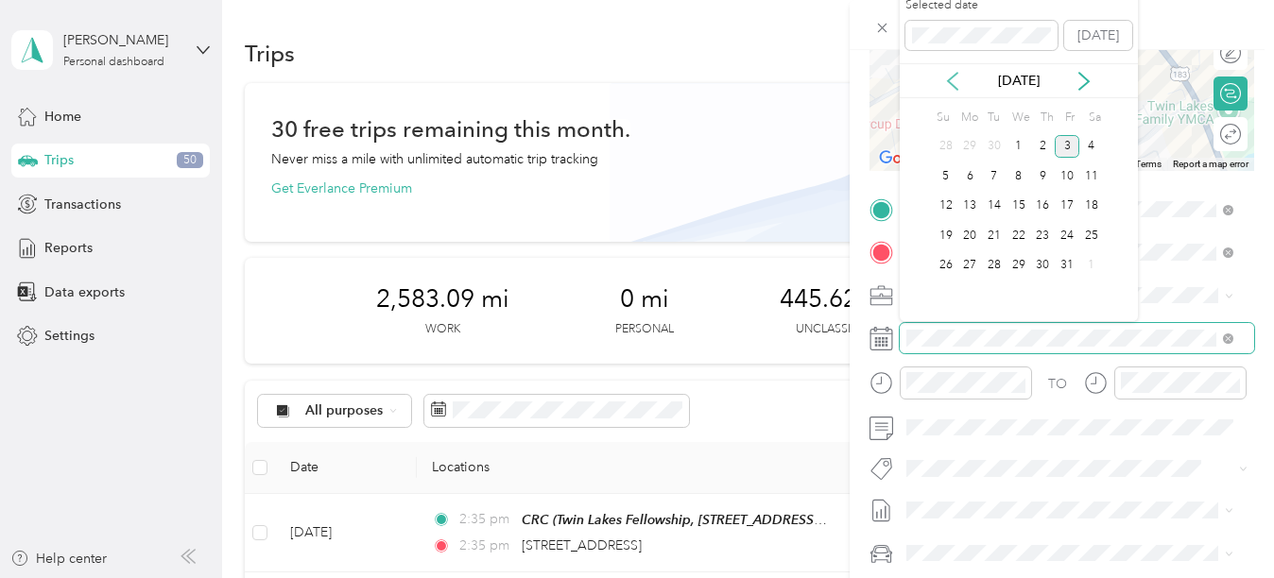
click at [955, 577] on div "New Trip Save This trip cannot be edited because it is either under review, app…" at bounding box center [632, 578] width 1265 height 0
click at [949, 84] on icon at bounding box center [952, 81] width 19 height 19
click at [1020, 178] on div "10" at bounding box center [1019, 176] width 25 height 24
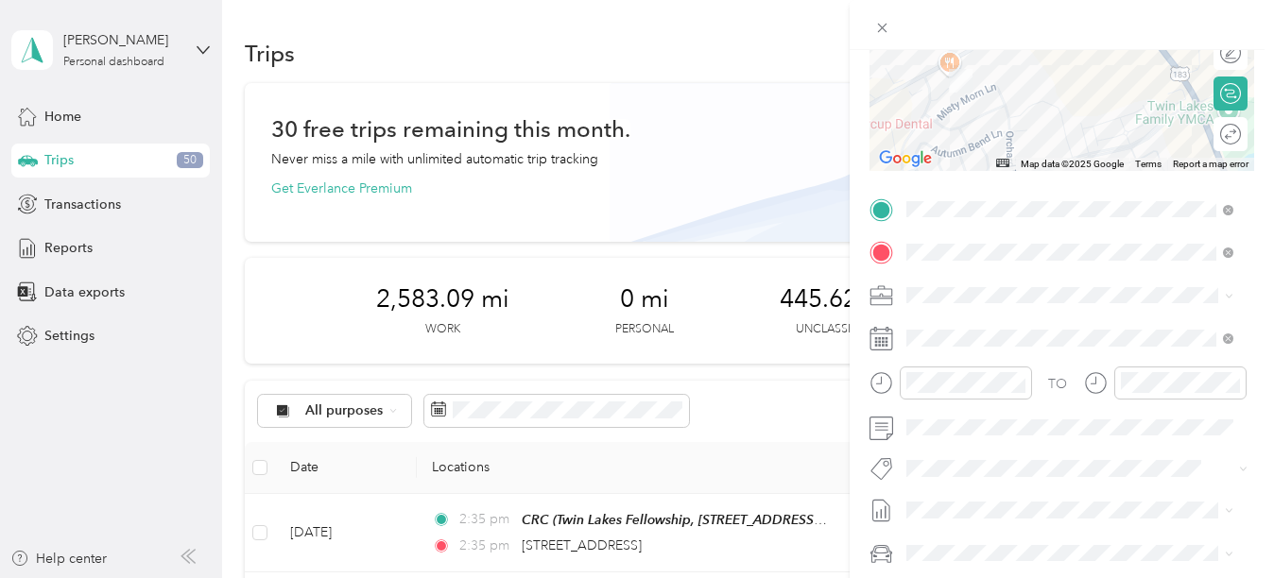
click at [1020, 178] on div "New Trip Save This trip cannot be edited because it is either under review, app…" at bounding box center [1061, 228] width 385 height 846
drag, startPoint x: 1037, startPoint y: 281, endPoint x: 894, endPoint y: 387, distance: 177.7
click at [894, 387] on div at bounding box center [950, 383] width 163 height 33
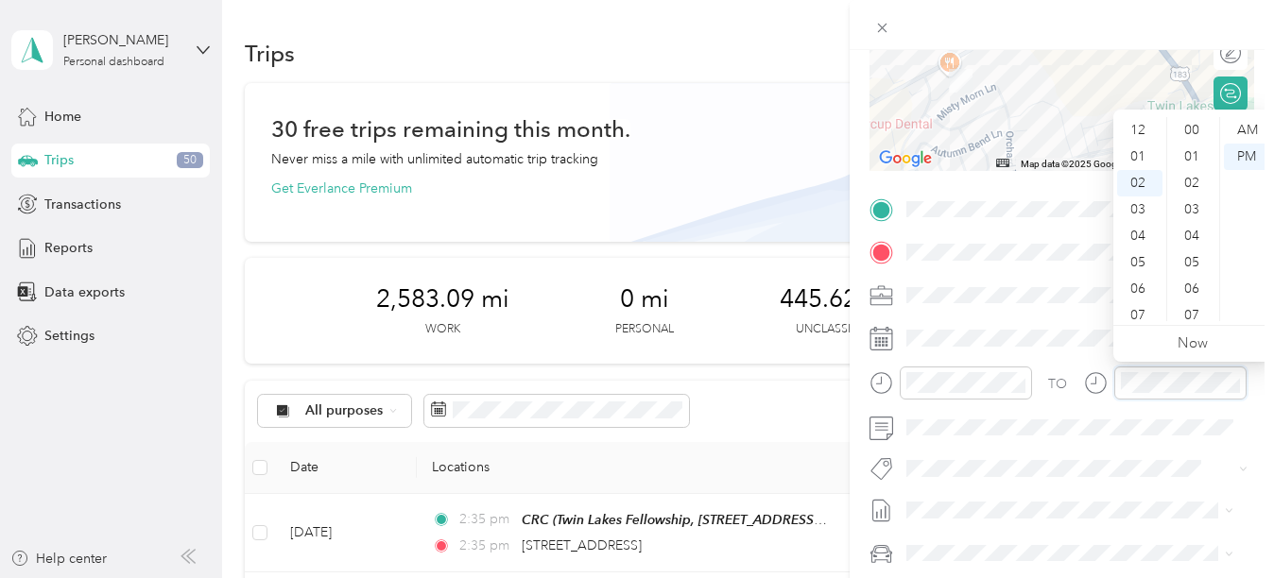
scroll to position [1384, 0]
click at [1250, 125] on div "AM" at bounding box center [1246, 130] width 45 height 26
click at [1145, 289] on div "08" at bounding box center [1139, 289] width 45 height 26
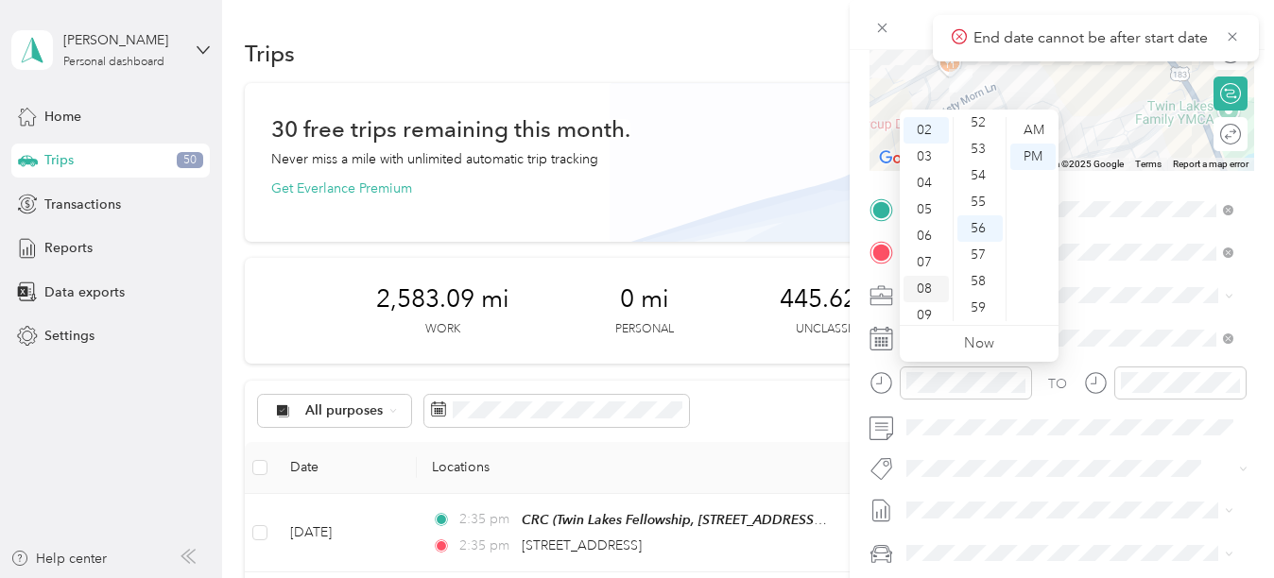
click at [924, 289] on div "08" at bounding box center [926, 289] width 45 height 26
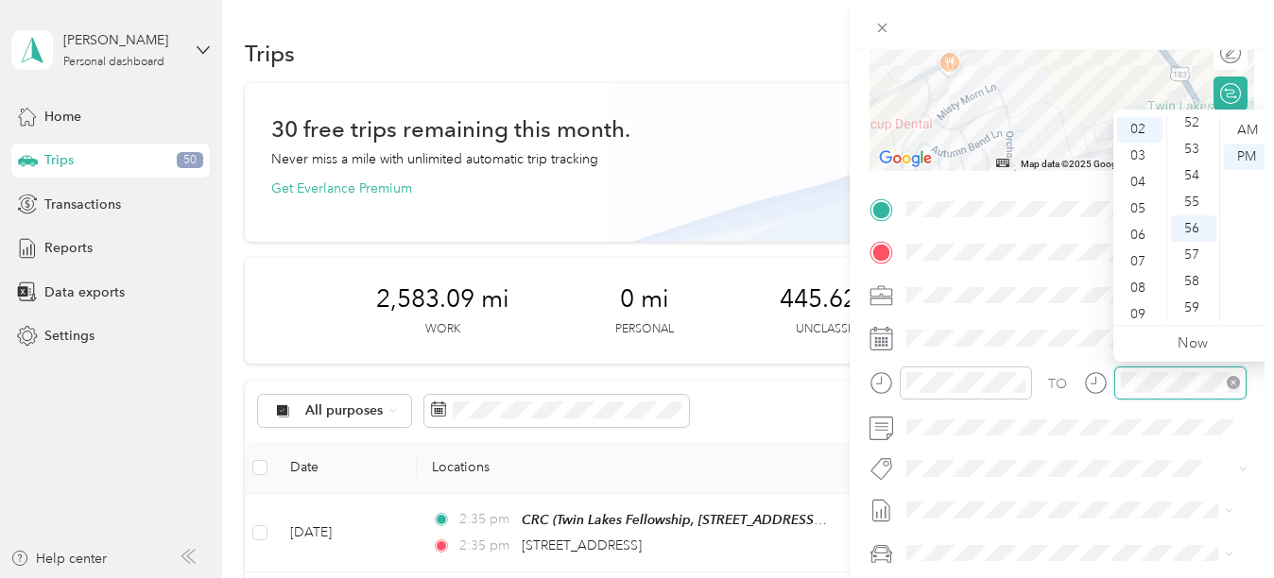
scroll to position [53, 0]
click at [1143, 315] on div "09" at bounding box center [1139, 315] width 45 height 26
click at [1248, 129] on div "AM" at bounding box center [1246, 130] width 45 height 26
click at [1100, 411] on div at bounding box center [1165, 390] width 163 height 46
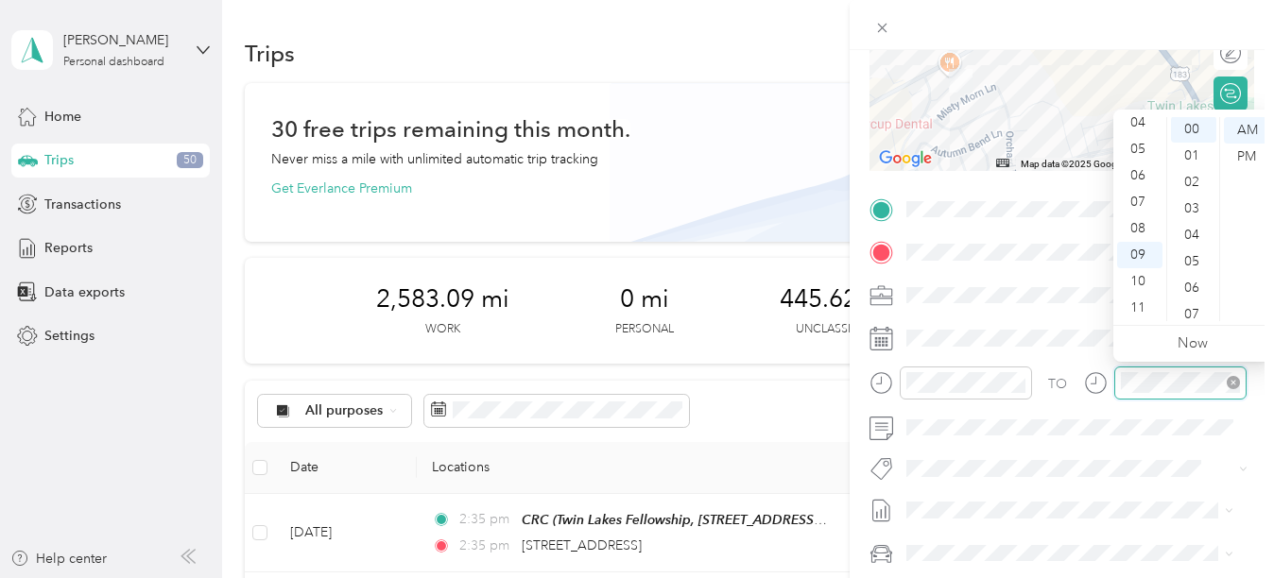
scroll to position [0, 0]
click at [1193, 136] on div "00" at bounding box center [1193, 130] width 45 height 26
click at [1239, 135] on div "AM" at bounding box center [1246, 130] width 45 height 26
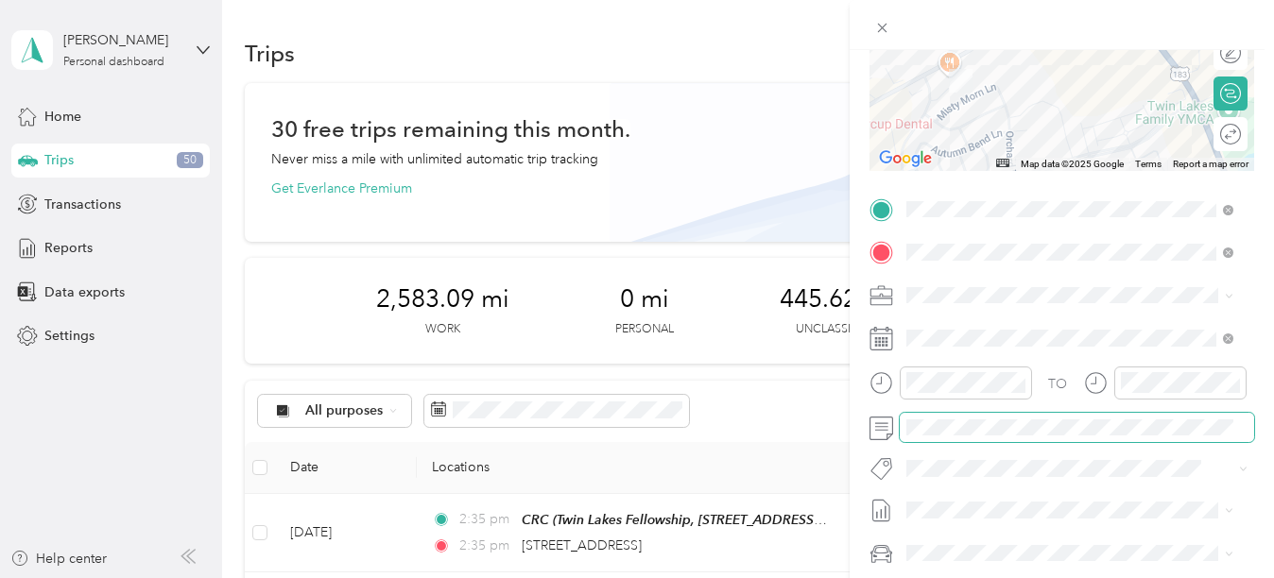
scroll to position [170, 0]
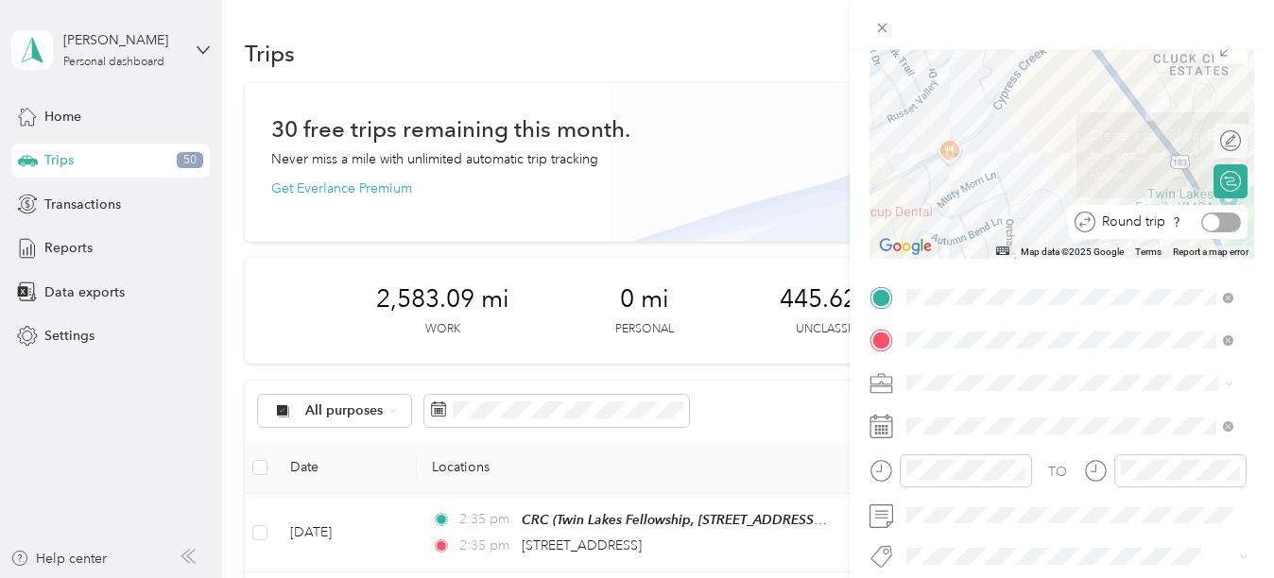
click at [1218, 221] on div at bounding box center [1221, 223] width 40 height 20
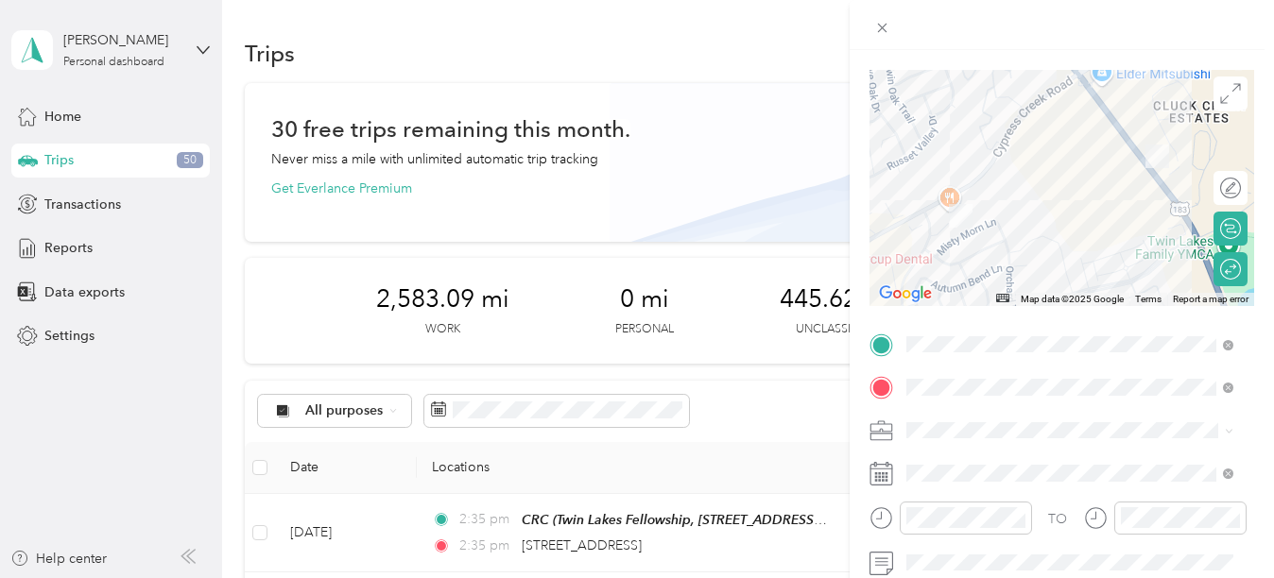
scroll to position [0, 0]
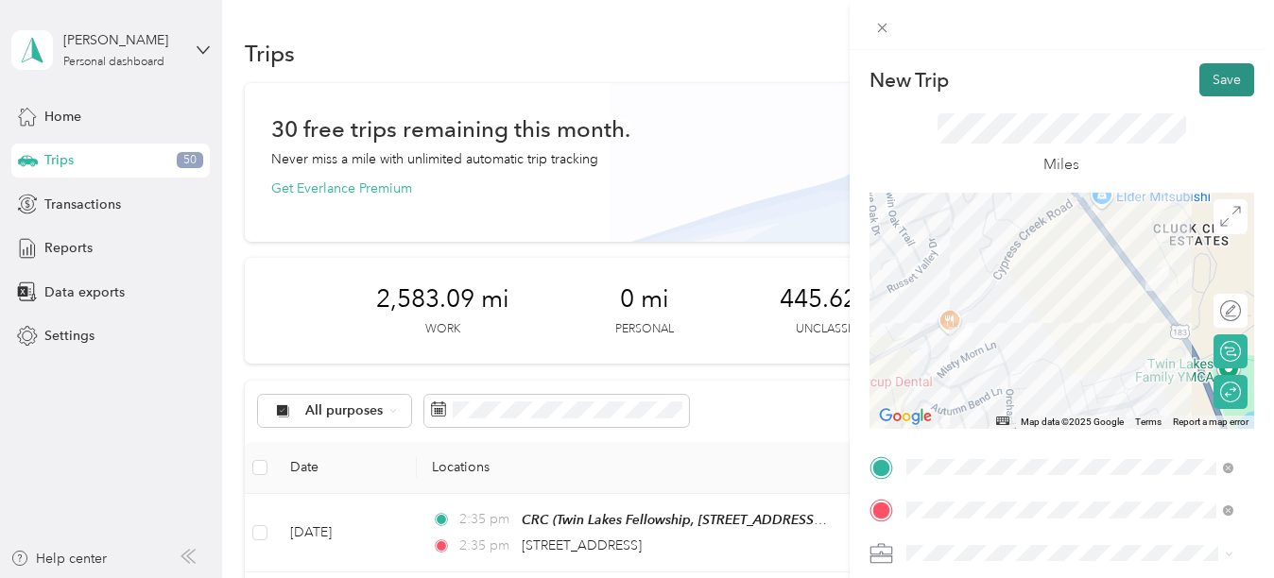
click at [1213, 81] on button "Save" at bounding box center [1226, 79] width 55 height 33
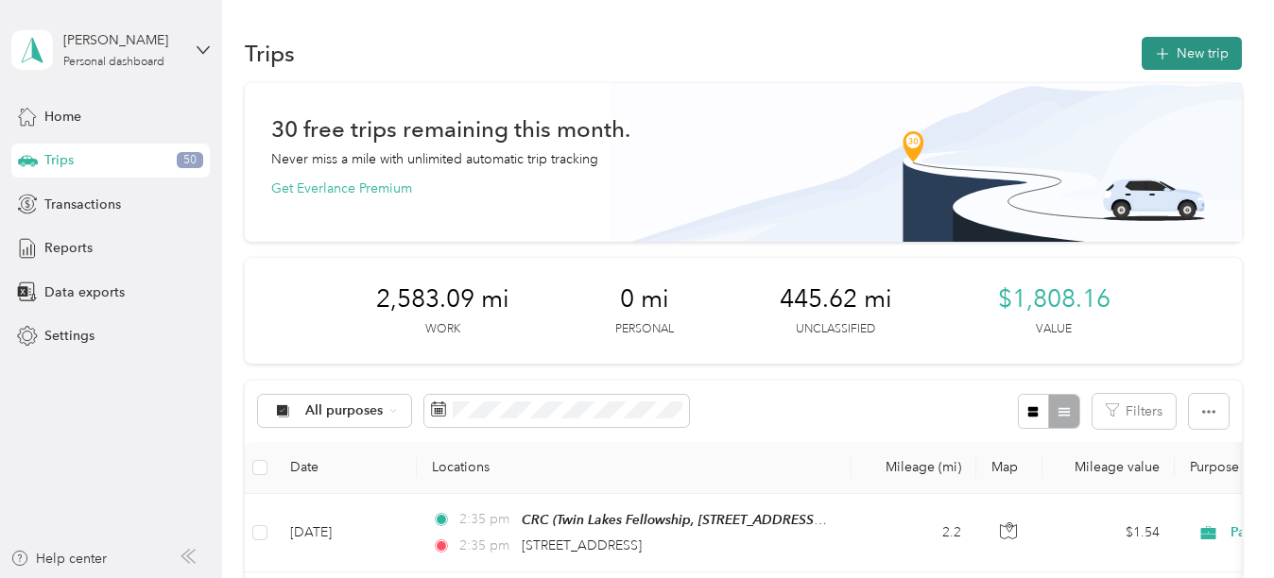
click at [1162, 65] on button "New trip" at bounding box center [1192, 53] width 100 height 33
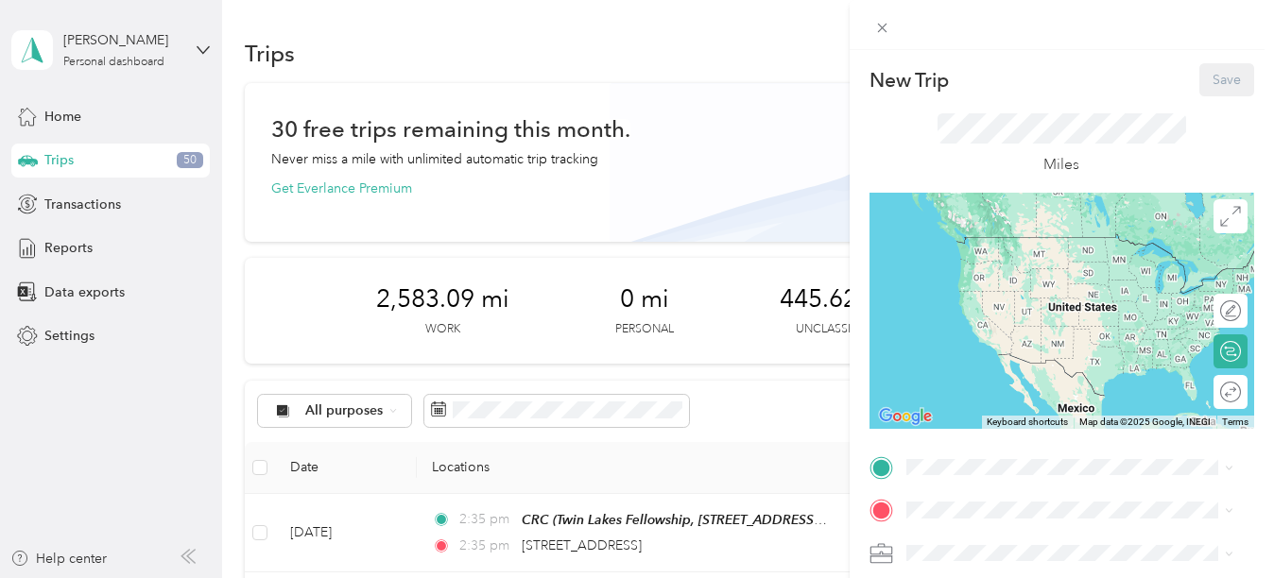
scroll to position [299, 0]
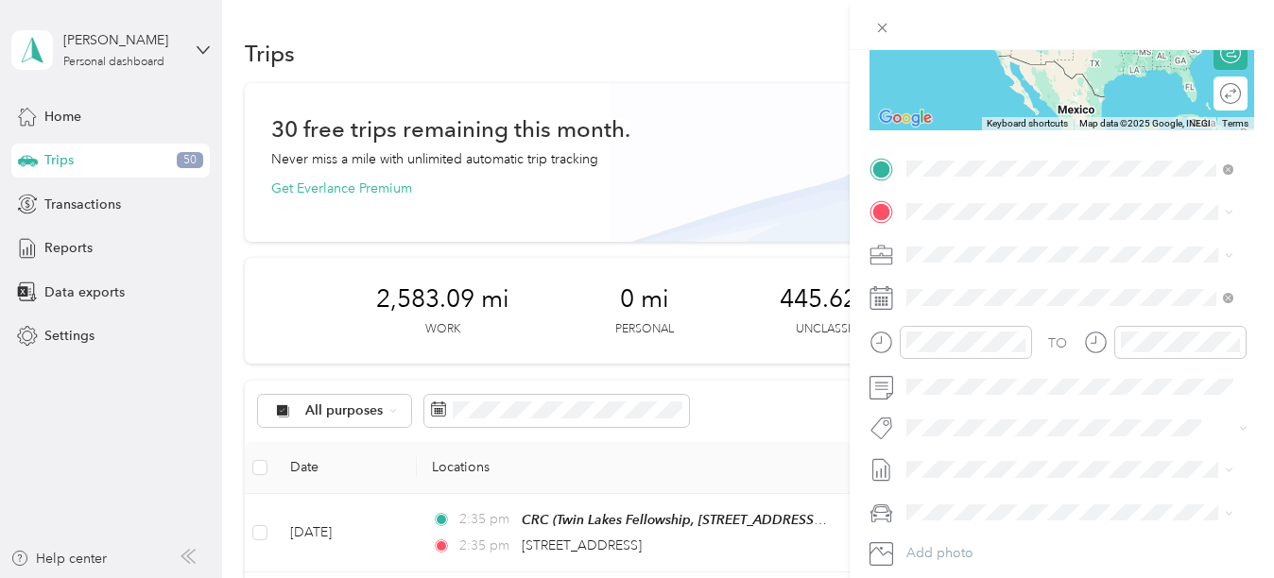
click at [1001, 262] on span "Twin Lakes Fellowship, [STREET_ADDRESS][GEOGRAPHIC_DATA], [GEOGRAPHIC_DATA], [G…" at bounding box center [1083, 285] width 284 height 56
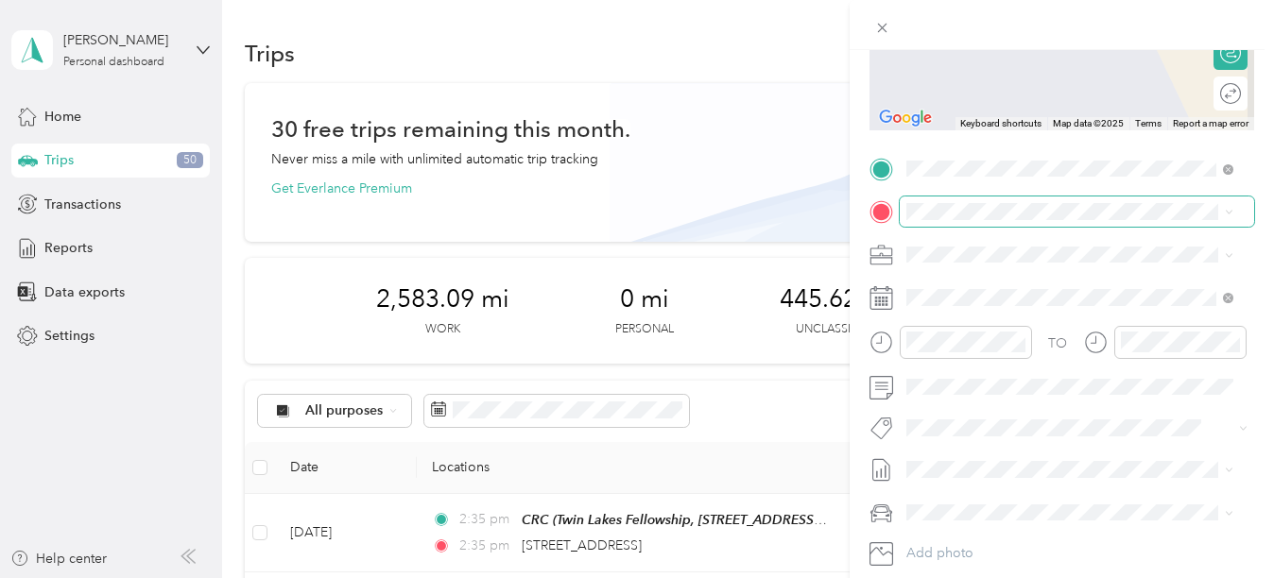
click at [954, 202] on span at bounding box center [1077, 212] width 354 height 30
click at [1019, 279] on span "[STREET_ADDRESS][US_STATE]" at bounding box center [1035, 279] width 189 height 17
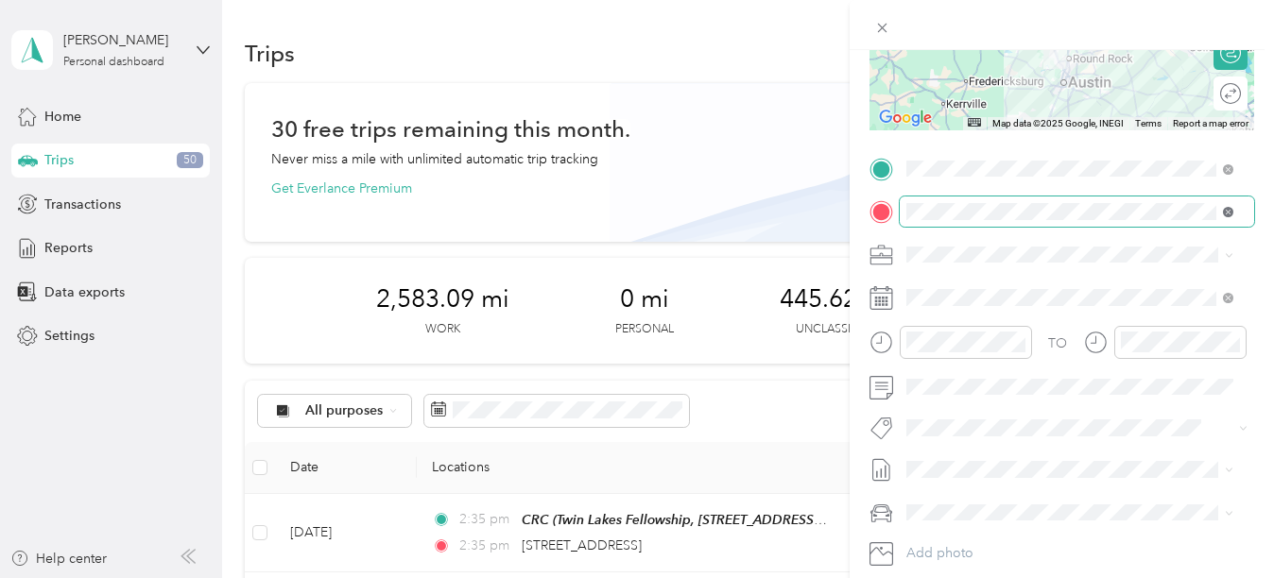
click at [1227, 211] on icon at bounding box center [1228, 212] width 5 height 5
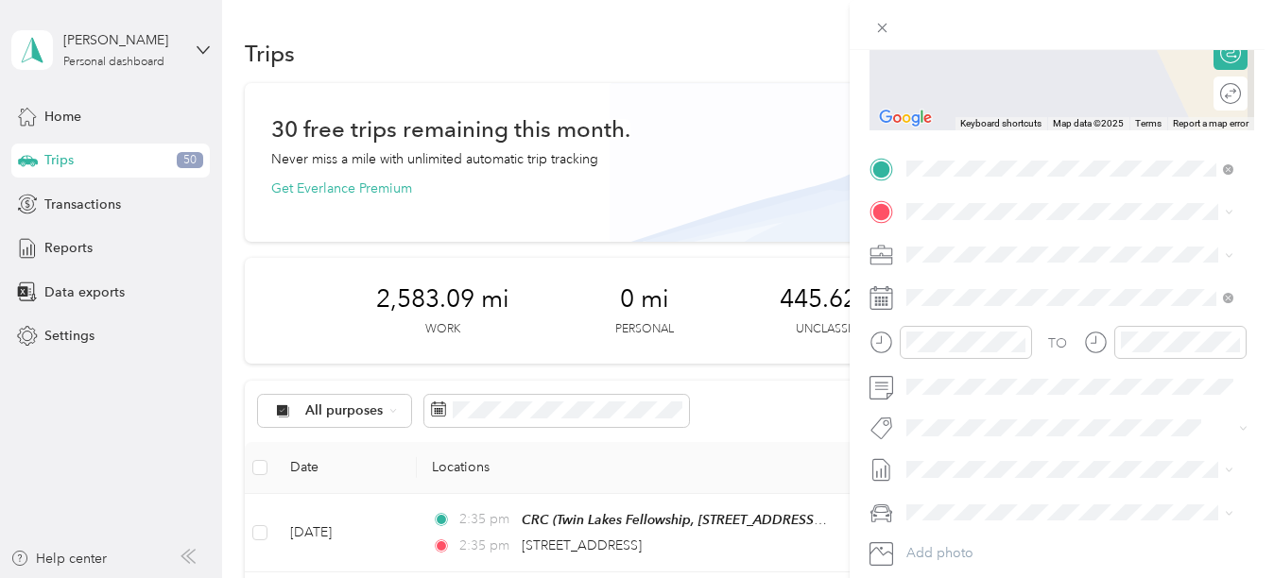
click at [1003, 281] on span "[STREET_ADDRESS][US_STATE]" at bounding box center [1035, 275] width 189 height 17
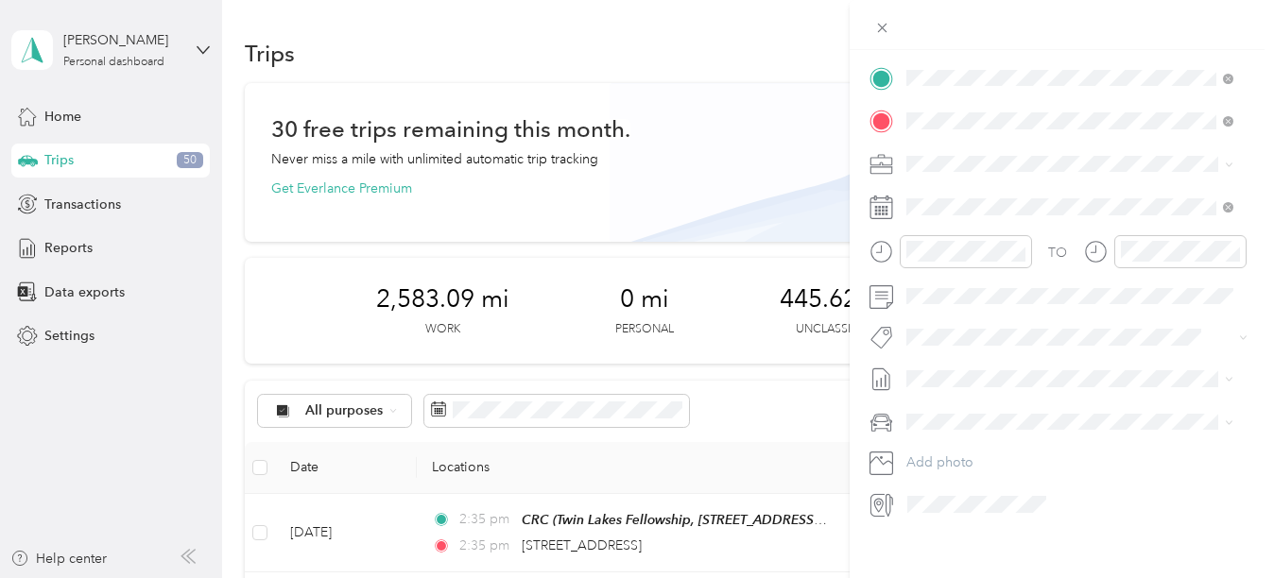
scroll to position [394, 0]
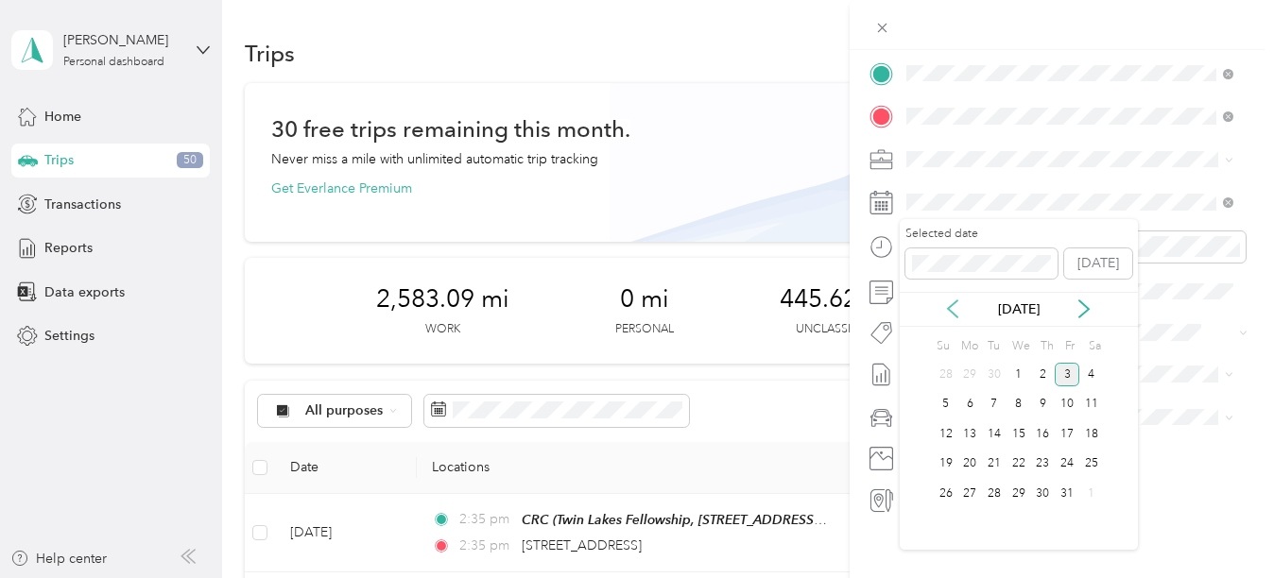
click at [954, 309] on icon at bounding box center [952, 309] width 19 height 19
click at [1021, 403] on div "10" at bounding box center [1019, 405] width 25 height 24
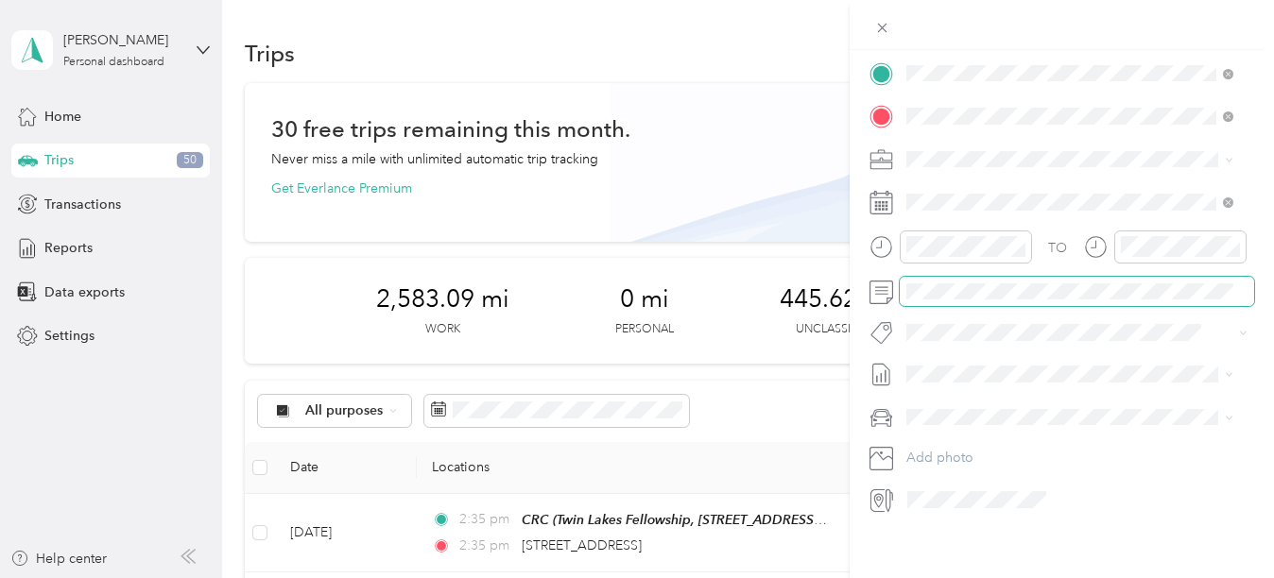
scroll to position [0, 0]
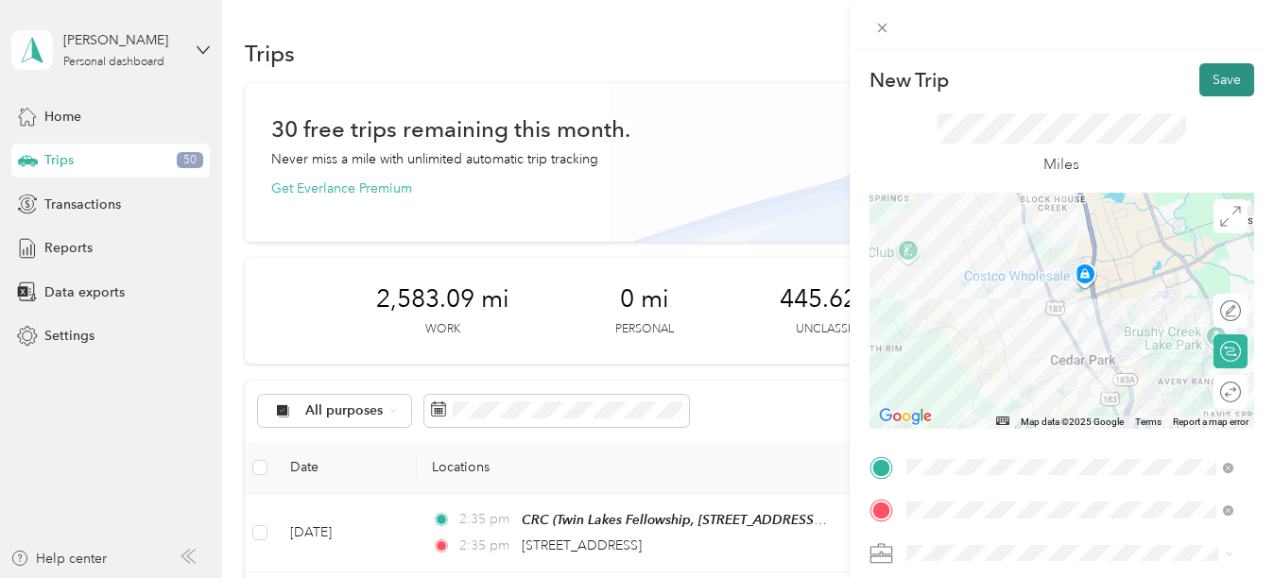
click at [1216, 82] on button "Save" at bounding box center [1226, 79] width 55 height 33
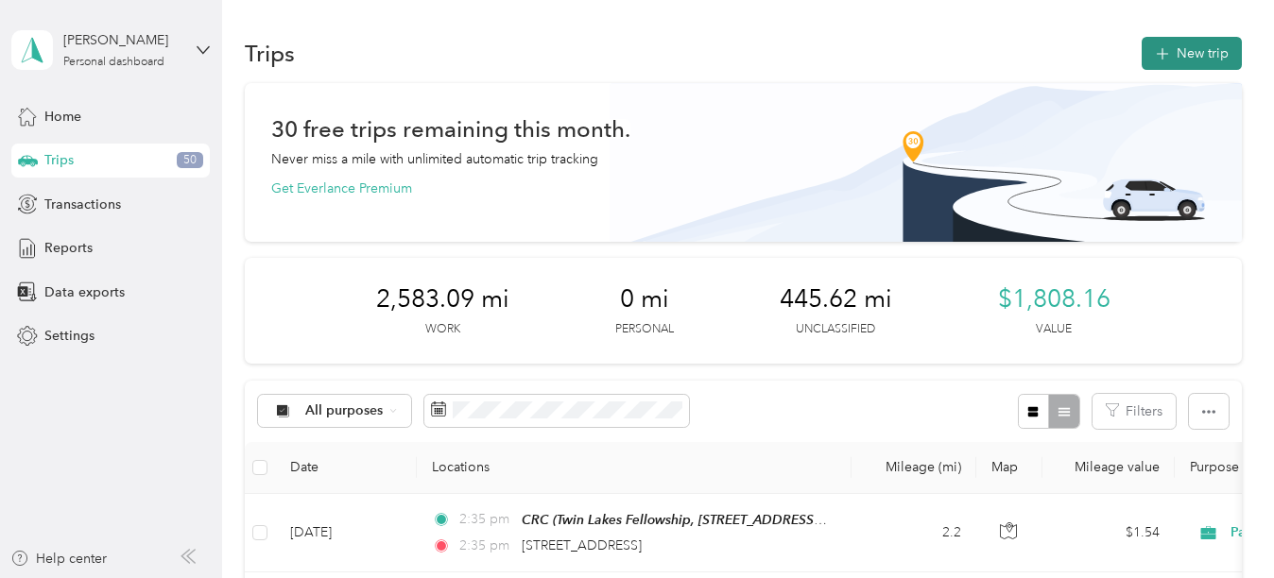
click at [1179, 57] on button "New trip" at bounding box center [1192, 53] width 100 height 33
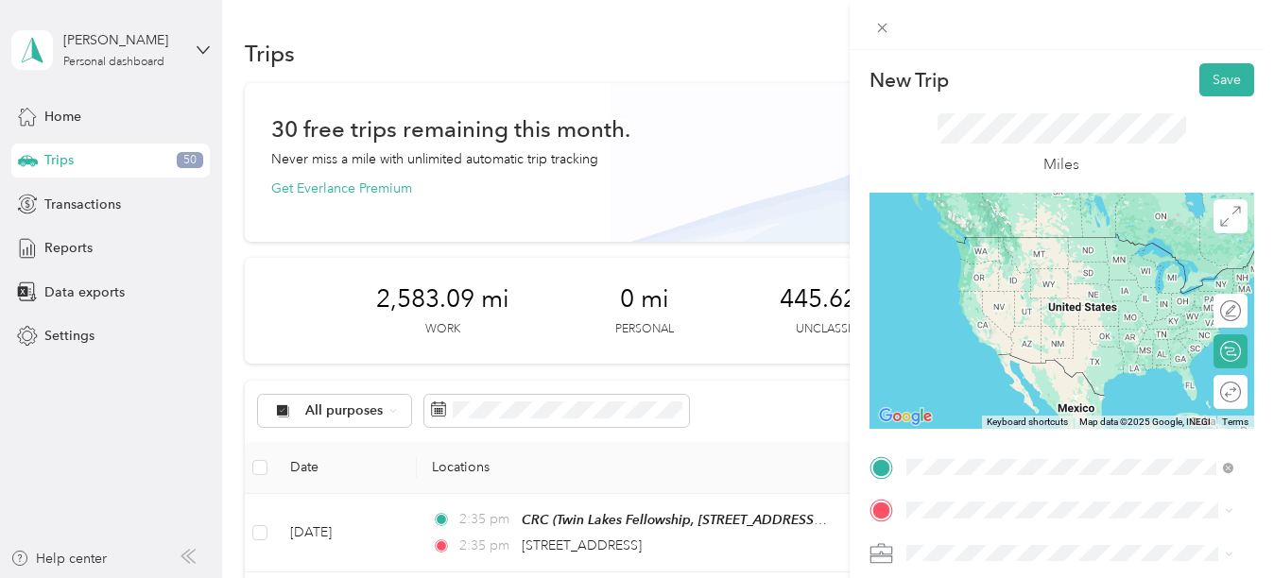
click at [1033, 284] on span "[STREET_ADDRESS][US_STATE]" at bounding box center [1035, 275] width 189 height 17
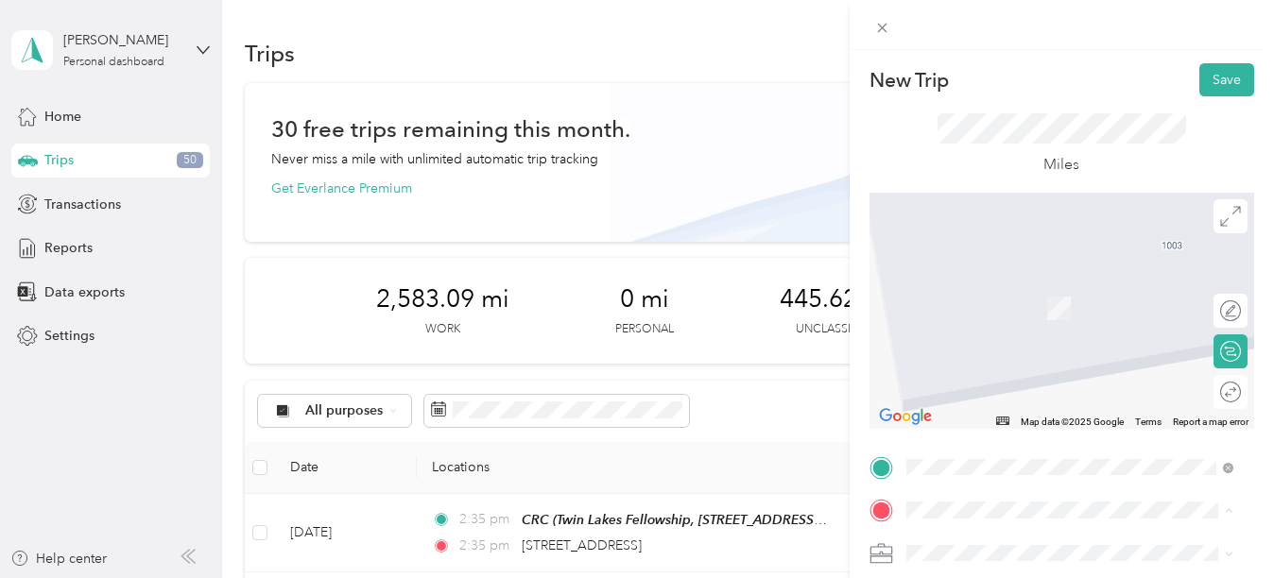
click at [1004, 370] on span "Twin Lakes Fellowship, [STREET_ADDRESS][GEOGRAPHIC_DATA], [GEOGRAPHIC_DATA], [G…" at bounding box center [1083, 375] width 284 height 56
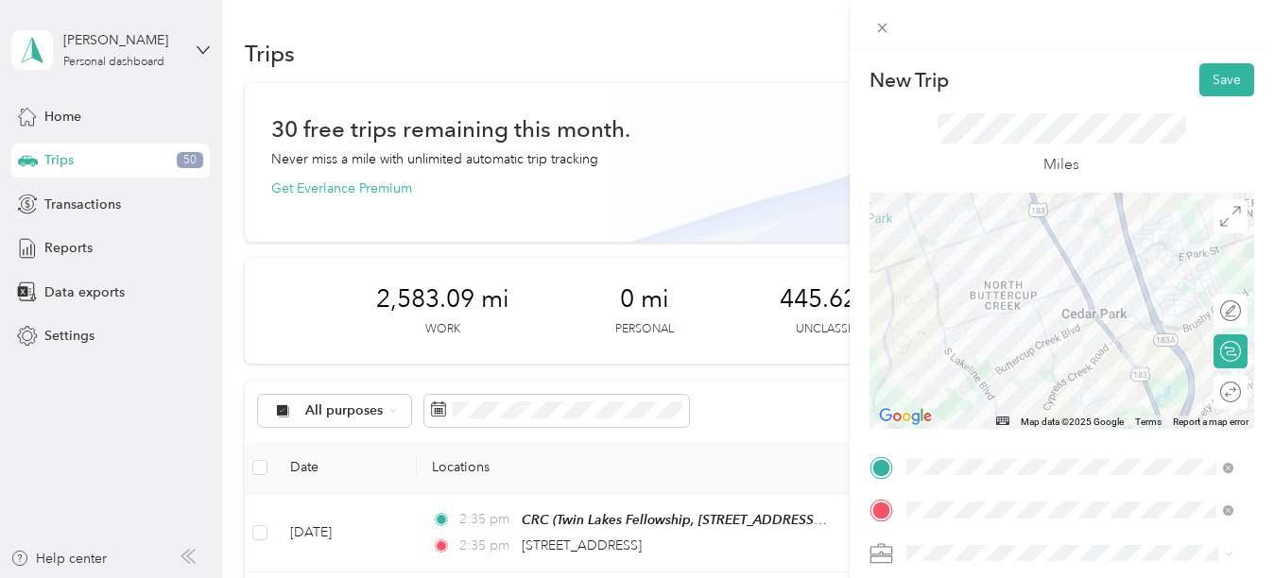
scroll to position [254, 0]
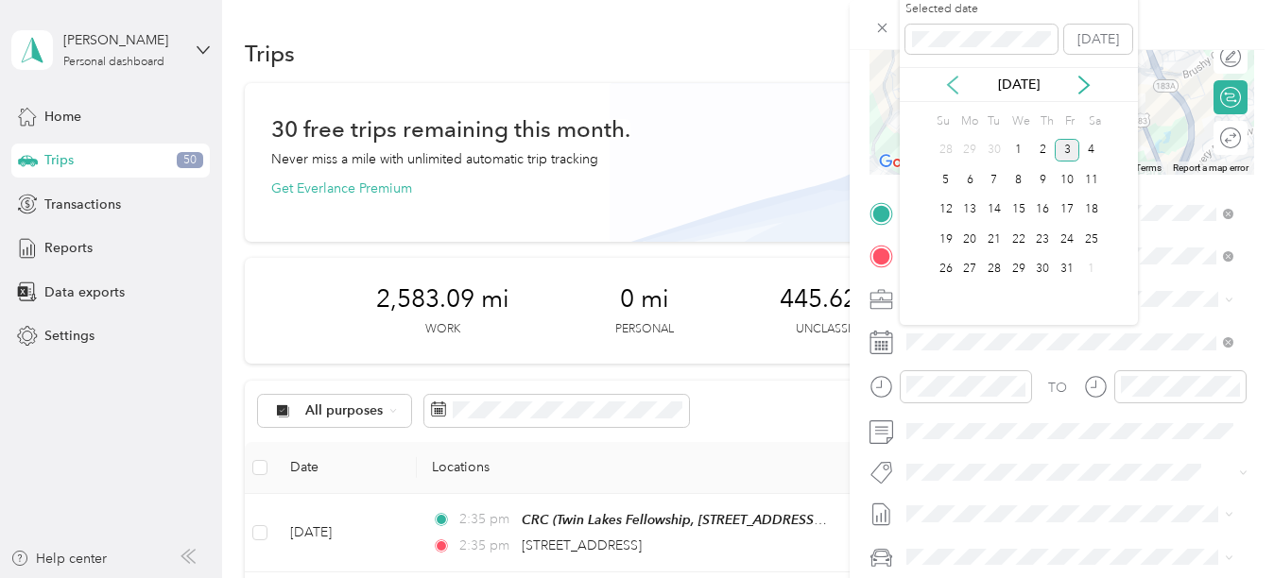
click at [955, 89] on icon at bounding box center [952, 85] width 19 height 19
click at [1040, 179] on div "11" at bounding box center [1043, 180] width 25 height 24
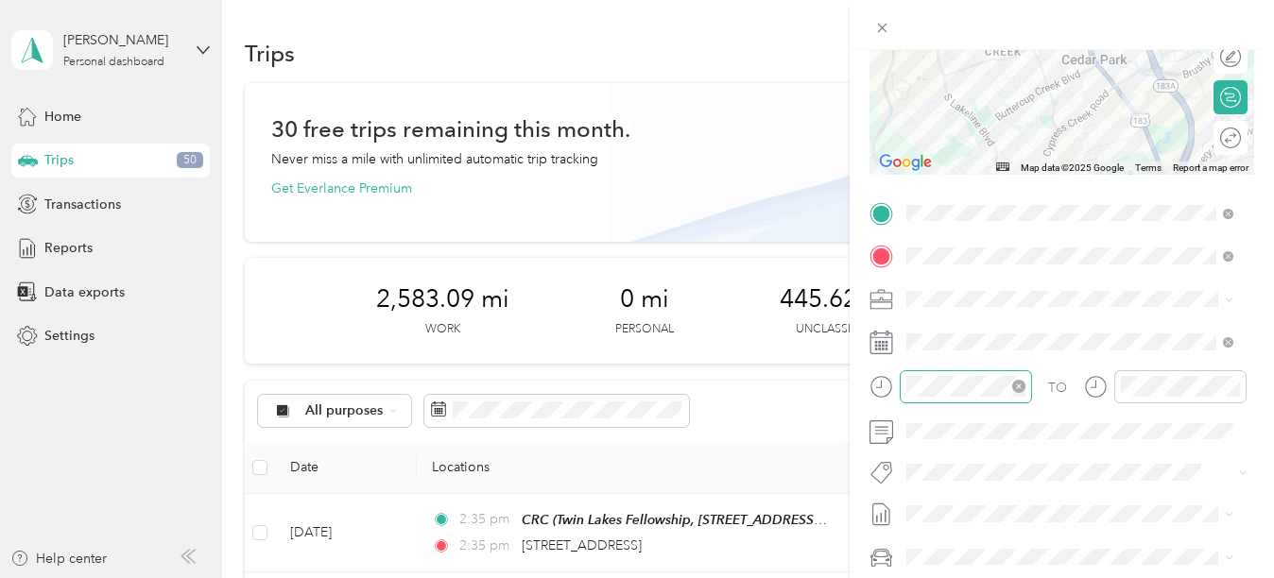
click at [1024, 390] on icon "close-circle" at bounding box center [1018, 386] width 13 height 13
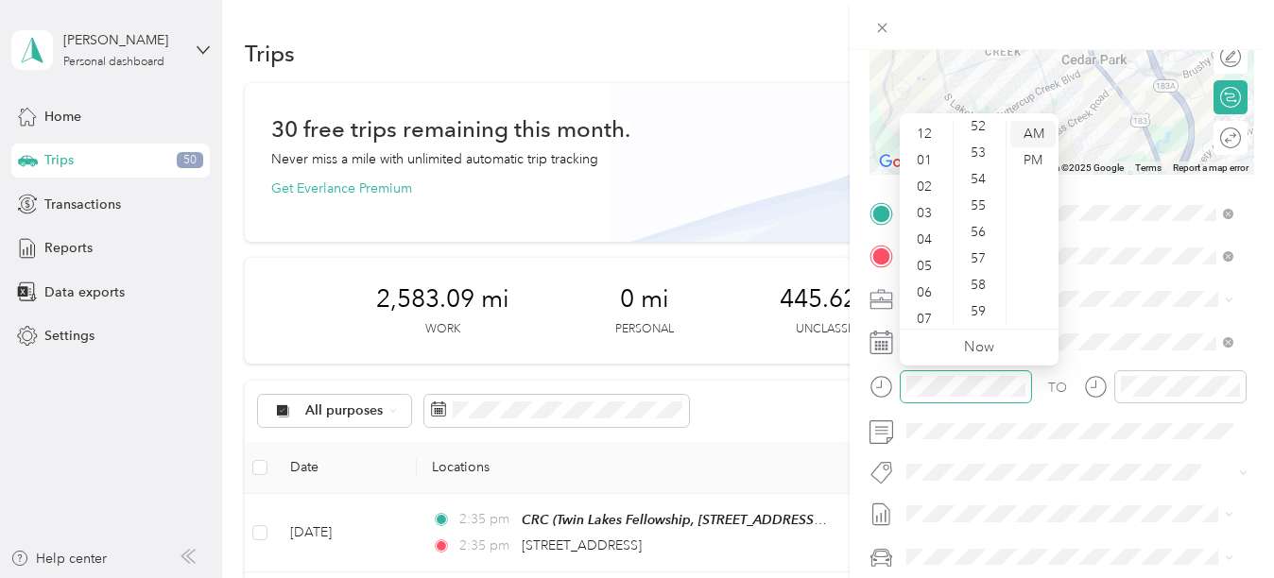
click at [1037, 133] on div "AM" at bounding box center [1032, 134] width 45 height 26
click at [1034, 135] on div "AM" at bounding box center [1032, 134] width 45 height 26
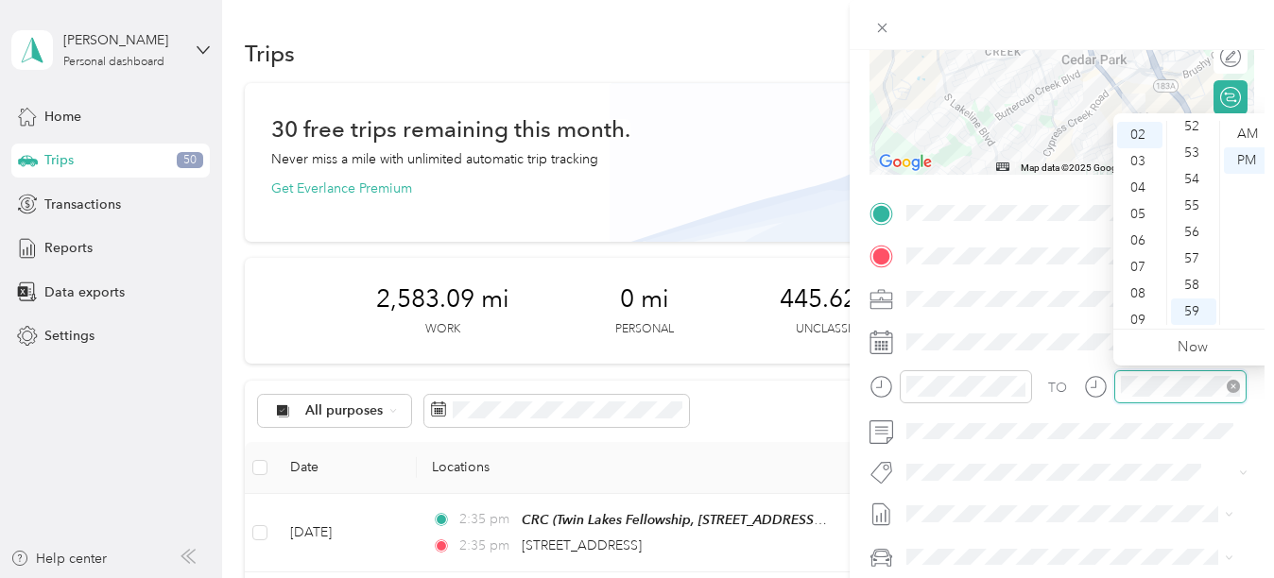
scroll to position [53, 0]
click at [1231, 387] on icon "close-circle" at bounding box center [1233, 386] width 13 height 13
click at [1252, 131] on div "AM" at bounding box center [1246, 134] width 45 height 26
click at [1137, 297] on div "09" at bounding box center [1139, 293] width 45 height 26
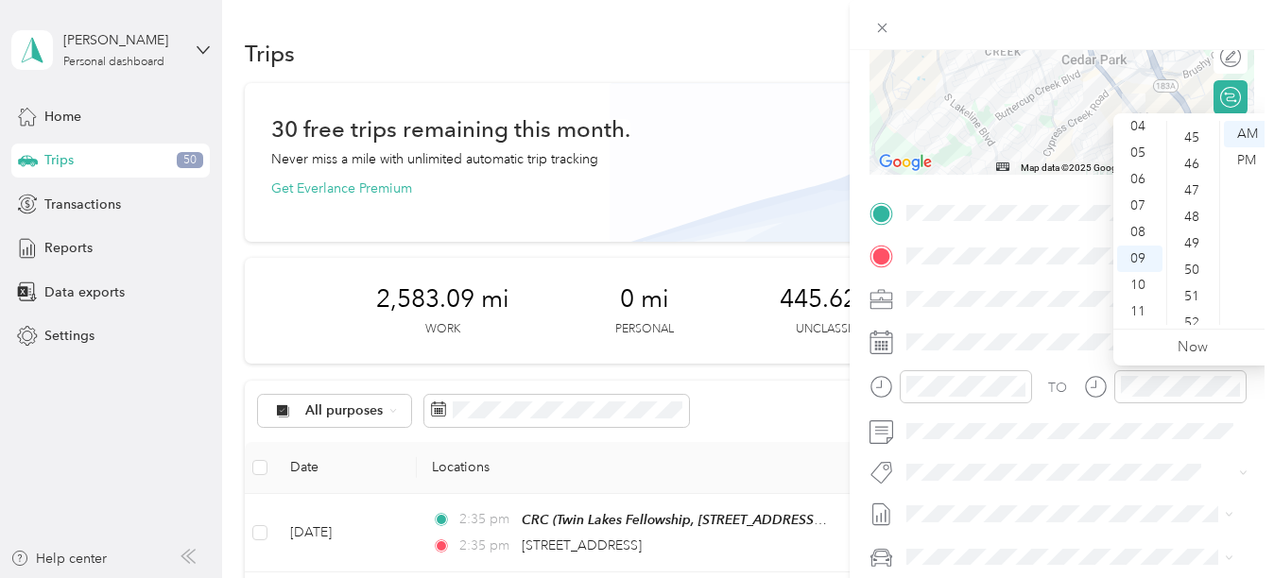
scroll to position [1153, 0]
click at [1192, 170] on div "45" at bounding box center [1193, 172] width 45 height 26
click at [1247, 132] on div "AM" at bounding box center [1246, 134] width 45 height 26
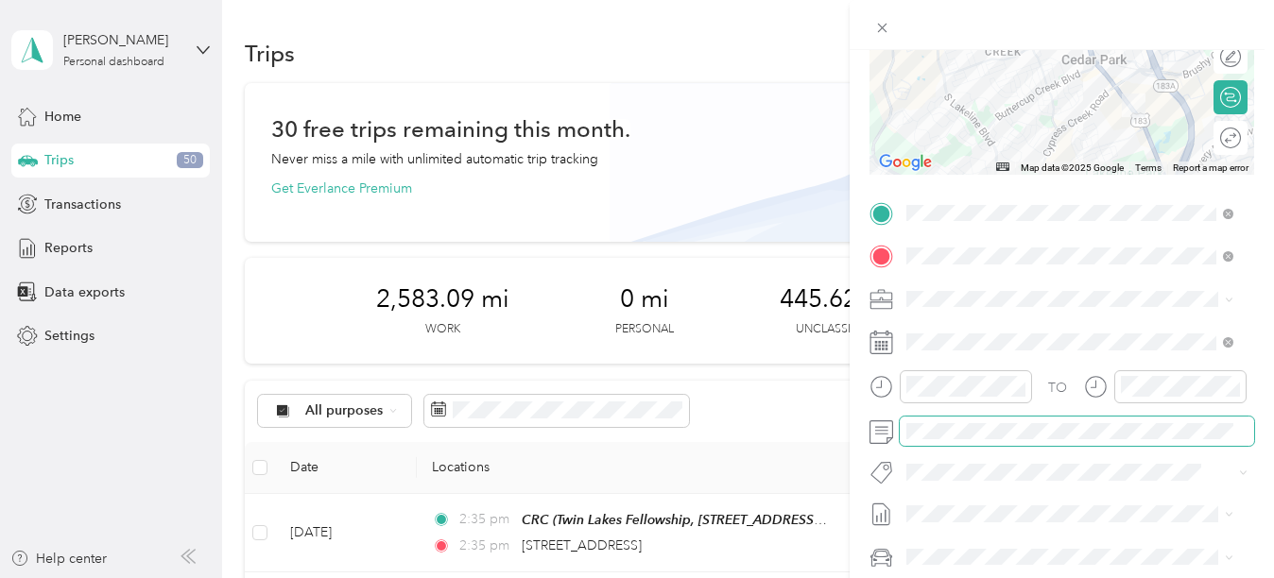
scroll to position [0, 0]
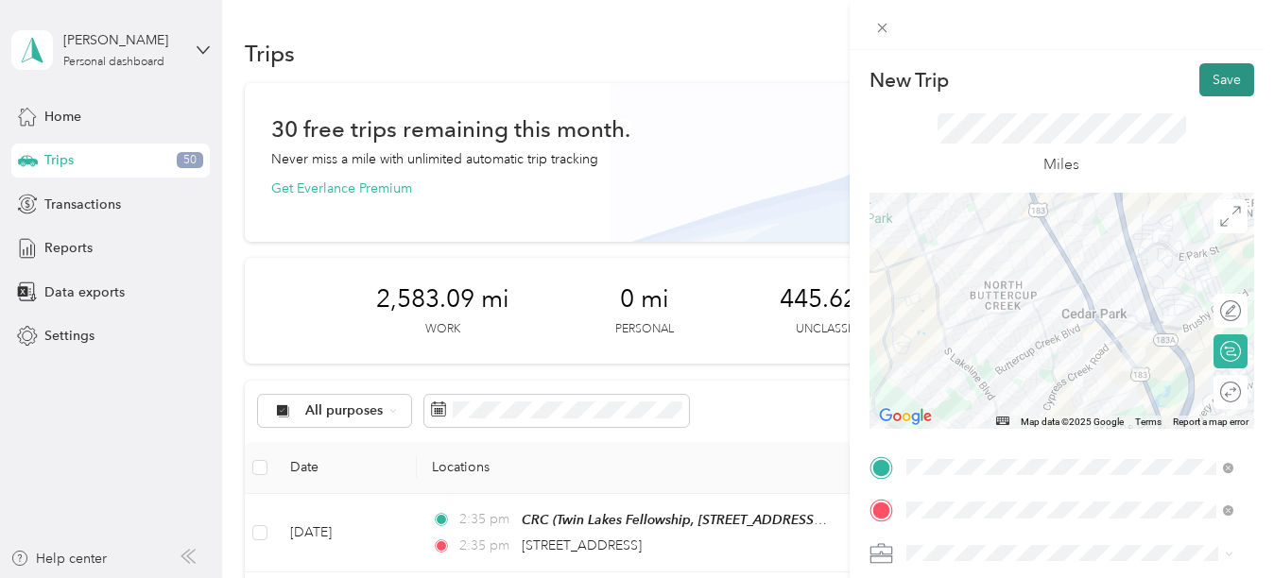
click at [1213, 78] on button "Save" at bounding box center [1226, 79] width 55 height 33
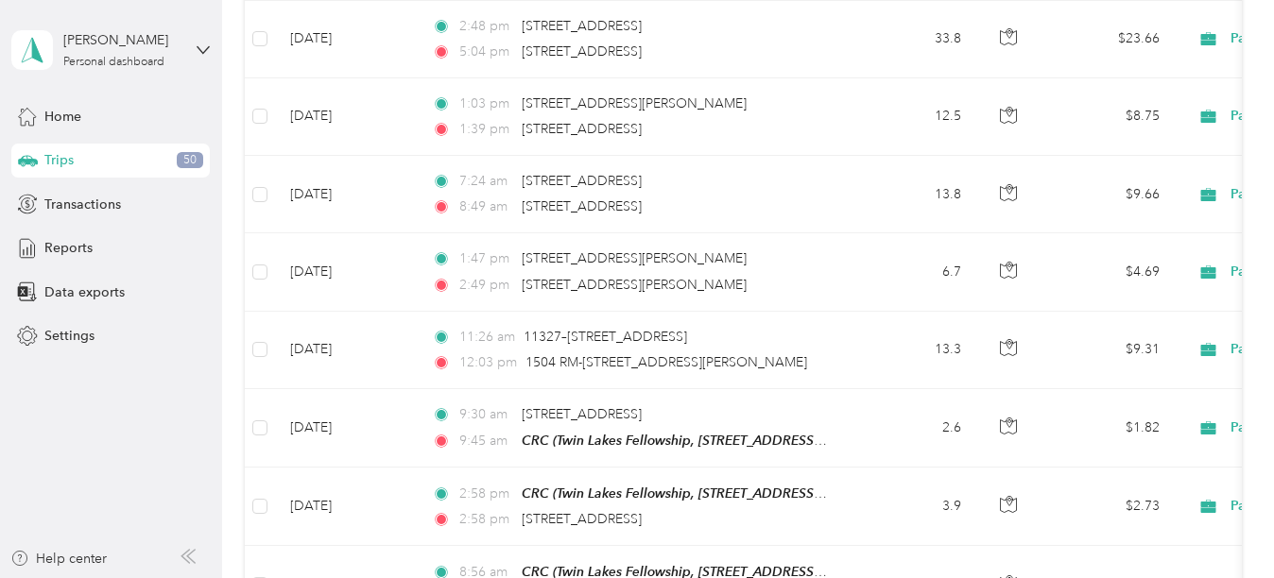
scroll to position [1093, 0]
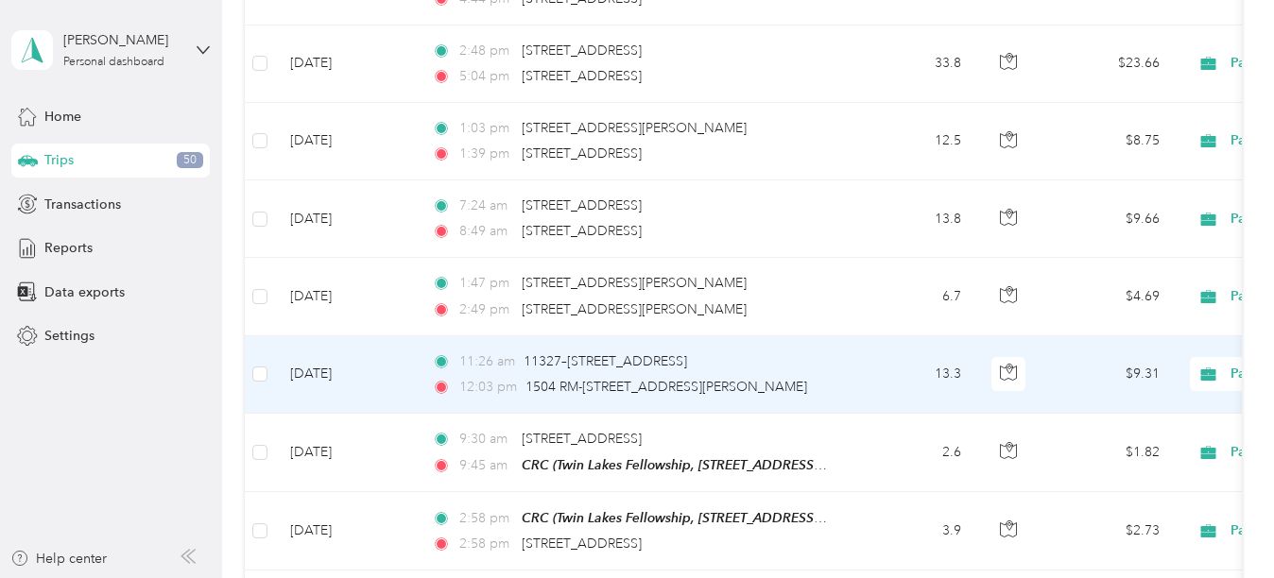
click at [871, 367] on td "13.3" at bounding box center [914, 374] width 125 height 77
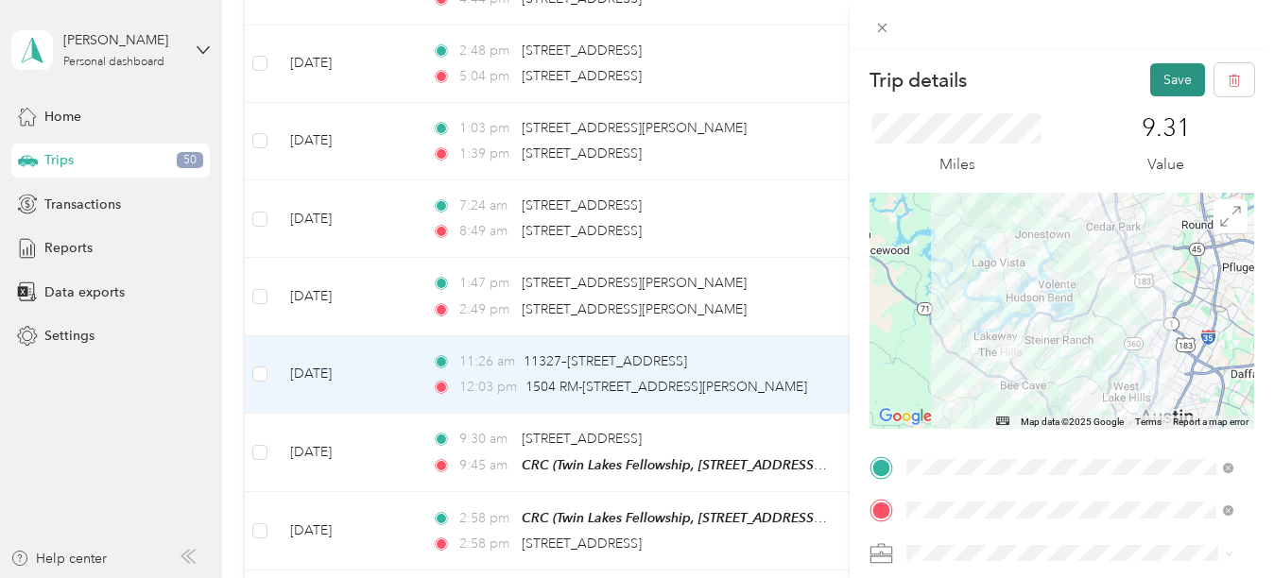
click at [1163, 85] on button "Save" at bounding box center [1177, 79] width 55 height 33
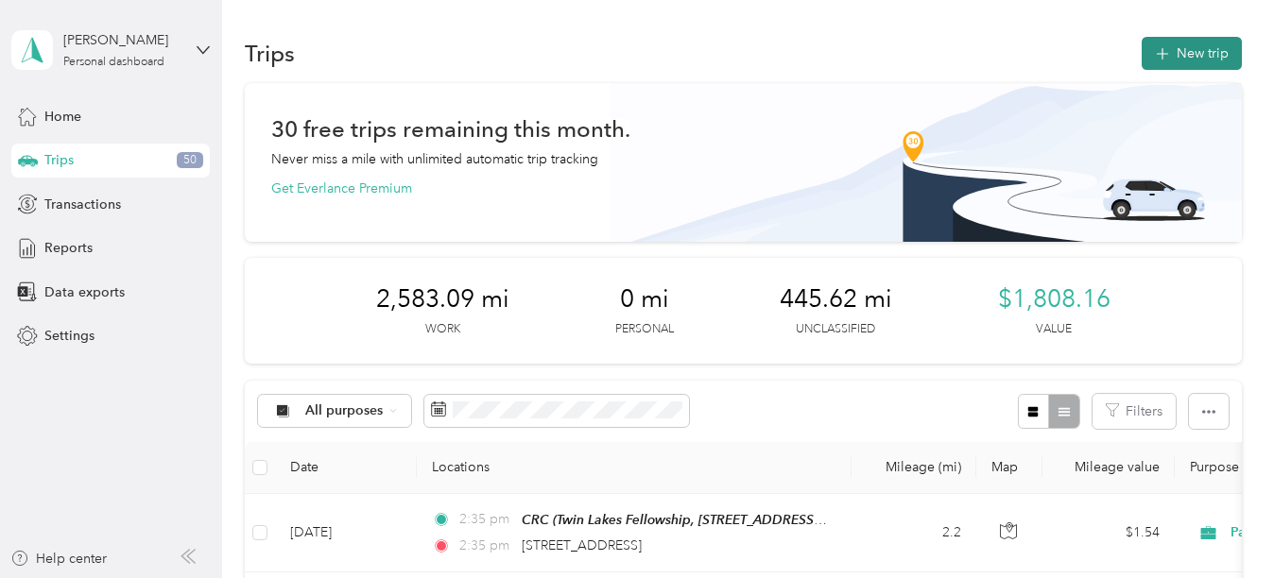
click at [1197, 48] on button "New trip" at bounding box center [1192, 53] width 100 height 33
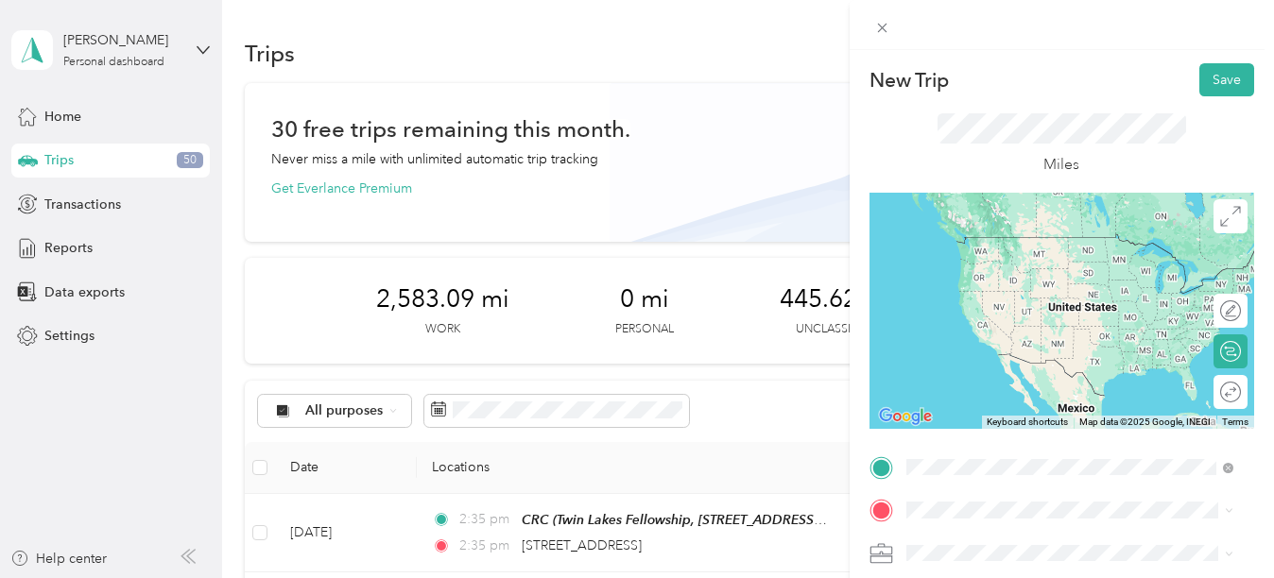
click at [1049, 324] on div "[STREET_ADDRESS][US_STATE]" at bounding box center [1070, 312] width 314 height 26
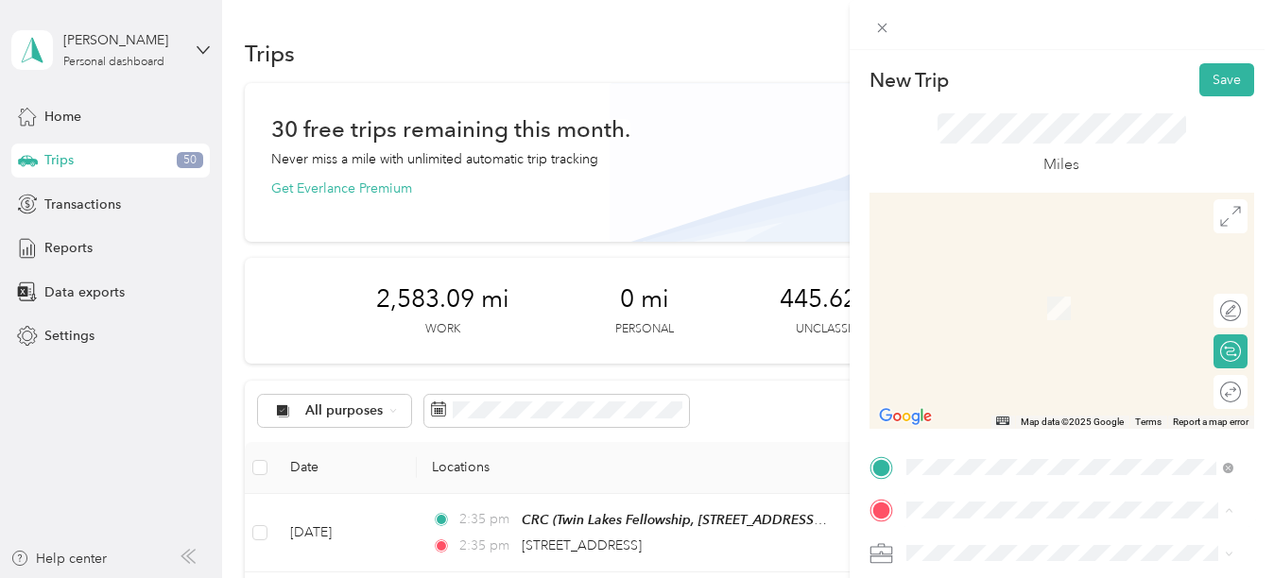
click at [1008, 373] on span "Twin Lakes Fellowship, [STREET_ADDRESS][GEOGRAPHIC_DATA], [GEOGRAPHIC_DATA], [G…" at bounding box center [1083, 375] width 284 height 56
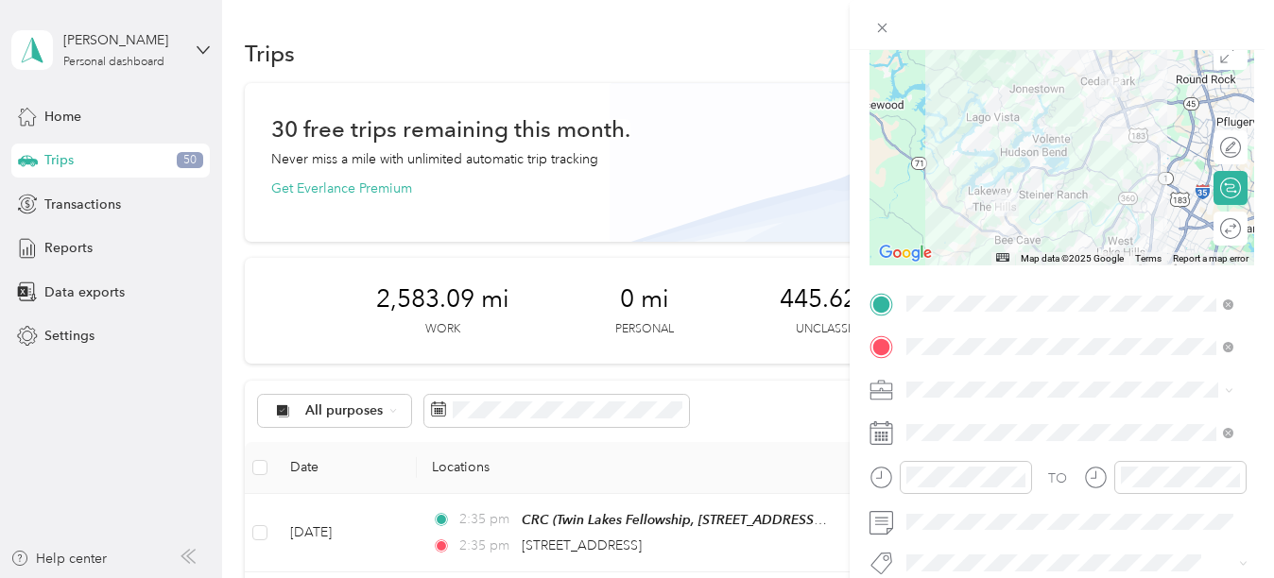
scroll to position [210, 0]
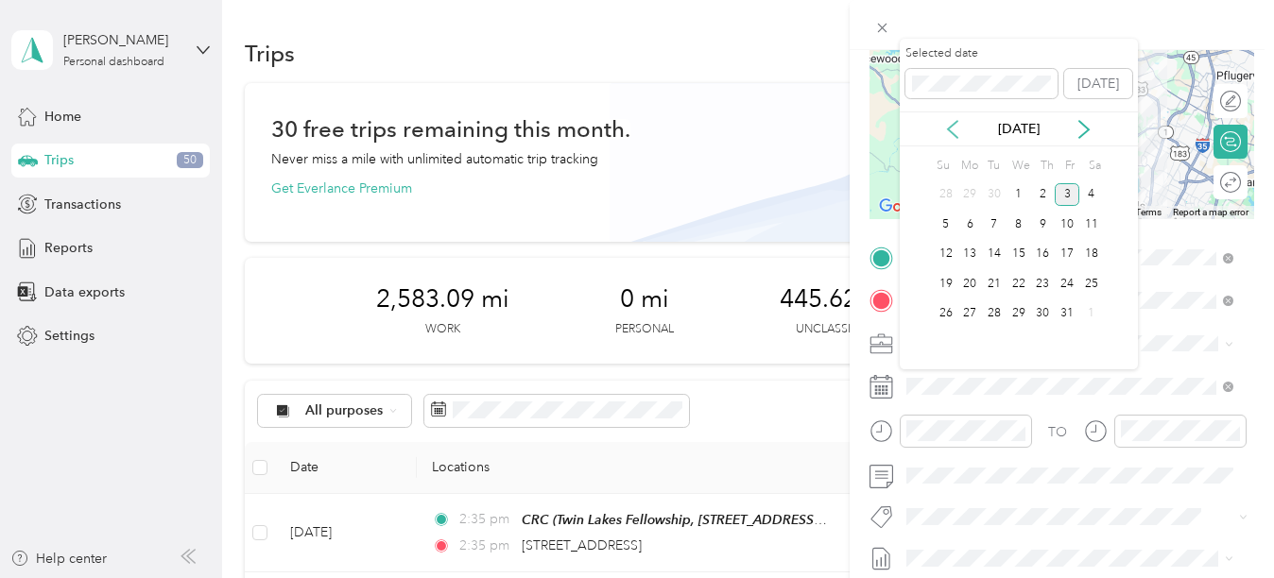
click at [947, 127] on icon at bounding box center [952, 129] width 19 height 19
click at [1069, 227] on div "12" at bounding box center [1067, 225] width 25 height 24
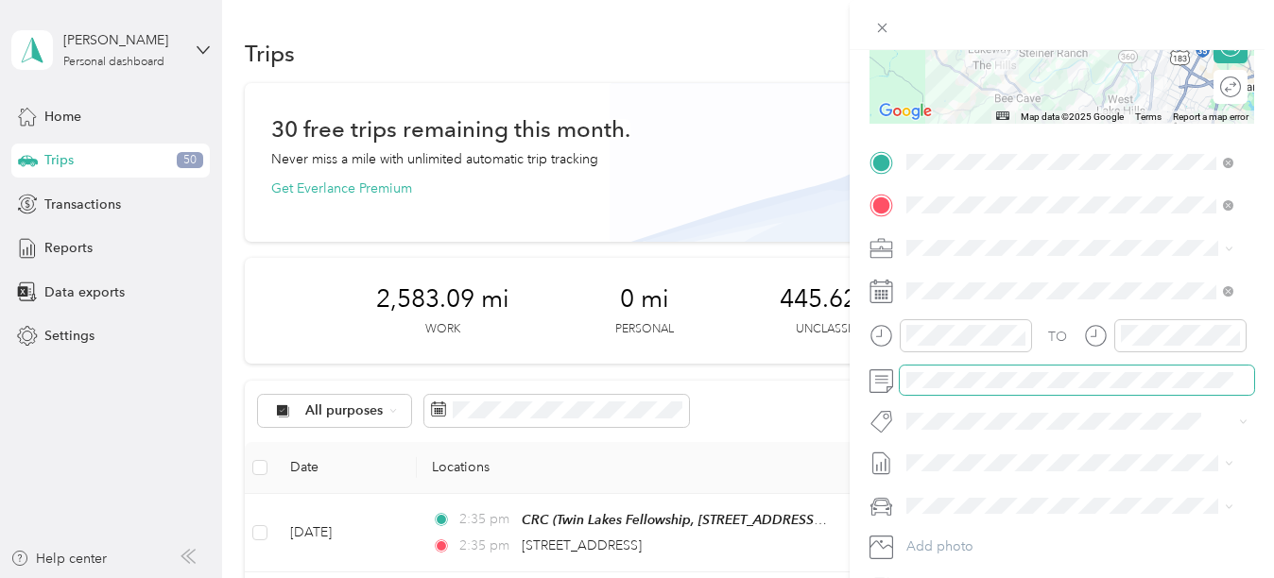
scroll to position [0, 0]
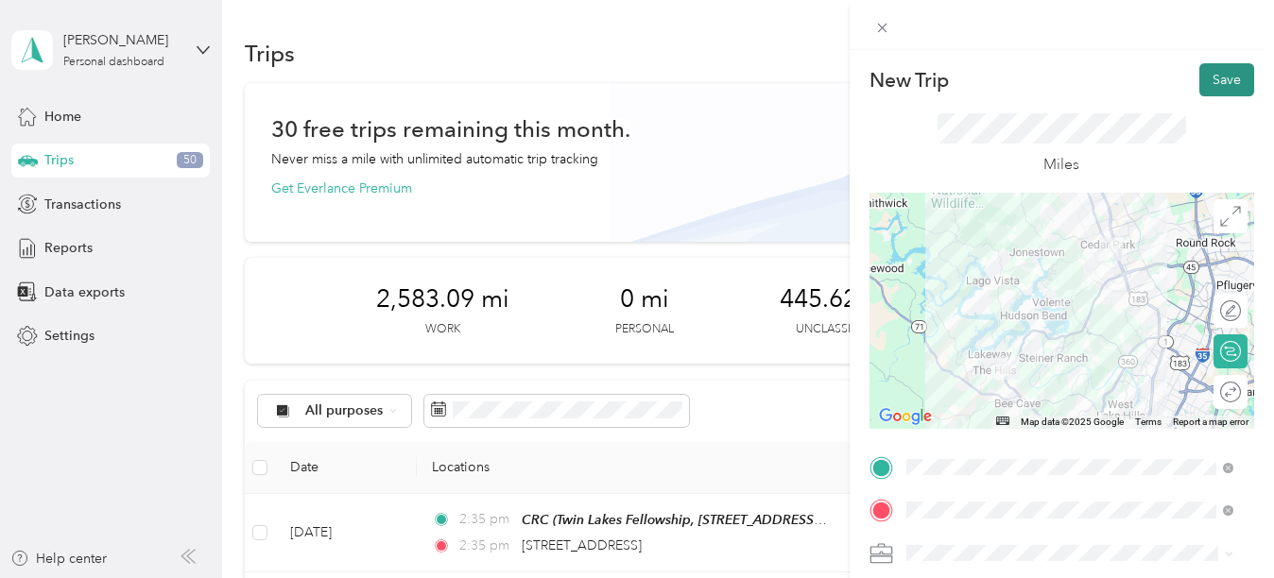
click at [1208, 81] on button "Save" at bounding box center [1226, 79] width 55 height 33
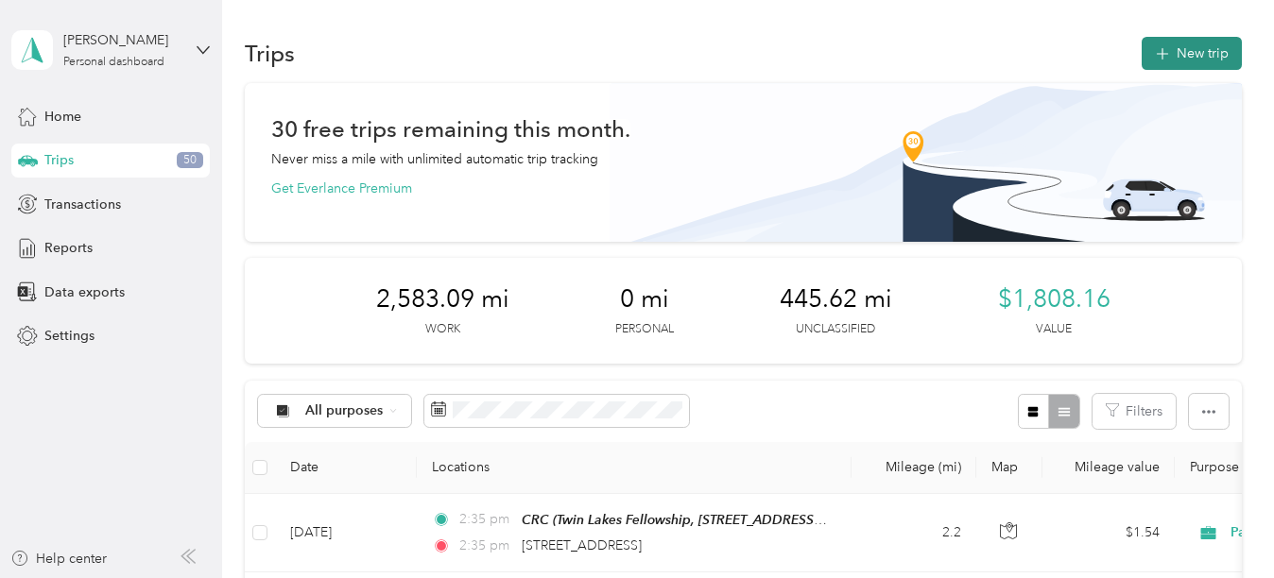
click at [1172, 57] on button "New trip" at bounding box center [1192, 53] width 100 height 33
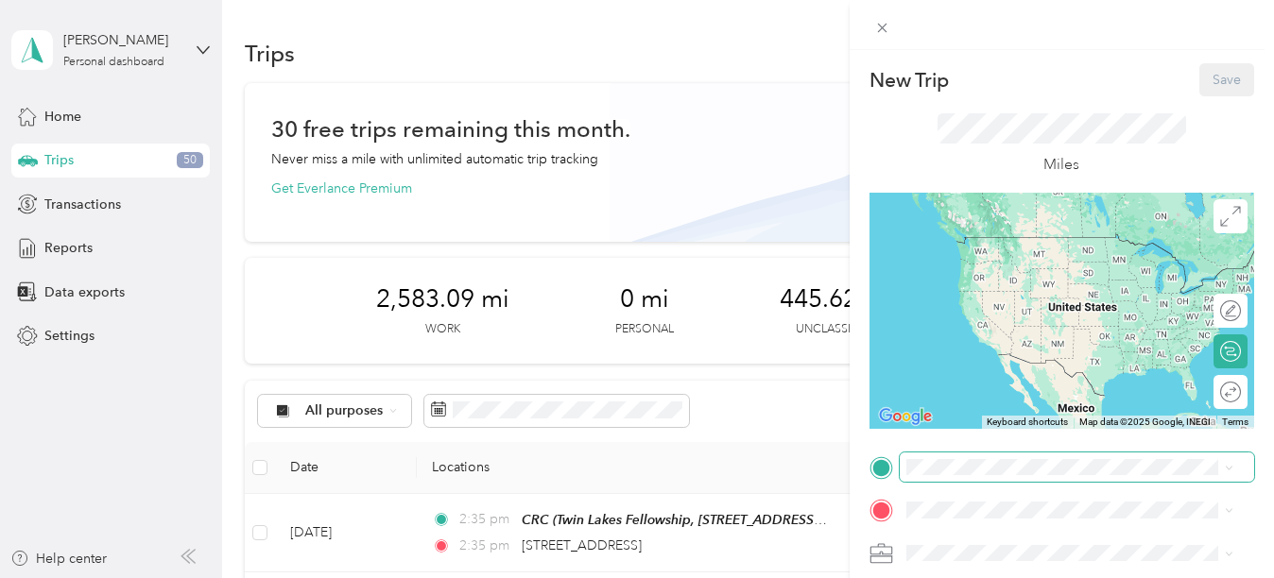
click at [974, 476] on span at bounding box center [1077, 468] width 354 height 30
click at [1014, 331] on span "Twin Lakes Fellowship, [STREET_ADDRESS][GEOGRAPHIC_DATA], [GEOGRAPHIC_DATA], [G…" at bounding box center [1083, 331] width 284 height 56
